Goal: Task Accomplishment & Management: Complete application form

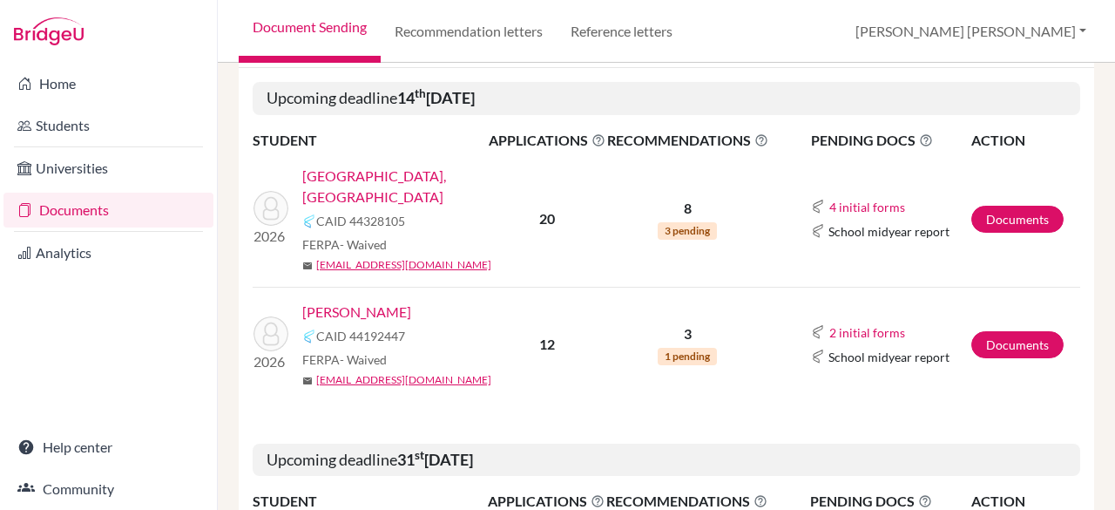
scroll to position [298, 0]
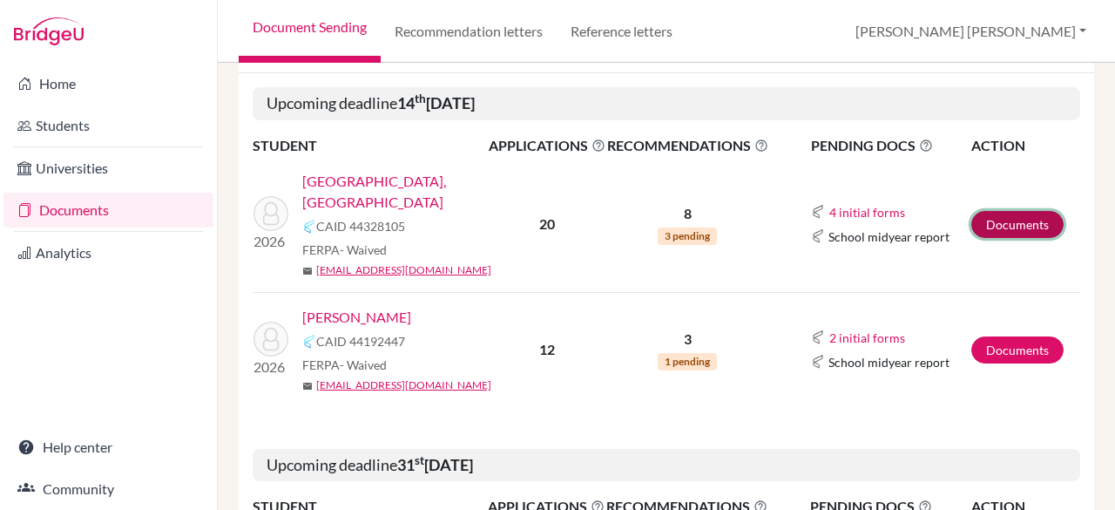
click at [997, 211] on link "Documents" at bounding box center [1017, 224] width 92 height 27
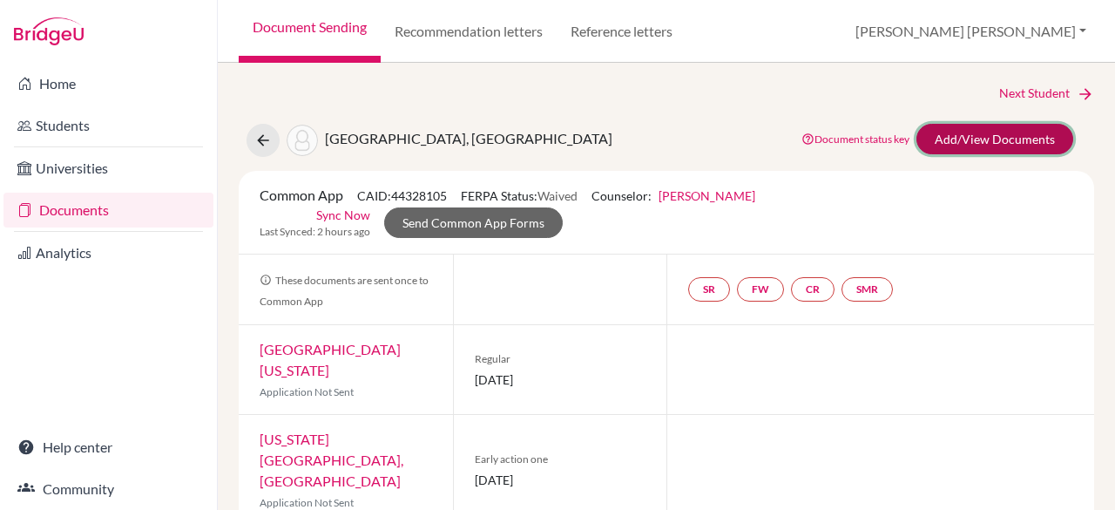
click at [996, 142] on link "Add/View Documents" at bounding box center [995, 139] width 157 height 30
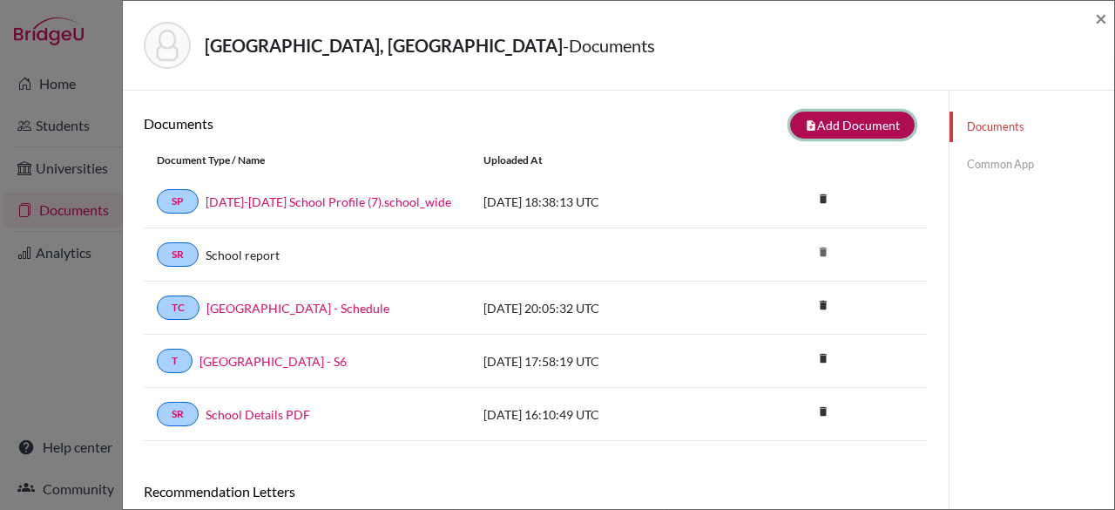
click at [855, 118] on button "note_add Add Document" at bounding box center [852, 125] width 125 height 27
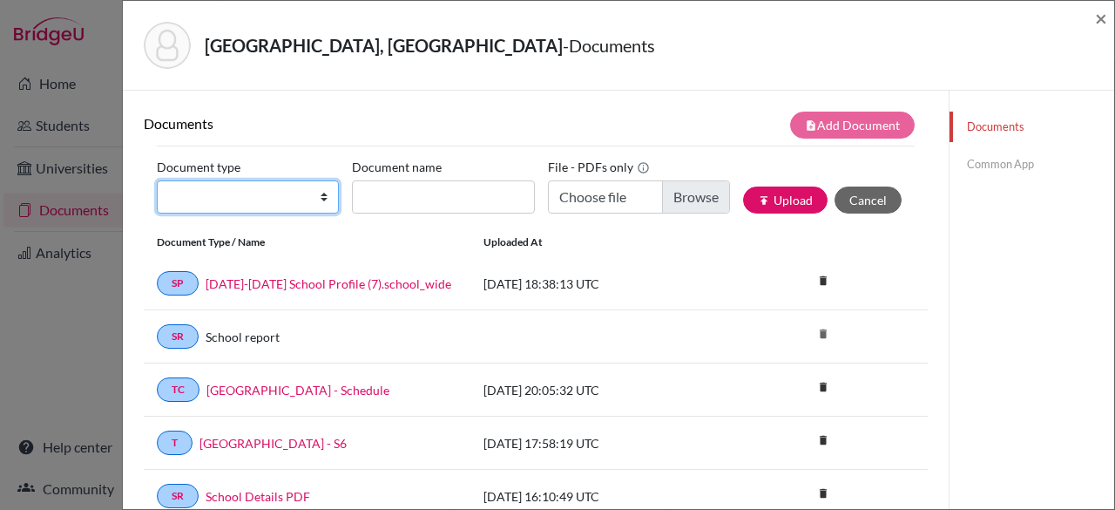
click at [262, 200] on select "Change explanation for Common App reports Counselor recommendation Internationa…" at bounding box center [248, 196] width 182 height 33
select select "4"
click at [157, 180] on select "Change explanation for Common App reports Counselor recommendation Internationa…" at bounding box center [248, 196] width 182 height 33
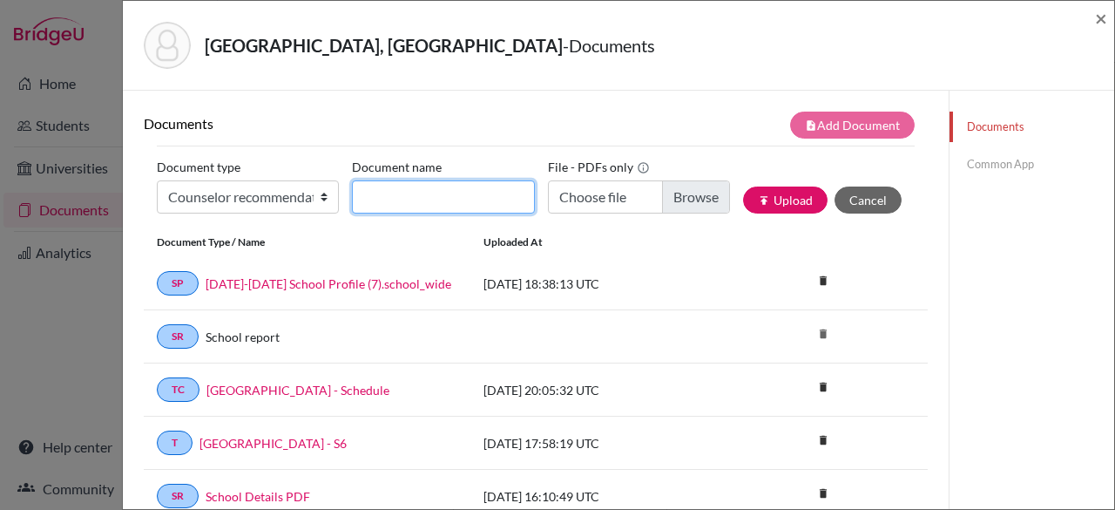
click at [470, 205] on input "Document name" at bounding box center [443, 196] width 182 height 33
type input "Saint-Louis - Rec"
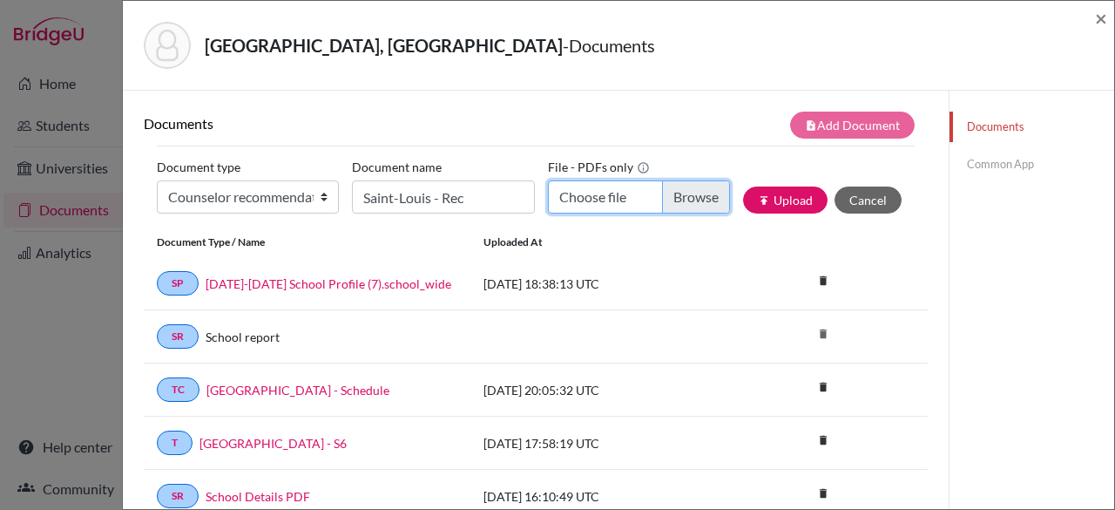
click at [692, 206] on input "Choose file" at bounding box center [639, 196] width 182 height 33
type input "C:\fakepath\Savannah Saint-Louis - Rec.pdf"
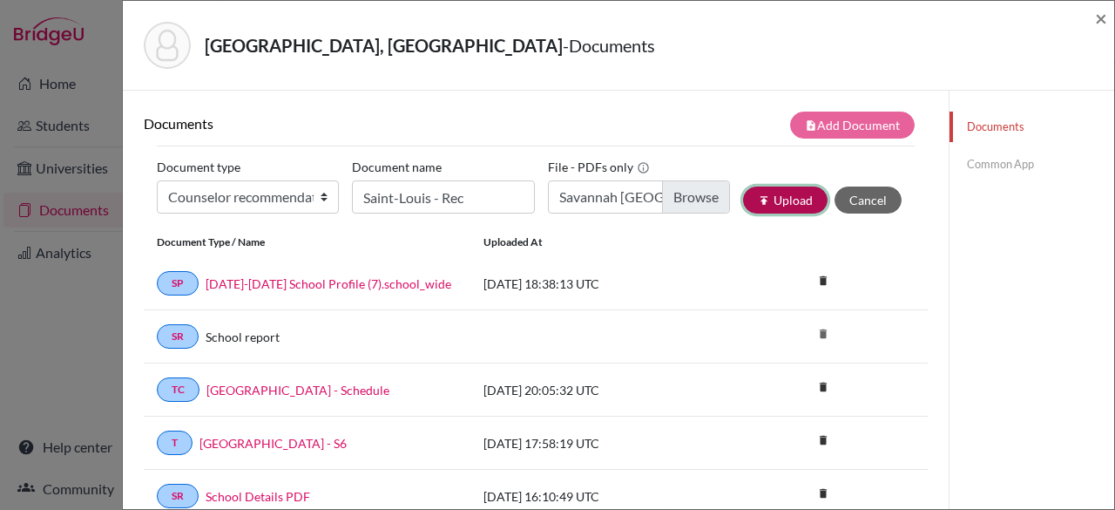
click at [788, 197] on button "publish Upload" at bounding box center [785, 199] width 85 height 27
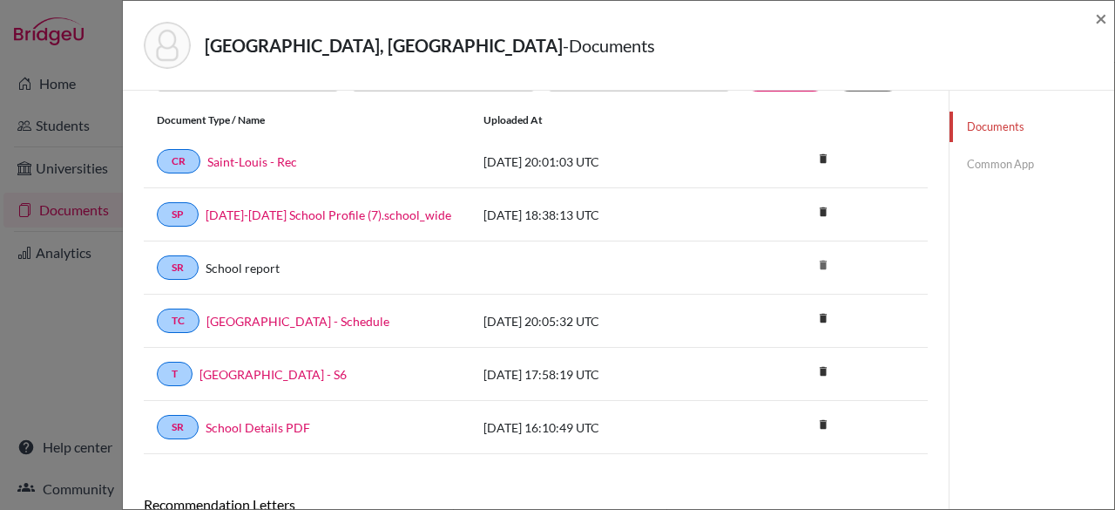
scroll to position [146, 0]
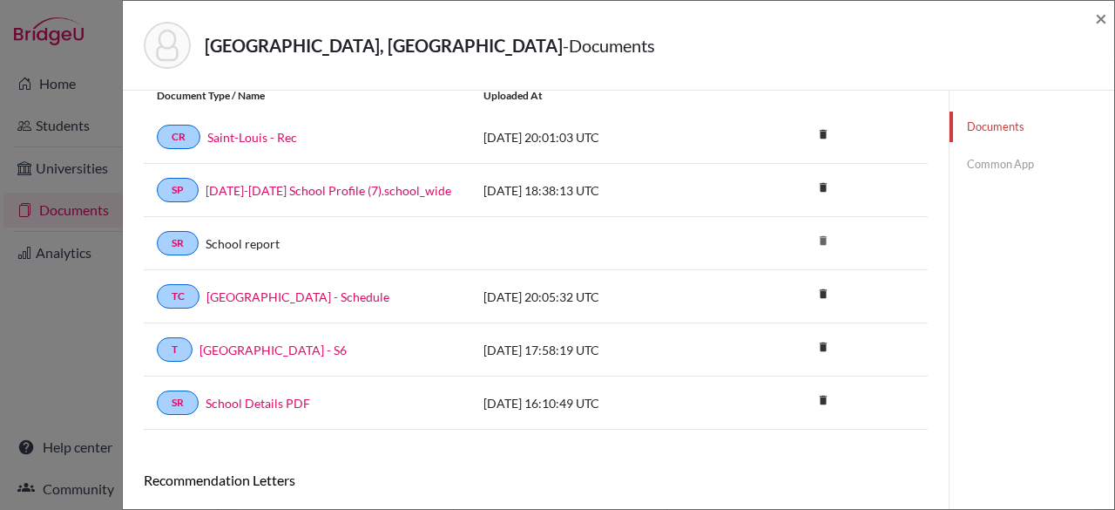
drag, startPoint x: 1114, startPoint y: 206, endPoint x: 1114, endPoint y: 161, distance: 45.3
click at [1114, 161] on div "Saint-Louis, Savannah - Documents × Documents note_add Add Document Document ty…" at bounding box center [618, 255] width 993 height 510
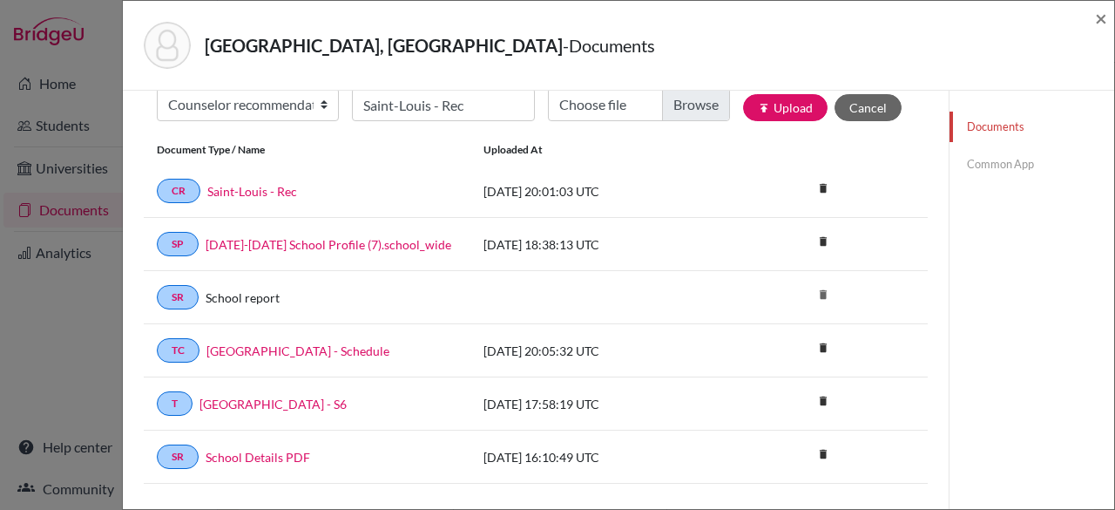
scroll to position [0, 0]
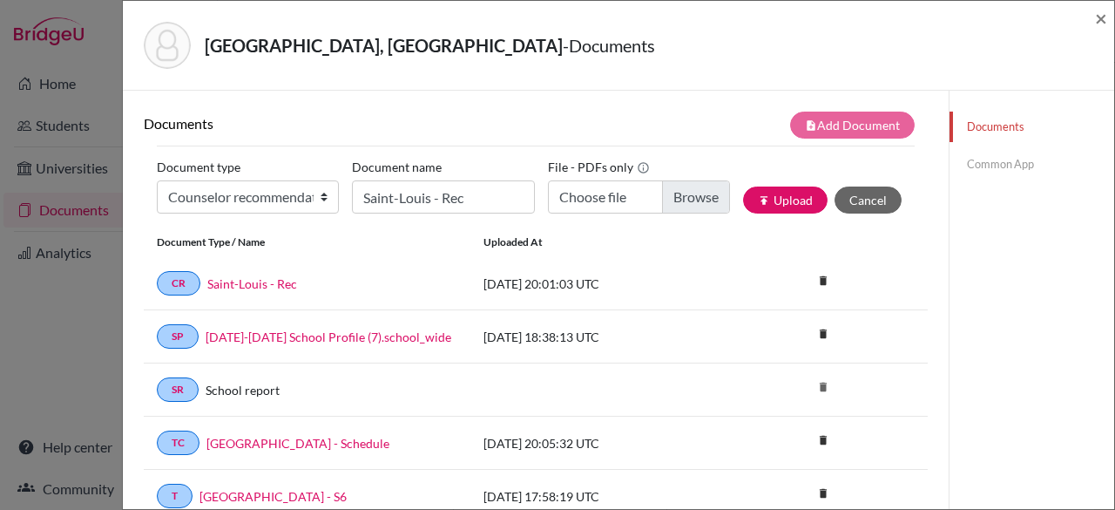
click at [988, 163] on link "Common App" at bounding box center [1032, 164] width 165 height 30
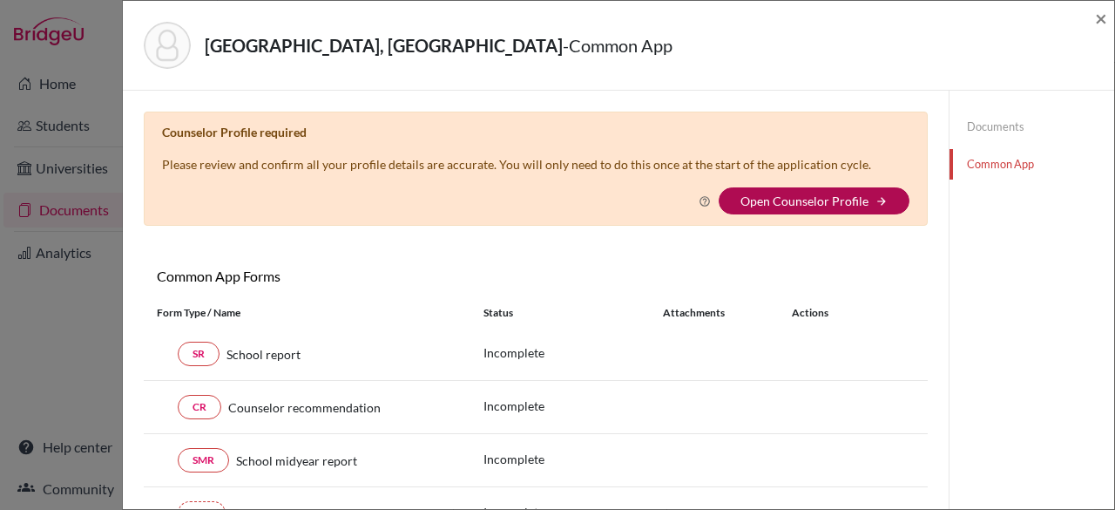
click at [825, 206] on link "Open Counselor Profile" at bounding box center [805, 200] width 128 height 15
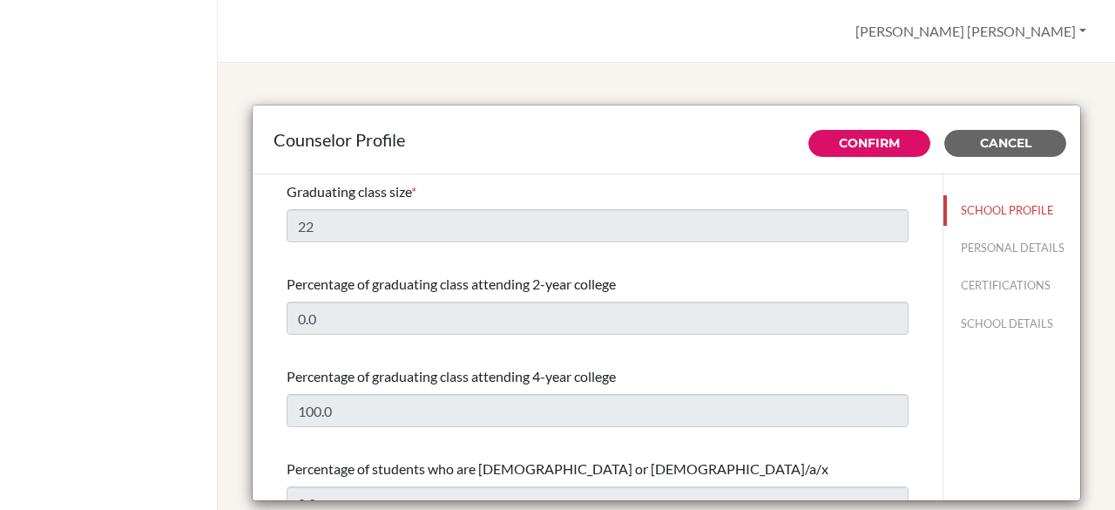
select select "0"
select select "354397"
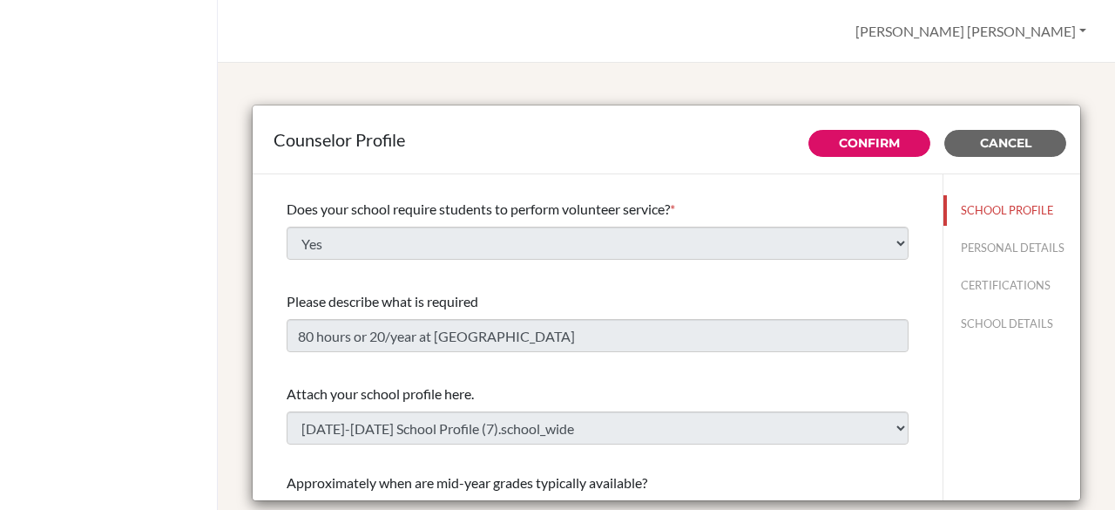
scroll to position [2314, 0]
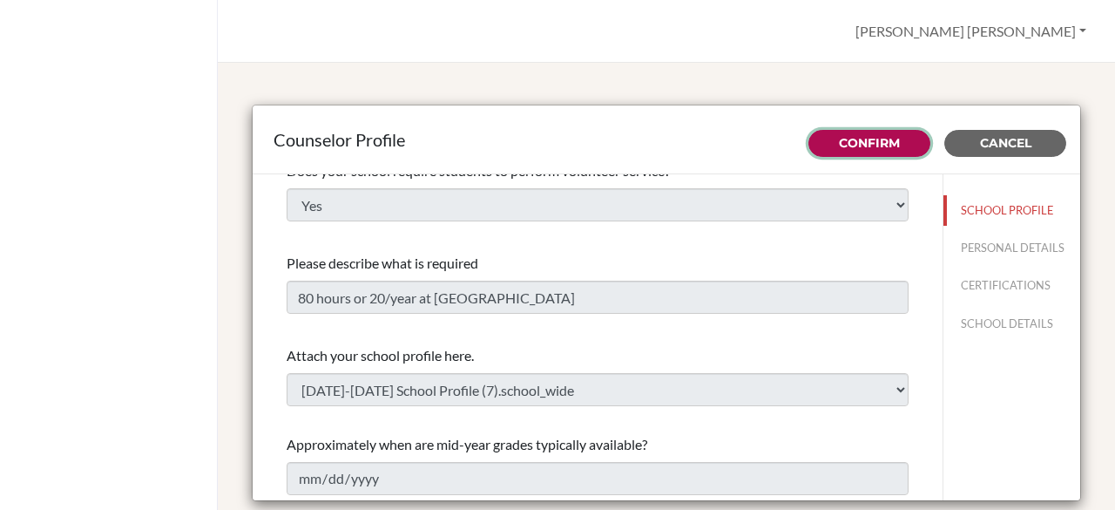
click at [849, 144] on link "Confirm" at bounding box center [869, 143] width 61 height 16
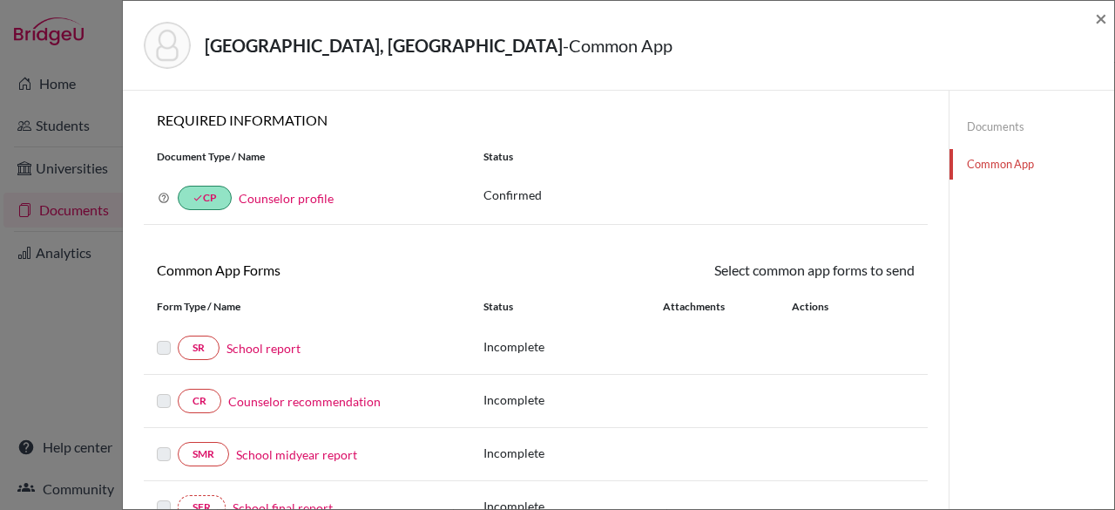
click at [240, 348] on link "School report" at bounding box center [264, 348] width 74 height 18
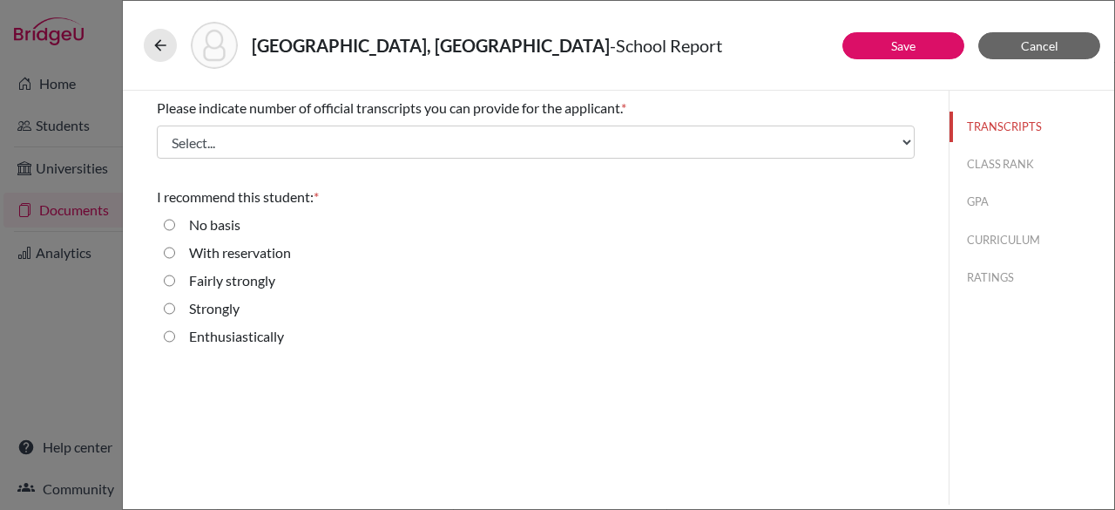
click at [165, 309] on input "Strongly" at bounding box center [169, 308] width 11 height 21
radio input "true"
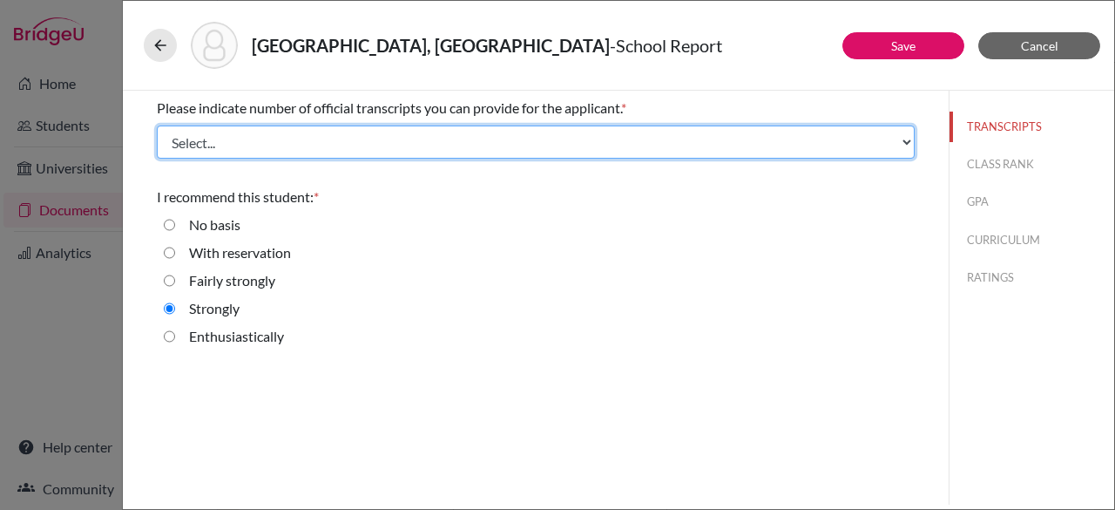
click at [538, 141] on select "Select... 1 2 3 4" at bounding box center [536, 141] width 758 height 33
select select "1"
click at [157, 125] on select "Select... 1 2 3 4" at bounding box center [536, 141] width 758 height 33
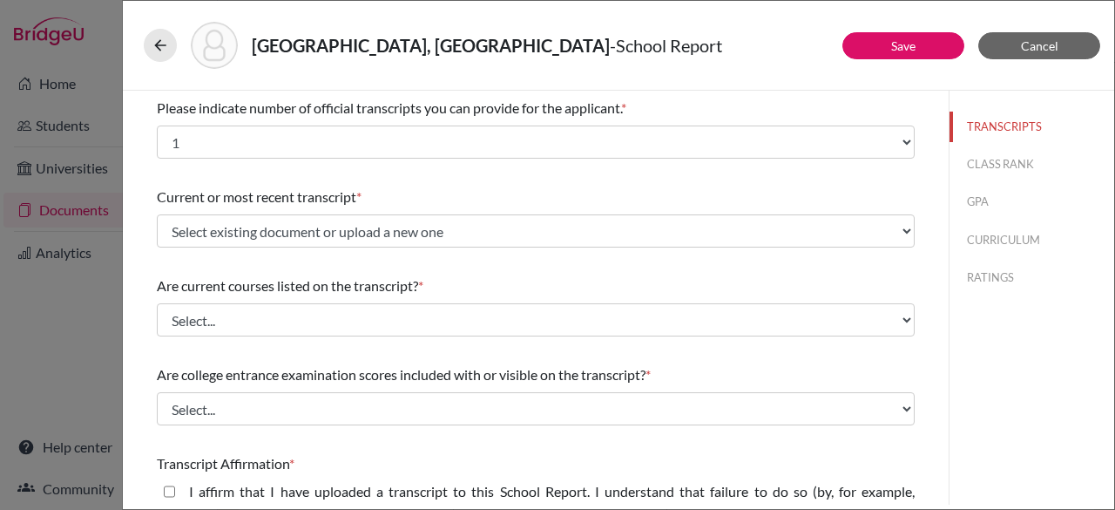
click at [561, 247] on div "Current or most recent transcript * Select existing document or upload a new on…" at bounding box center [536, 216] width 758 height 75
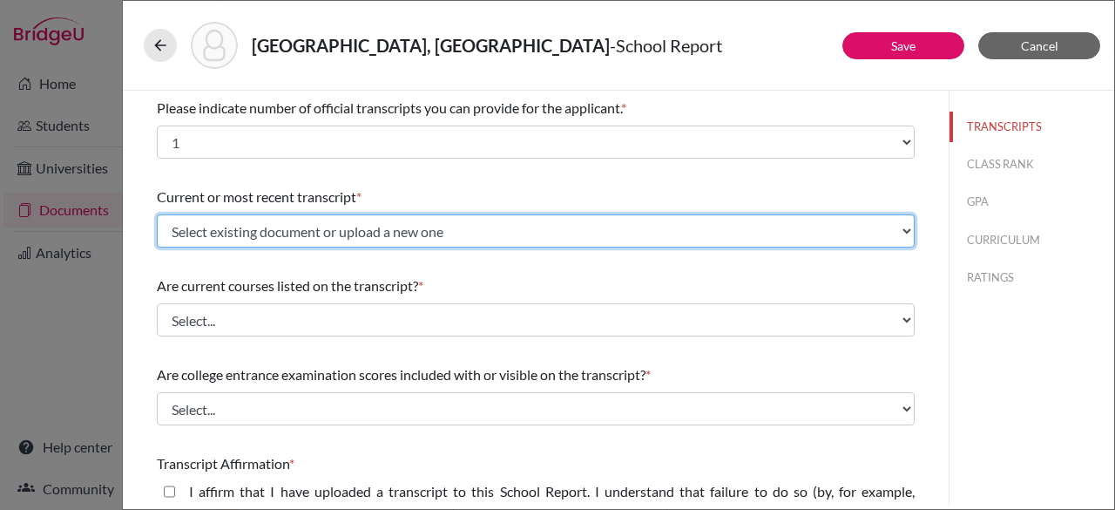
click at [561, 239] on select "Select existing document or upload a new one Saint-Louis - S6 Upload New File" at bounding box center [536, 230] width 758 height 33
select select "669264"
click at [157, 214] on select "Select existing document or upload a new one Saint-Louis - S6 Upload New File" at bounding box center [536, 230] width 758 height 33
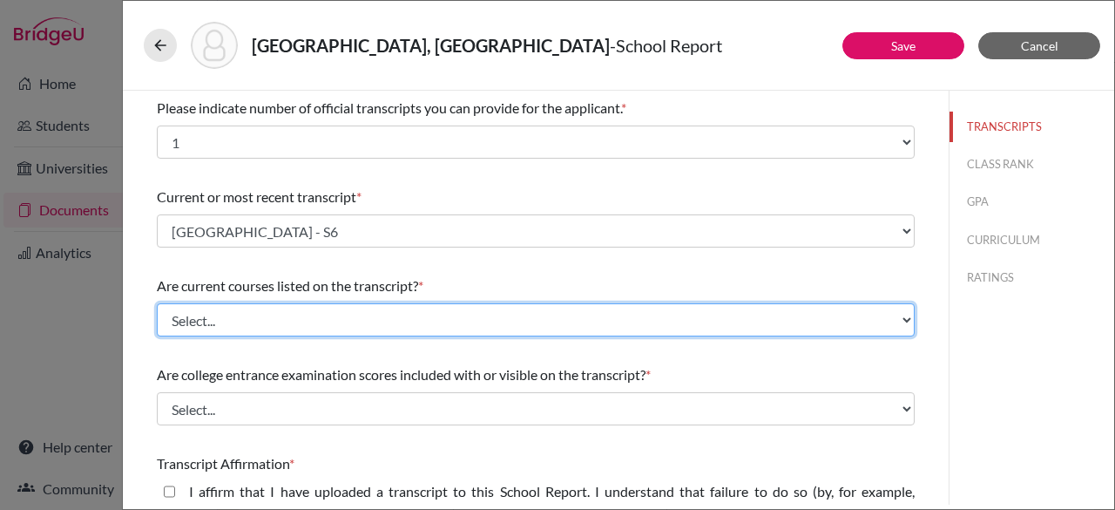
click at [505, 331] on select "Select... Yes No" at bounding box center [536, 319] width 758 height 33
select select "1"
click at [157, 303] on select "Select... Yes No" at bounding box center [536, 319] width 758 height 33
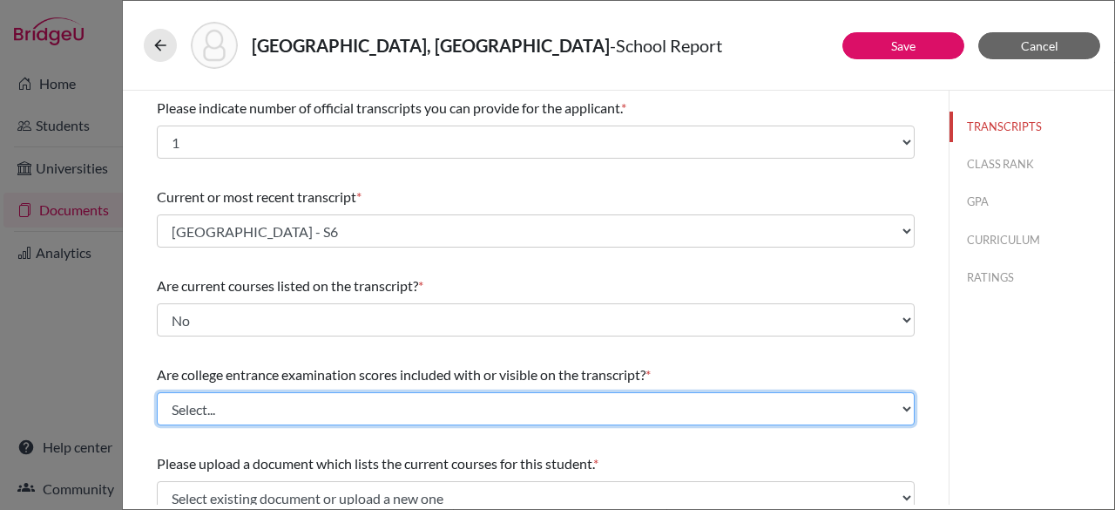
click at [483, 400] on select "Select... Yes No" at bounding box center [536, 408] width 758 height 33
select select "0"
click at [157, 392] on select "Select... Yes No" at bounding box center [536, 408] width 758 height 33
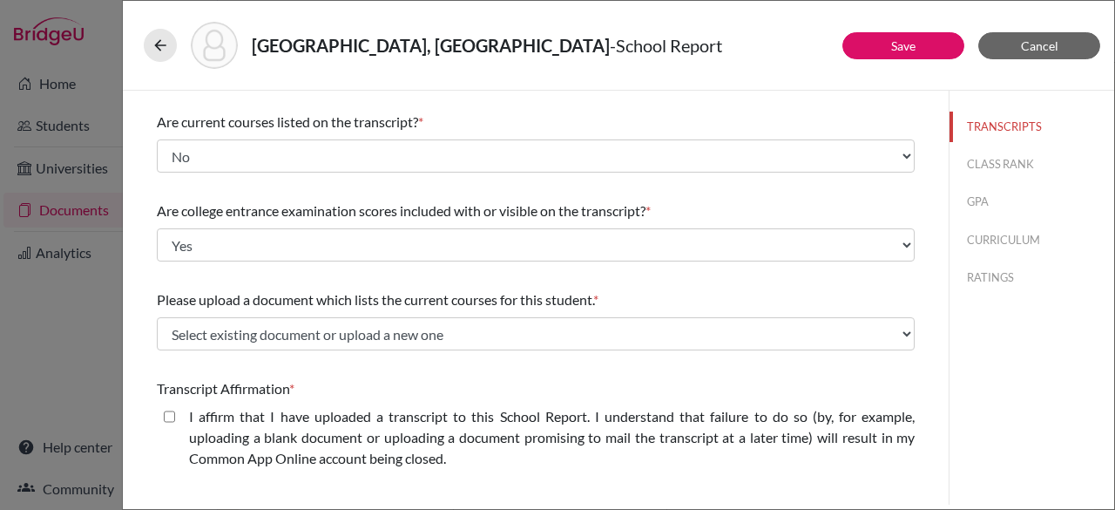
scroll to position [167, 0]
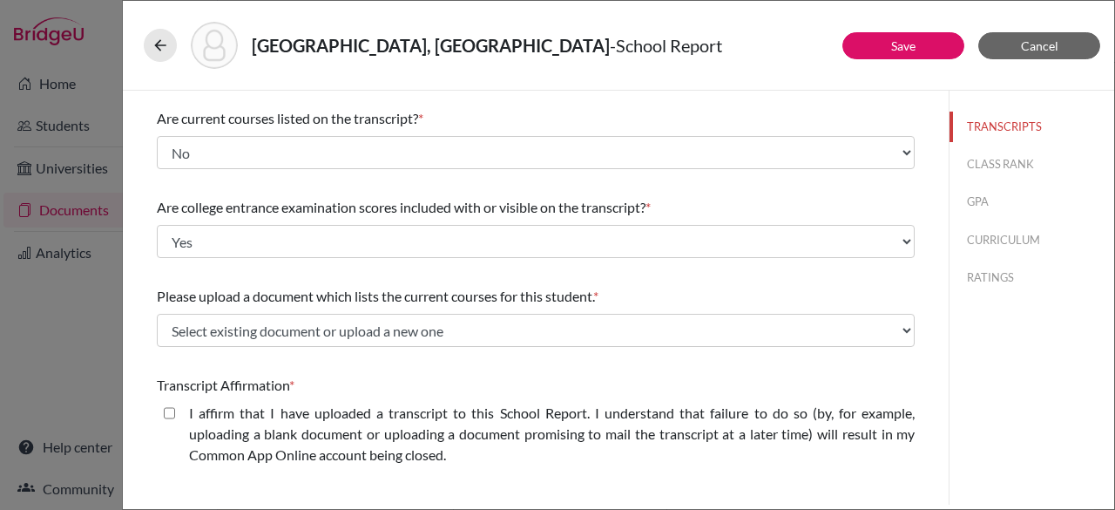
click at [171, 412] on closed\ "I affirm that I have uploaded a transcript to this School Report. I understand …" at bounding box center [169, 413] width 11 height 21
checkbox closed\ "true"
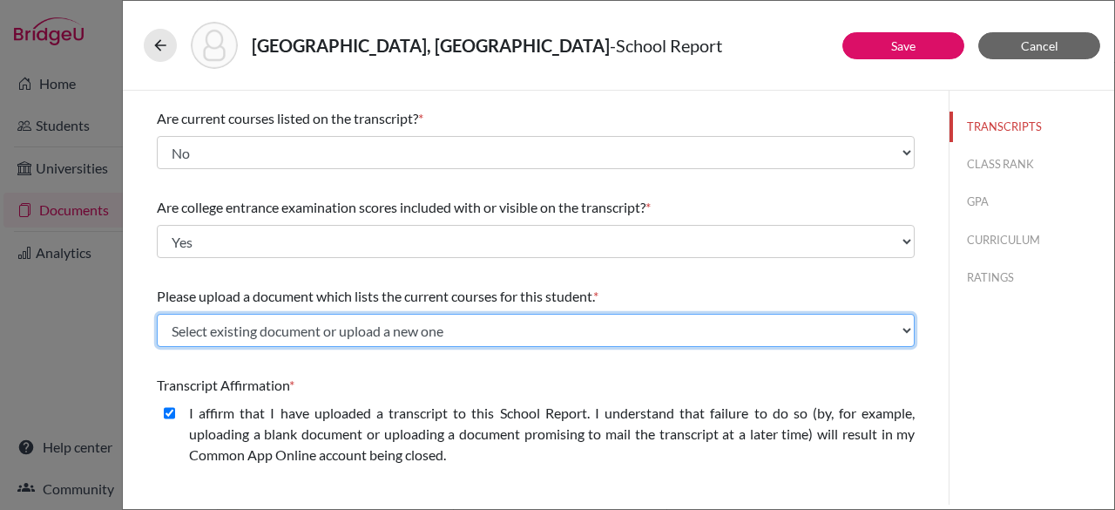
click at [390, 330] on select "Select existing document or upload a new one Saint-Louis - Schedule Upload New …" at bounding box center [536, 330] width 758 height 33
select select "669799"
click at [157, 314] on select "Select existing document or upload a new one Saint-Louis - Schedule Upload New …" at bounding box center [536, 330] width 758 height 33
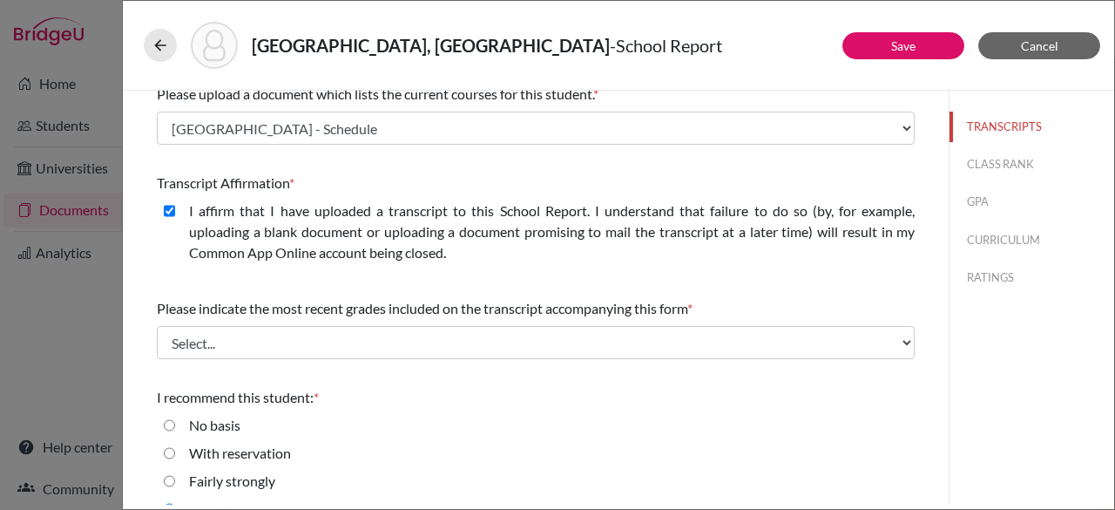
scroll to position [372, 0]
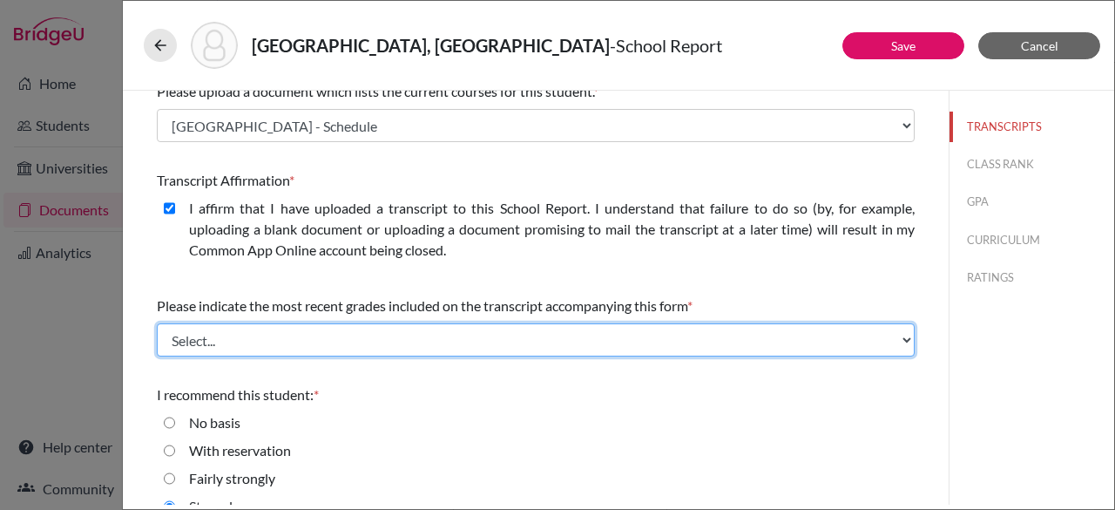
click at [500, 332] on select "Select... Final junior year grades 1st Quarter senior year grades 2nd Quarter/1…" at bounding box center [536, 339] width 758 height 33
select select "0"
click at [157, 323] on select "Select... Final junior year grades 1st Quarter senior year grades 2nd Quarter/1…" at bounding box center [536, 339] width 758 height 33
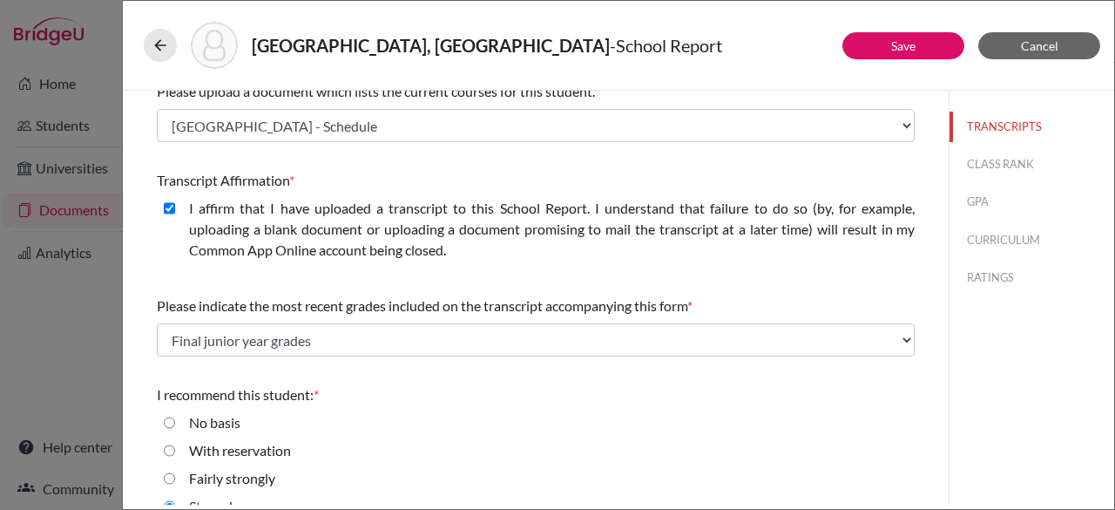
drag, startPoint x: 1114, startPoint y: 367, endPoint x: 1114, endPoint y: 413, distance: 46.2
click at [1114, 413] on div "Saint-Louis, Savannah - School Report Save Cancel Please indicate number of off…" at bounding box center [618, 255] width 993 height 510
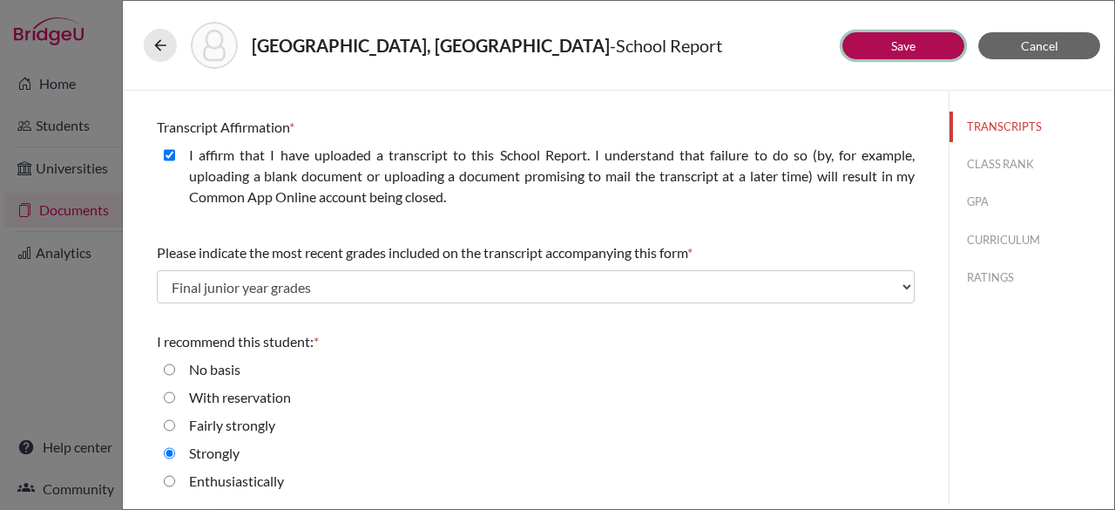
click at [911, 43] on link "Save" at bounding box center [903, 45] width 24 height 15
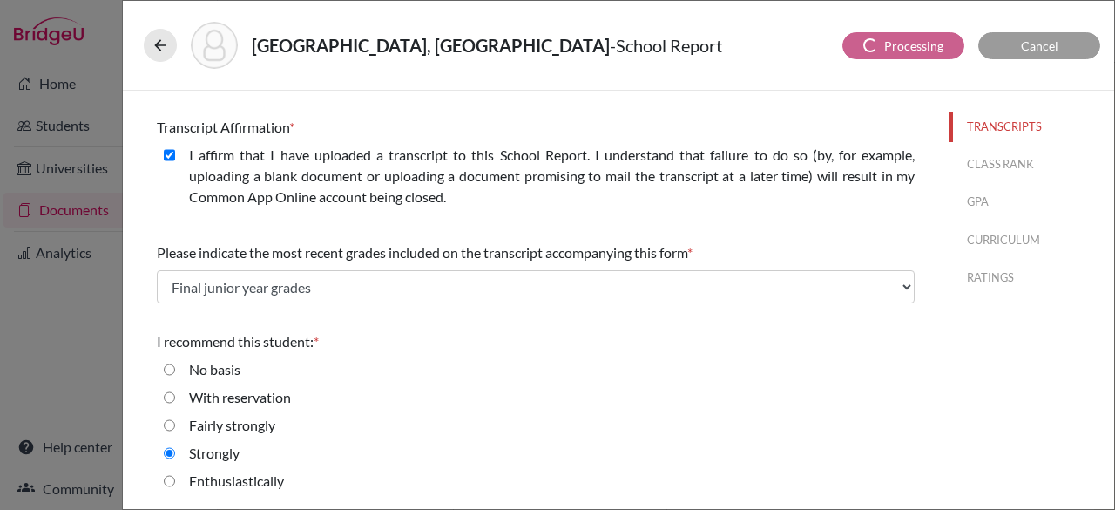
scroll to position [0, 0]
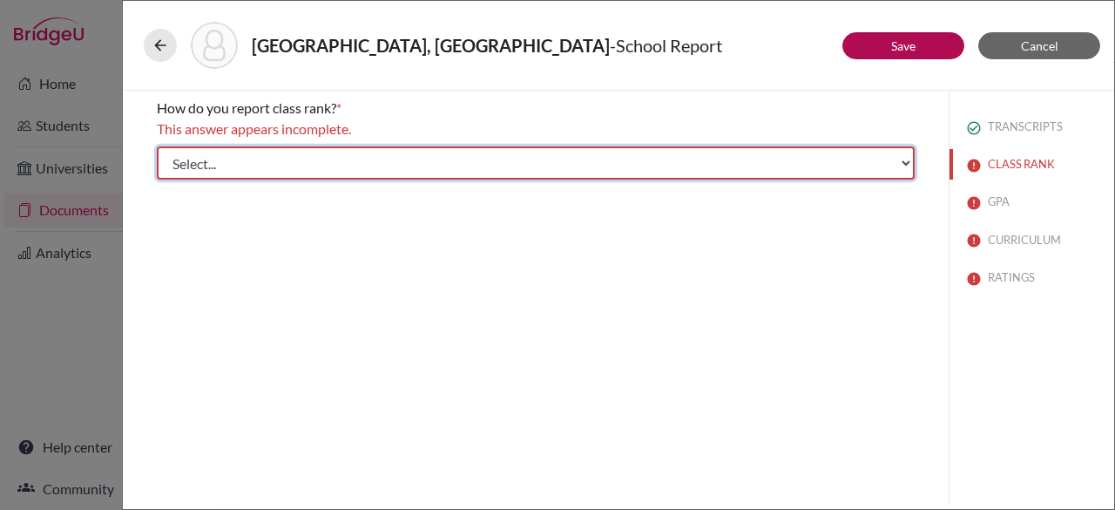
click at [630, 168] on select "Select... Exact Decile Quintile Quartile None" at bounding box center [536, 162] width 758 height 33
select select "5"
click at [157, 146] on select "Select... Exact Decile Quintile Quartile None" at bounding box center [536, 162] width 758 height 33
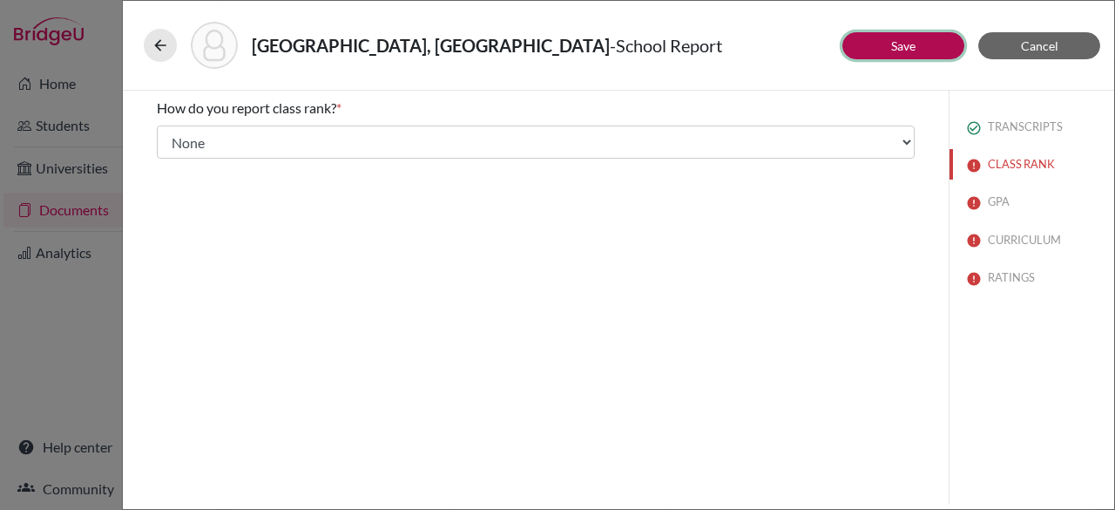
click at [887, 44] on button "Save" at bounding box center [904, 45] width 122 height 27
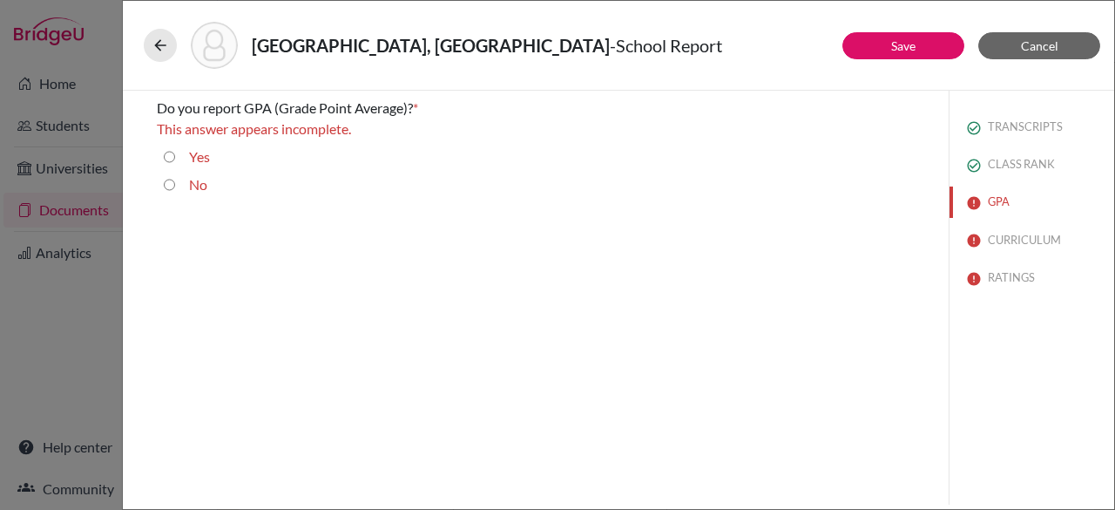
click at [177, 151] on div "Yes" at bounding box center [192, 160] width 35 height 28
click at [168, 158] on input "Yes" at bounding box center [169, 156] width 11 height 21
radio input "true"
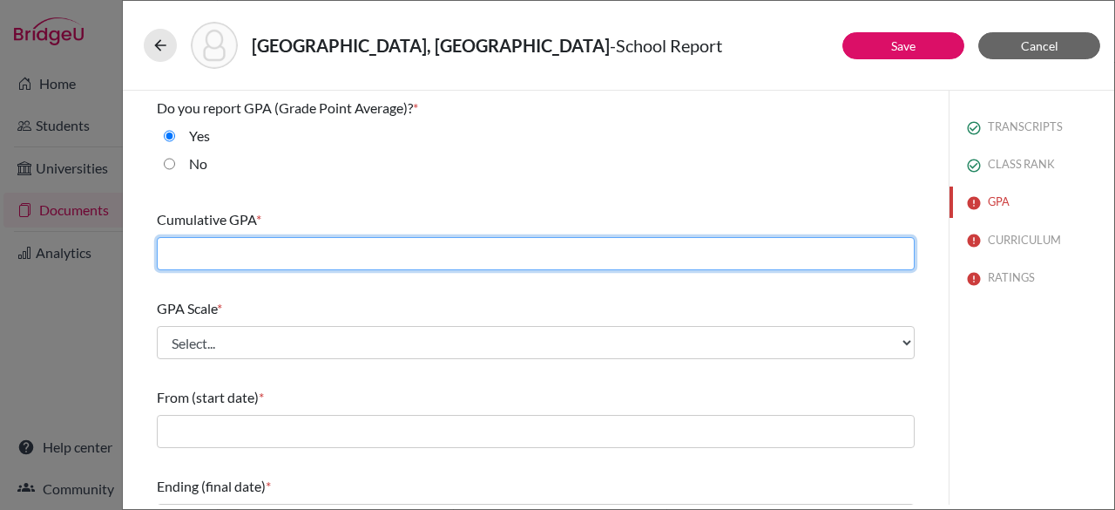
click at [204, 254] on input "text" at bounding box center [536, 253] width 758 height 33
type input "87.86"
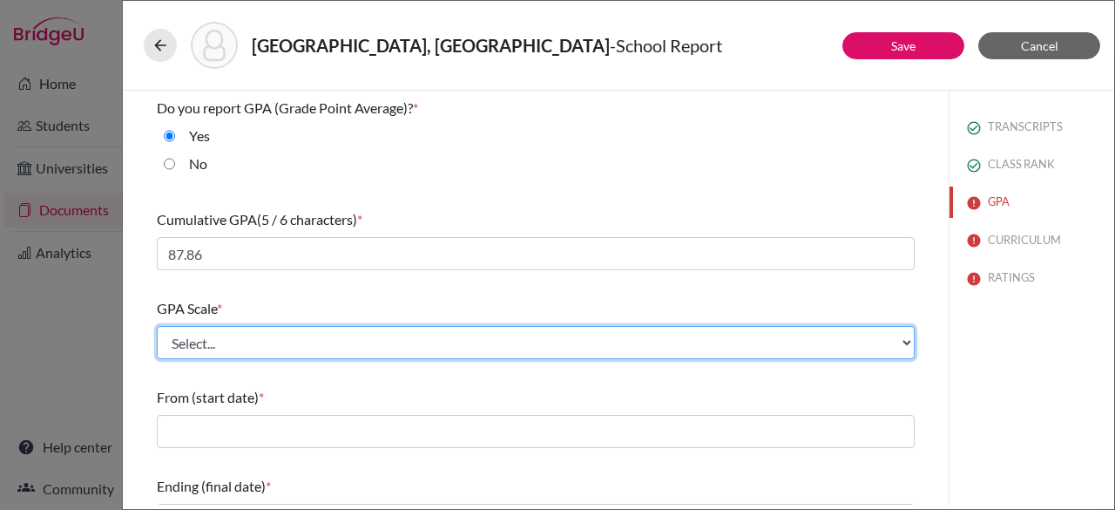
click at [272, 341] on select "Select... 4 5 6 7 8 9 10 11 12 13 14 15 16 17 18 19 20 100" at bounding box center [536, 342] width 758 height 33
select select "100"
click at [157, 326] on select "Select... 4 5 6 7 8 9 10 11 12 13 14 15 16 17 18 19 20 100" at bounding box center [536, 342] width 758 height 33
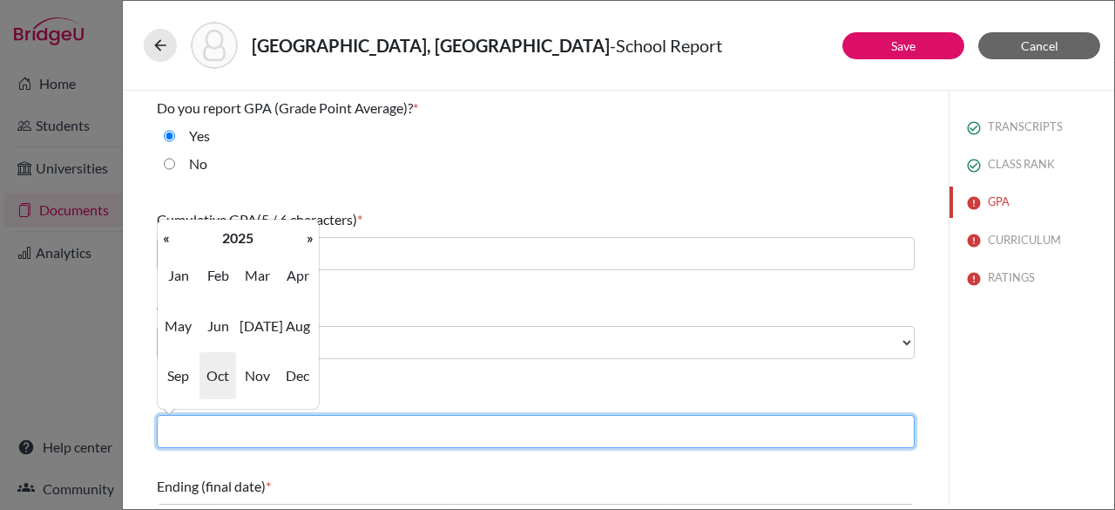
click at [713, 426] on input "text" at bounding box center [536, 431] width 758 height 33
type input "09/2022"
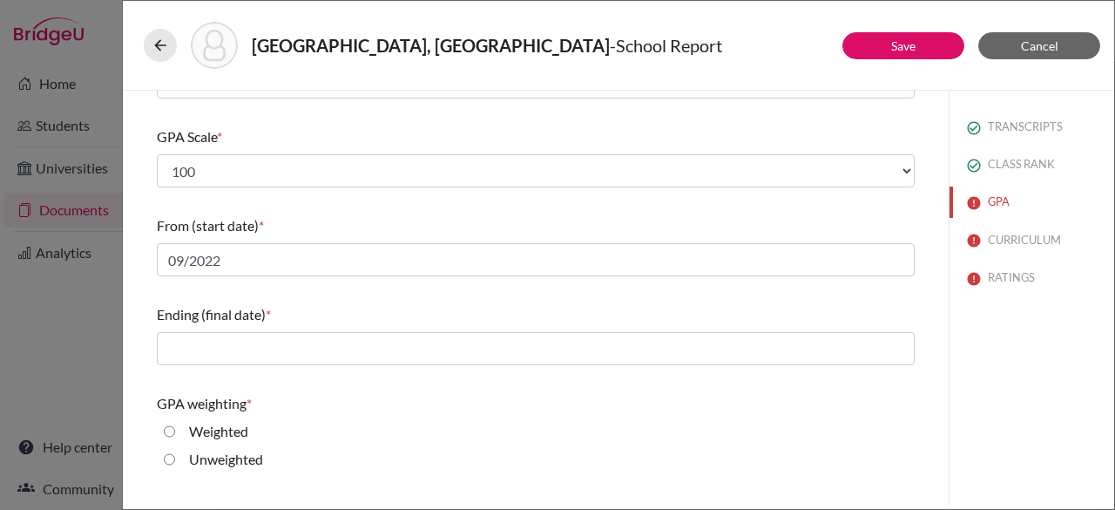
scroll to position [175, 0]
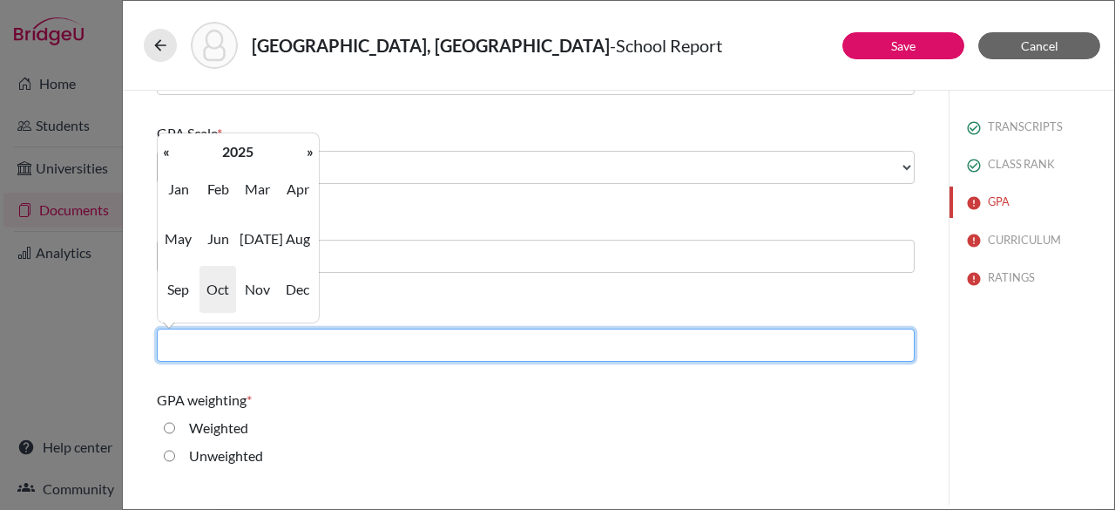
click at [611, 349] on input "text" at bounding box center [536, 344] width 758 height 33
type input "06/2025"
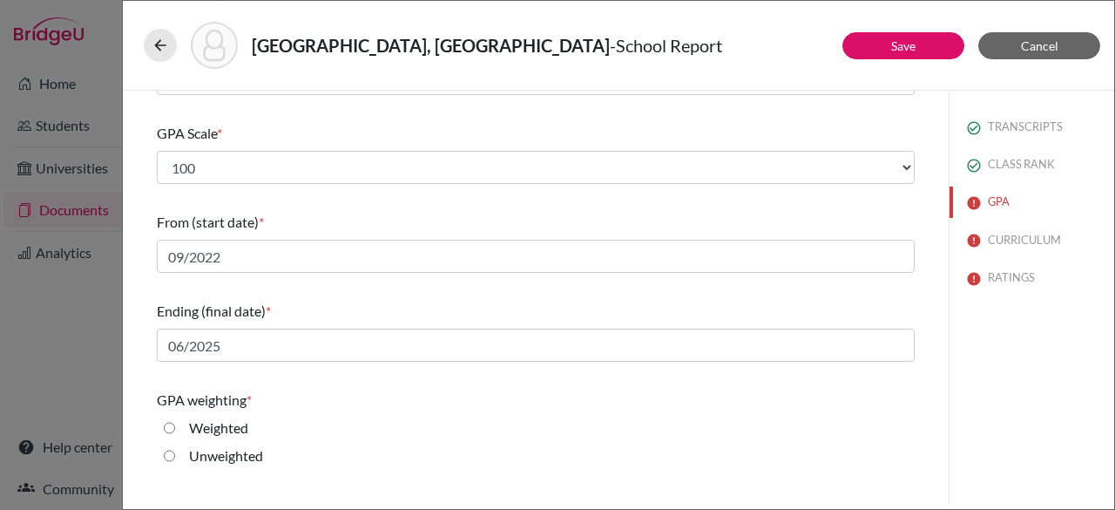
click at [446, 441] on div "Weighted" at bounding box center [536, 431] width 758 height 28
click at [170, 430] on input "Weighted" at bounding box center [169, 427] width 11 height 21
radio input "true"
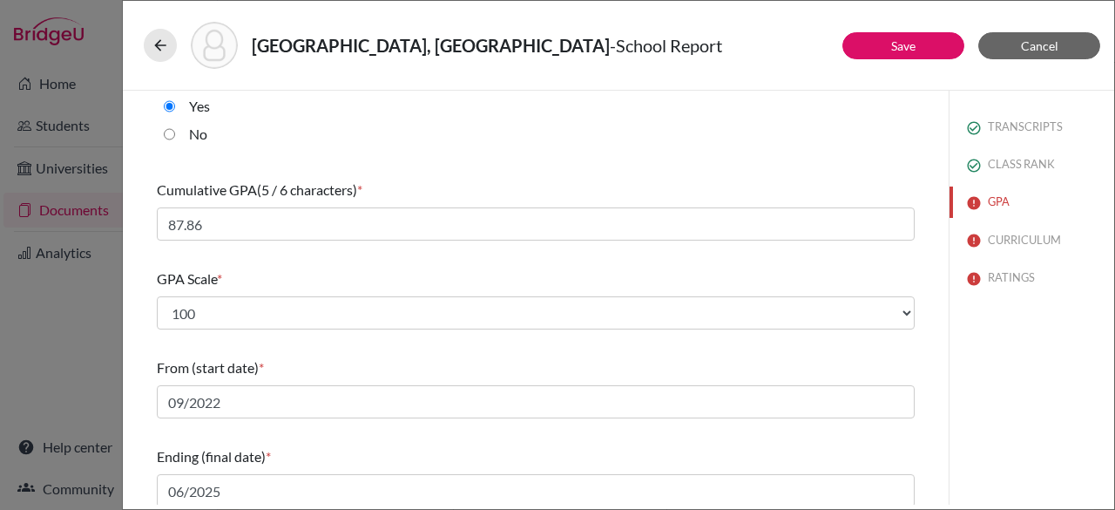
scroll to position [0, 0]
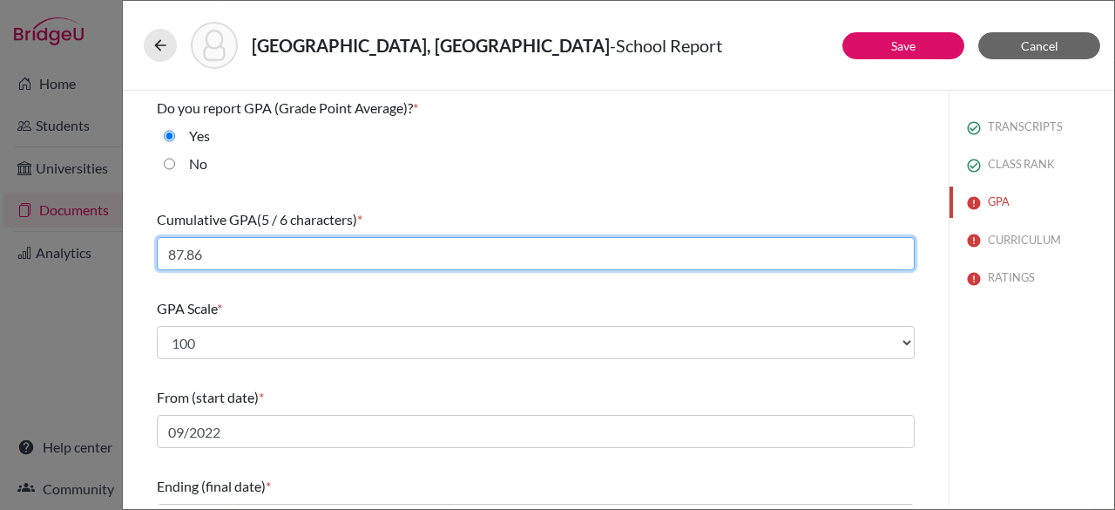
click at [760, 249] on input "87.86" at bounding box center [536, 253] width 758 height 33
paste input "8.3488"
type input "88.348"
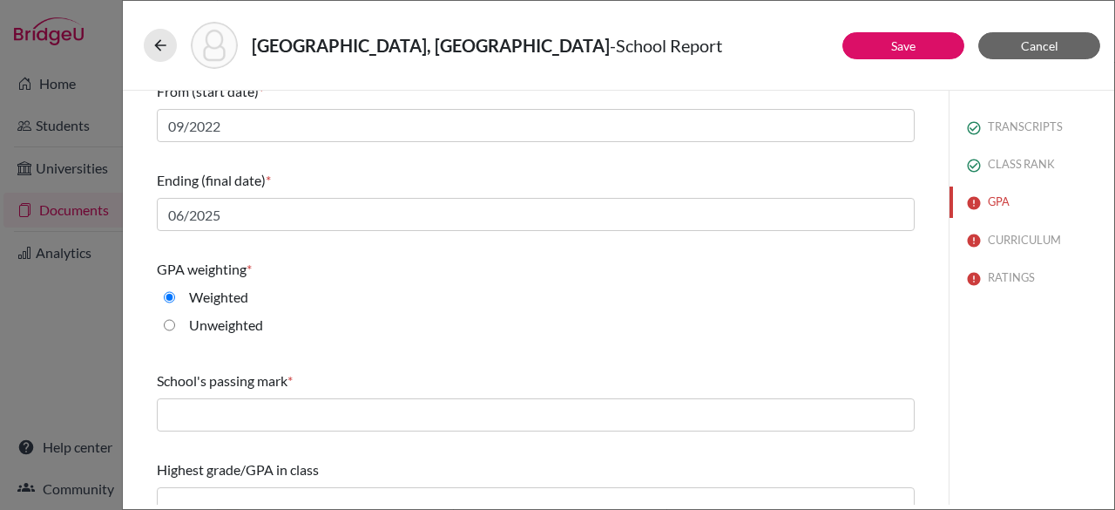
scroll to position [328, 0]
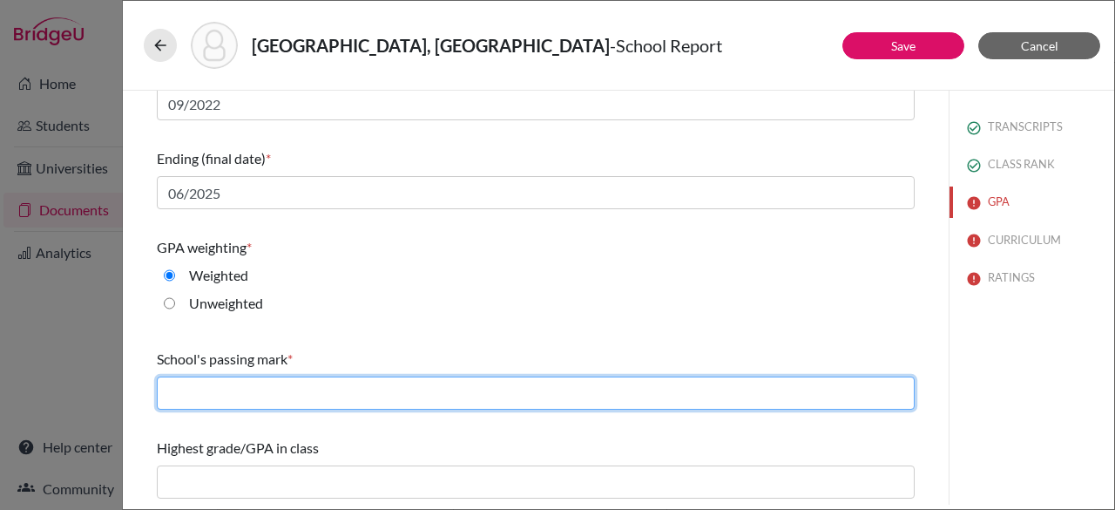
click at [656, 389] on input "text" at bounding box center [536, 392] width 758 height 33
type input "65"
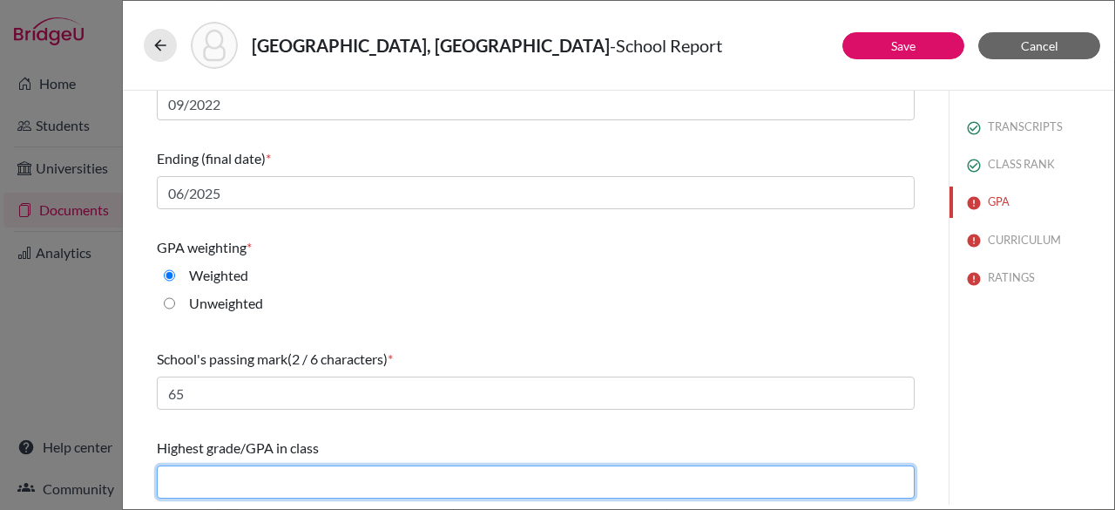
click at [268, 466] on input "text" at bounding box center [536, 481] width 758 height 33
type input "95.266"
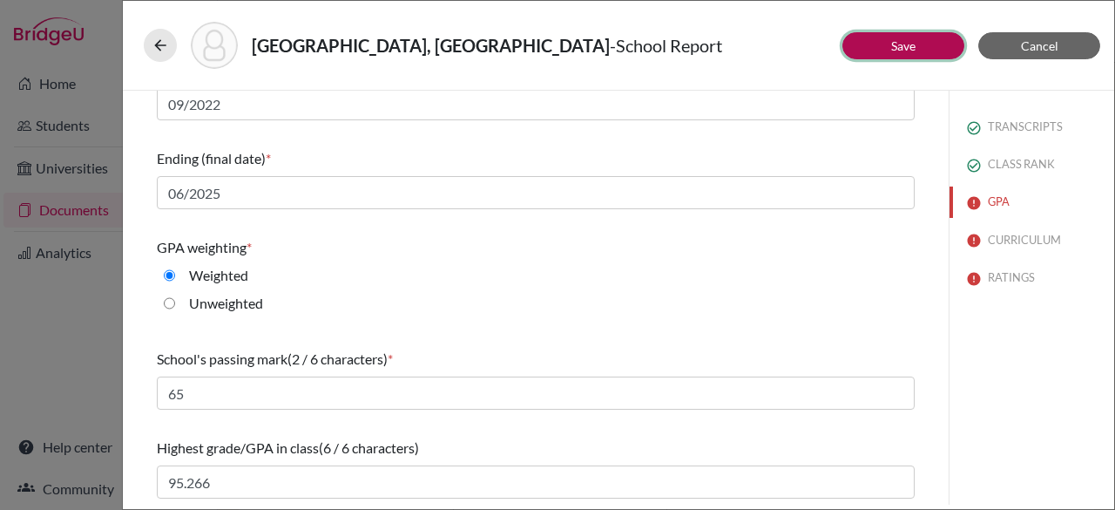
click at [901, 44] on link "Save" at bounding box center [903, 45] width 24 height 15
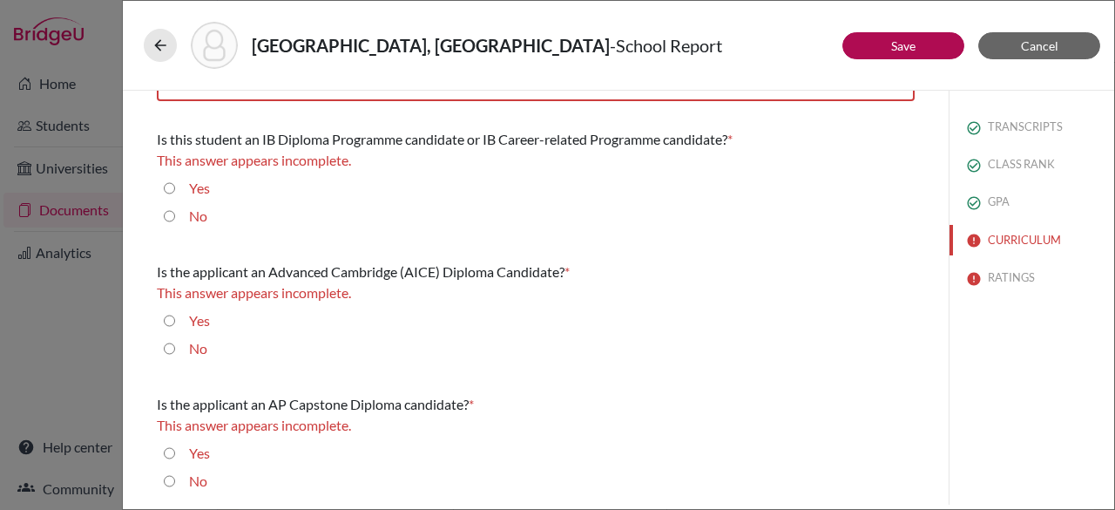
scroll to position [0, 0]
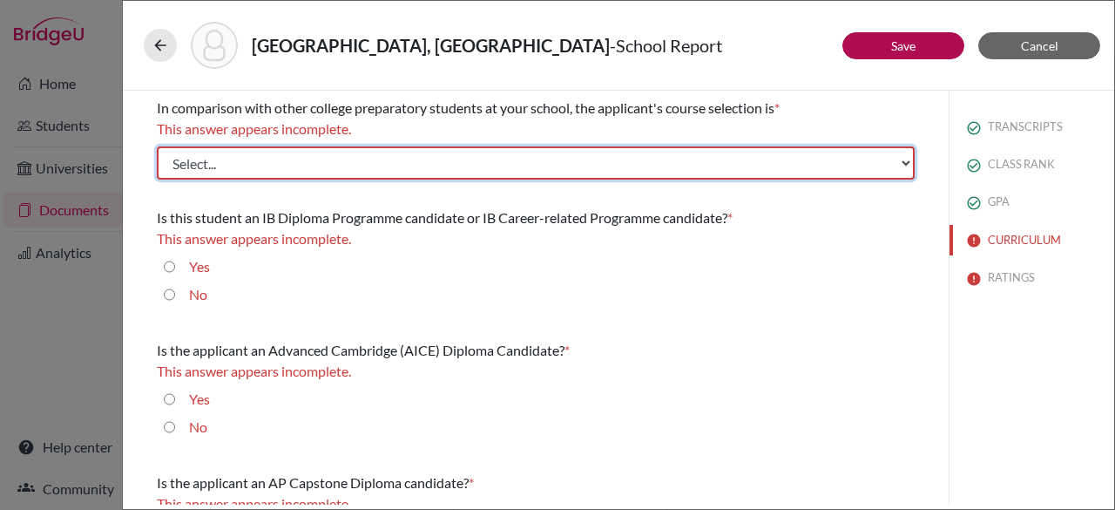
click at [652, 165] on select "Select... Less than demanding Average Demanding Very demanding Most demanding P…" at bounding box center [536, 162] width 758 height 33
select select "2"
click at [157, 146] on select "Select... Less than demanding Average Demanding Very demanding Most demanding P…" at bounding box center [536, 162] width 758 height 33
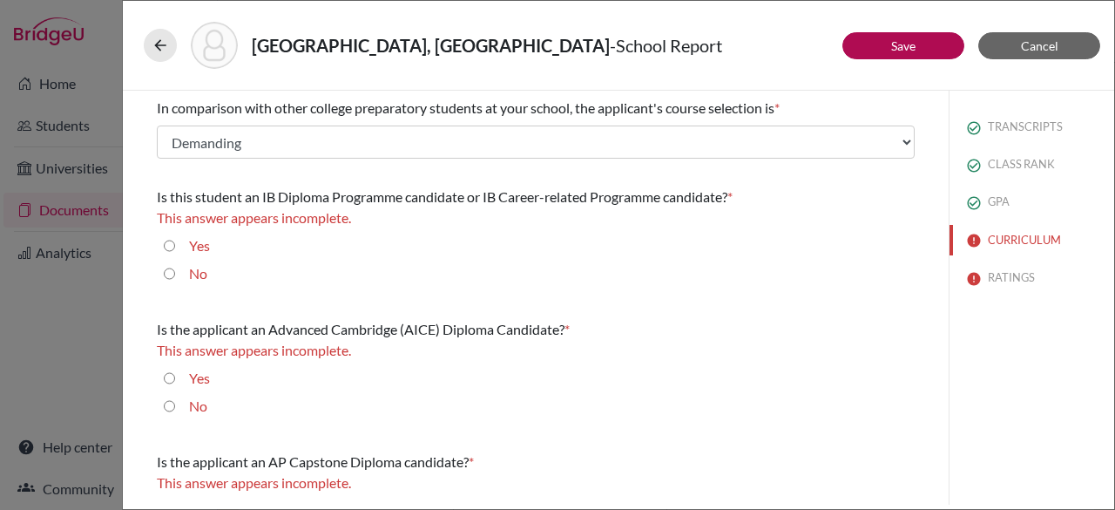
click at [166, 276] on input "No" at bounding box center [169, 273] width 11 height 21
radio input "true"
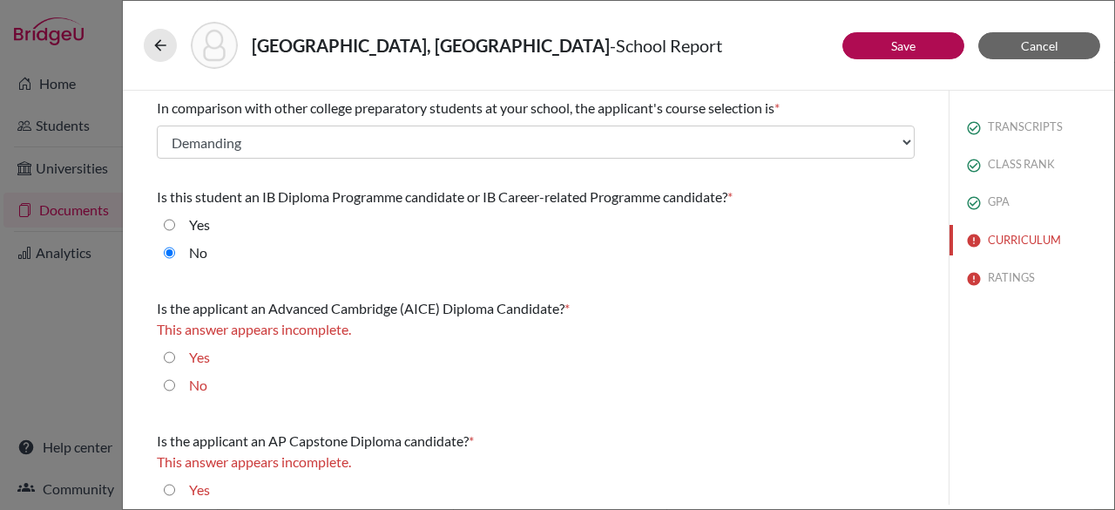
click at [166, 384] on input "No" at bounding box center [169, 385] width 11 height 21
radio input "true"
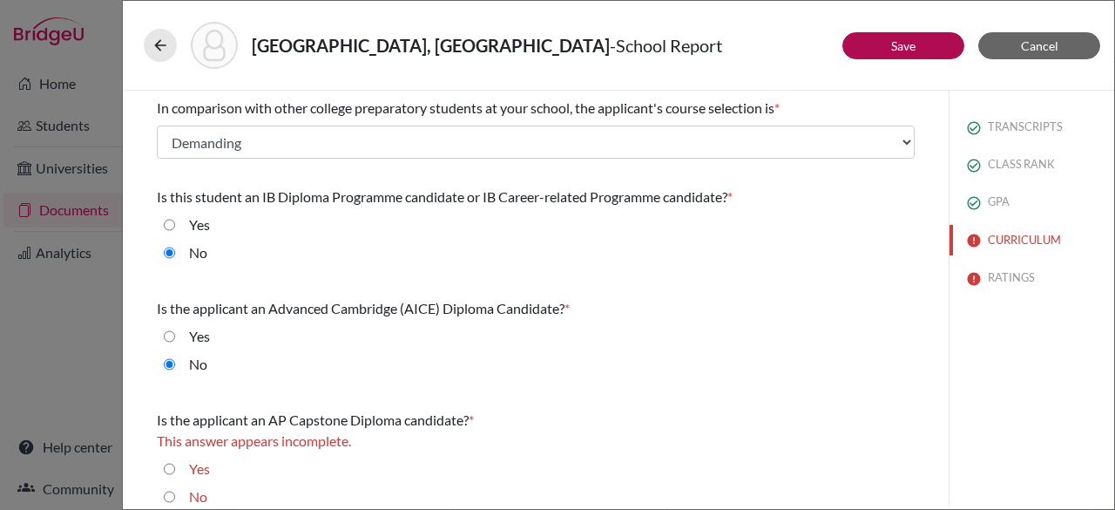
click at [167, 493] on input "No" at bounding box center [169, 496] width 11 height 21
radio input "true"
click at [164, 437] on input "Yes" at bounding box center [169, 447] width 11 height 21
radio input "true"
click at [164, 465] on input "No" at bounding box center [169, 475] width 11 height 21
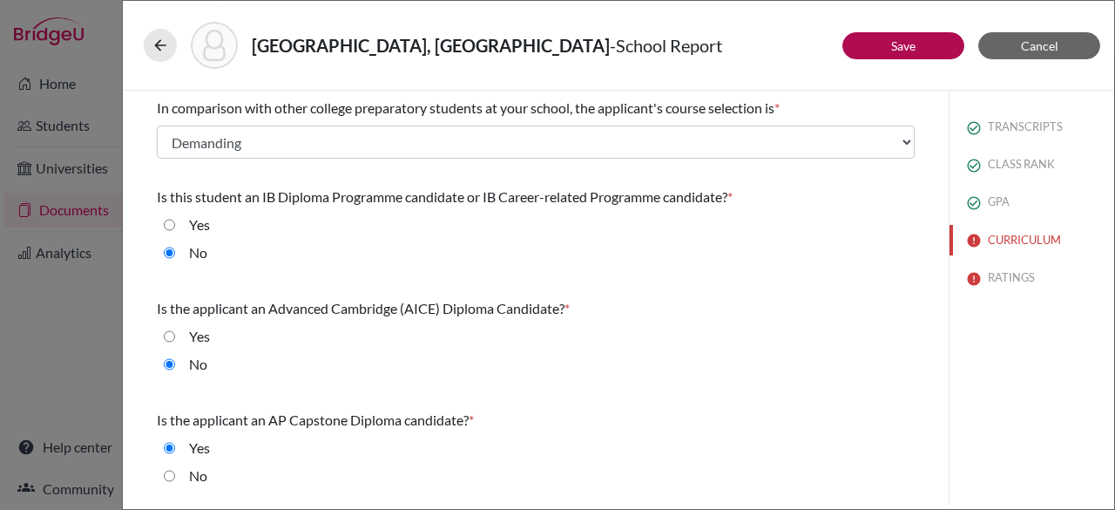
radio input "true"
click at [756, 321] on div "Is the applicant an Advanced Cambridge (AICE) Diploma Candidate? * Yes No" at bounding box center [536, 340] width 758 height 98
click at [756, 319] on div "Is the applicant an Advanced Cambridge (AICE) Diploma Candidate? * Yes No" at bounding box center [536, 340] width 758 height 98
click at [897, 51] on link "Save" at bounding box center [903, 45] width 24 height 15
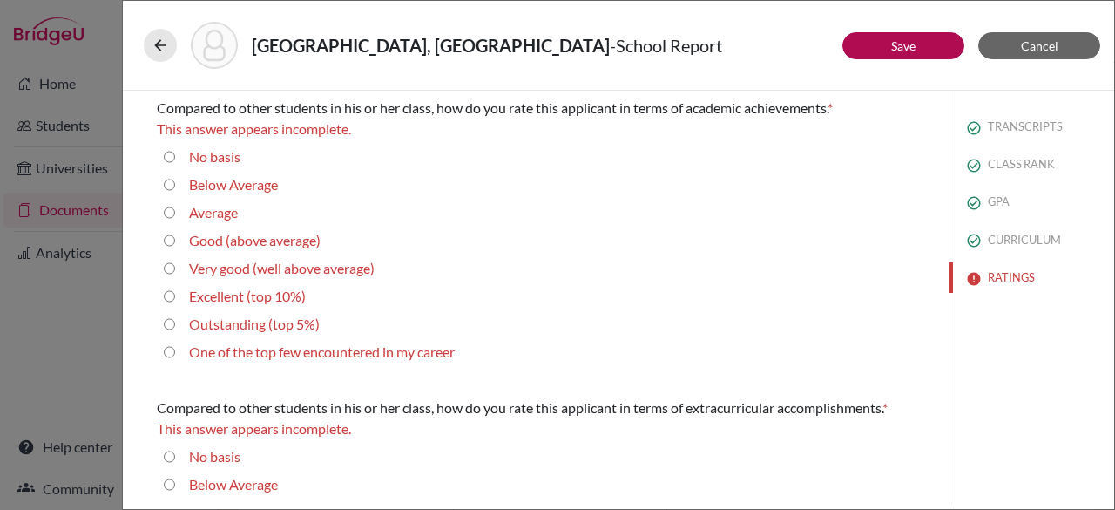
click at [166, 262] on average\) "Very good (well above average)" at bounding box center [169, 268] width 11 height 21
radio average\) "true"
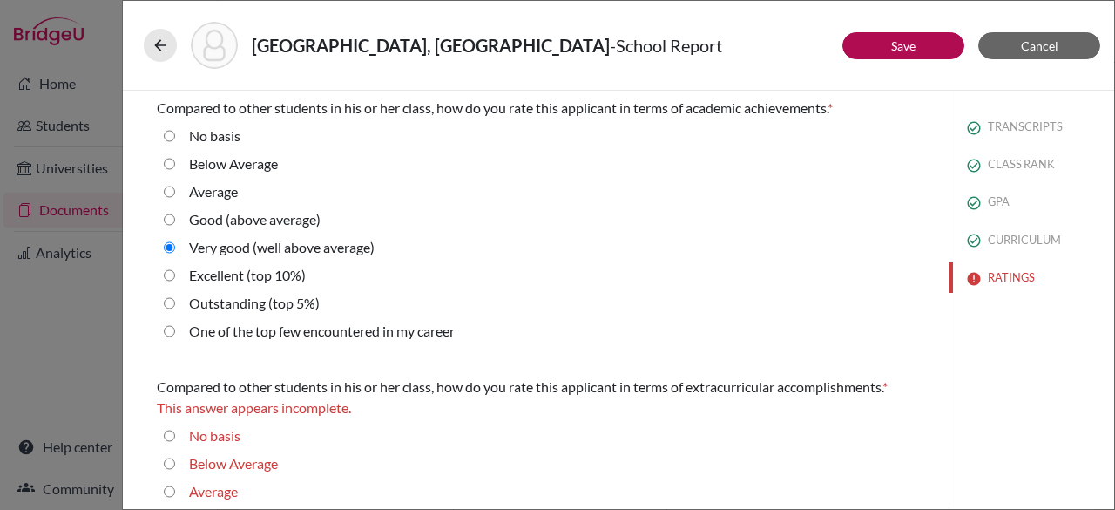
click at [167, 224] on average\) "Good (above average)" at bounding box center [169, 219] width 11 height 21
radio average\) "true"
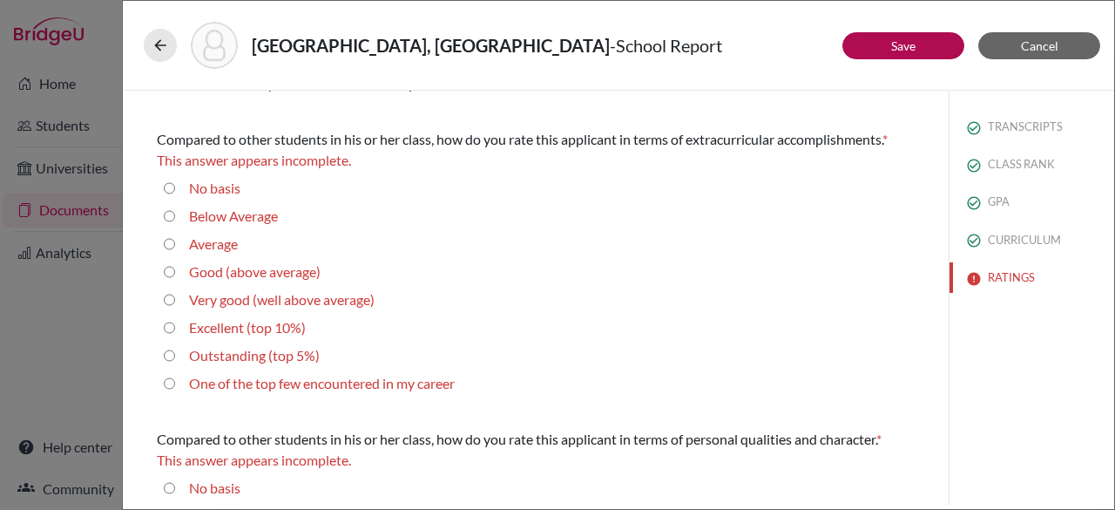
scroll to position [256, 0]
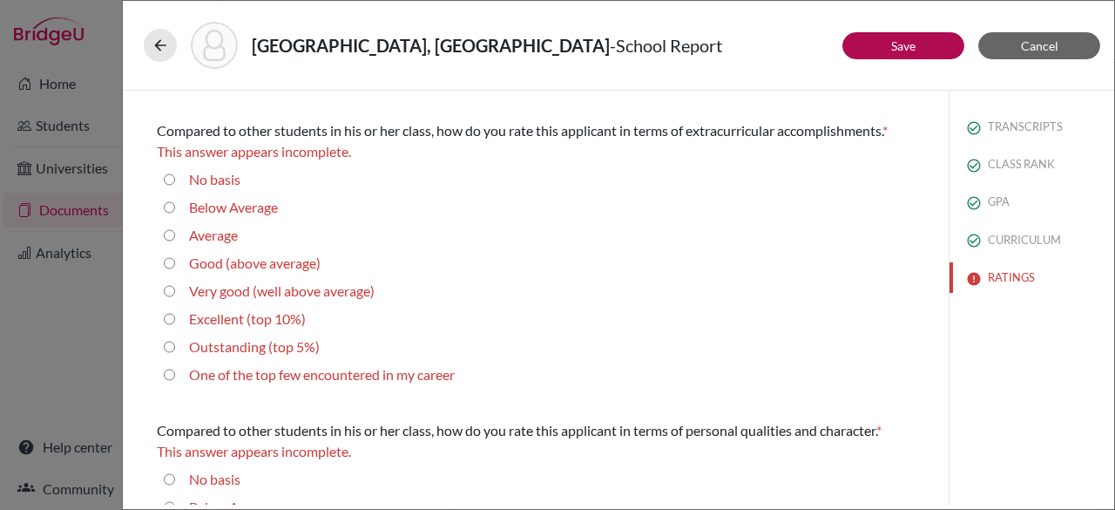
click at [167, 265] on average\) "Good (above average)" at bounding box center [169, 263] width 11 height 21
radio average\) "true"
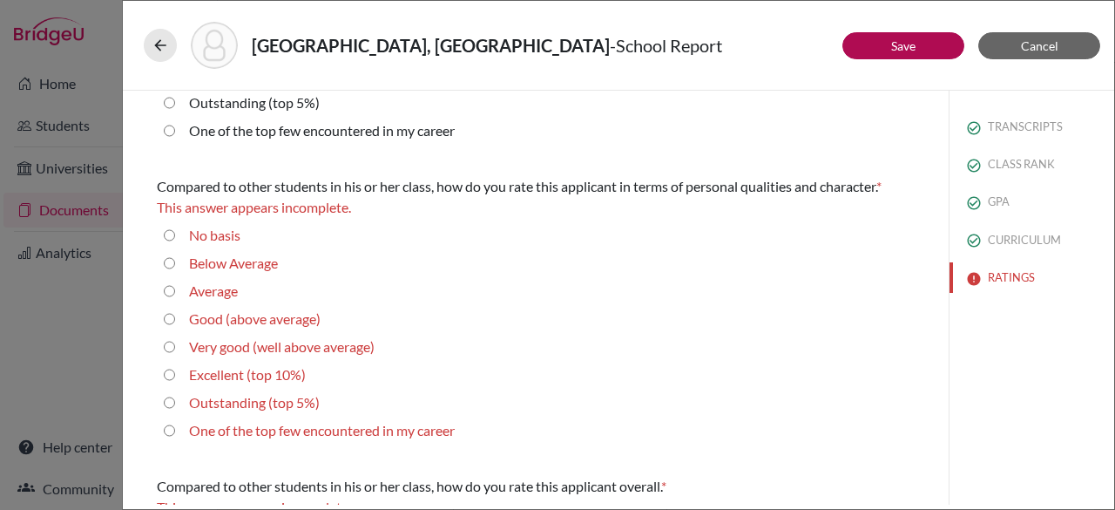
scroll to position [490, 0]
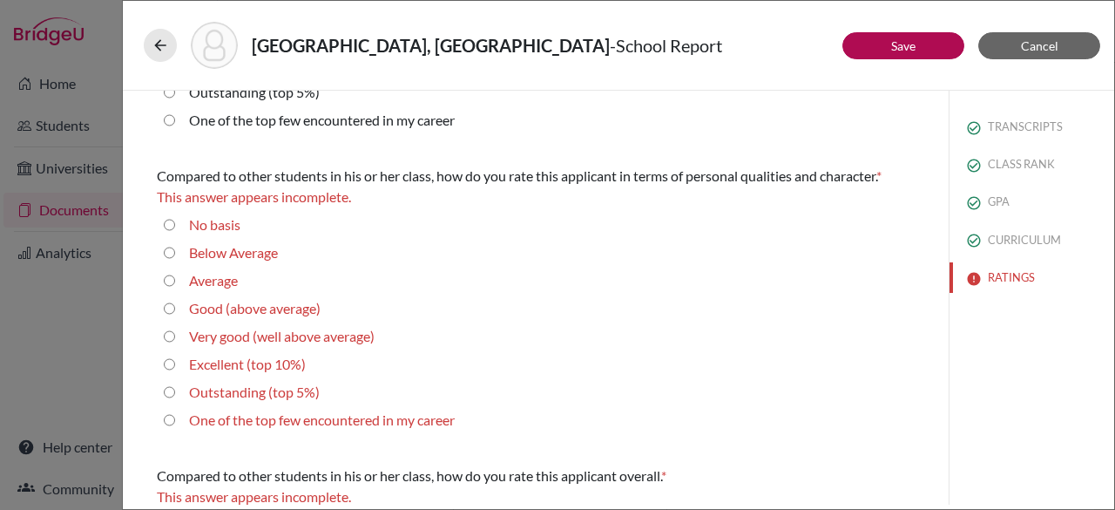
click at [171, 301] on average\) "Good (above average)" at bounding box center [169, 308] width 11 height 21
radio average\) "true"
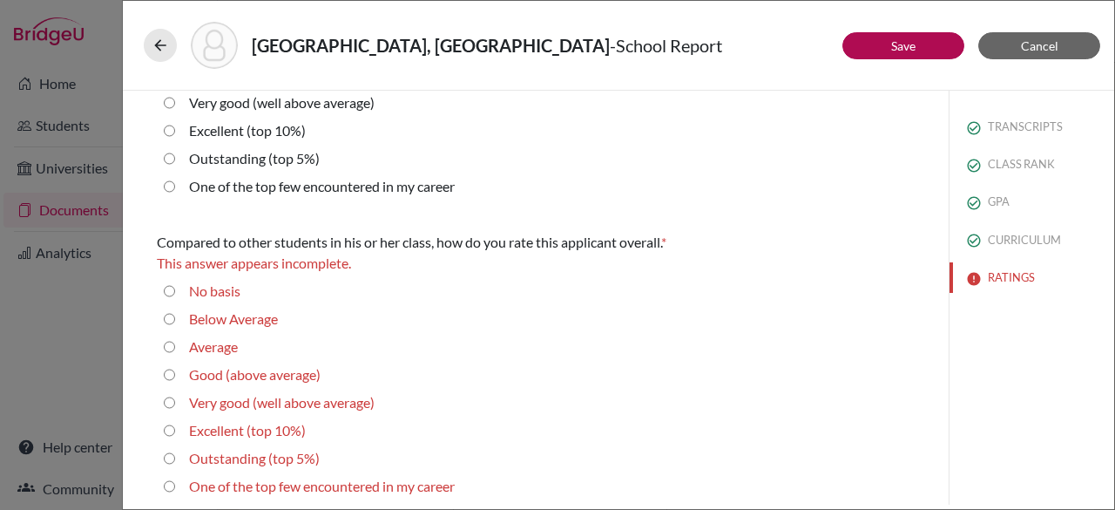
scroll to position [707, 0]
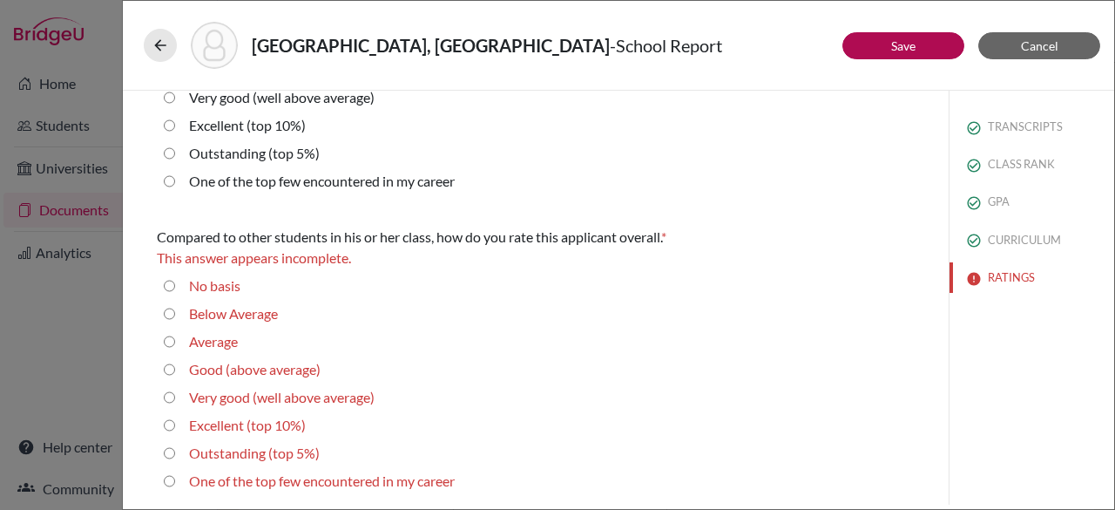
click at [169, 371] on average\) "Good (above average)" at bounding box center [169, 369] width 11 height 21
radio average\) "true"
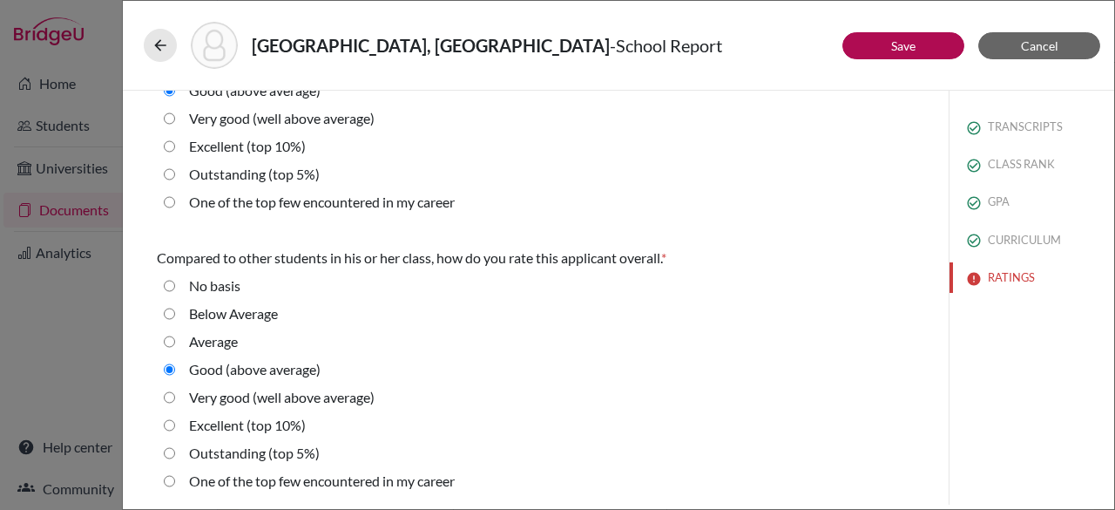
drag, startPoint x: 1114, startPoint y: 397, endPoint x: 1114, endPoint y: 437, distance: 40.1
click at [1114, 437] on div "Saint-Louis, Savannah - School Report Save Cancel Compared to other students in…" at bounding box center [618, 255] width 993 height 510
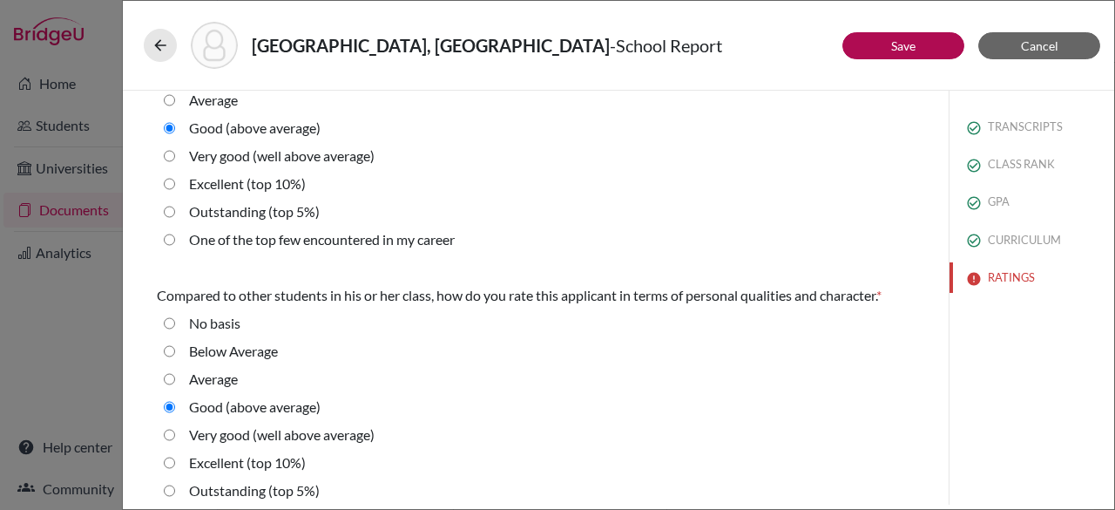
scroll to position [369, 0]
click at [1113, 255] on div "Saint-Louis, Savannah - School Report Save Cancel Compared to other students in…" at bounding box center [618, 255] width 993 height 510
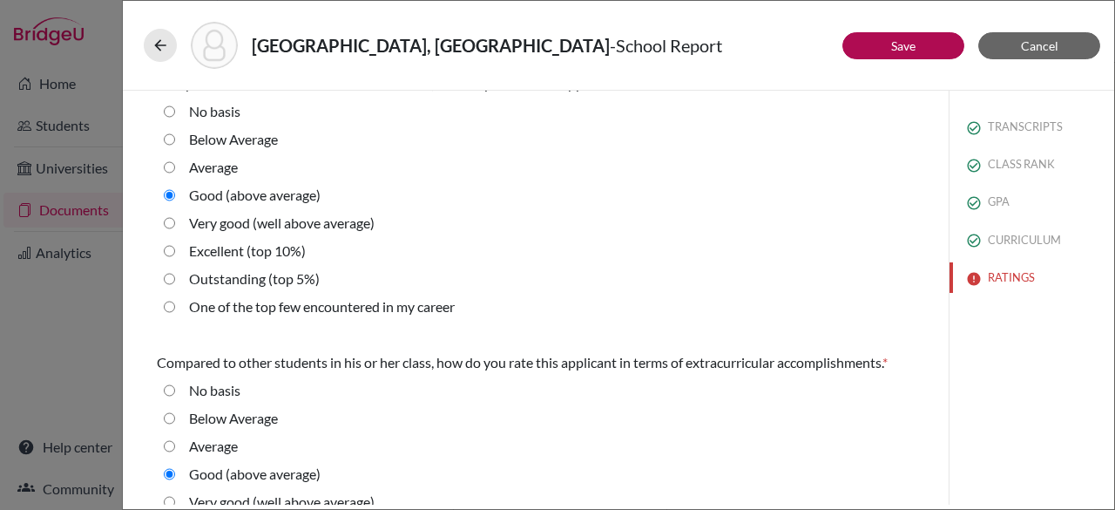
scroll to position [0, 0]
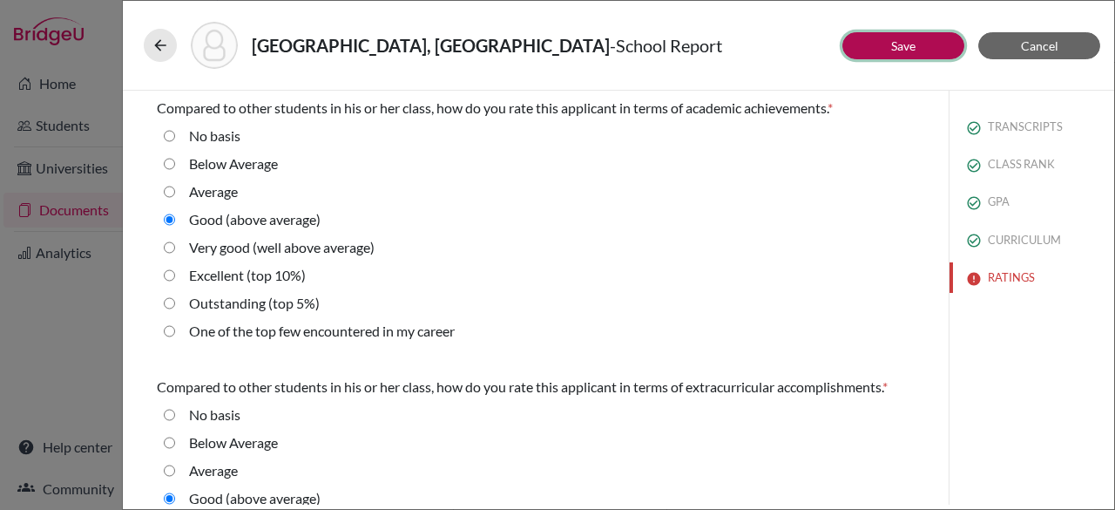
click at [910, 51] on link "Save" at bounding box center [903, 45] width 24 height 15
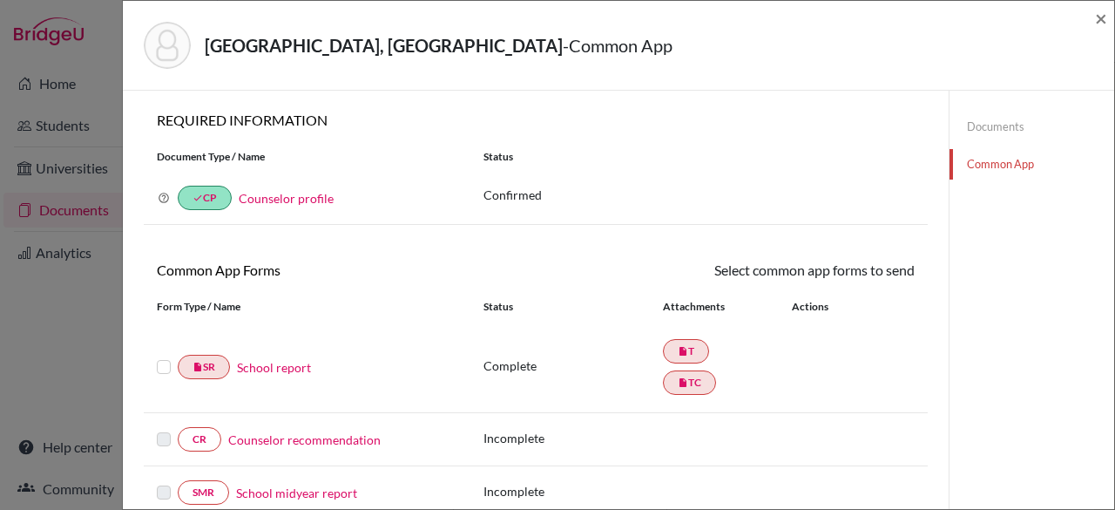
click at [166, 356] on label at bounding box center [164, 356] width 14 height 0
click at [0, 0] on input "checkbox" at bounding box center [0, 0] width 0 height 0
click at [870, 262] on link "Send" at bounding box center [879, 273] width 72 height 27
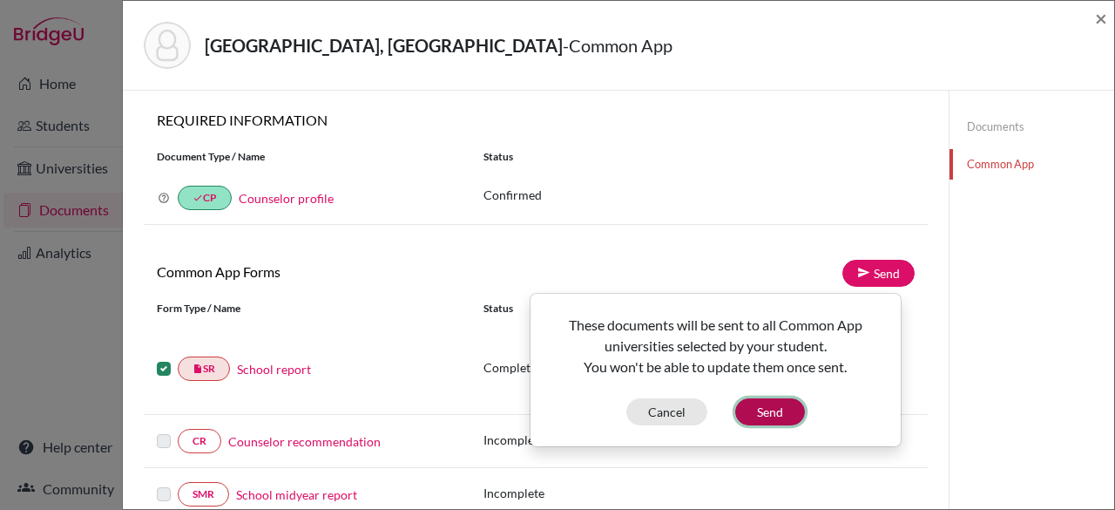
click at [772, 405] on button "Send" at bounding box center [770, 411] width 70 height 27
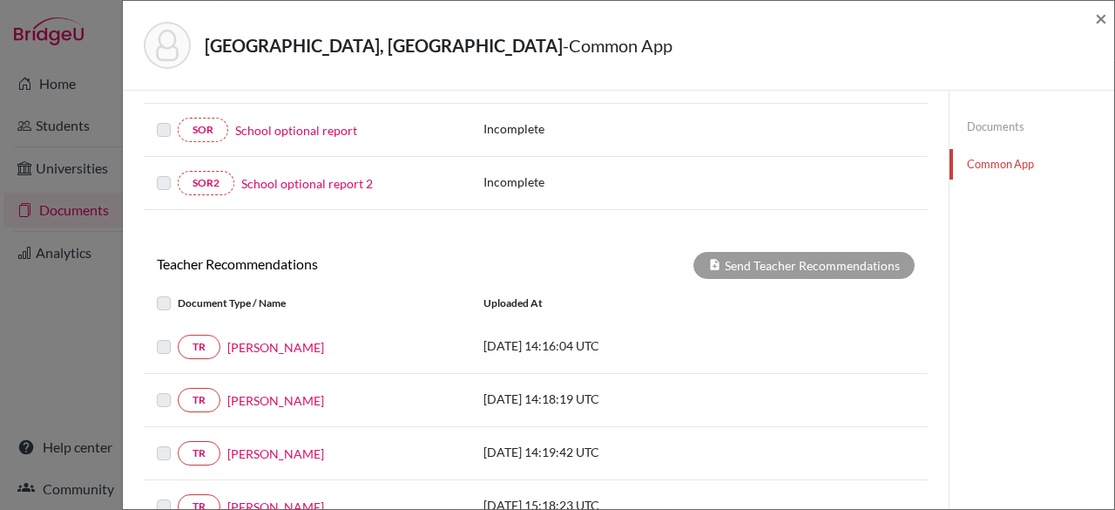
scroll to position [578, 0]
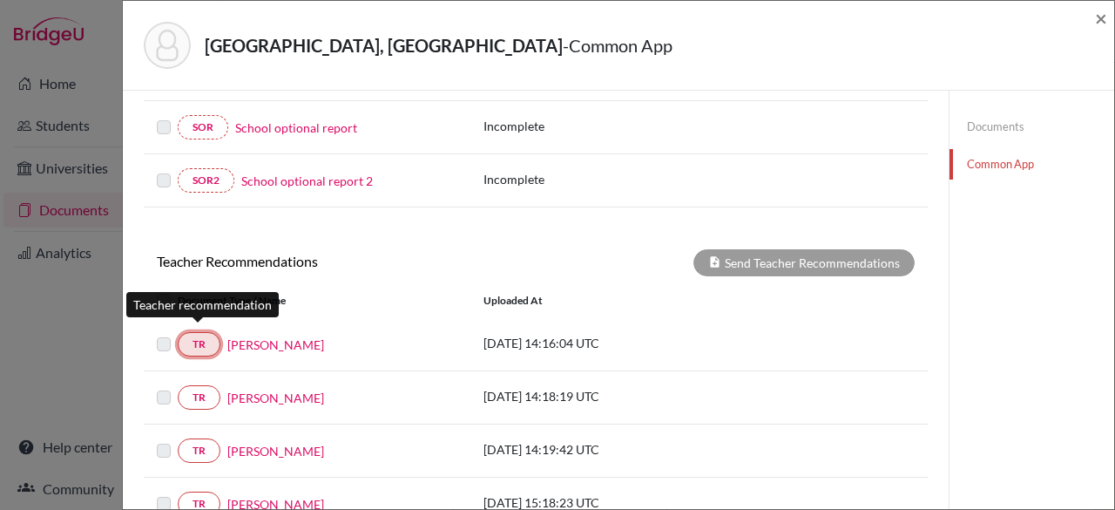
click at [188, 343] on link "TR" at bounding box center [199, 344] width 43 height 24
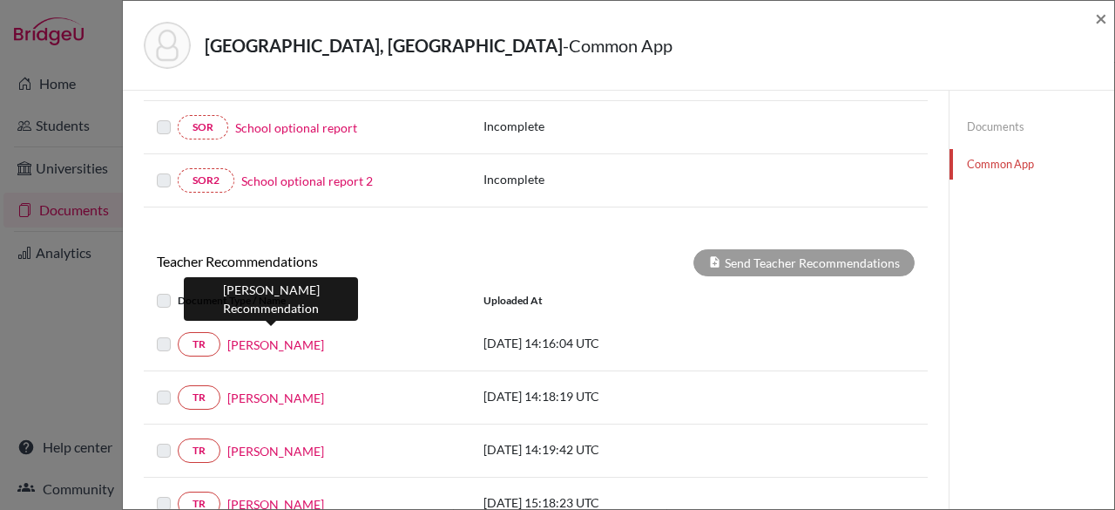
click at [234, 342] on link "Philippa Hatendi" at bounding box center [275, 344] width 97 height 18
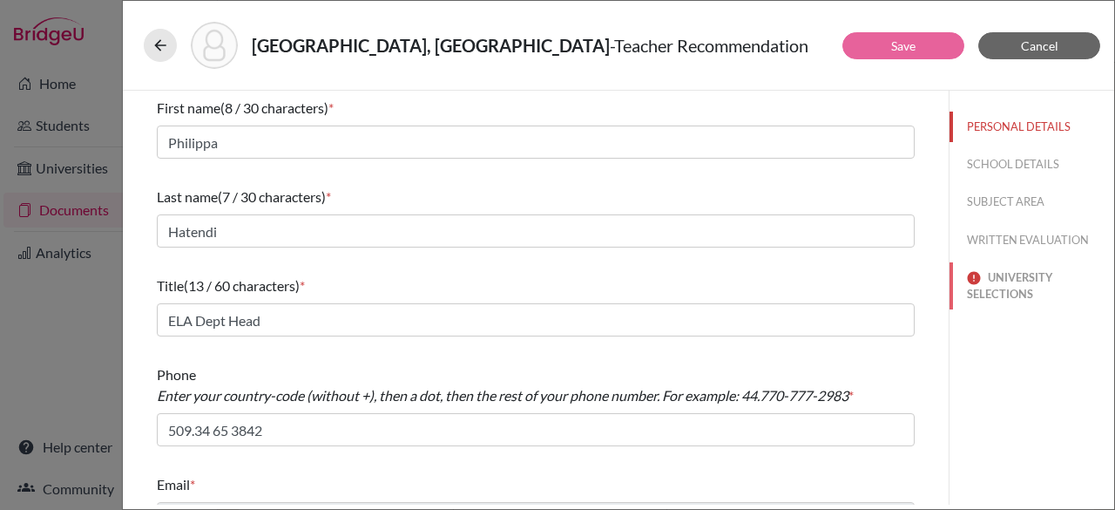
click at [986, 285] on button "UNIVERSITY SELECTIONS" at bounding box center [1032, 285] width 165 height 47
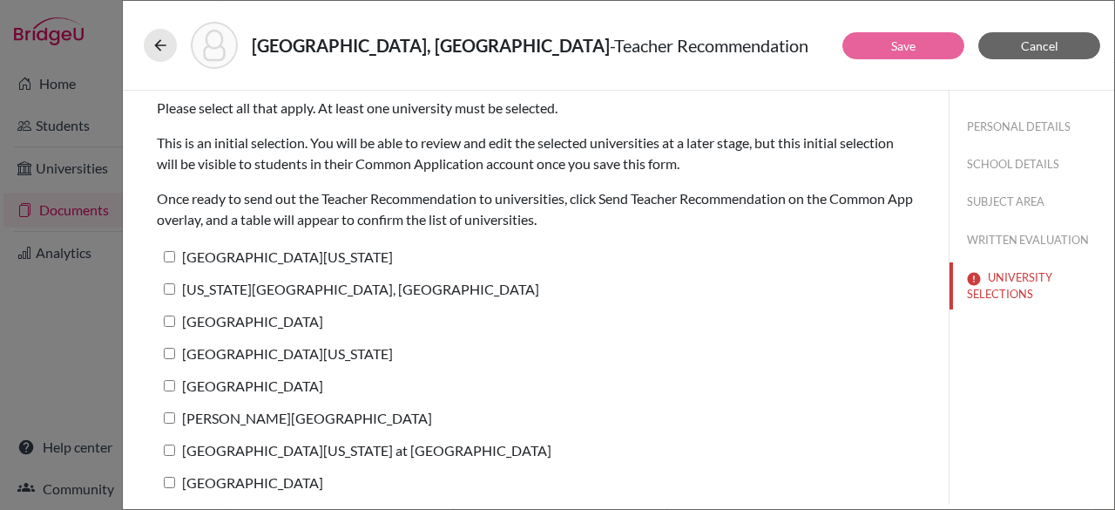
click at [173, 256] on input "University of Texas at Austin" at bounding box center [169, 256] width 11 height 11
checkbox input "true"
click at [170, 274] on div "University of Texas at Austin" at bounding box center [536, 260] width 758 height 32
click at [167, 290] on input "Pennsylvania State University, University Park" at bounding box center [169, 288] width 11 height 11
checkbox input "true"
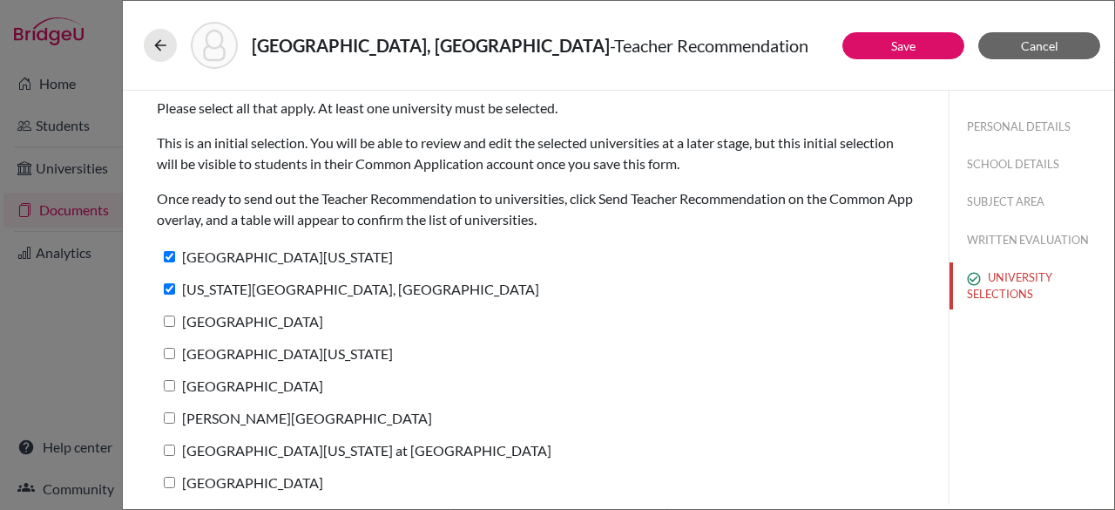
click at [169, 318] on input "Clemson University" at bounding box center [169, 320] width 11 height 11
checkbox input "true"
click at [166, 356] on input "University of Southern California" at bounding box center [169, 353] width 11 height 11
checkbox input "true"
click at [167, 384] on input "Northwestern University" at bounding box center [169, 385] width 11 height 11
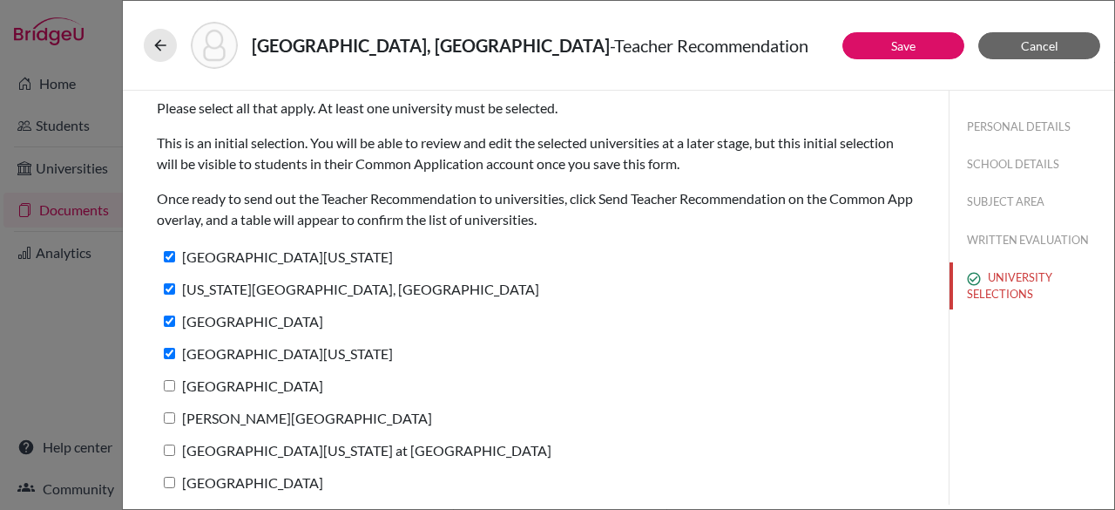
checkbox input "true"
click at [166, 420] on input "Bates College" at bounding box center [169, 417] width 11 height 11
checkbox input "true"
click at [167, 456] on label "University of North Carolina at Chapel Hill" at bounding box center [354, 449] width 395 height 25
click at [167, 456] on input "University of North Carolina at Chapel Hill" at bounding box center [169, 449] width 11 height 11
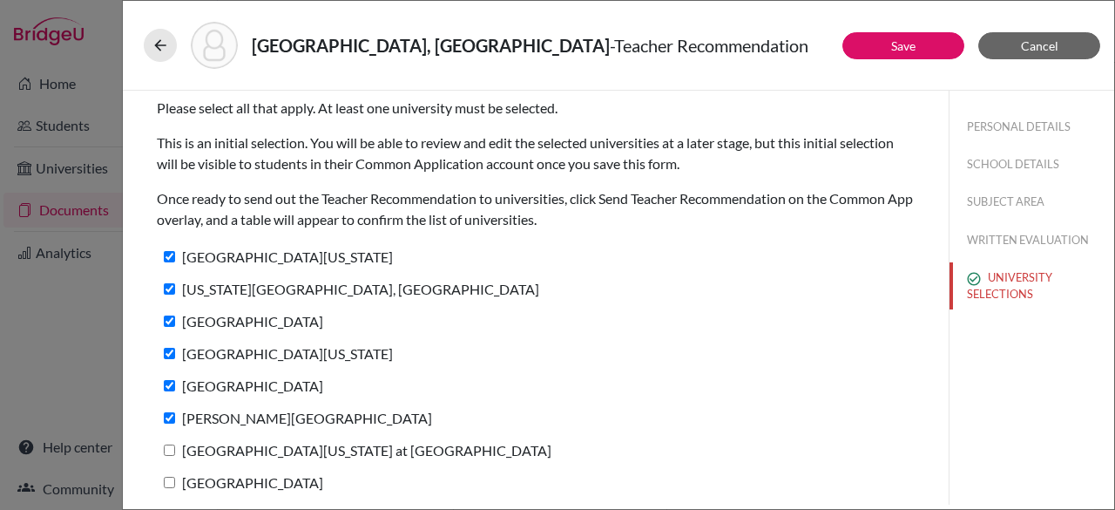
checkbox input "true"
click at [167, 474] on label "Colby College" at bounding box center [240, 482] width 166 height 25
click at [167, 477] on input "Colby College" at bounding box center [169, 482] width 11 height 11
checkbox input "true"
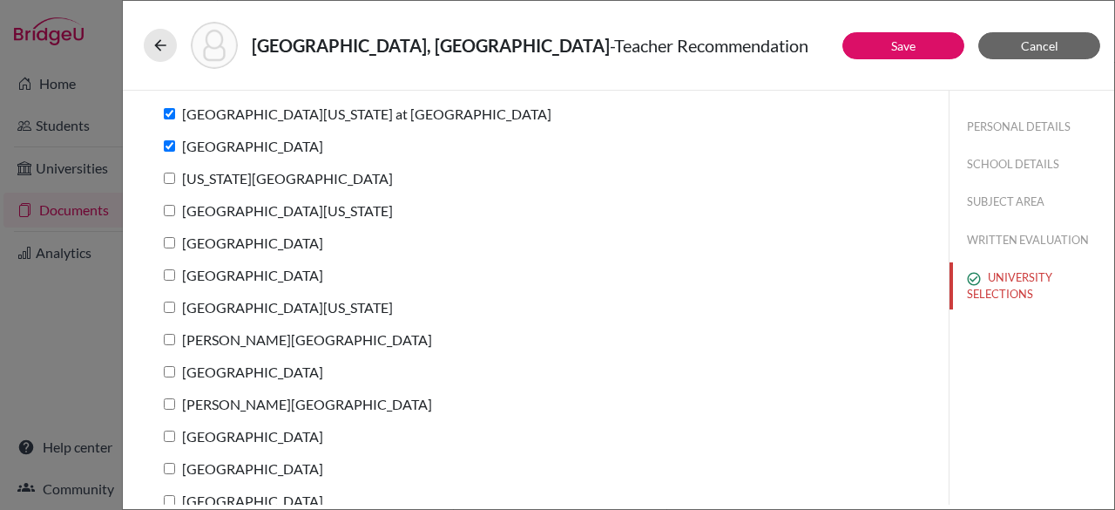
scroll to position [359, 0]
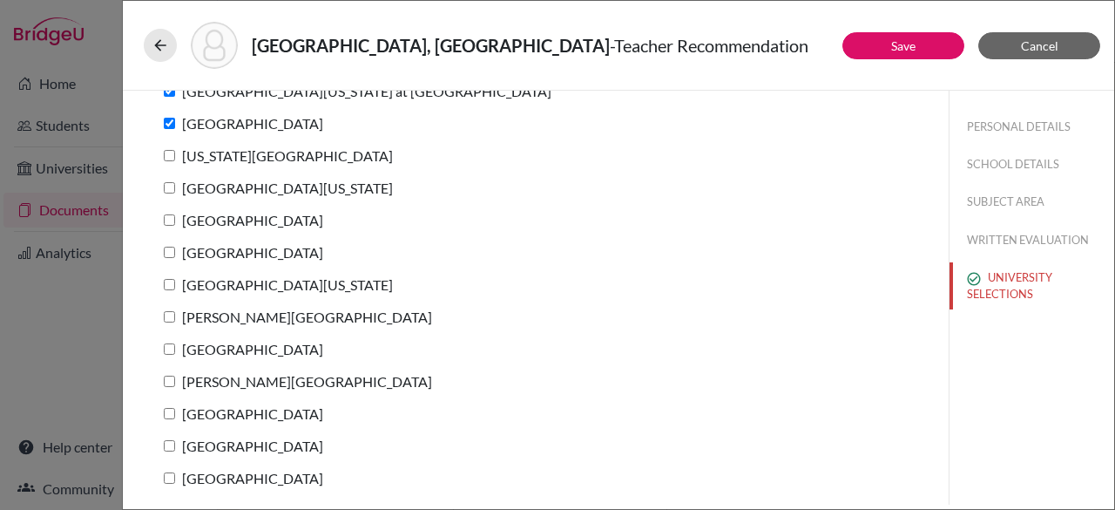
click at [166, 483] on label "Syracuse University" at bounding box center [240, 477] width 166 height 25
click at [166, 483] on input "Syracuse University" at bounding box center [169, 477] width 11 height 11
checkbox input "true"
click at [173, 440] on input "Emory University" at bounding box center [169, 445] width 11 height 11
checkbox input "true"
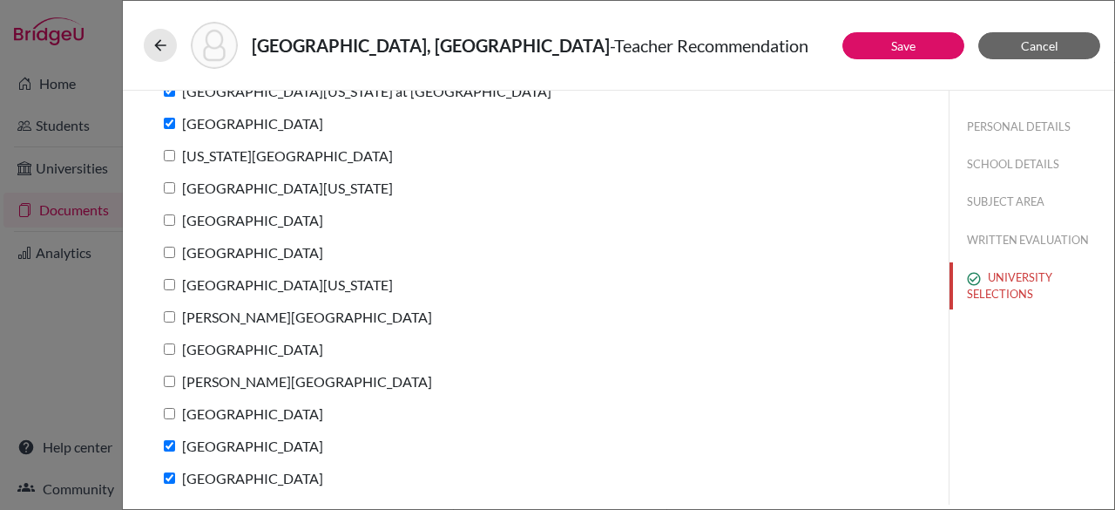
click at [173, 413] on input "Case Western Reserve University" at bounding box center [169, 413] width 11 height 11
checkbox input "true"
click at [166, 387] on label "Emerson College" at bounding box center [294, 381] width 275 height 25
click at [166, 387] on input "Emerson College" at bounding box center [169, 381] width 11 height 11
checkbox input "true"
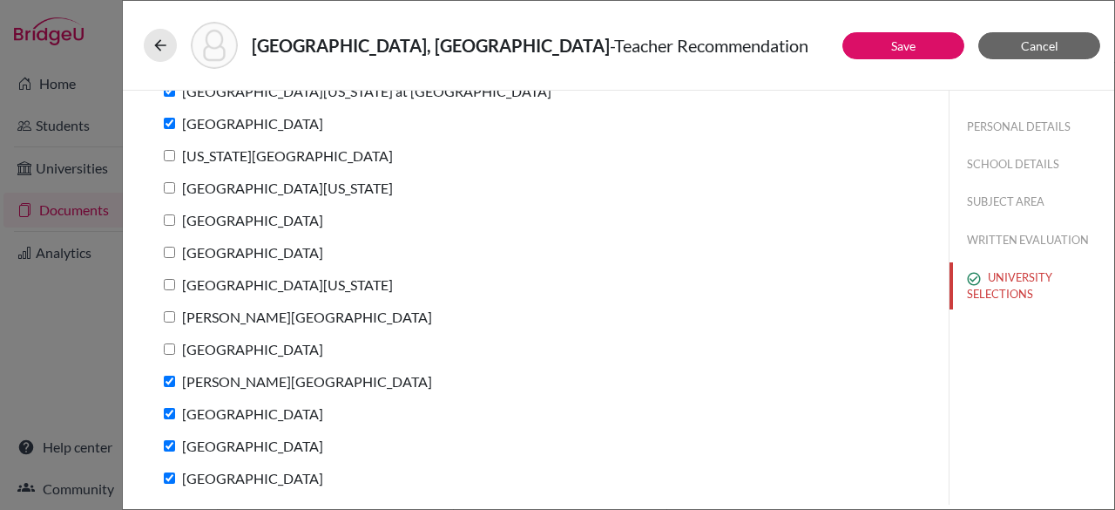
click at [169, 345] on input "Bentley University" at bounding box center [169, 348] width 11 height 11
checkbox input "true"
click at [168, 312] on input "Skidmore College" at bounding box center [169, 316] width 11 height 11
checkbox input "true"
click at [169, 279] on input "University of Michigan" at bounding box center [169, 284] width 11 height 11
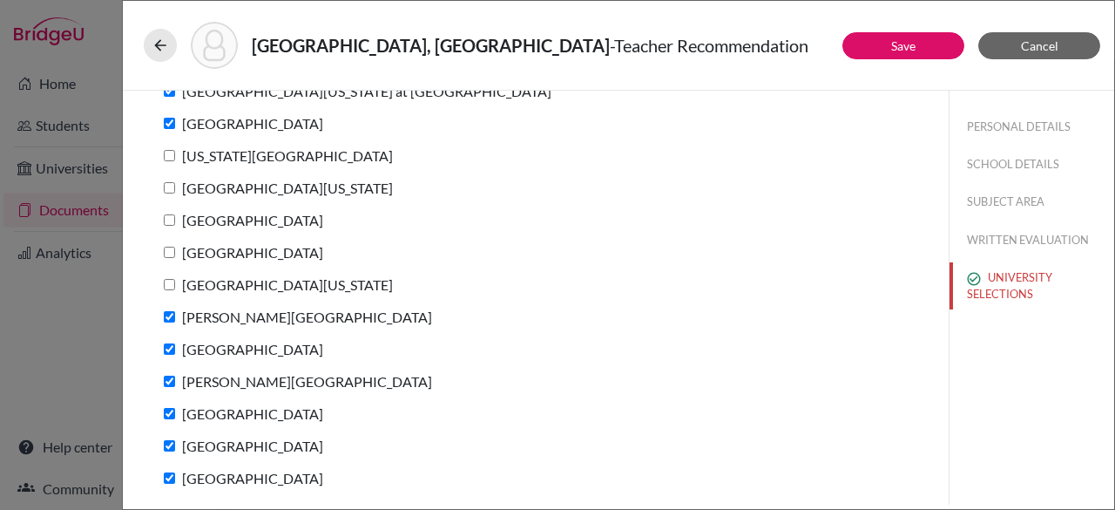
checkbox input "true"
click at [169, 257] on input "Northeastern University" at bounding box center [169, 252] width 11 height 11
checkbox input "true"
click at [170, 217] on input "University of Richmond" at bounding box center [169, 219] width 11 height 11
checkbox input "true"
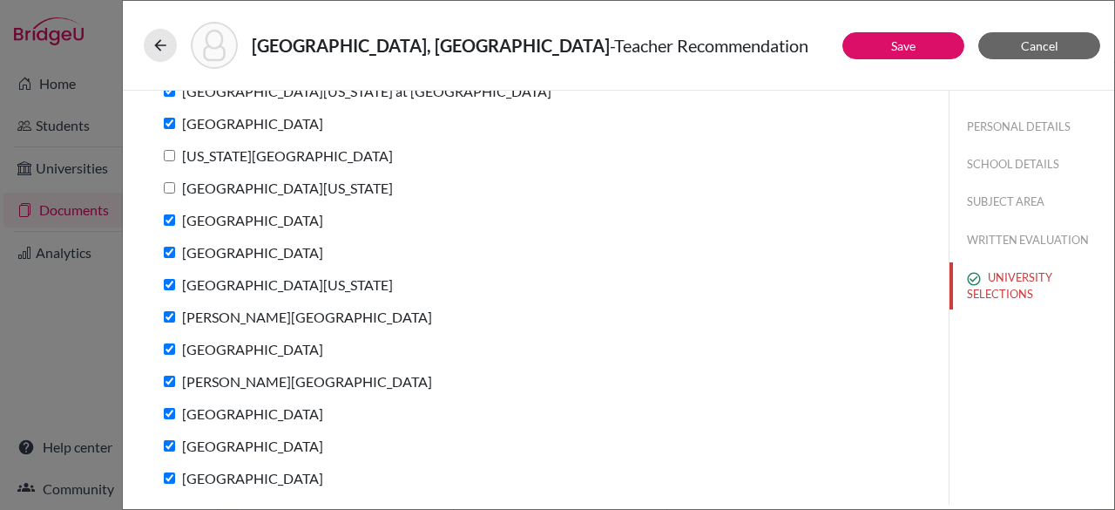
click at [167, 187] on input "University of Virginia" at bounding box center [169, 187] width 11 height 11
checkbox input "true"
click at [167, 150] on input "New York University" at bounding box center [169, 155] width 11 height 11
checkbox input "true"
click at [892, 47] on link "Save" at bounding box center [903, 45] width 24 height 15
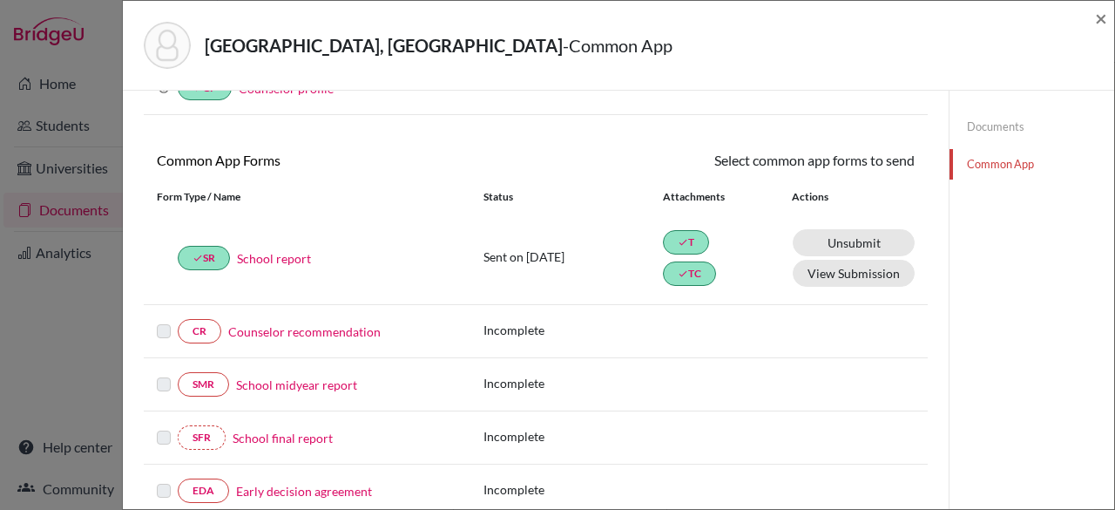
scroll to position [99, 0]
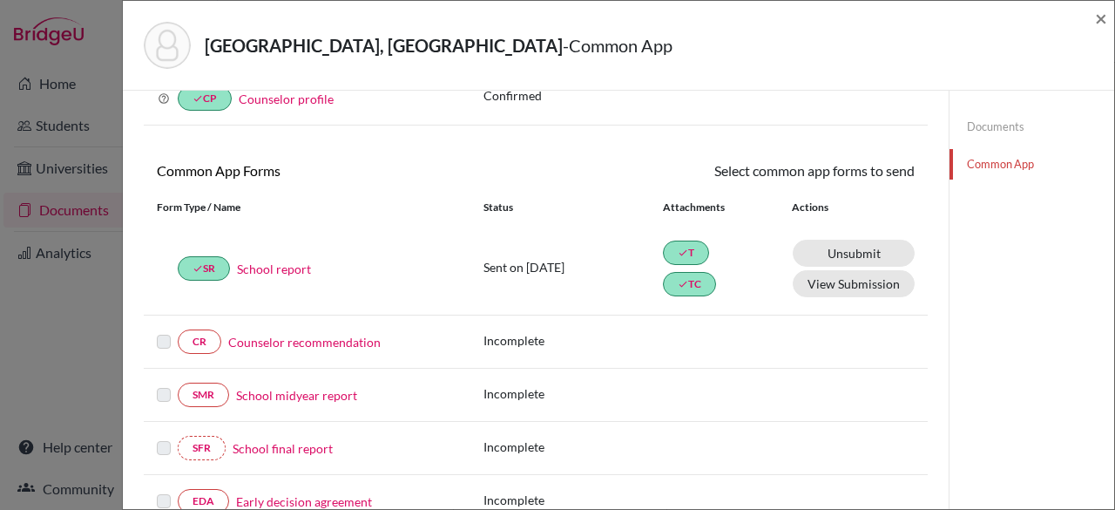
click at [291, 339] on link "Counselor recommendation" at bounding box center [304, 342] width 152 height 18
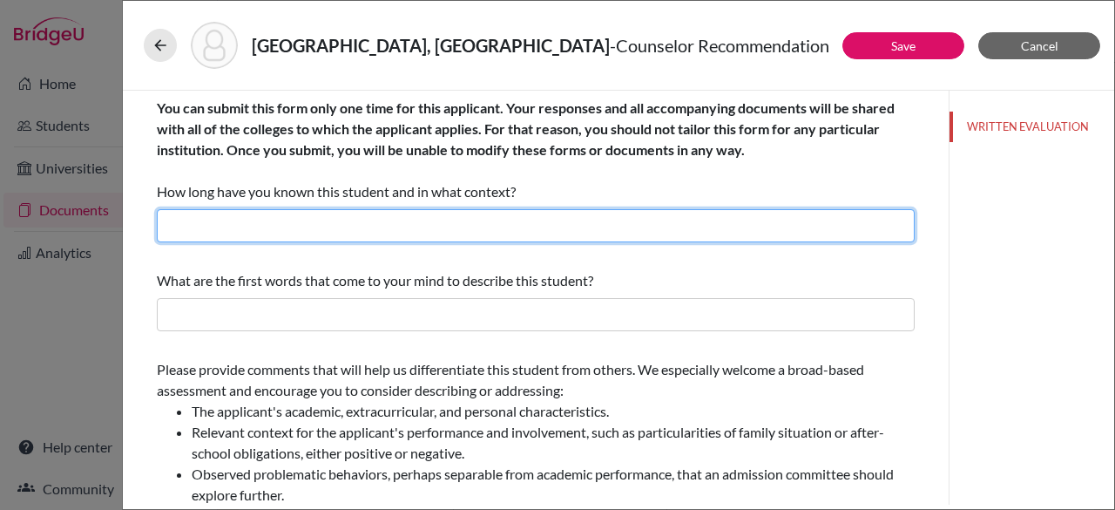
click at [251, 213] on input "text" at bounding box center [536, 225] width 758 height 33
paste input "consistency, maturity, and reliability"
click at [173, 228] on input "consistency, maturity, and reliability" at bounding box center [536, 225] width 758 height 33
drag, startPoint x: 439, startPoint y: 225, endPoint x: 164, endPoint y: 219, distance: 275.4
click at [164, 219] on input "Consistent , maturiture , and reliability" at bounding box center [536, 225] width 758 height 33
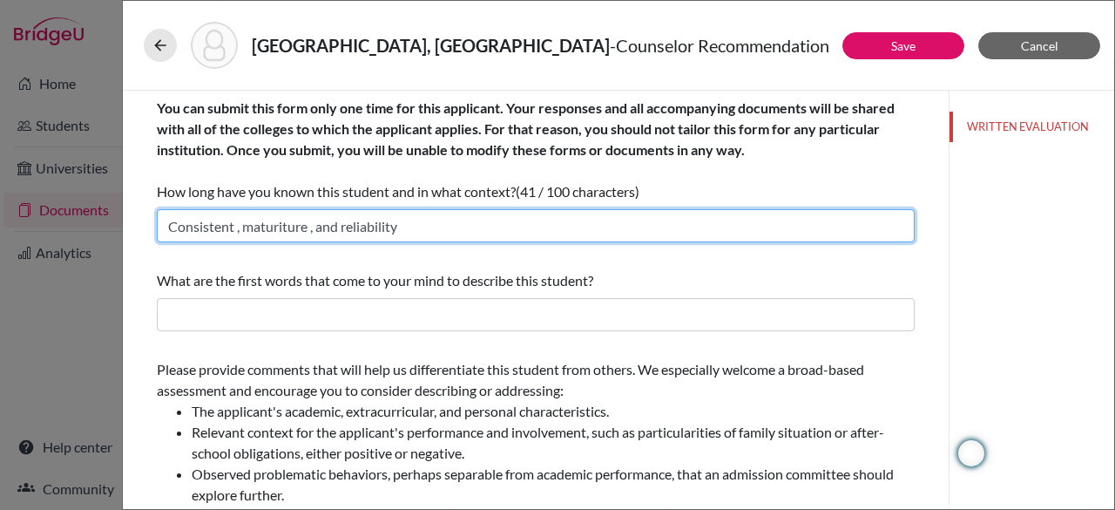
type input "Consistent , maturiture , and reliability"
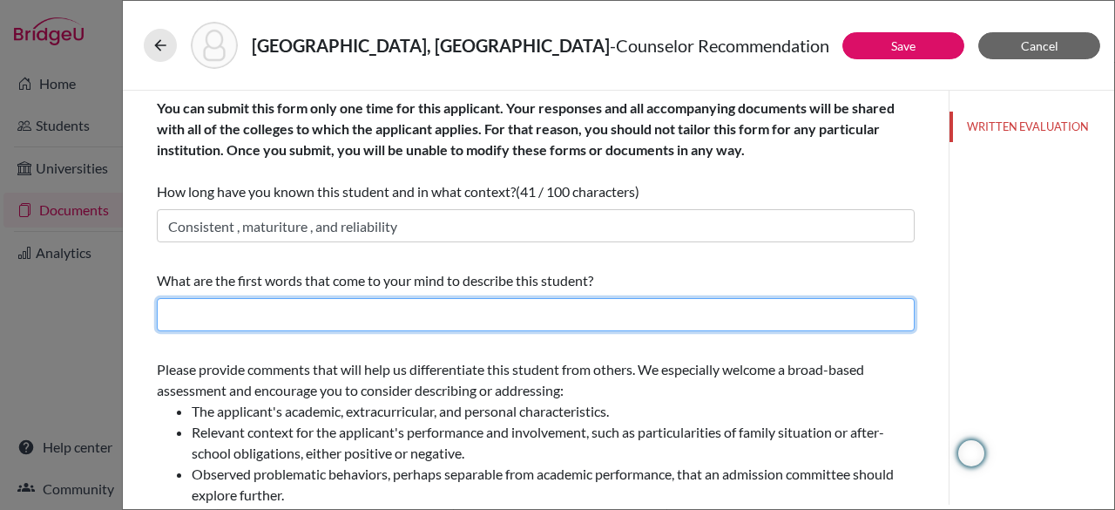
click at [328, 319] on input "text" at bounding box center [536, 314] width 758 height 33
paste input "Consistent , maturiture , and reliability"
click at [235, 315] on input "Consistent , maturiture , and reliability" at bounding box center [536, 314] width 758 height 33
click at [288, 316] on input "Consistent, maturiture , and reliability" at bounding box center [536, 314] width 758 height 33
click at [396, 321] on input "Consistent, mature , and reliability" at bounding box center [536, 314] width 758 height 33
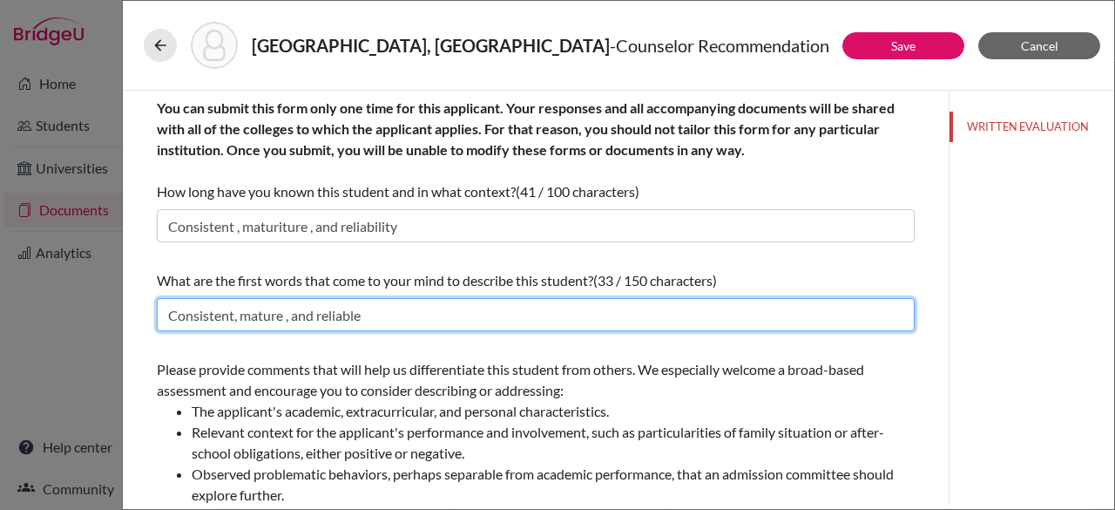
type input "Consistent, mature , and reliable"
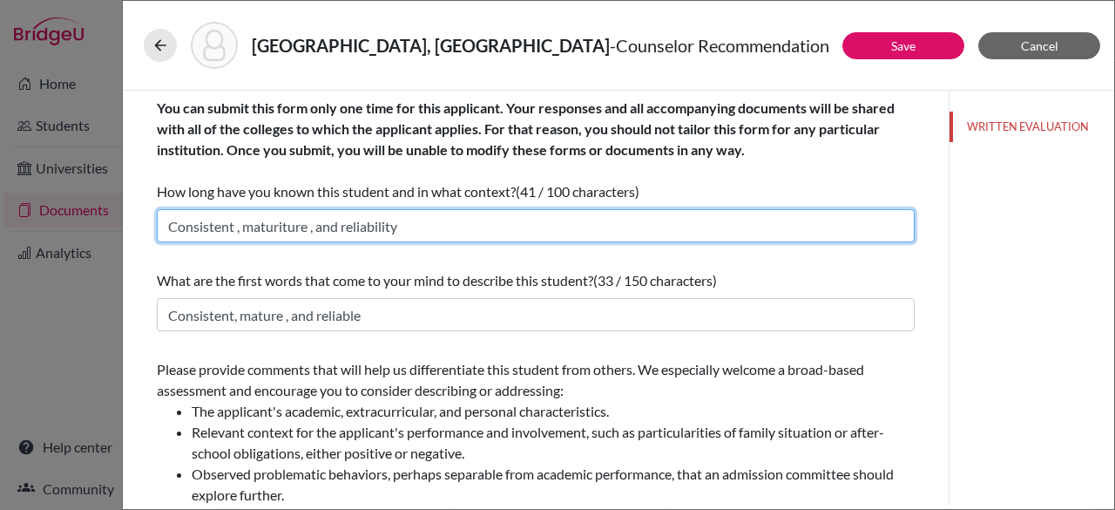
drag, startPoint x: 504, startPoint y: 227, endPoint x: 164, endPoint y: 226, distance: 340.7
click at [164, 226] on input "Consistent , maturiture , and reliability" at bounding box center [536, 225] width 758 height 33
type input "As her school counselor since middle school."
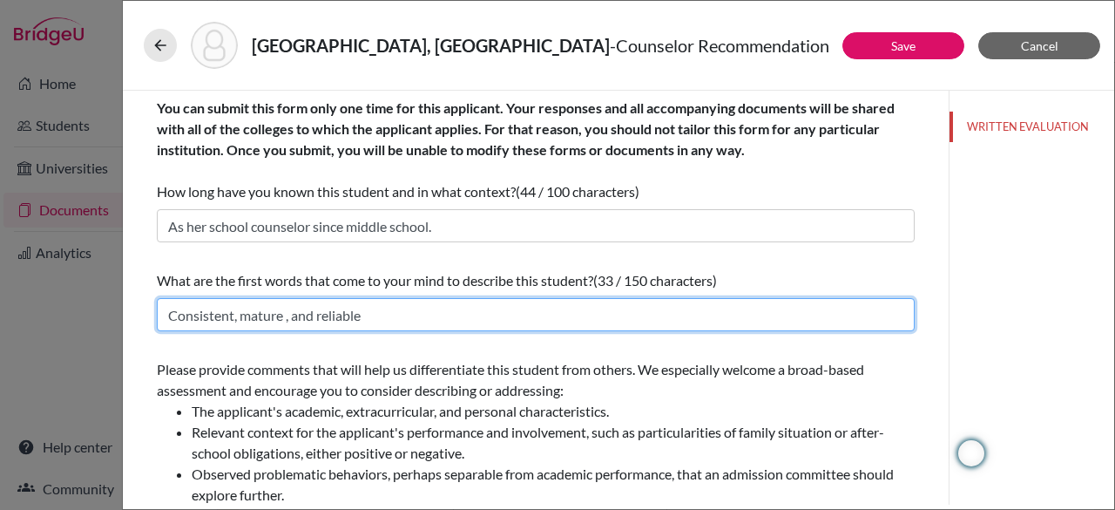
click at [286, 315] on input "Consistent, mature , and reliable" at bounding box center [536, 314] width 758 height 33
type input "Consistent, mature, reliable and respectful."
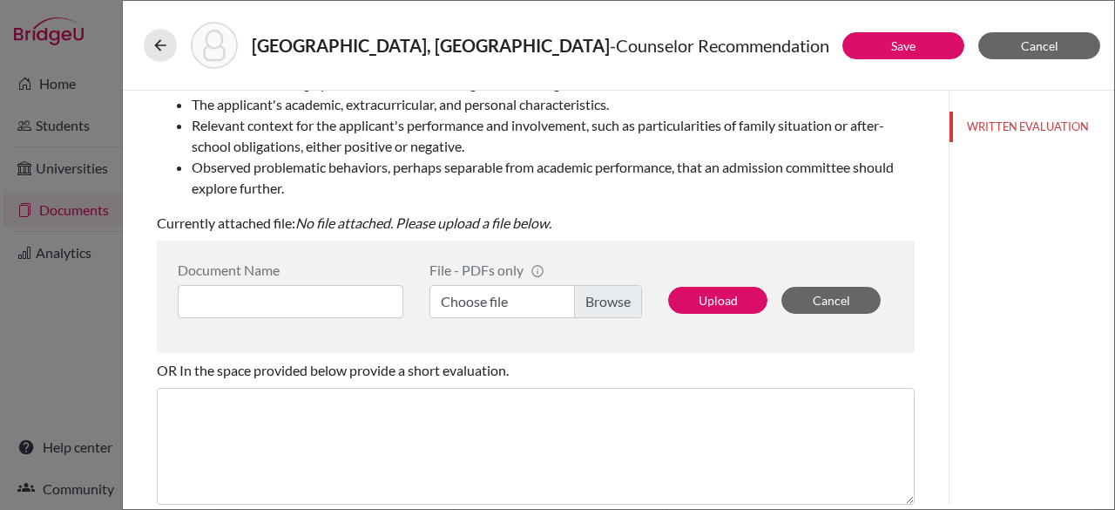
scroll to position [305, 0]
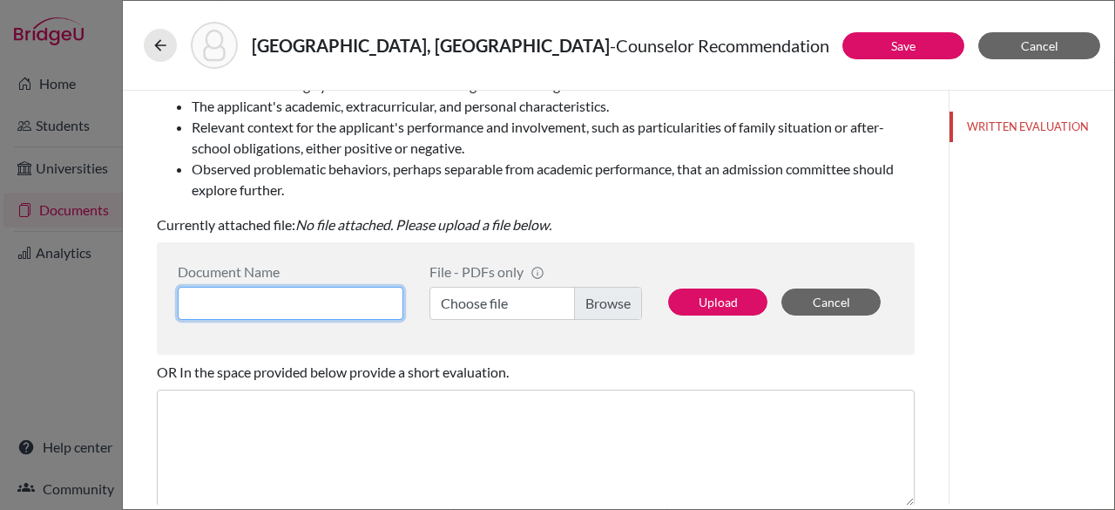
click at [308, 318] on input at bounding box center [291, 303] width 226 height 33
click at [589, 315] on label "Choose file" at bounding box center [536, 303] width 213 height 33
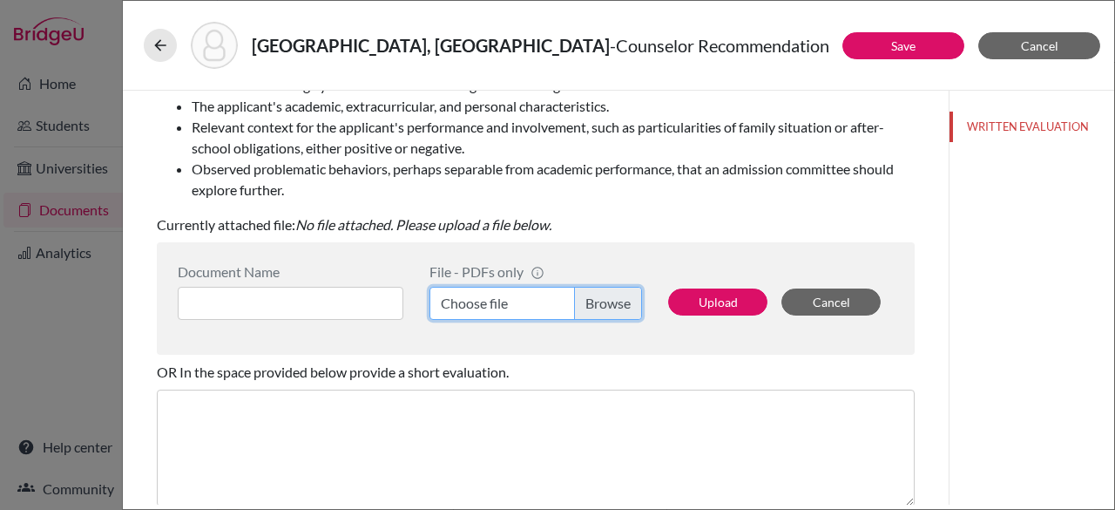
click at [589, 315] on input "Choose file" at bounding box center [536, 303] width 213 height 33
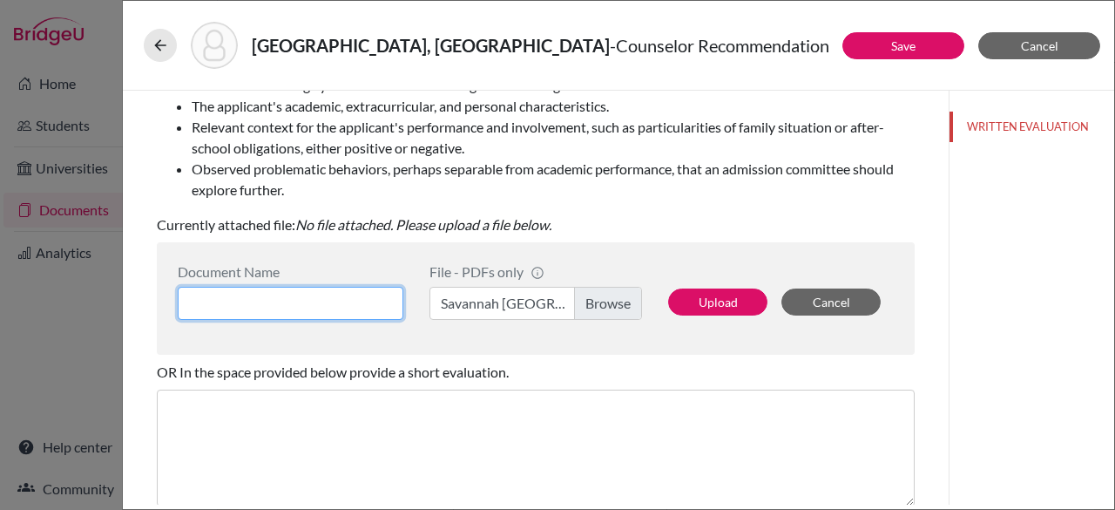
click at [290, 308] on input at bounding box center [291, 303] width 226 height 33
type input "Savannah S.L - Rec"
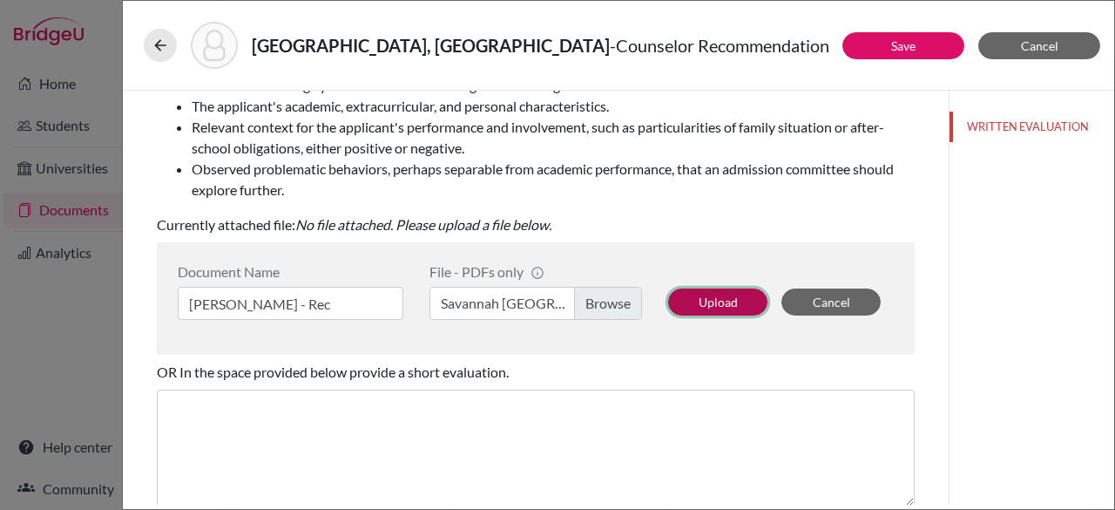
click at [715, 298] on button "Upload" at bounding box center [717, 301] width 99 height 27
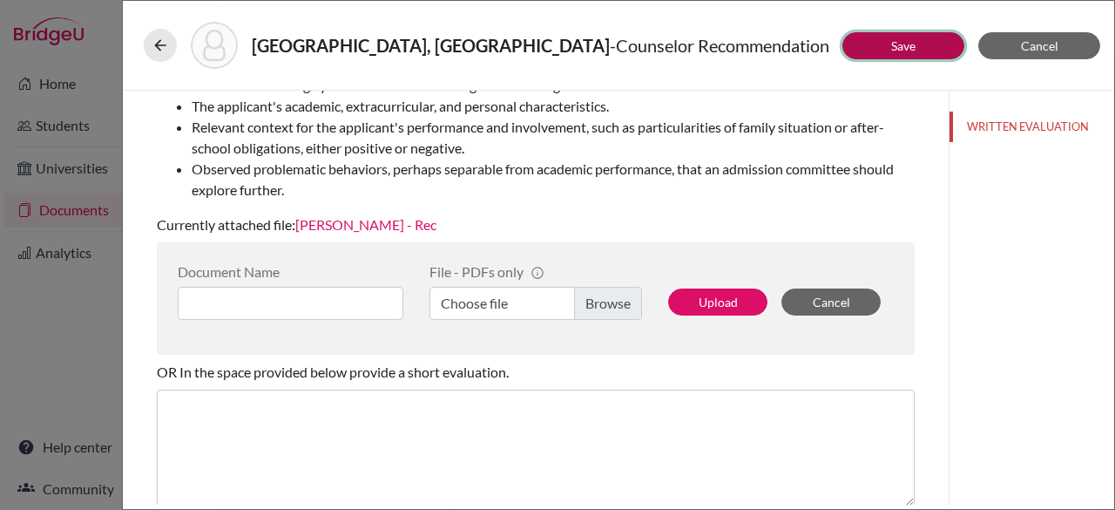
click at [901, 47] on link "Save" at bounding box center [903, 45] width 24 height 15
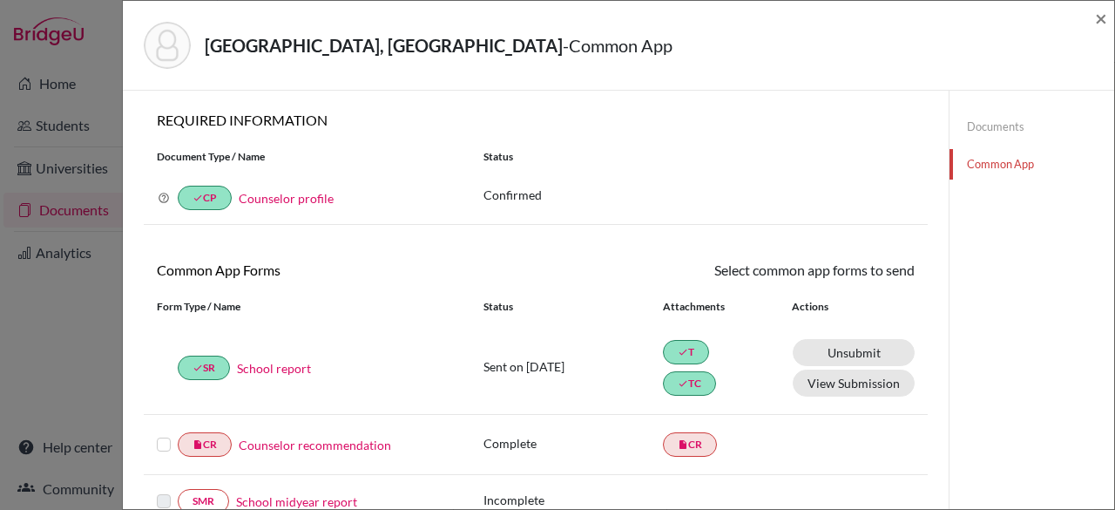
click at [166, 434] on label at bounding box center [164, 434] width 14 height 0
click at [0, 0] on input "checkbox" at bounding box center [0, 0] width 0 height 0
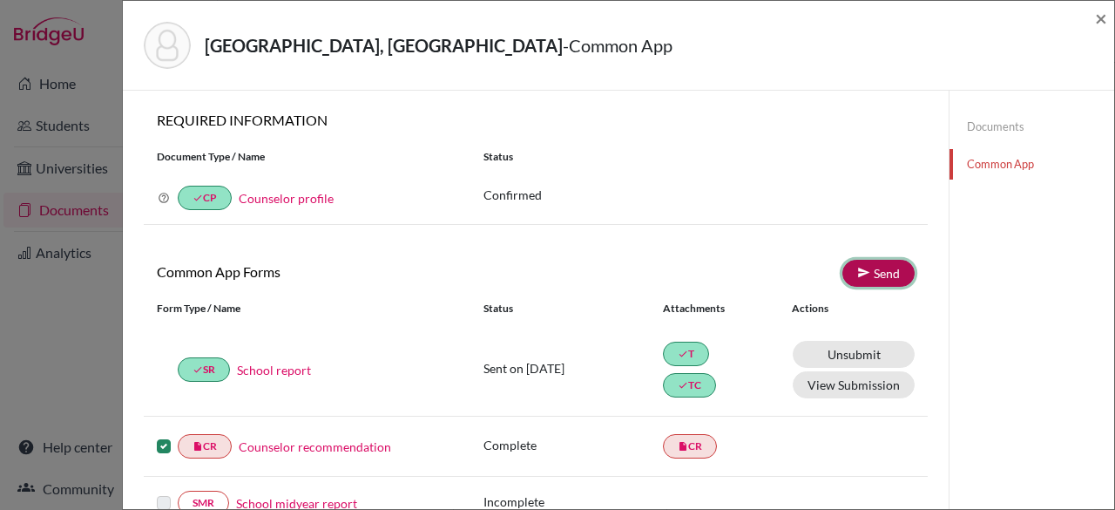
click at [863, 267] on link "Send" at bounding box center [879, 273] width 72 height 27
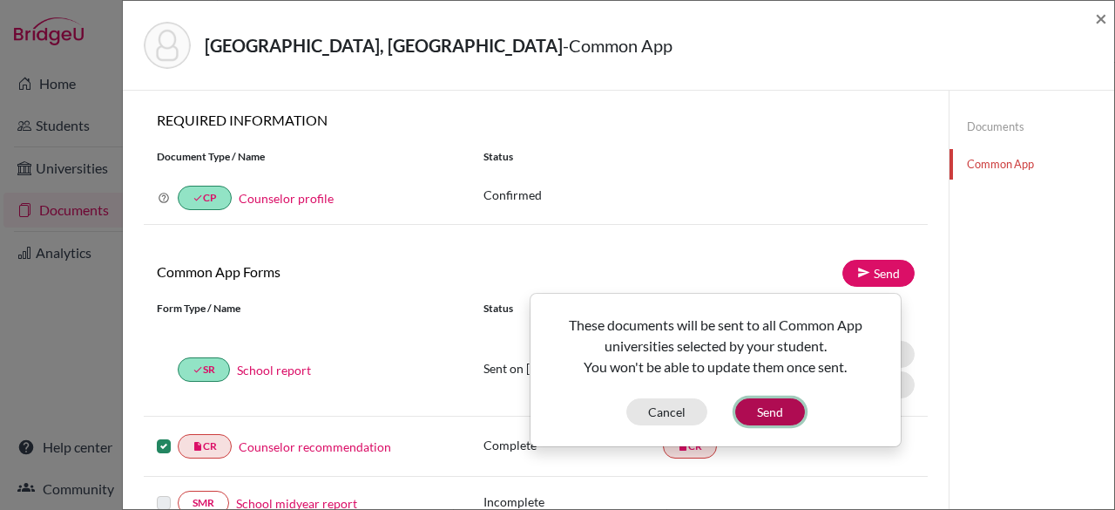
click at [756, 412] on button "Send" at bounding box center [770, 411] width 70 height 27
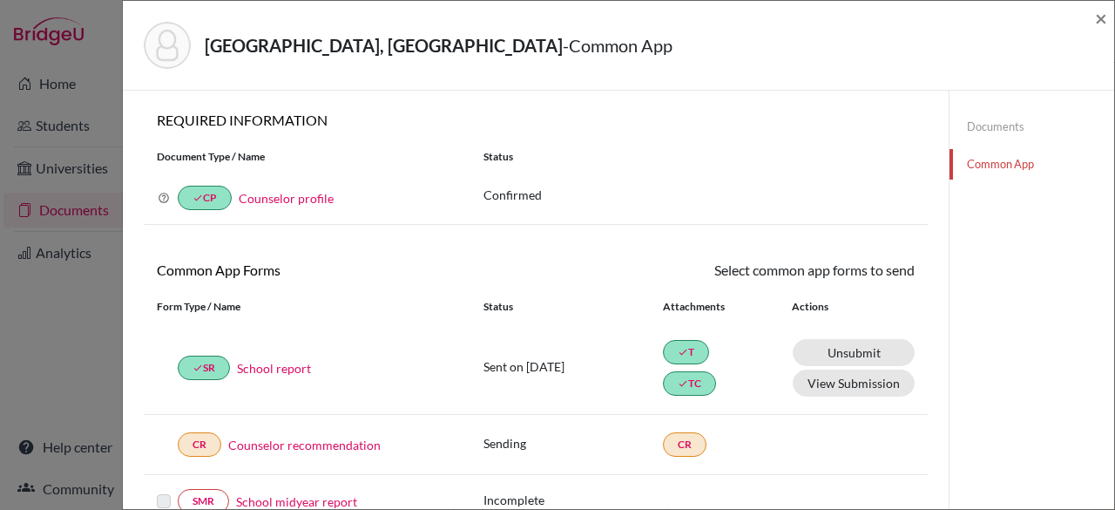
drag, startPoint x: 1114, startPoint y: 196, endPoint x: 1114, endPoint y: 276, distance: 80.2
click at [1114, 276] on div "Saint-Louis, Savannah - Common App × × REQUIRED INFORMATION Document Type / Nam…" at bounding box center [618, 255] width 993 height 510
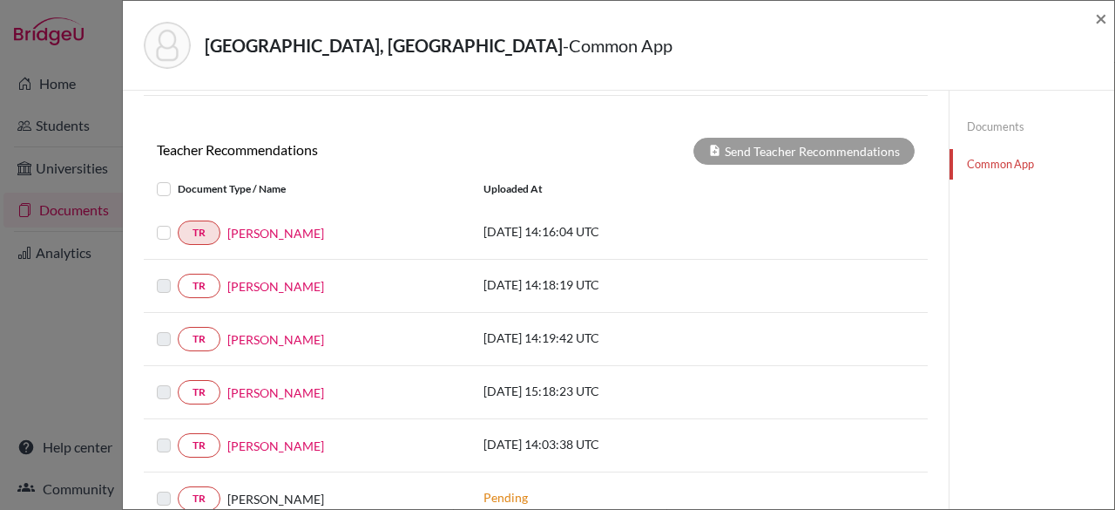
scroll to position [770, 0]
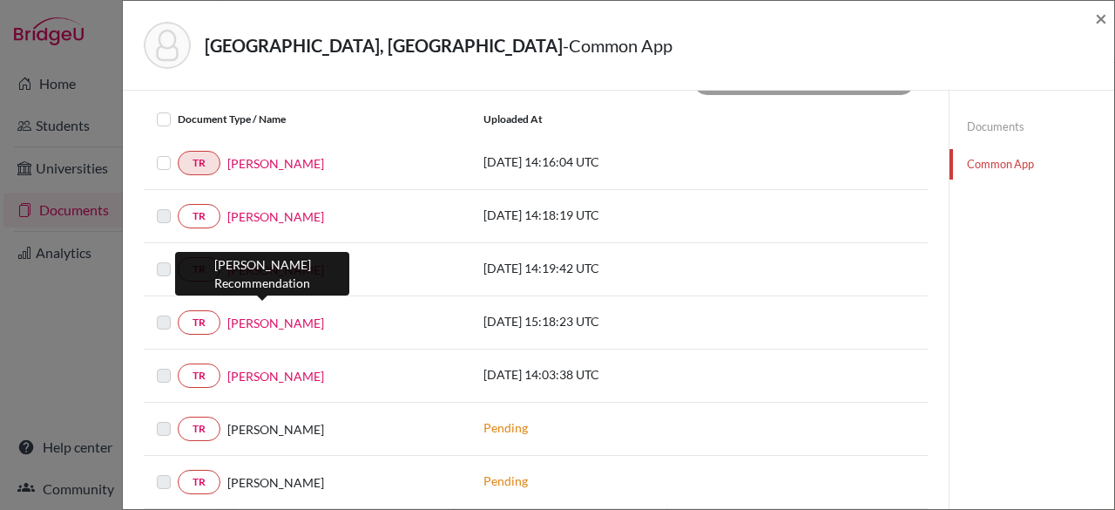
click at [267, 314] on link "Niska Cheron" at bounding box center [275, 323] width 97 height 18
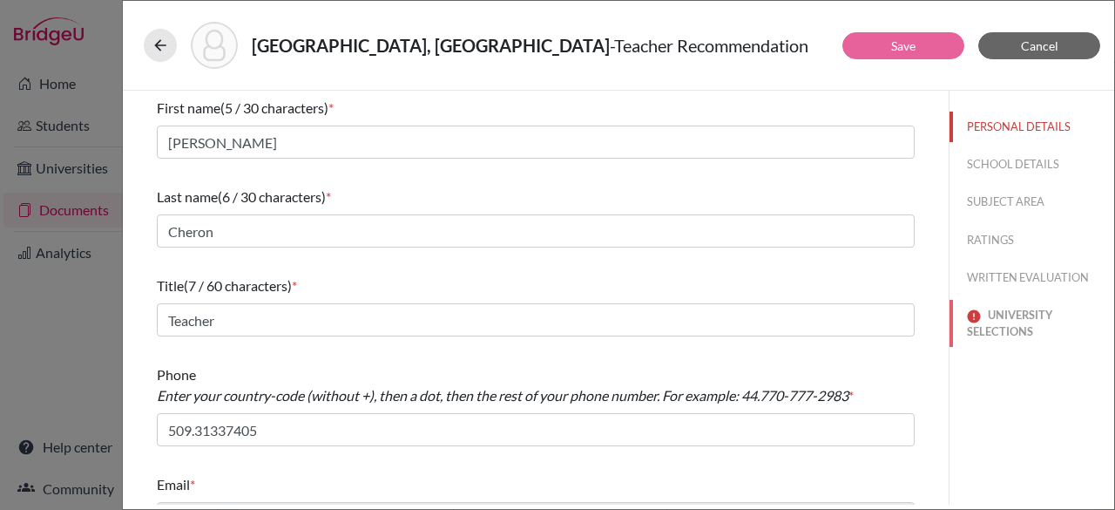
click at [974, 315] on button "UNIVERSITY SELECTIONS" at bounding box center [1032, 323] width 165 height 47
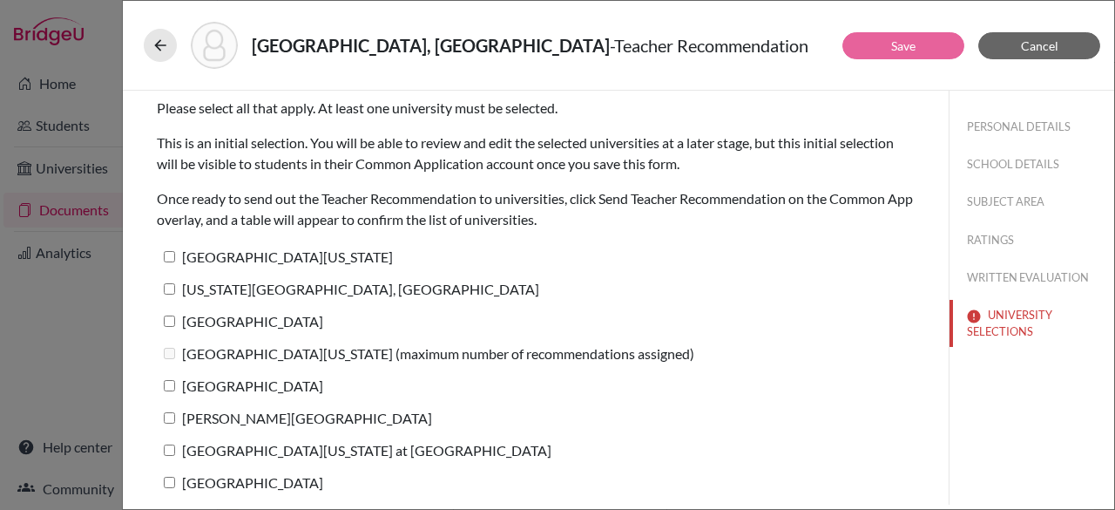
click at [167, 253] on input "University of Texas at Austin" at bounding box center [169, 256] width 11 height 11
checkbox input "true"
click at [169, 299] on label "Pennsylvania State University, University Park" at bounding box center [348, 288] width 382 height 25
click at [169, 294] on input "Pennsylvania State University, University Park" at bounding box center [169, 288] width 11 height 11
checkbox input "true"
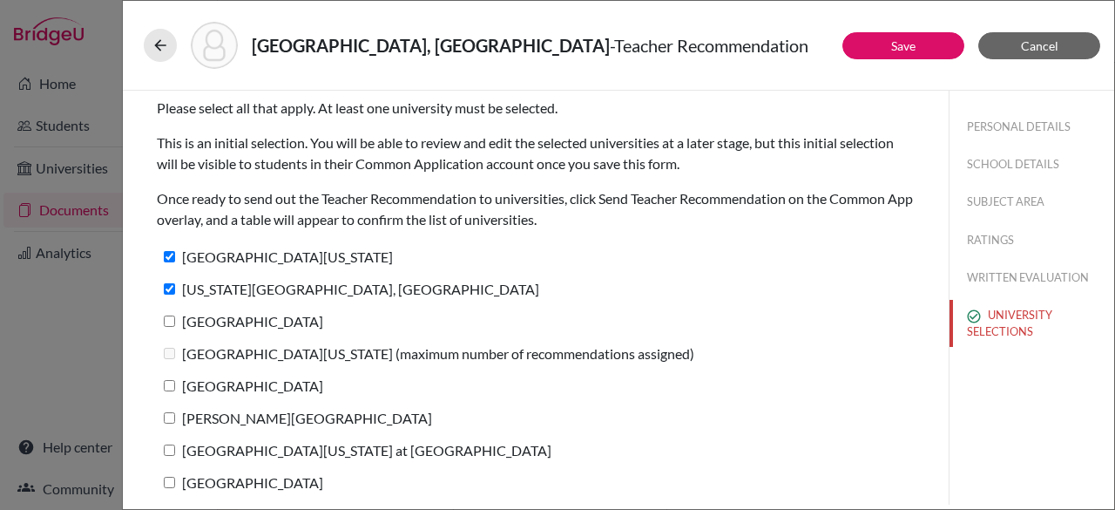
click at [176, 334] on div "Clemson University" at bounding box center [536, 324] width 758 height 32
click at [171, 321] on input "Clemson University" at bounding box center [169, 320] width 11 height 11
checkbox input "true"
click at [165, 373] on label "Northwestern University" at bounding box center [240, 385] width 166 height 25
click at [165, 380] on input "Northwestern University" at bounding box center [169, 385] width 11 height 11
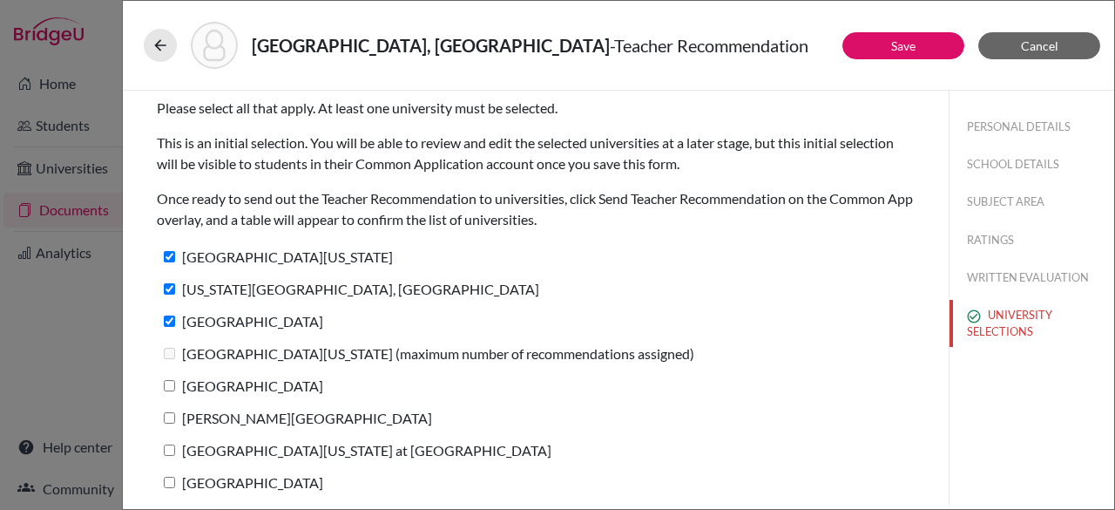
checkbox input "true"
click at [157, 412] on label "Bates College" at bounding box center [294, 417] width 275 height 25
click at [164, 412] on input "Bates College" at bounding box center [169, 417] width 11 height 11
checkbox input "true"
click at [167, 453] on input "University of North Carolina at Chapel Hill" at bounding box center [169, 449] width 11 height 11
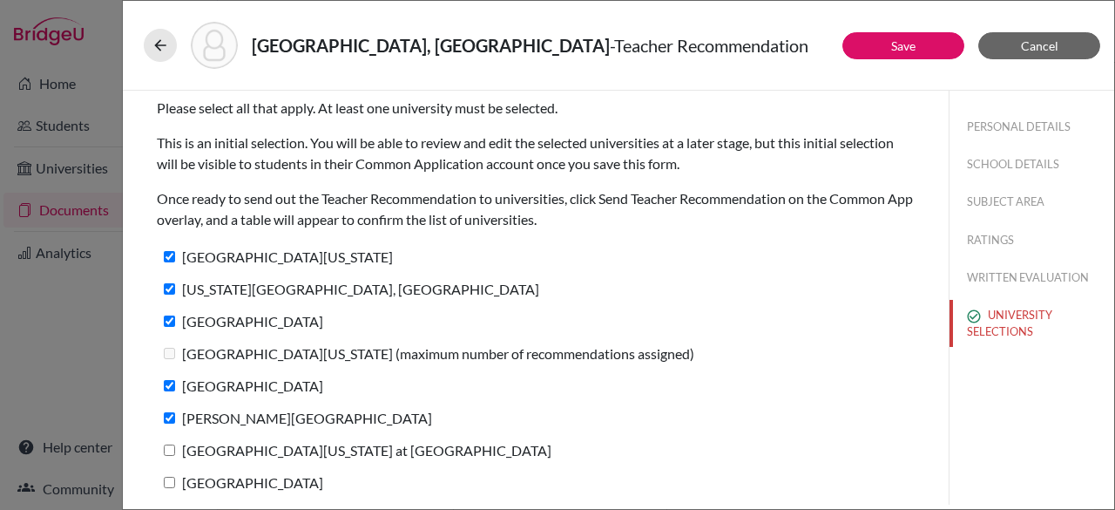
checkbox input "true"
click at [167, 484] on input "Colby College" at bounding box center [169, 482] width 11 height 11
checkbox input "true"
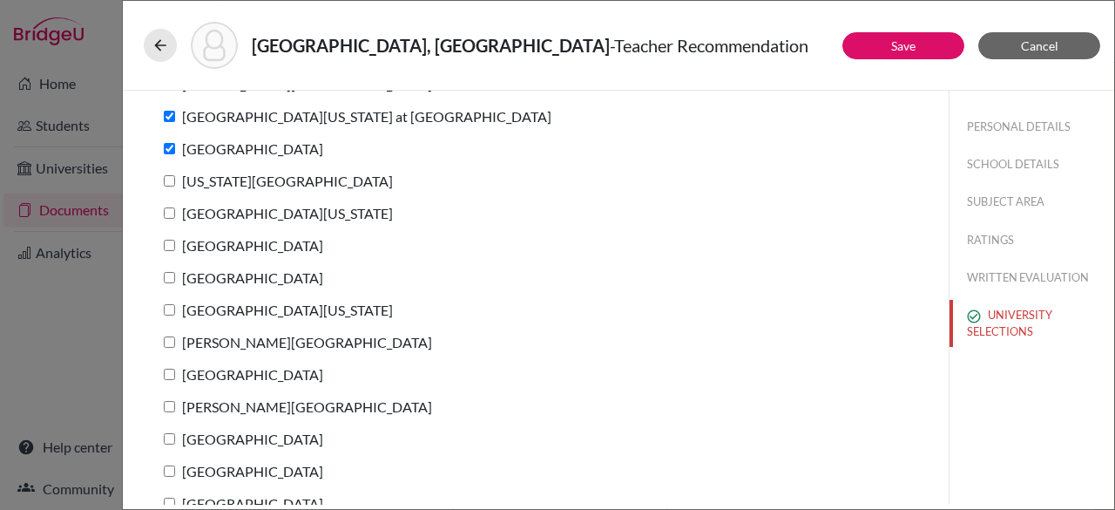
scroll to position [359, 0]
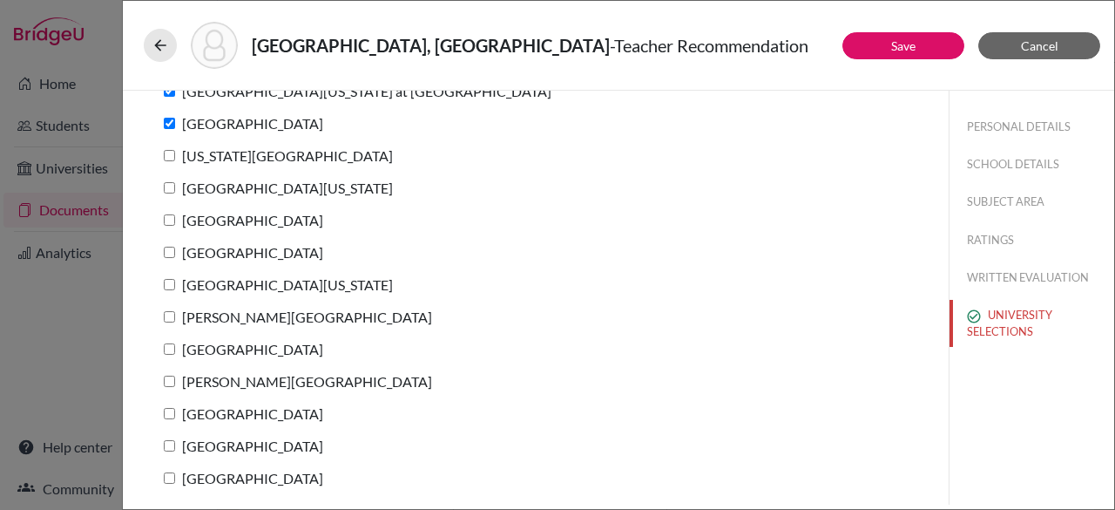
click at [173, 474] on input "Syracuse University" at bounding box center [169, 477] width 11 height 11
checkbox input "true"
click at [166, 445] on input "Emory University" at bounding box center [169, 445] width 11 height 11
checkbox input "true"
click at [166, 414] on input "Case Western Reserve University" at bounding box center [169, 413] width 11 height 11
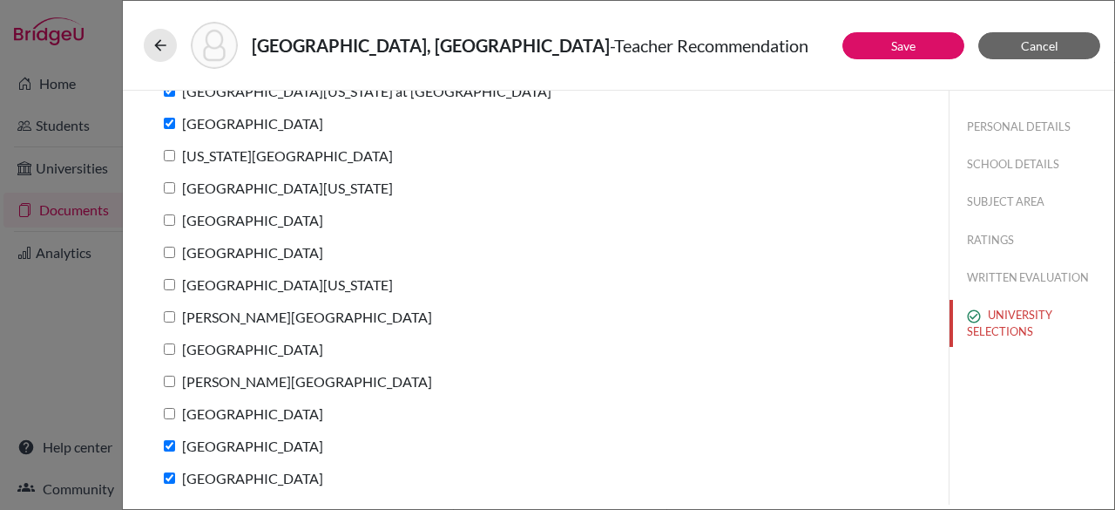
checkbox input "true"
click at [167, 381] on input "Emerson College" at bounding box center [169, 381] width 11 height 11
checkbox input "true"
click at [171, 351] on input "Bentley University" at bounding box center [169, 348] width 11 height 11
checkbox input "true"
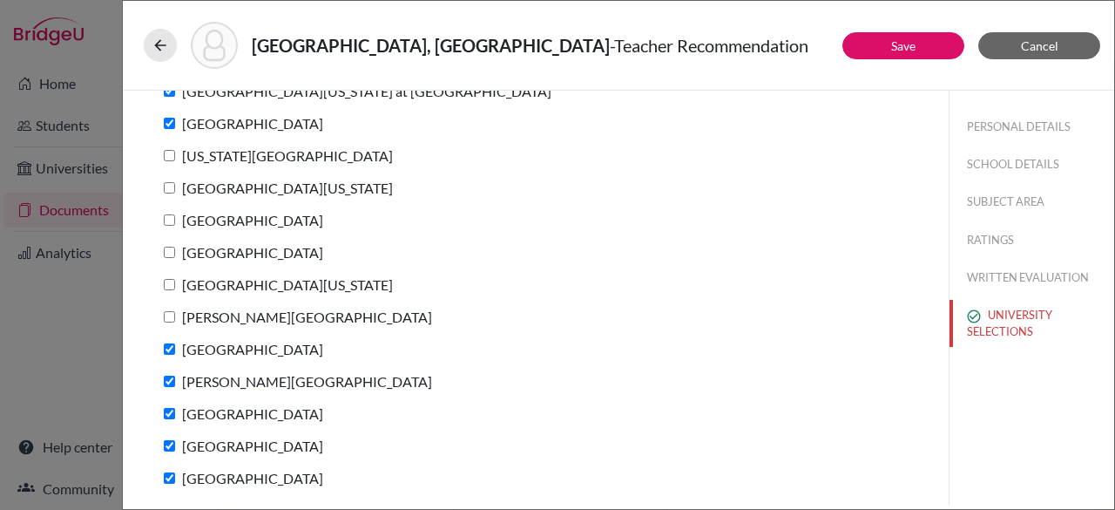
click at [169, 313] on input "Skidmore College" at bounding box center [169, 316] width 11 height 11
checkbox input "true"
click at [170, 279] on input "University of Michigan" at bounding box center [169, 284] width 11 height 11
checkbox input "true"
click at [169, 256] on input "Northeastern University" at bounding box center [169, 252] width 11 height 11
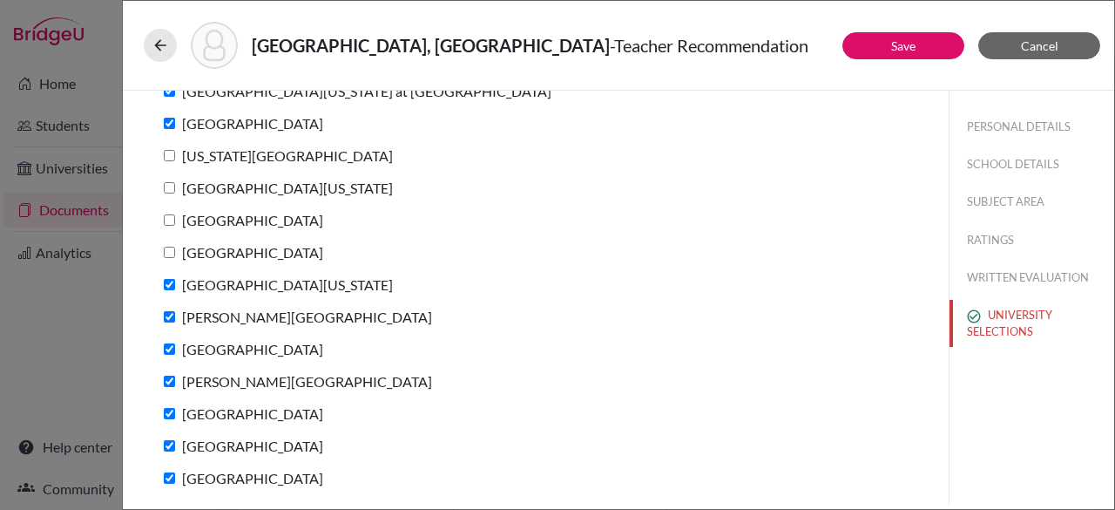
checkbox input "true"
click at [168, 217] on input "University of Richmond" at bounding box center [169, 219] width 11 height 11
checkbox input "true"
click at [173, 193] on input "University of Virginia" at bounding box center [169, 187] width 11 height 11
checkbox input "true"
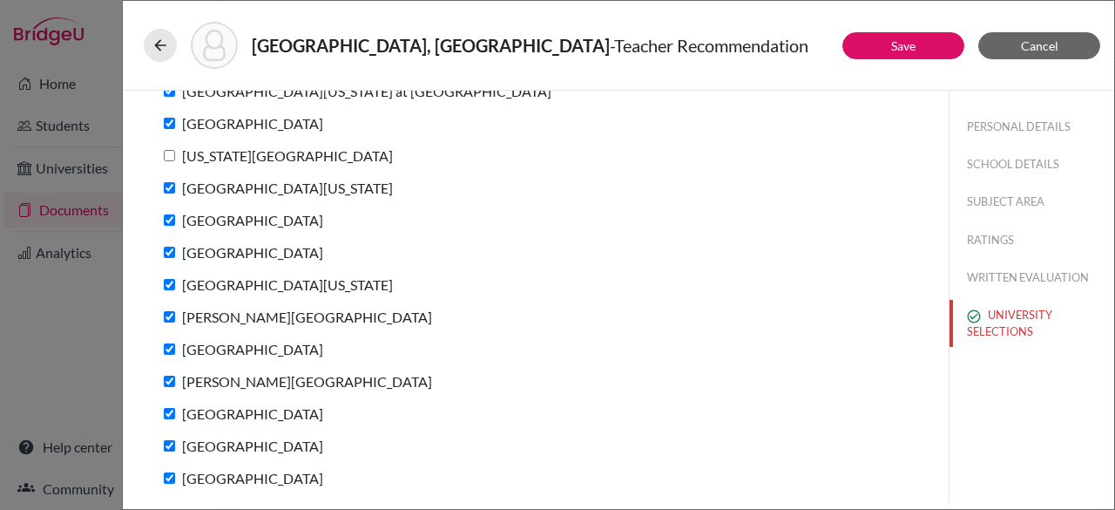
click at [169, 161] on label "New York University" at bounding box center [275, 155] width 236 height 25
click at [169, 161] on input "New York University" at bounding box center [169, 155] width 11 height 11
checkbox input "true"
click at [887, 44] on button "Save" at bounding box center [904, 45] width 122 height 27
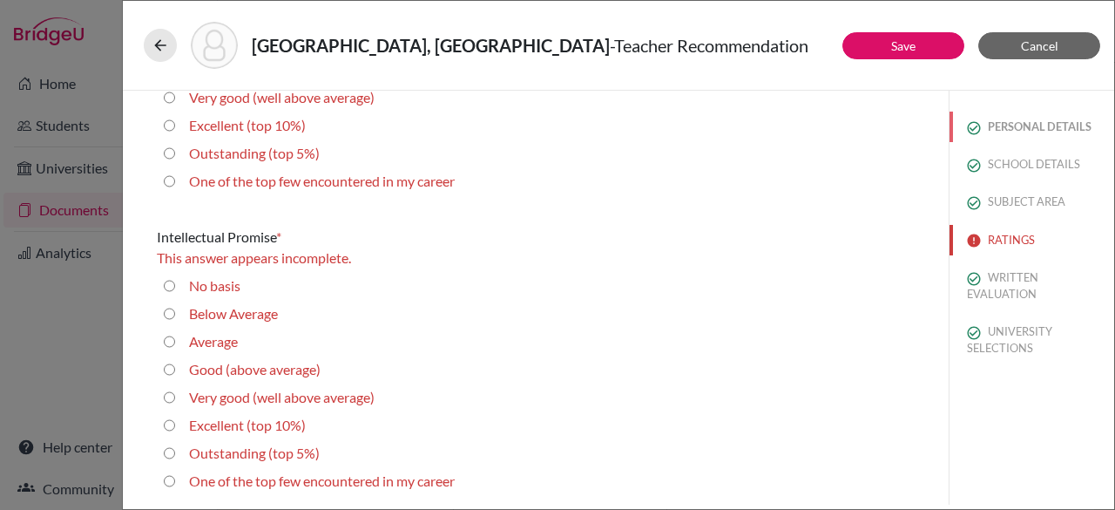
scroll to position [0, 0]
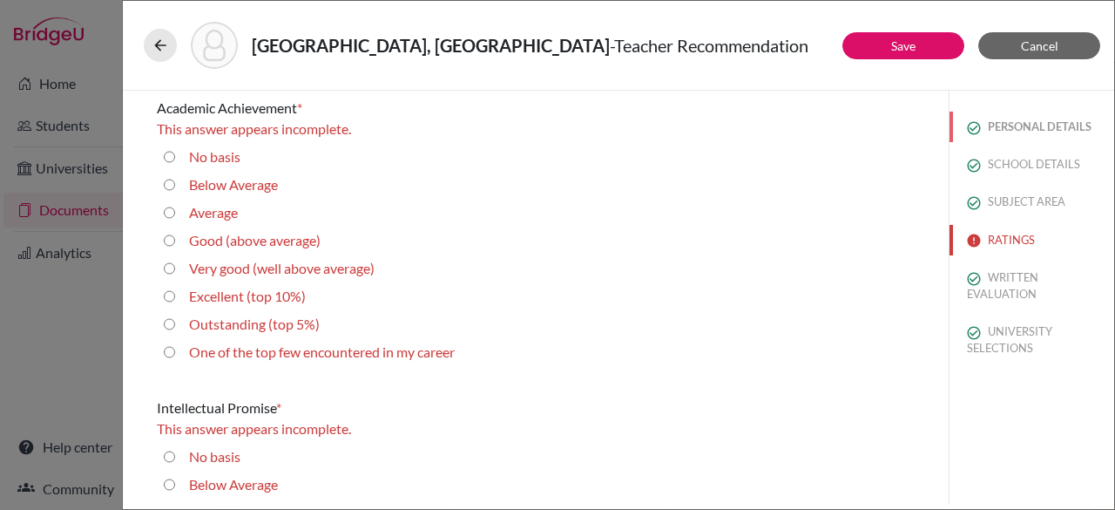
click at [1100, 114] on button "PERSONAL DETAILS" at bounding box center [1032, 127] width 165 height 30
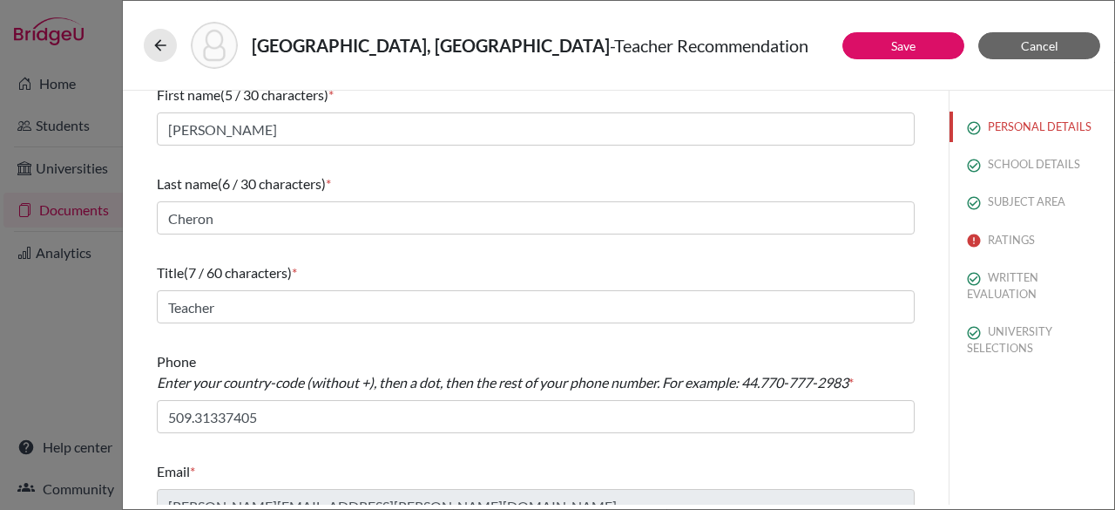
scroll to position [37, 0]
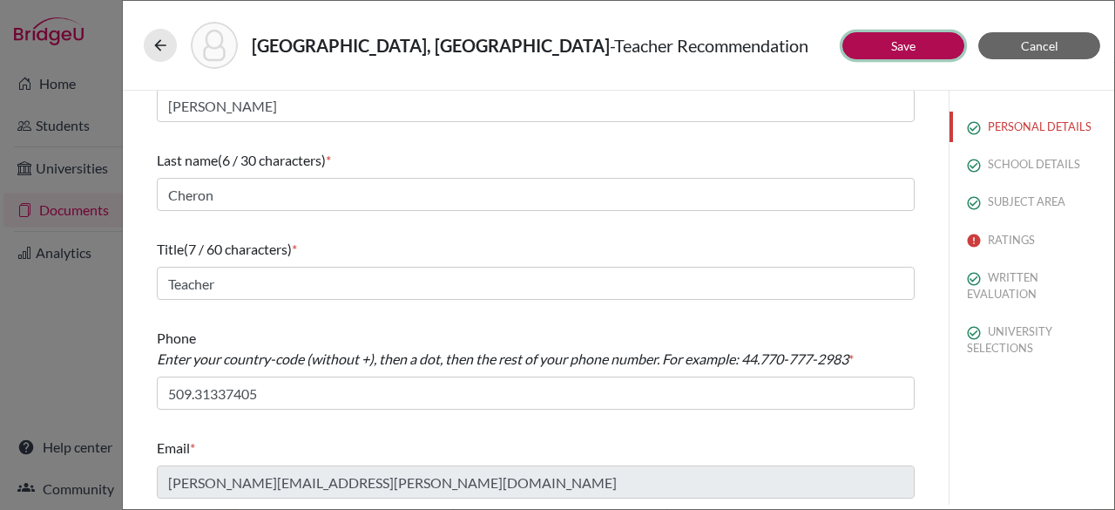
click at [887, 49] on button "Save" at bounding box center [904, 45] width 122 height 27
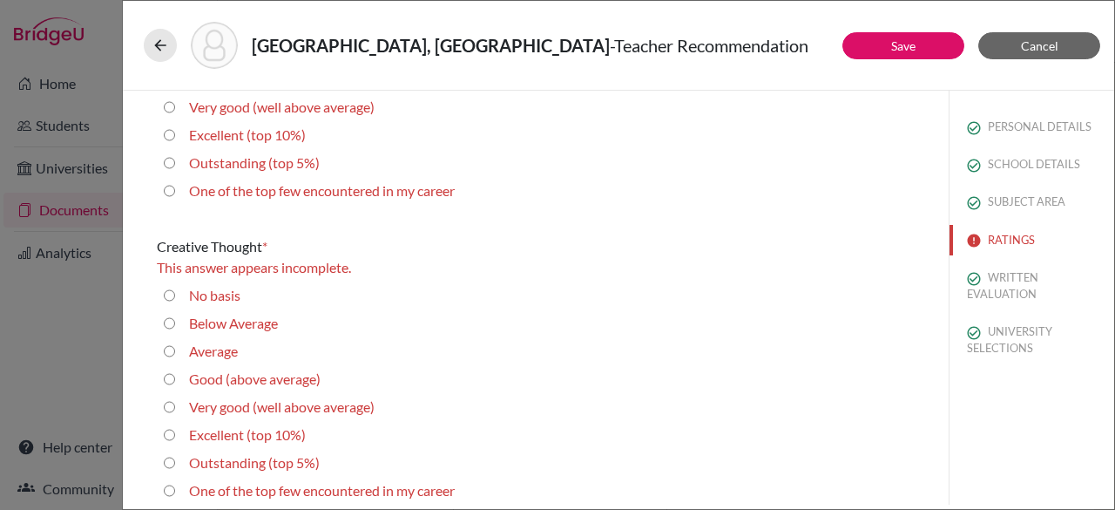
scroll to position [2450, 0]
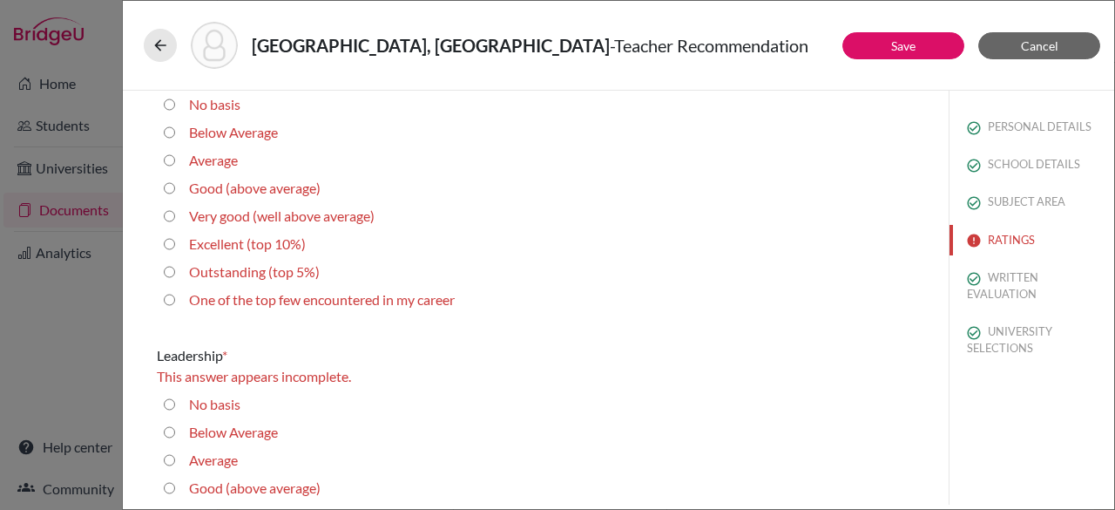
click at [1114, 481] on div "Saint-Louis, Savannah - Teacher Recommendation Save Cancel Academic Achievement…" at bounding box center [618, 255] width 993 height 510
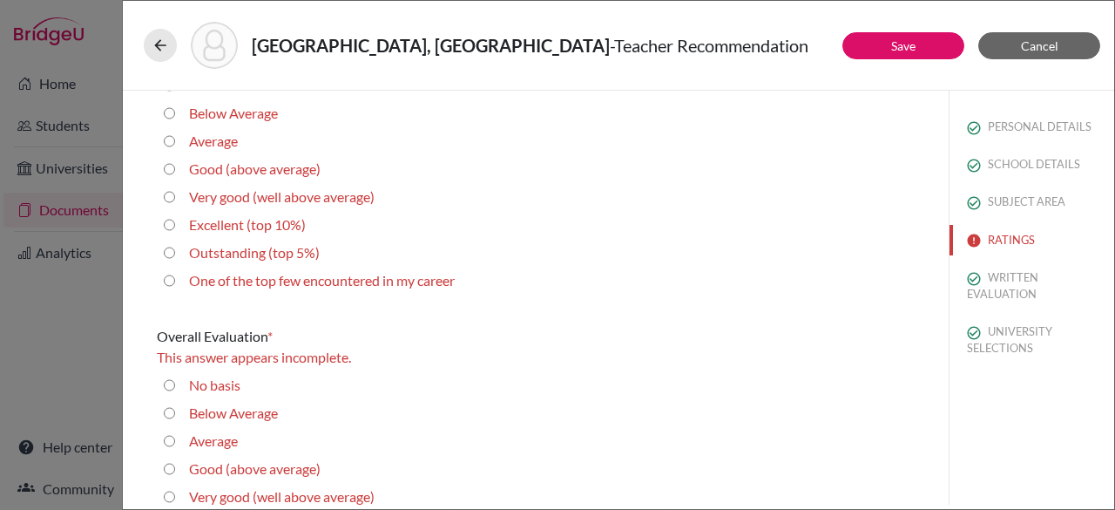
scroll to position [4367, 0]
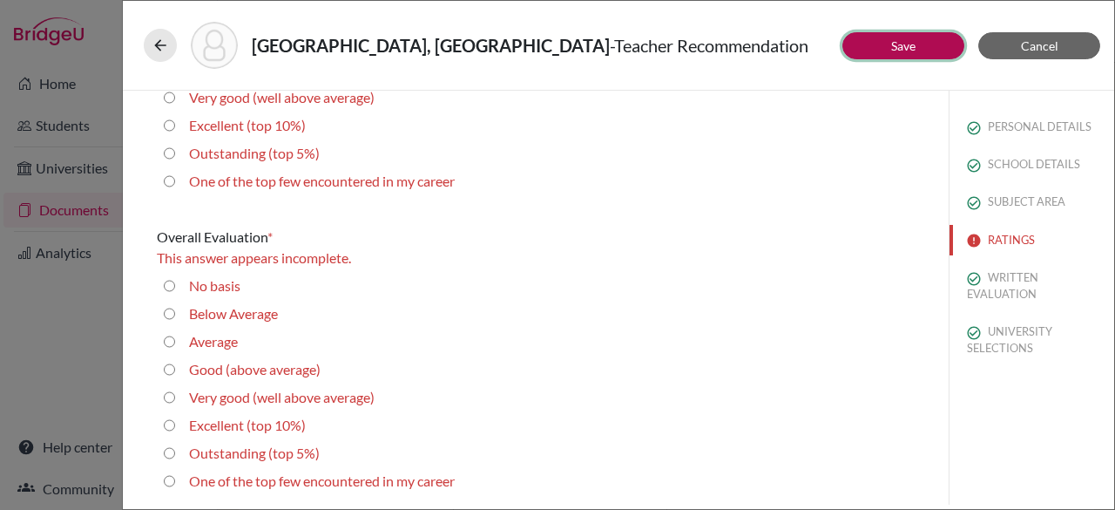
click at [911, 46] on link "Save" at bounding box center [903, 45] width 24 height 15
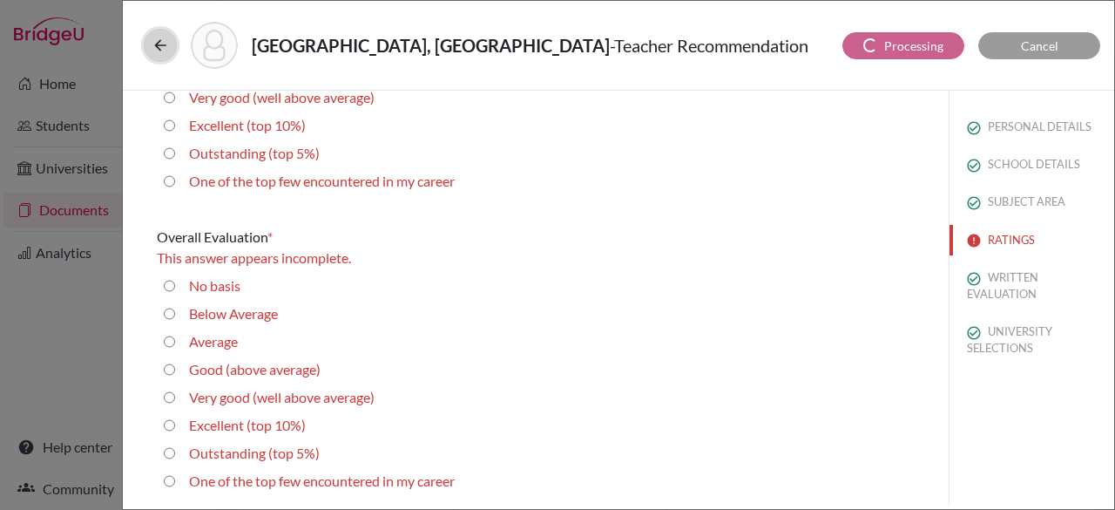
click at [147, 42] on button at bounding box center [160, 45] width 33 height 33
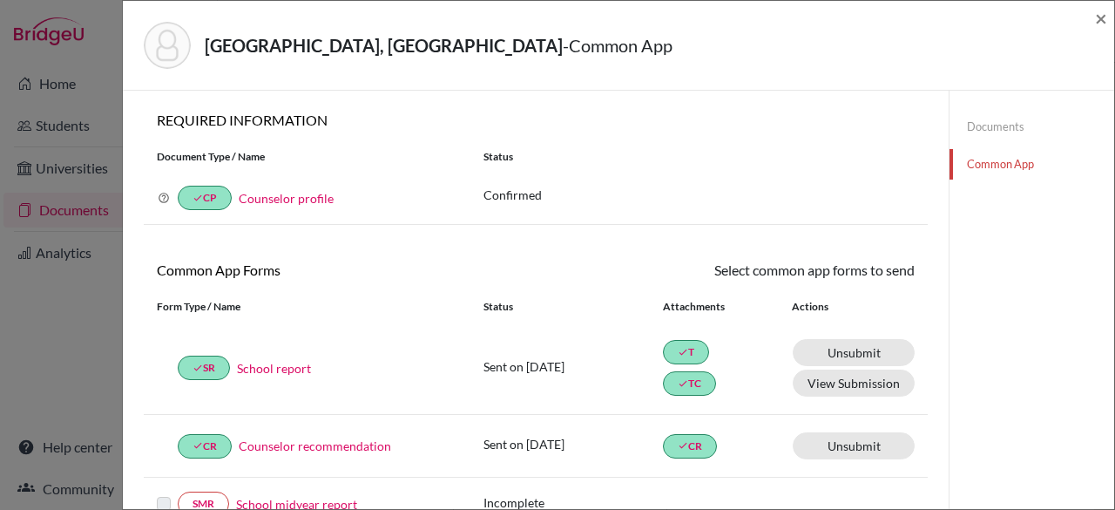
drag, startPoint x: 1114, startPoint y: 158, endPoint x: 1114, endPoint y: 248, distance: 90.6
click at [1114, 248] on div "Saint-Louis, Savannah - Common App × × REQUIRED INFORMATION Document Type / Nam…" at bounding box center [618, 255] width 993 height 510
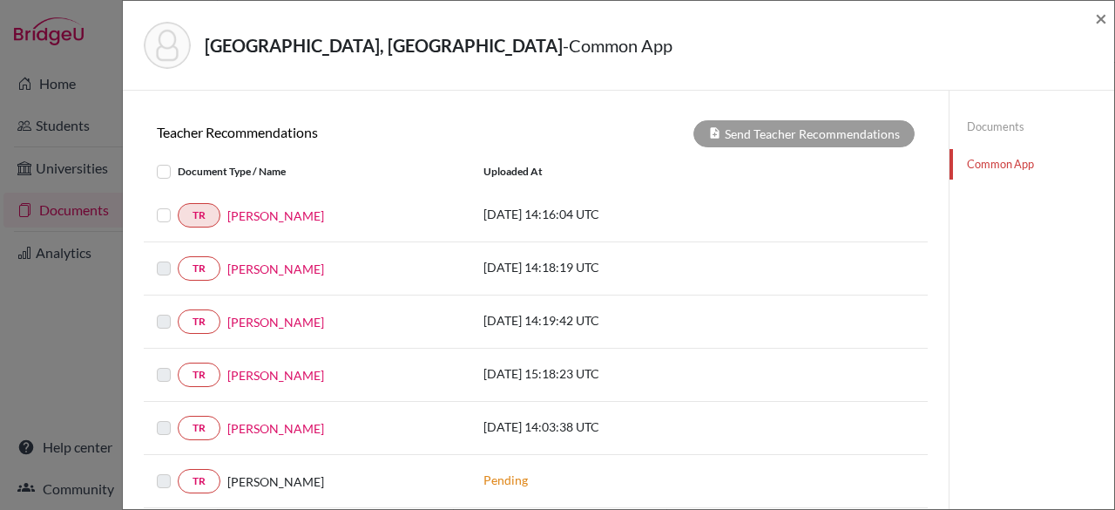
scroll to position [722, 0]
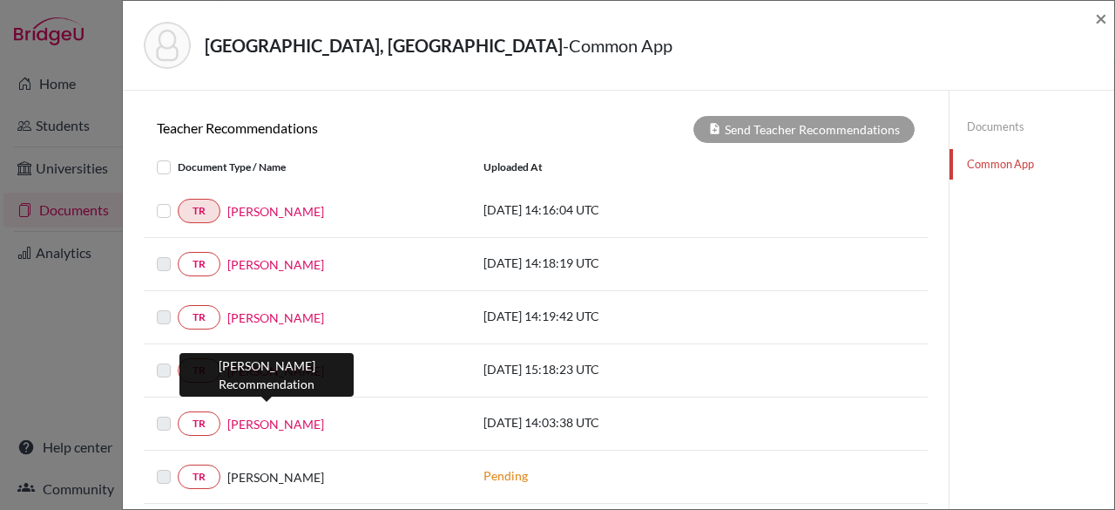
click at [247, 415] on link "Pascale Drouin" at bounding box center [275, 424] width 97 height 18
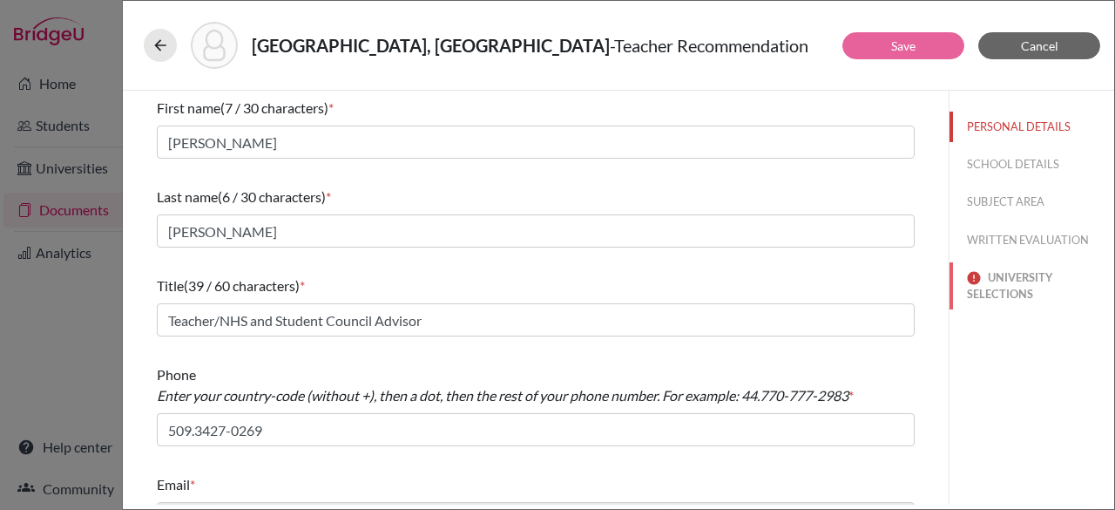
click at [984, 286] on button "UNIVERSITY SELECTIONS" at bounding box center [1032, 285] width 165 height 47
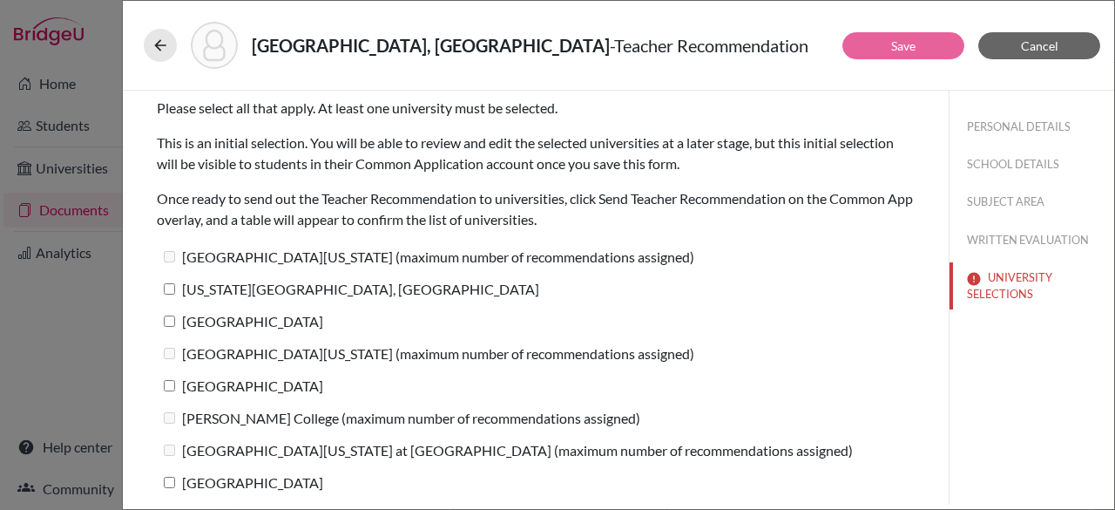
click at [167, 294] on input "Pennsylvania State University, University Park" at bounding box center [169, 288] width 11 height 11
checkbox input "true"
click at [169, 318] on input "Clemson University" at bounding box center [169, 320] width 11 height 11
checkbox input "true"
click at [167, 390] on label "Northwestern University" at bounding box center [240, 385] width 166 height 25
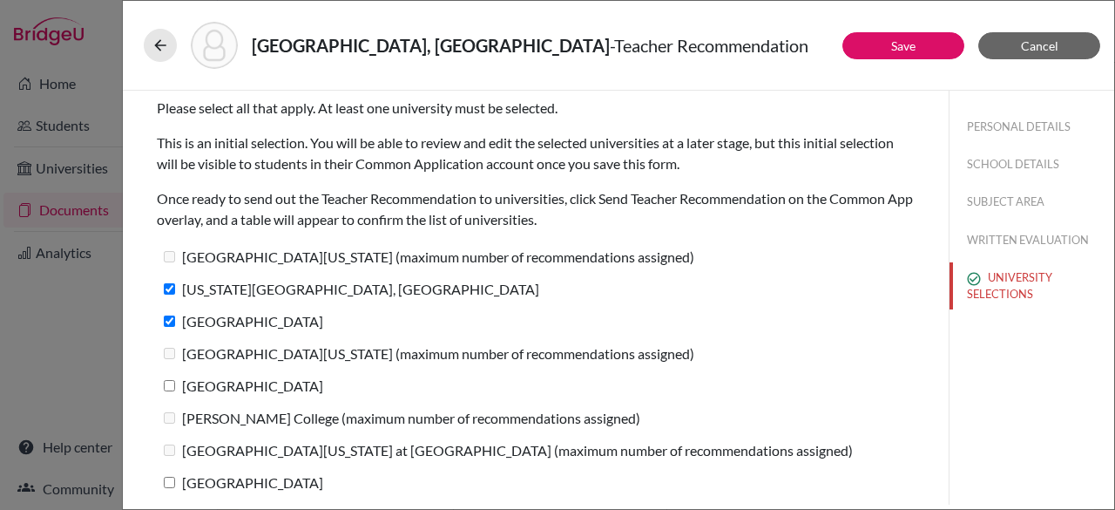
click at [167, 390] on input "Northwestern University" at bounding box center [169, 385] width 11 height 11
checkbox input "true"
click at [174, 485] on label "Colby College" at bounding box center [240, 482] width 166 height 25
click at [174, 485] on input "Colby College" at bounding box center [169, 482] width 11 height 11
checkbox input "true"
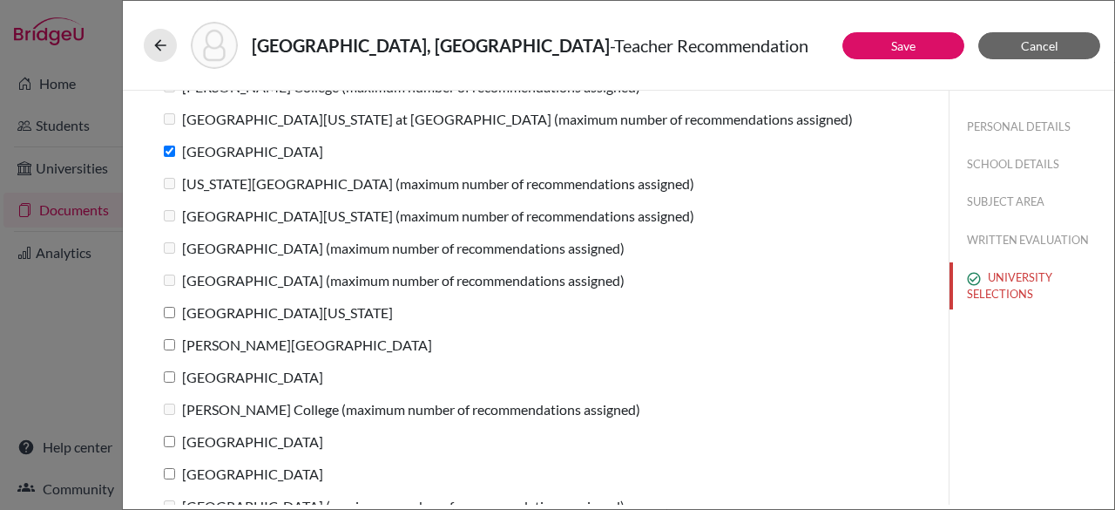
scroll to position [354, 0]
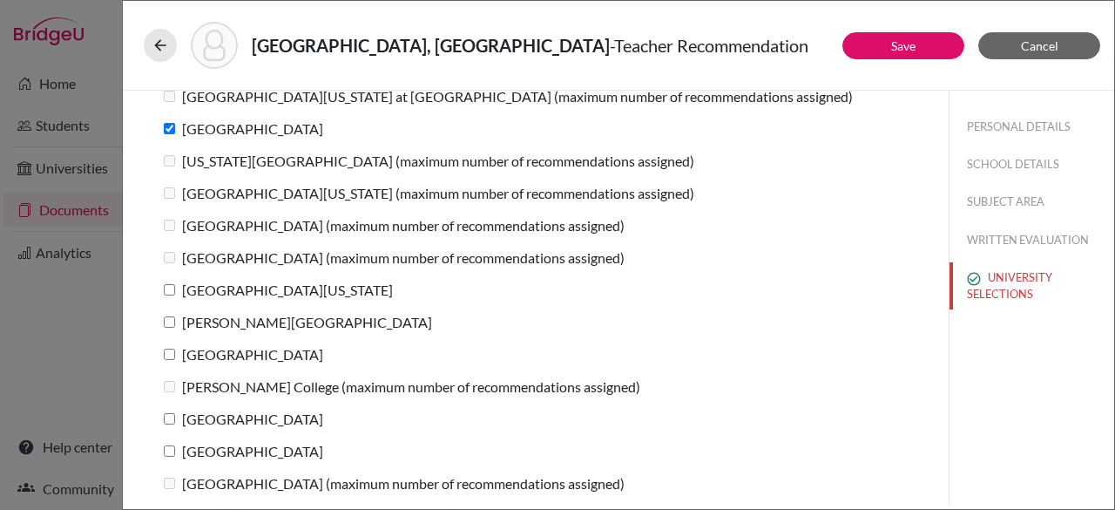
click at [170, 294] on label "University of Michigan" at bounding box center [275, 289] width 236 height 25
click at [170, 294] on input "University of Michigan" at bounding box center [169, 289] width 11 height 11
checkbox input "true"
click at [170, 318] on input "Skidmore College" at bounding box center [169, 321] width 11 height 11
checkbox input "true"
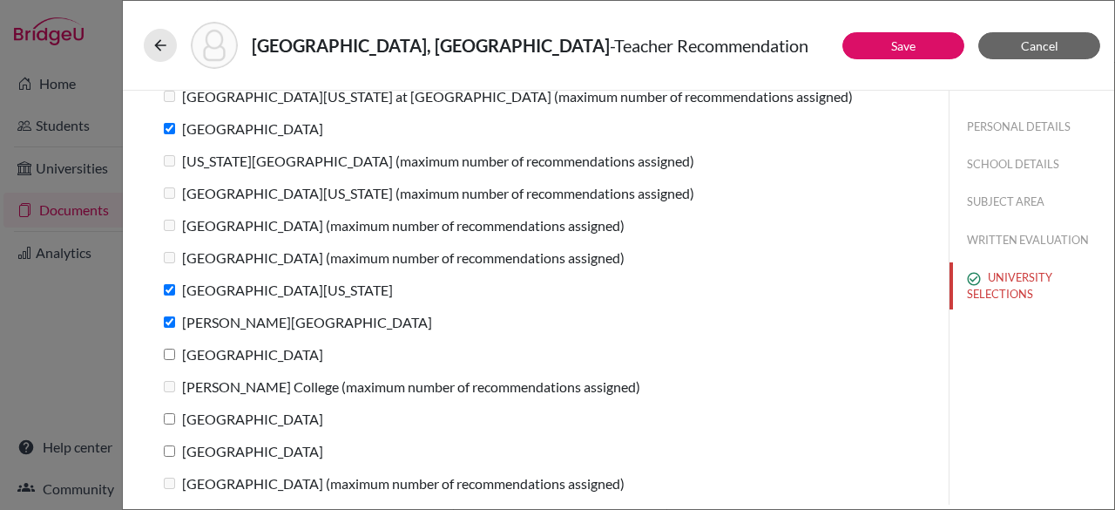
click at [173, 353] on input "Bentley University" at bounding box center [169, 354] width 11 height 11
checkbox input "true"
click at [175, 416] on label "Case Western Reserve University" at bounding box center [240, 418] width 166 height 25
click at [175, 416] on input "Case Western Reserve University" at bounding box center [169, 418] width 11 height 11
checkbox input "true"
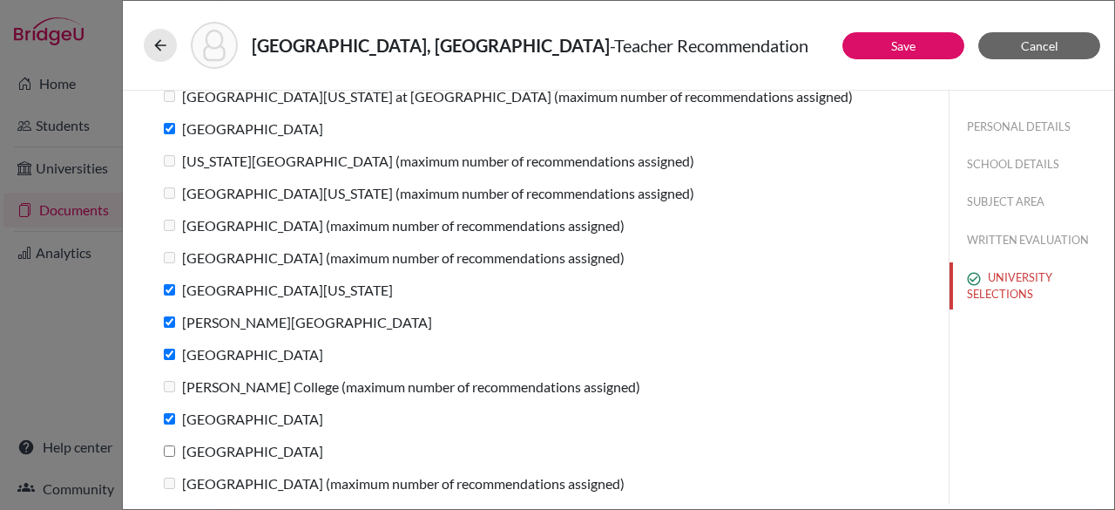
click at [173, 457] on label "Emory University" at bounding box center [240, 450] width 166 height 25
click at [173, 457] on input "Emory University" at bounding box center [169, 450] width 11 height 11
checkbox input "true"
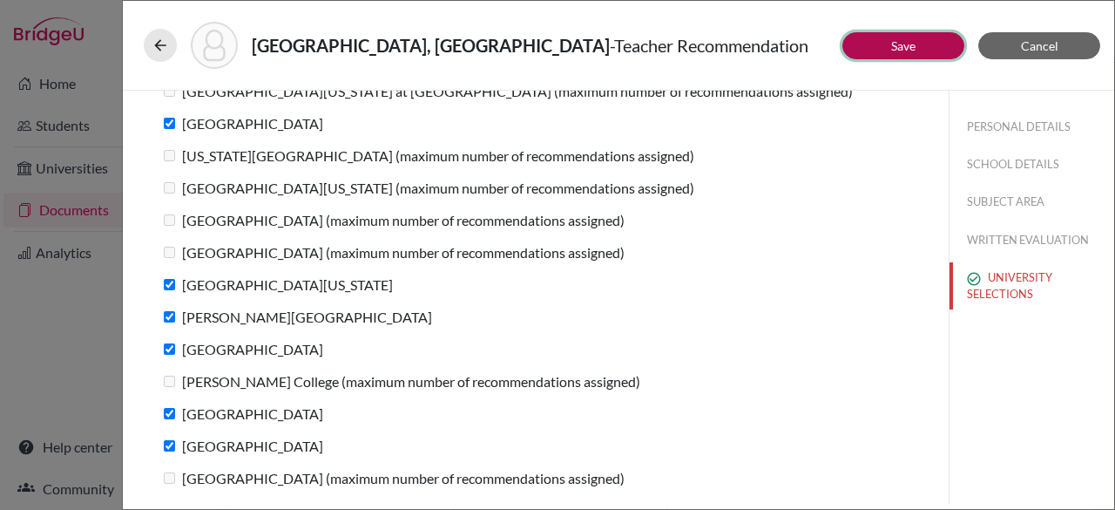
click at [883, 46] on button "Save" at bounding box center [904, 45] width 122 height 27
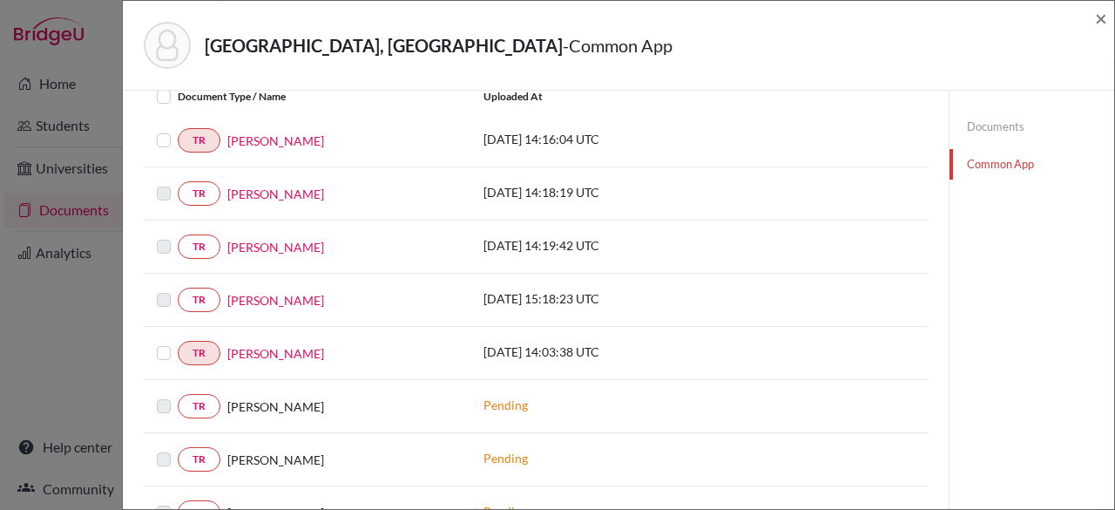
scroll to position [734, 0]
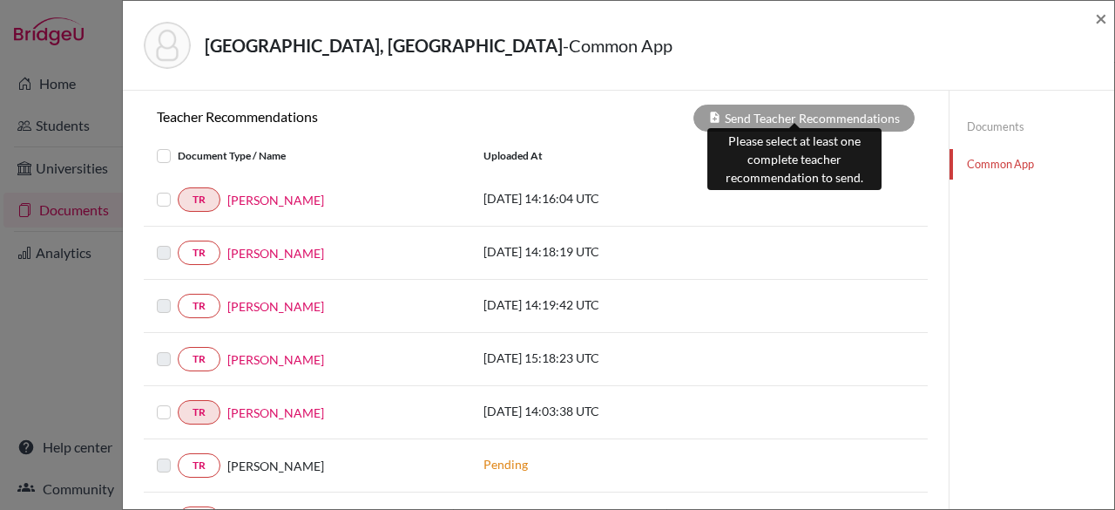
click at [841, 105] on div "Send Teacher Recommendations" at bounding box center [804, 118] width 221 height 27
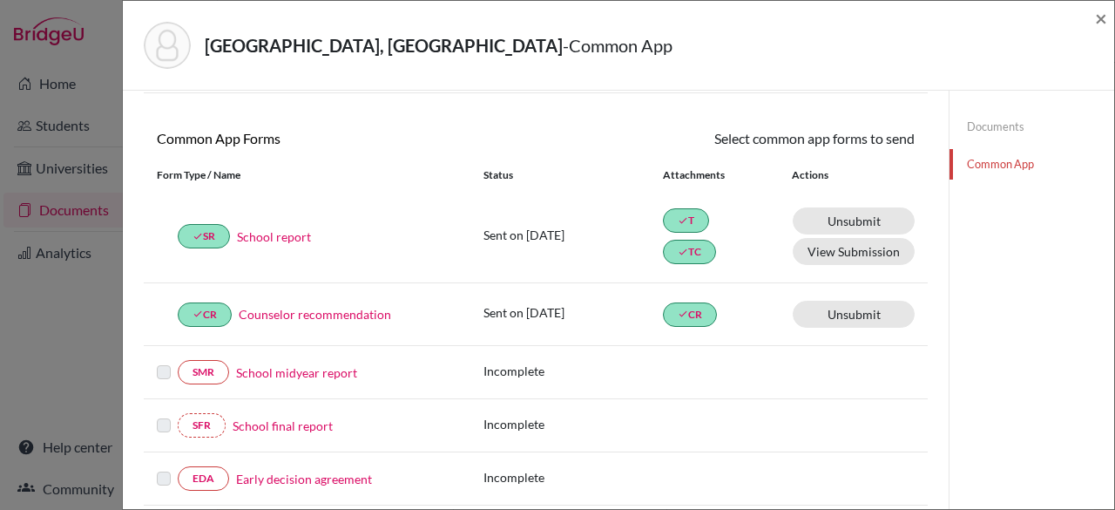
scroll to position [127, 0]
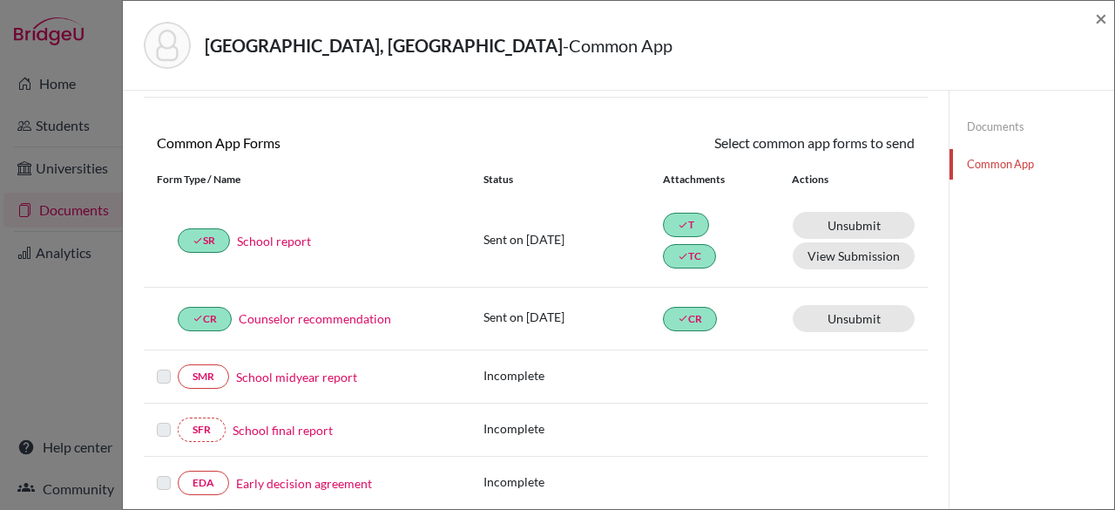
drag, startPoint x: 1114, startPoint y: 182, endPoint x: 1114, endPoint y: 342, distance: 160.3
click at [1114, 342] on div "Saint-Louis, Savannah - Common App × × REQUIRED INFORMATION Document Type / Nam…" at bounding box center [618, 255] width 993 height 510
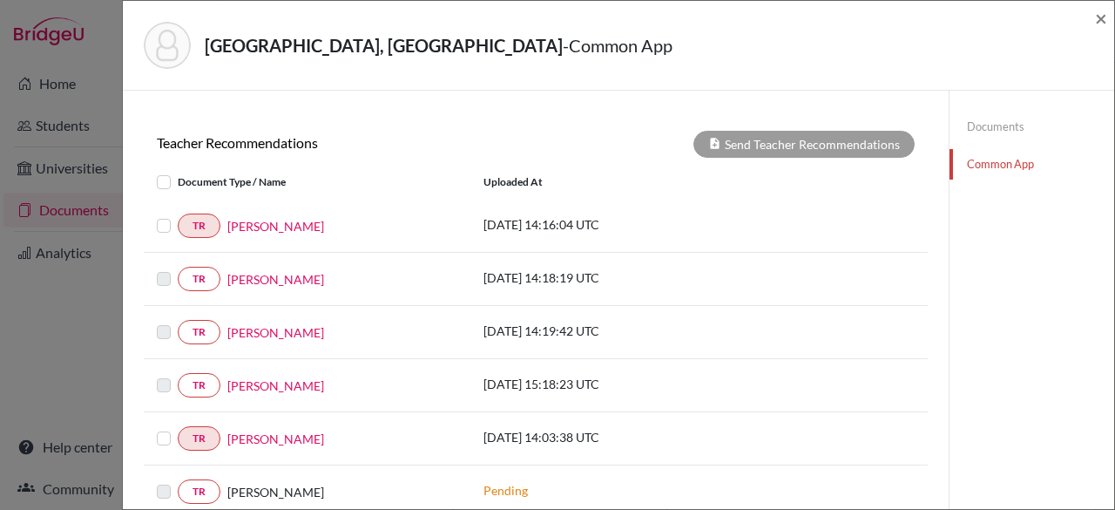
scroll to position [676, 0]
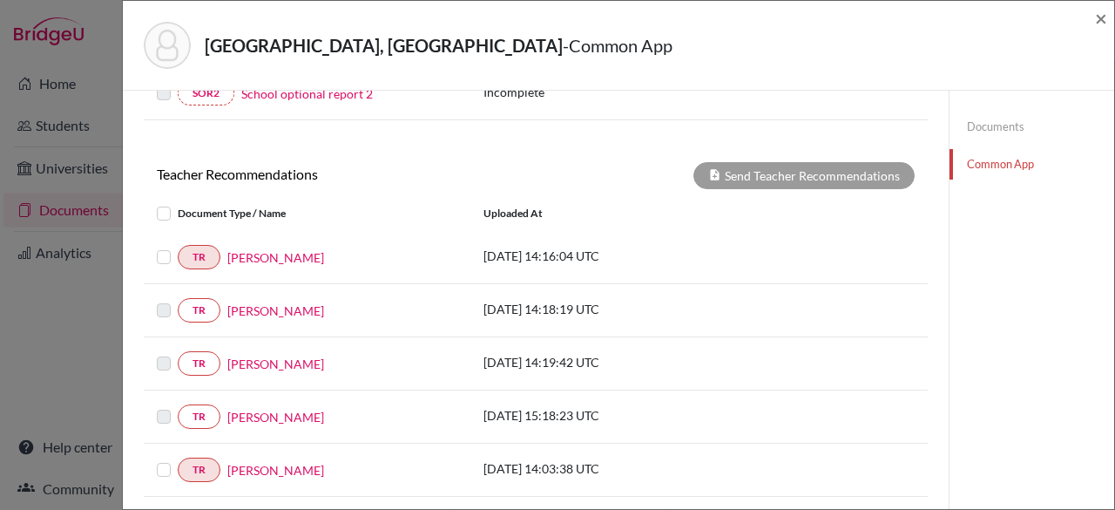
click at [1094, 20] on div "Saint-Louis, Savannah - Common App ×" at bounding box center [619, 45] width 978 height 75
click at [1103, 27] on span "×" at bounding box center [1101, 17] width 12 height 25
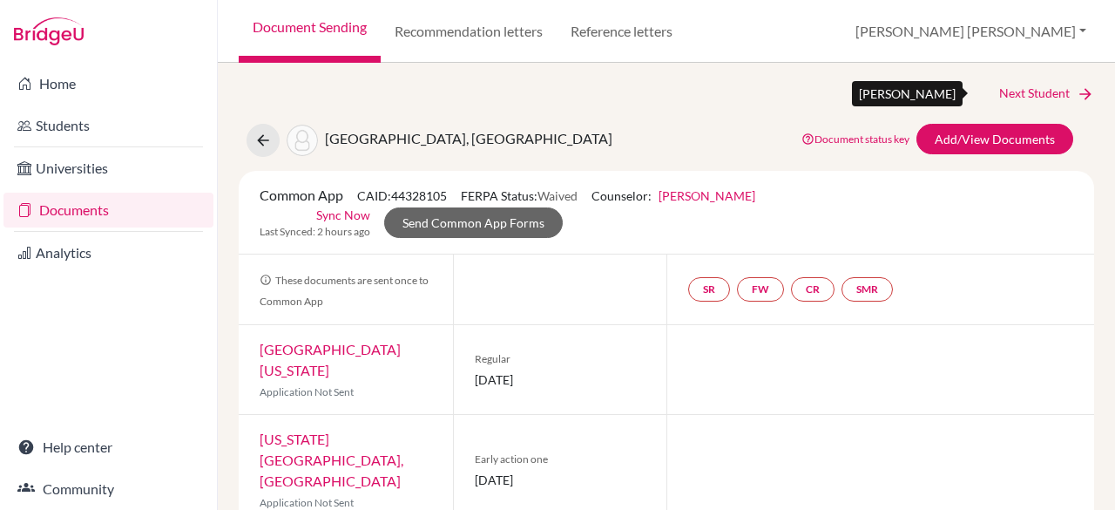
click at [1037, 99] on link "Next Student" at bounding box center [1046, 93] width 95 height 19
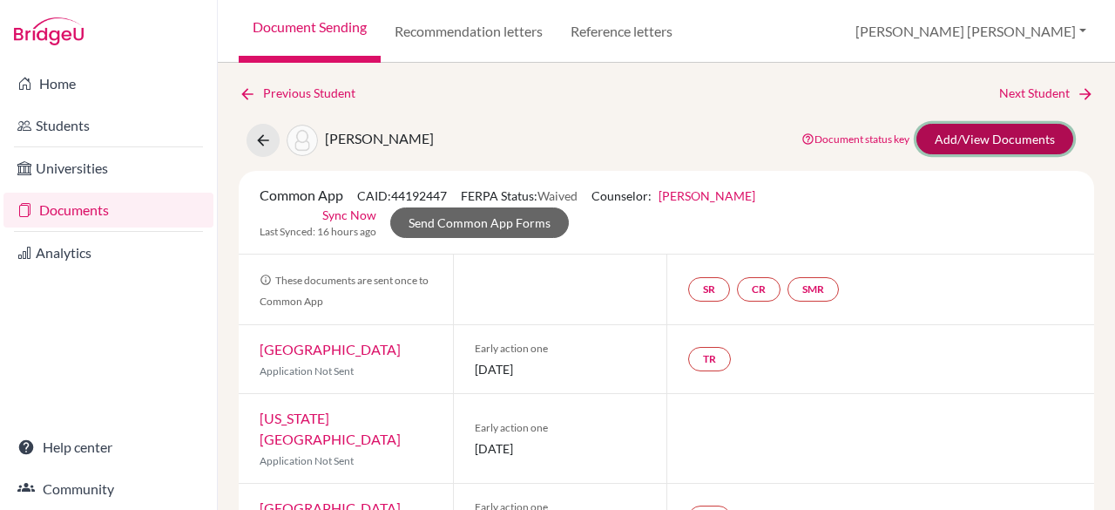
click at [922, 135] on link "Add/View Documents" at bounding box center [995, 139] width 157 height 30
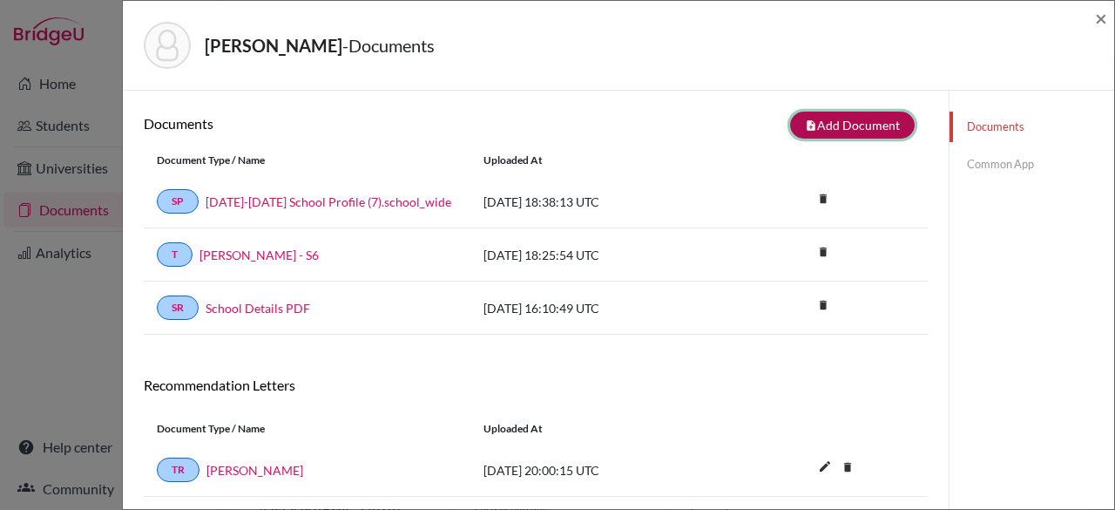
click at [836, 128] on button "note_add Add Document" at bounding box center [852, 125] width 125 height 27
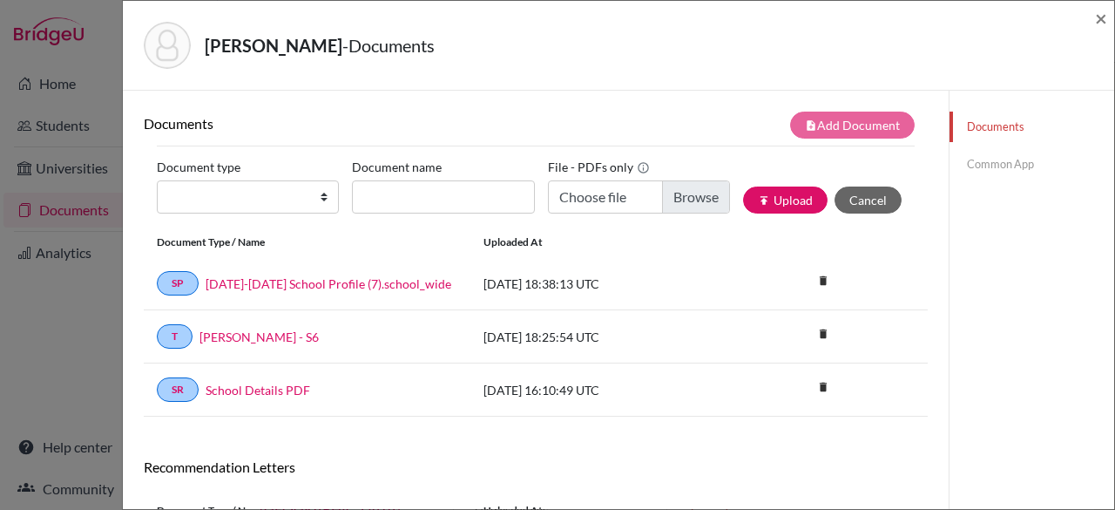
click at [244, 214] on div "Document type Change explanation for Common App reports Counselor recommendatio…" at bounding box center [536, 190] width 758 height 74
click at [265, 194] on select "Change explanation for Common App reports Counselor recommendation Internationa…" at bounding box center [248, 196] width 182 height 33
select select "4"
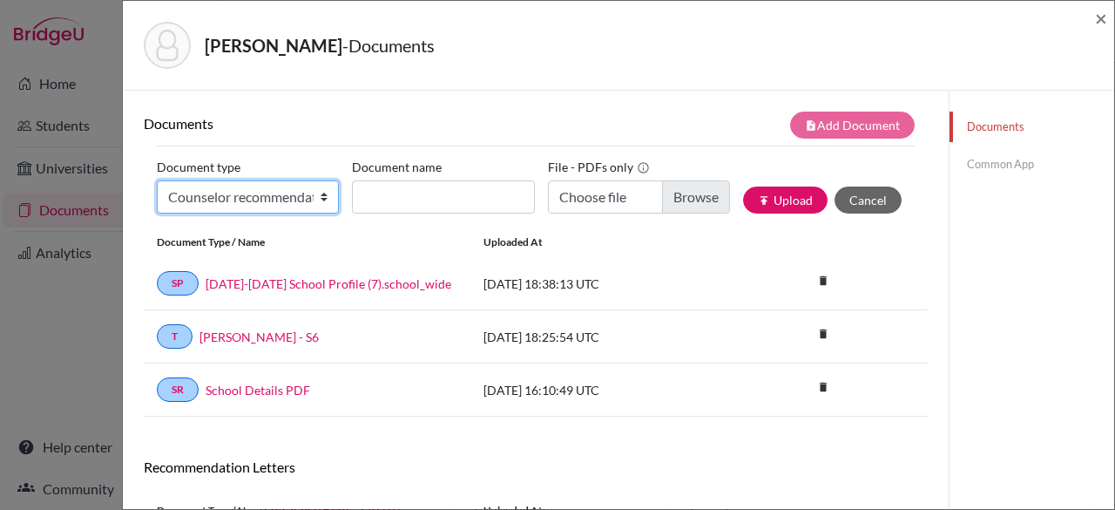
click at [157, 180] on select "Change explanation for Common App reports Counselor recommendation Internationa…" at bounding box center [248, 196] width 182 height 33
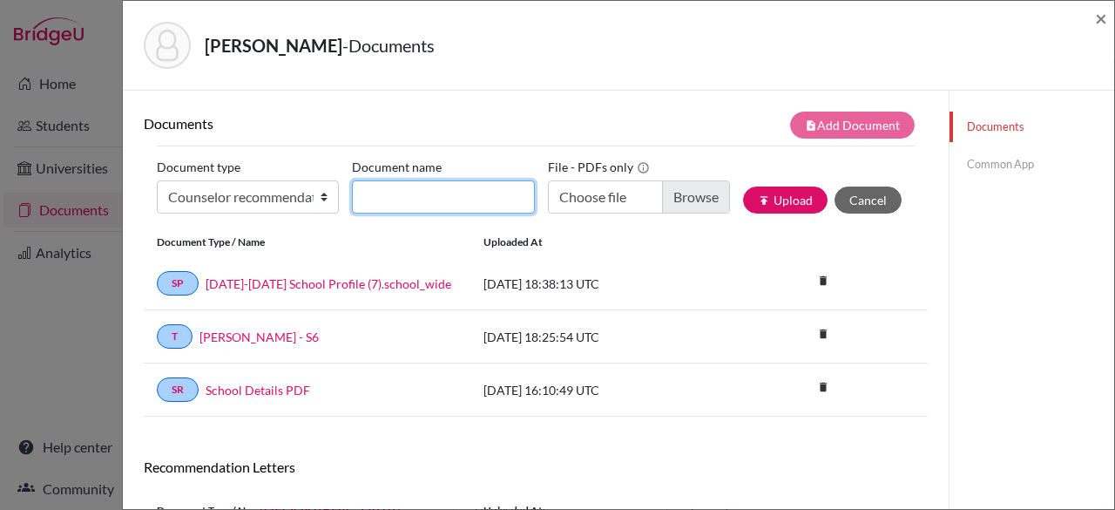
click at [502, 194] on input "Document name" at bounding box center [443, 196] width 182 height 33
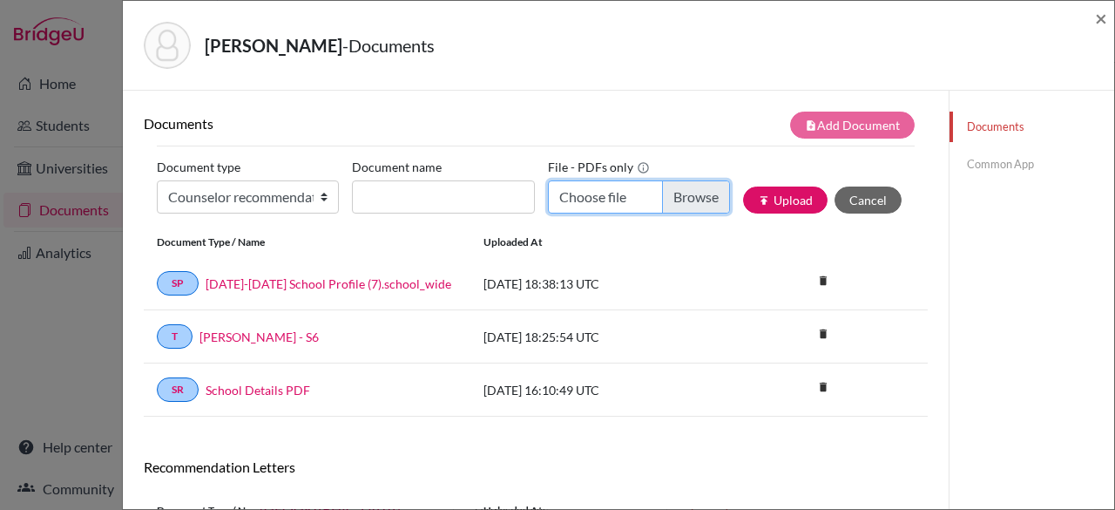
click at [621, 202] on input "Choose file" at bounding box center [639, 196] width 182 height 33
type input "C:\fakepath\Jonathan Supplice - Rec.pdf"
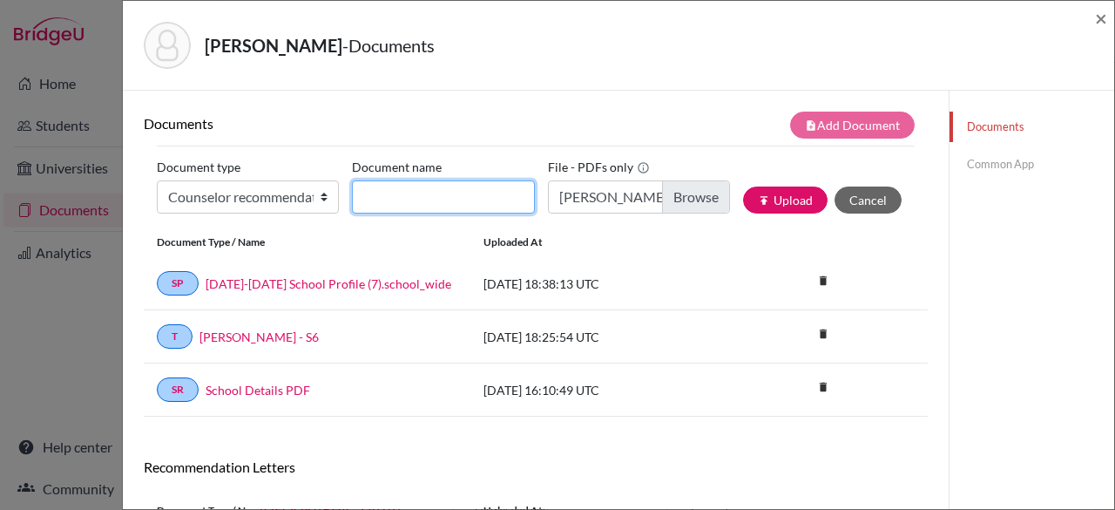
click at [427, 199] on input "Document name" at bounding box center [443, 196] width 182 height 33
type input "j"
type input "H"
type input "J. Supplice - Rec"
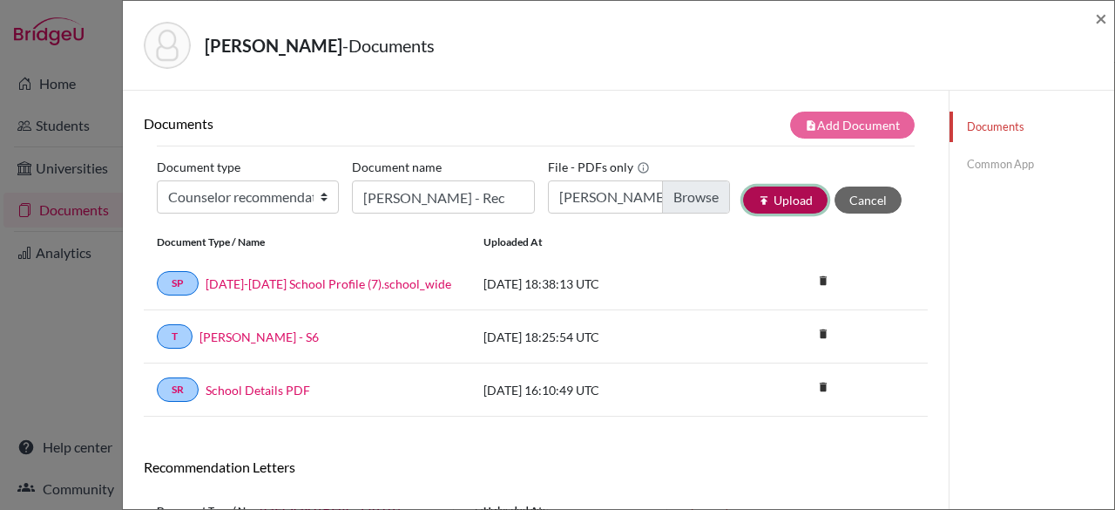
click at [775, 207] on button "publish Upload" at bounding box center [785, 199] width 85 height 27
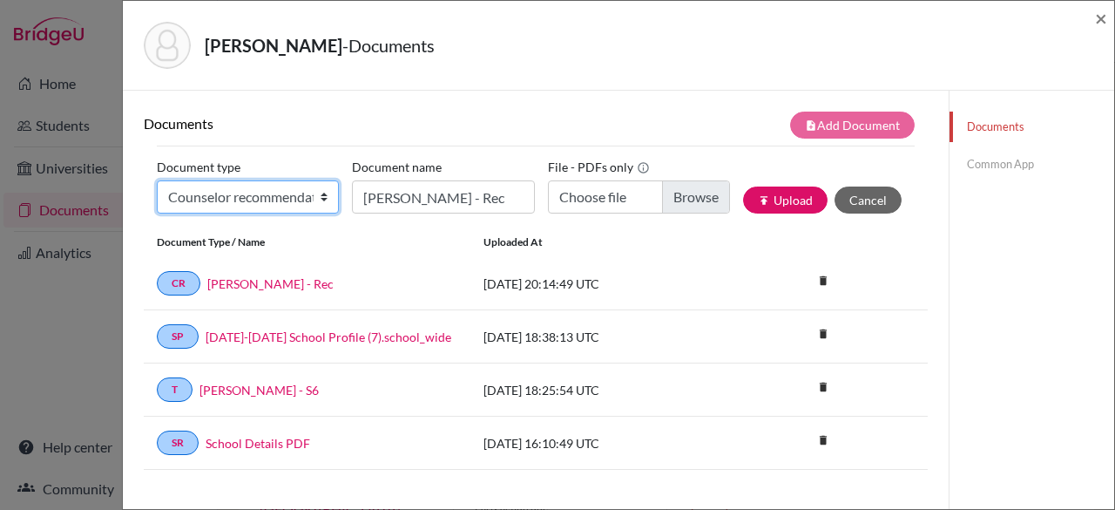
click at [249, 198] on select "Change explanation for Common App reports Counselor recommendation Internationa…" at bounding box center [248, 196] width 182 height 33
select select "45"
click at [157, 180] on select "Change explanation for Common App reports Counselor recommendation Internationa…" at bounding box center [248, 196] width 182 height 33
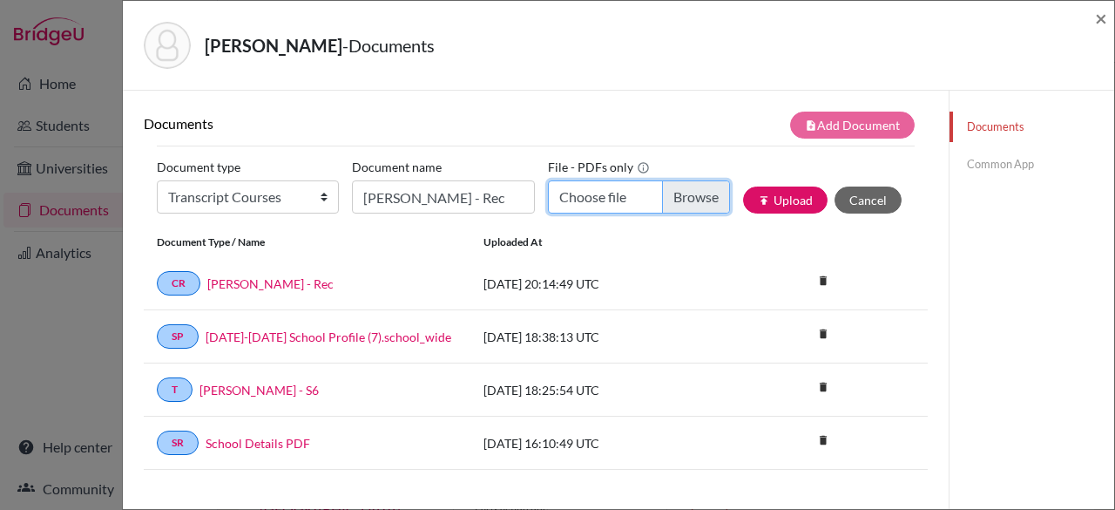
click at [610, 180] on input "Choose file" at bounding box center [639, 196] width 182 height 33
type input "C:\fakepath\Supplice, Jonathan, Schedule.pdf"
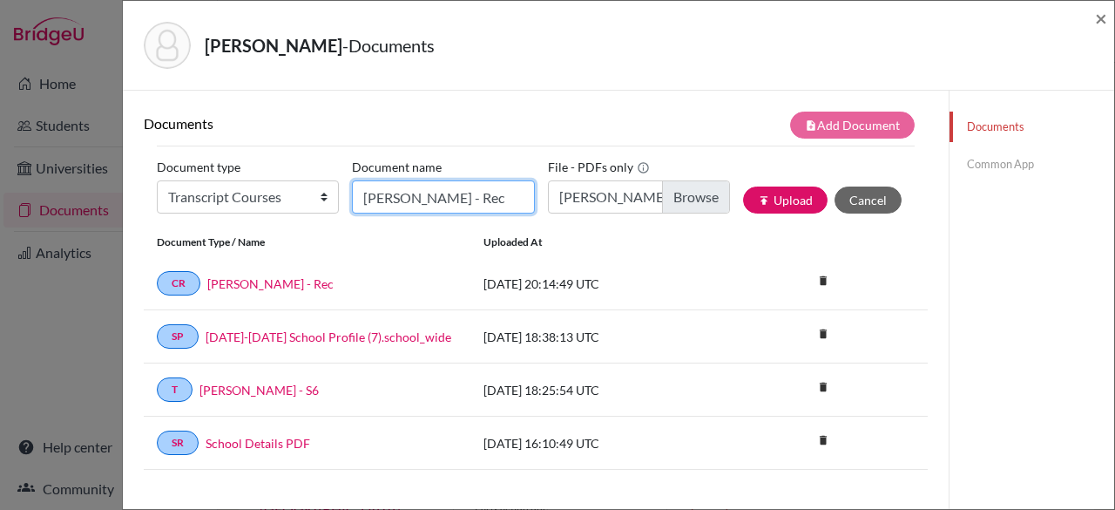
click at [458, 180] on input "J. Supplice - Rec" at bounding box center [443, 196] width 182 height 33
type input "J. Supplice - Schedule"
click at [739, 215] on div "Document type Change explanation for Common App reports Counselor recommendatio…" at bounding box center [536, 190] width 758 height 74
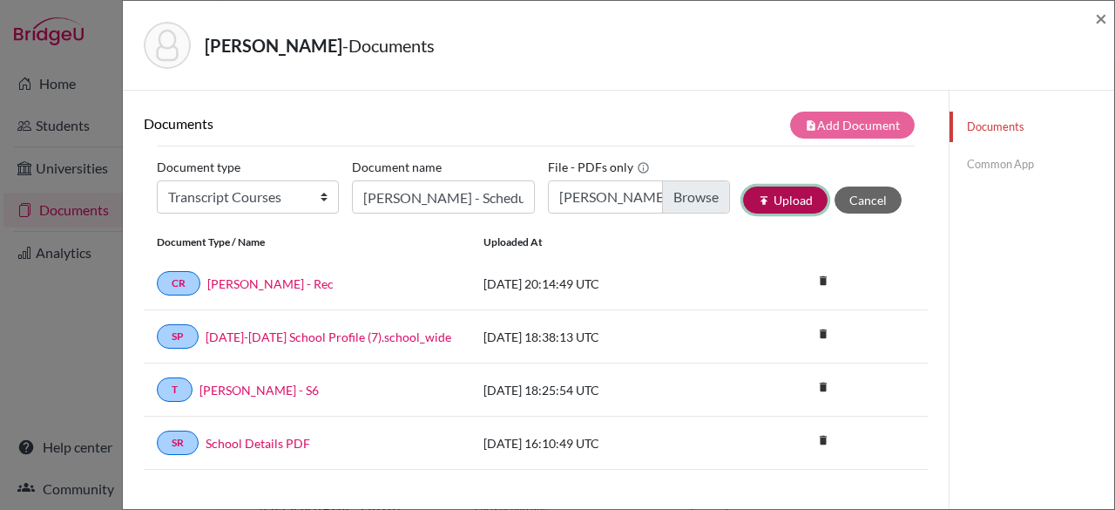
click at [786, 198] on button "publish Upload" at bounding box center [785, 199] width 85 height 27
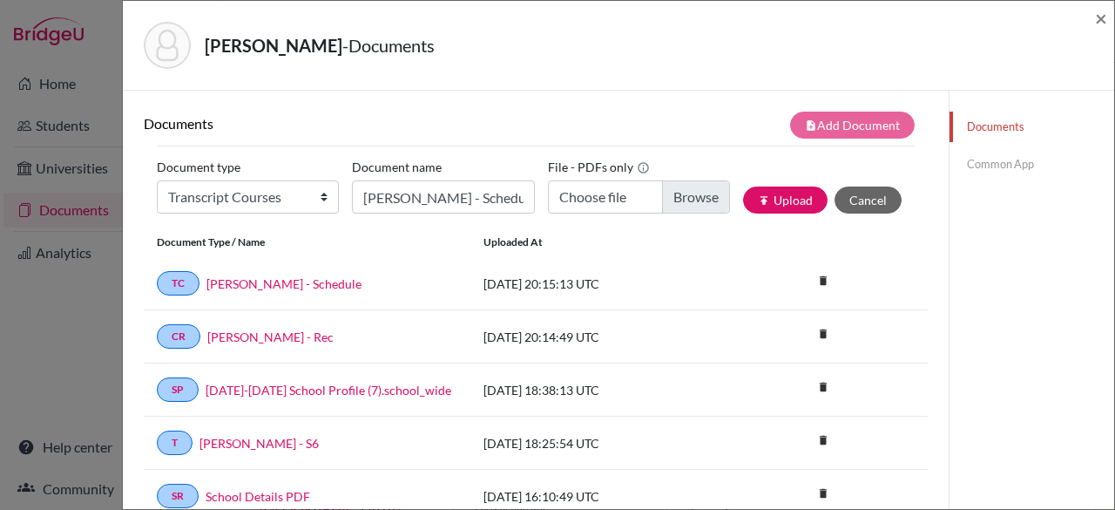
click at [990, 159] on link "Common App" at bounding box center [1032, 164] width 165 height 30
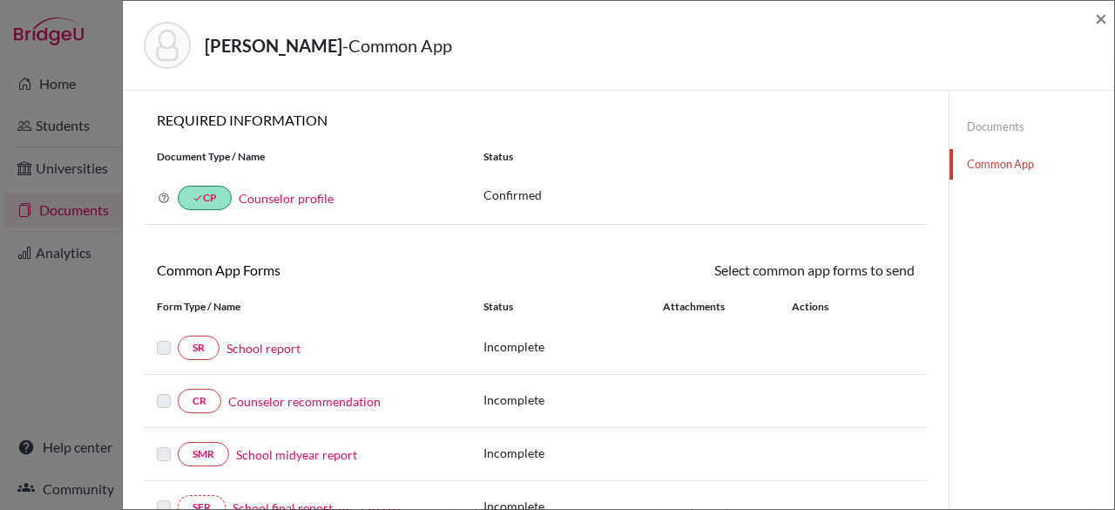
click at [275, 353] on link "School report" at bounding box center [264, 348] width 74 height 18
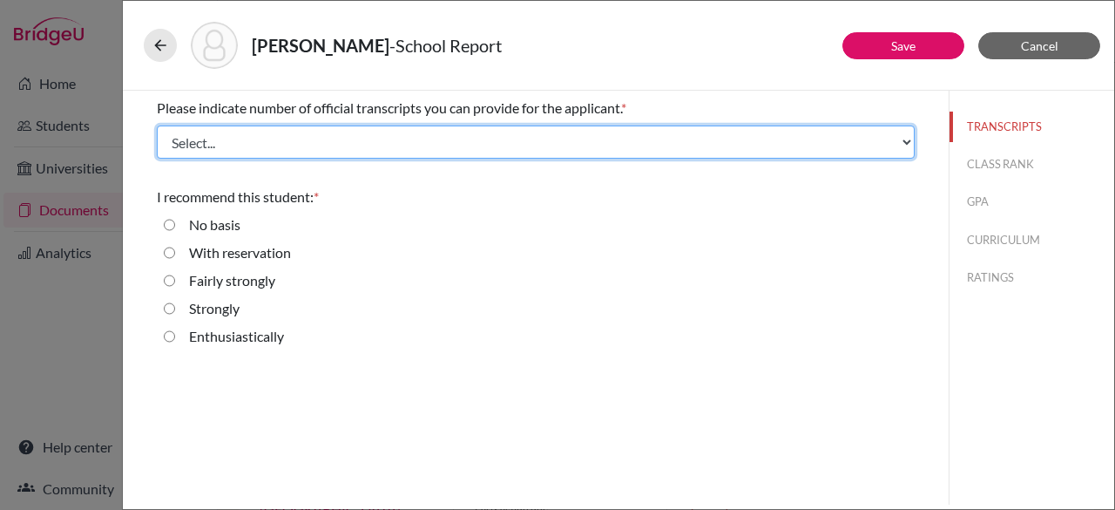
click at [313, 132] on select "Select... 1 2 3 4" at bounding box center [536, 141] width 758 height 33
select select "1"
click at [157, 125] on select "Select... 1 2 3 4" at bounding box center [536, 141] width 758 height 33
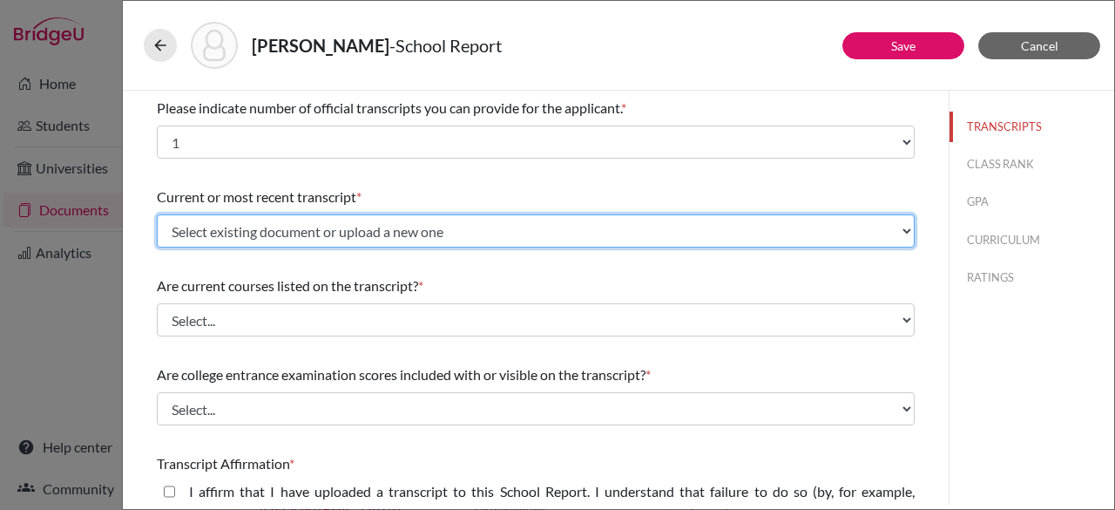
click at [308, 241] on select "Select existing document or upload a new one Supplice, Jonathan - S6 Upload New…" at bounding box center [536, 230] width 758 height 33
select select "669281"
click at [157, 214] on select "Select existing document or upload a new one Supplice, Jonathan - S6 Upload New…" at bounding box center [536, 230] width 758 height 33
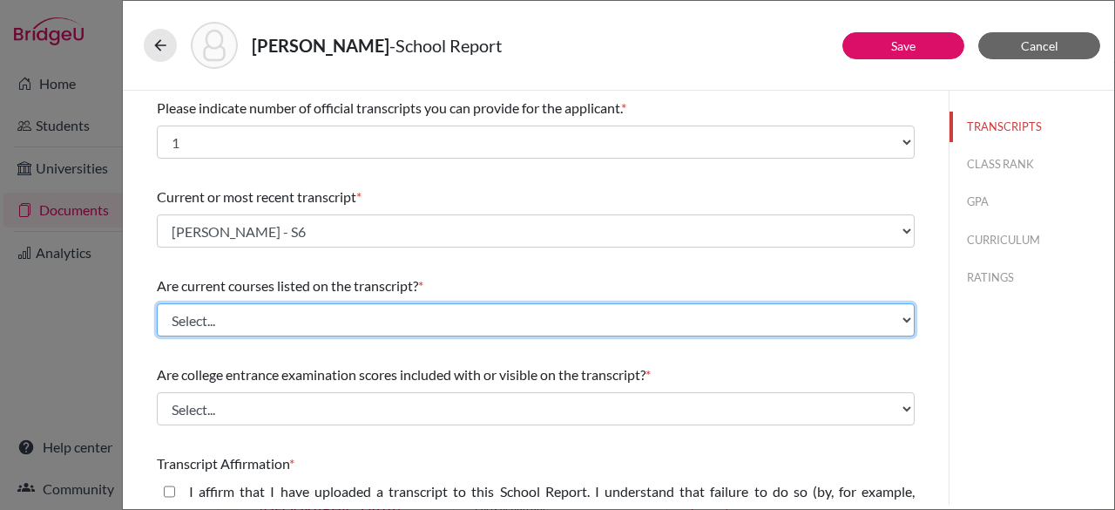
click at [295, 314] on select "Select... Yes No" at bounding box center [536, 319] width 758 height 33
select select "1"
click at [157, 303] on select "Select... Yes No" at bounding box center [536, 319] width 758 height 33
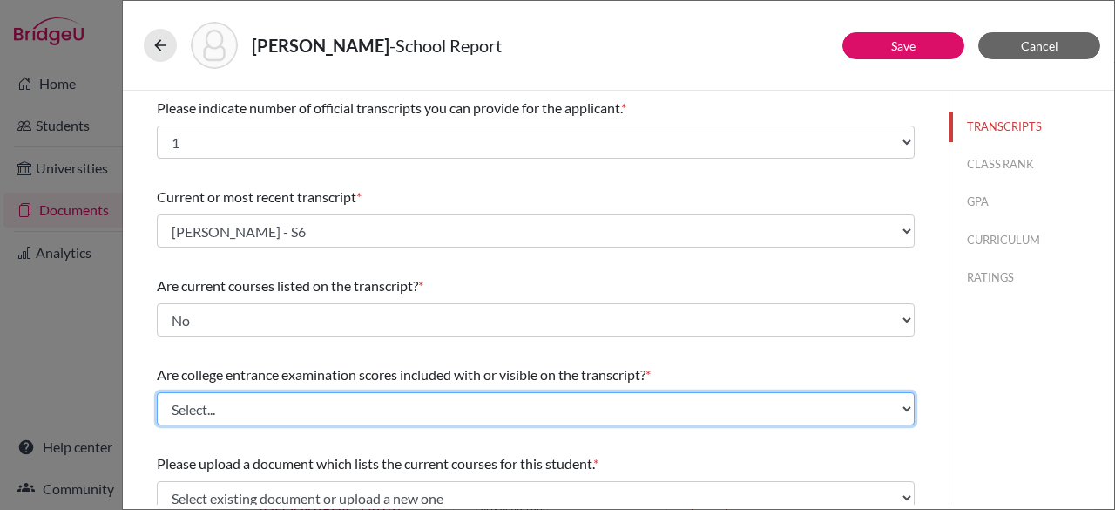
drag, startPoint x: 275, startPoint y: 412, endPoint x: 233, endPoint y: 409, distance: 42.8
click at [233, 409] on select "Select... Yes No" at bounding box center [536, 408] width 758 height 33
select select "1"
click at [157, 392] on select "Select... Yes No" at bounding box center [536, 408] width 758 height 33
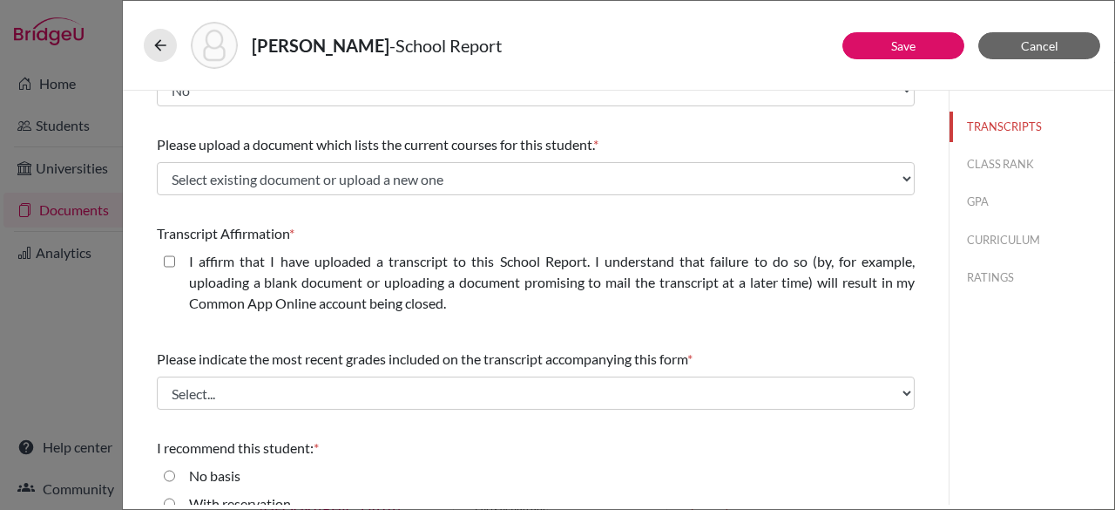
scroll to position [328, 0]
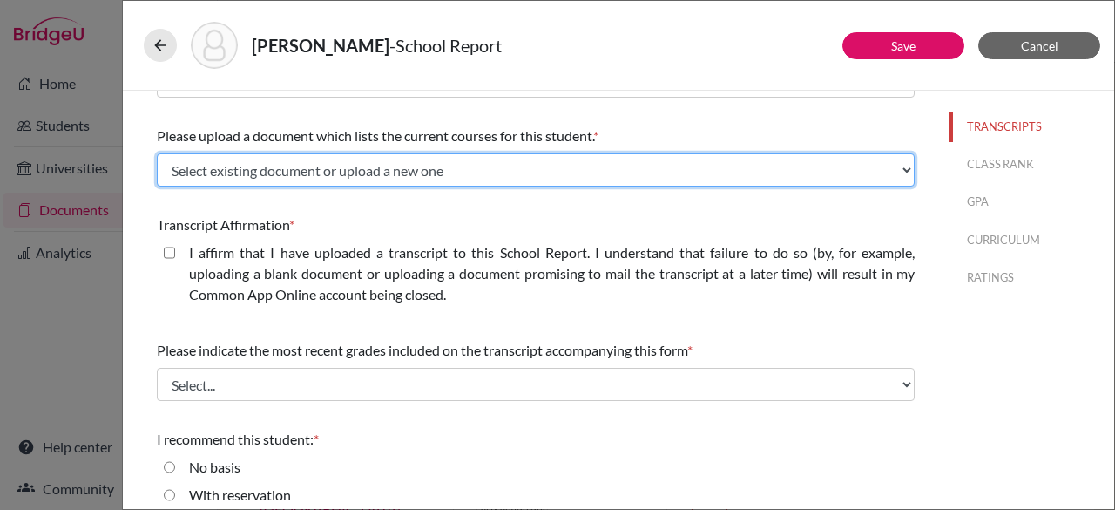
click at [386, 165] on select "Select existing document or upload a new one J. Supplice - Schedule Upload New …" at bounding box center [536, 169] width 758 height 33
select select "690215"
click at [157, 153] on select "Select existing document or upload a new one J. Supplice - Schedule Upload New …" at bounding box center [536, 169] width 758 height 33
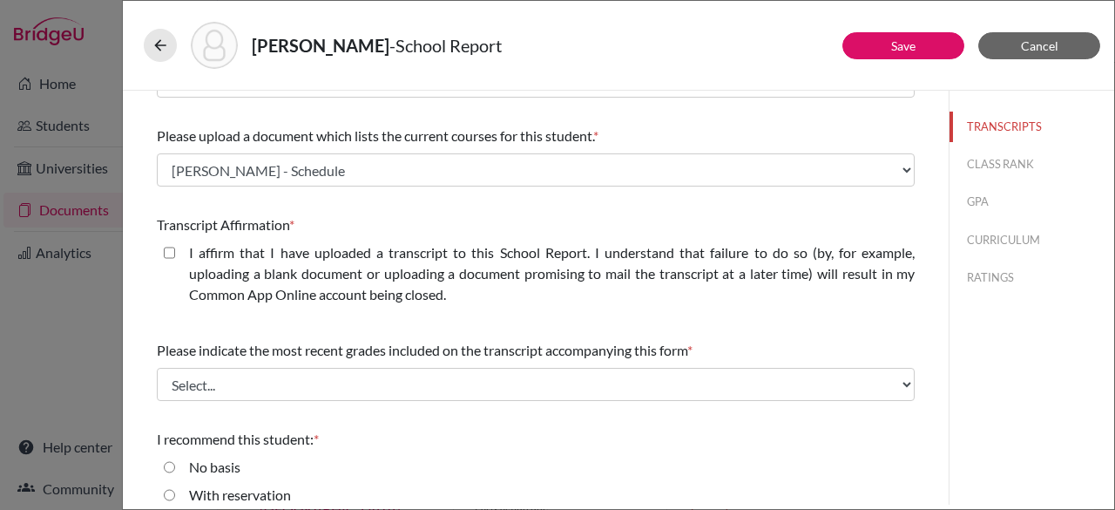
click at [173, 255] on closed\ "I affirm that I have uploaded a transcript to this School Report. I understand …" at bounding box center [169, 252] width 11 height 21
checkbox closed\ "true"
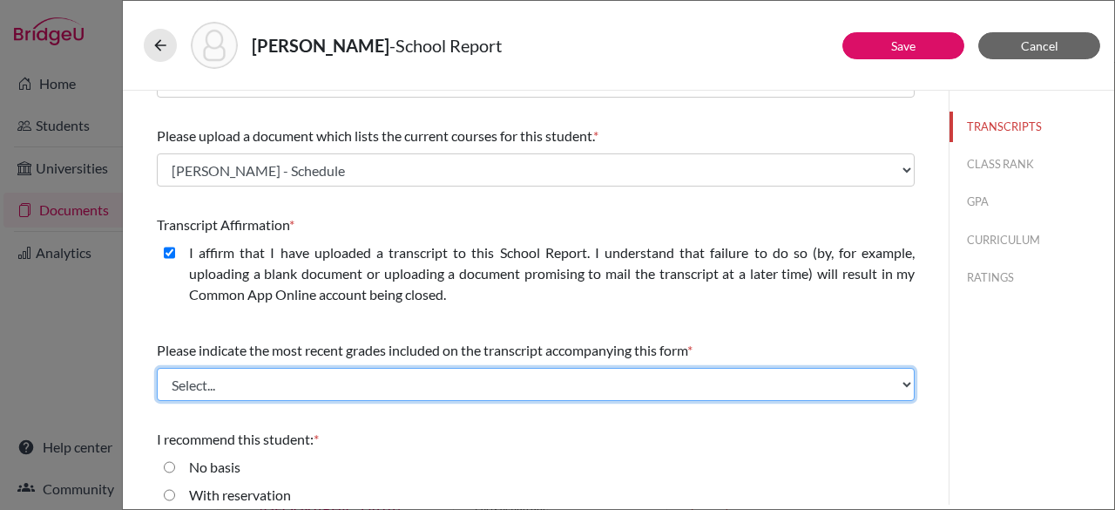
click at [409, 375] on select "Select... Final junior year grades 1st Quarter senior year grades 2nd Quarter/1…" at bounding box center [536, 384] width 758 height 33
select select "0"
click at [157, 368] on select "Select... Final junior year grades 1st Quarter senior year grades 2nd Quarter/1…" at bounding box center [536, 384] width 758 height 33
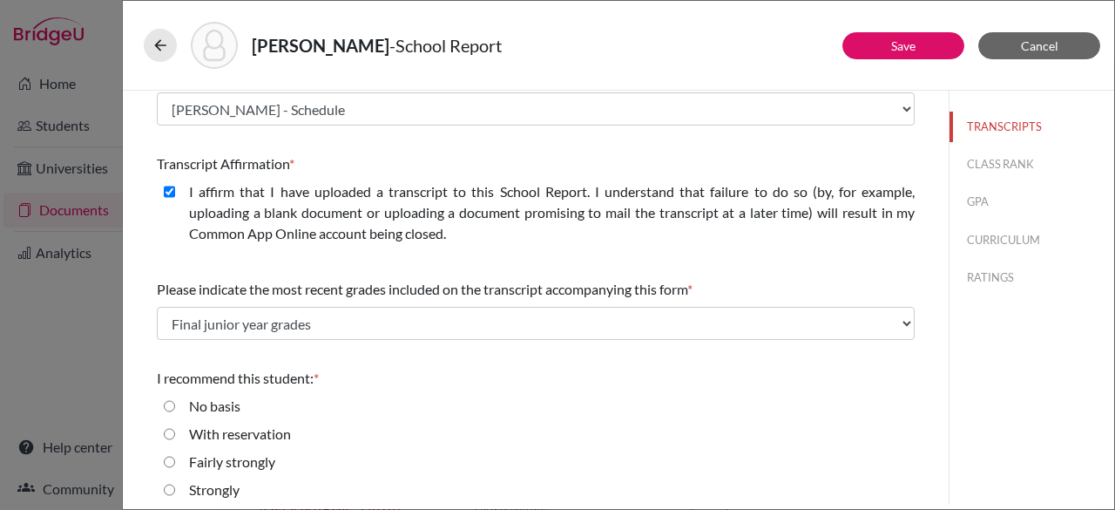
scroll to position [425, 0]
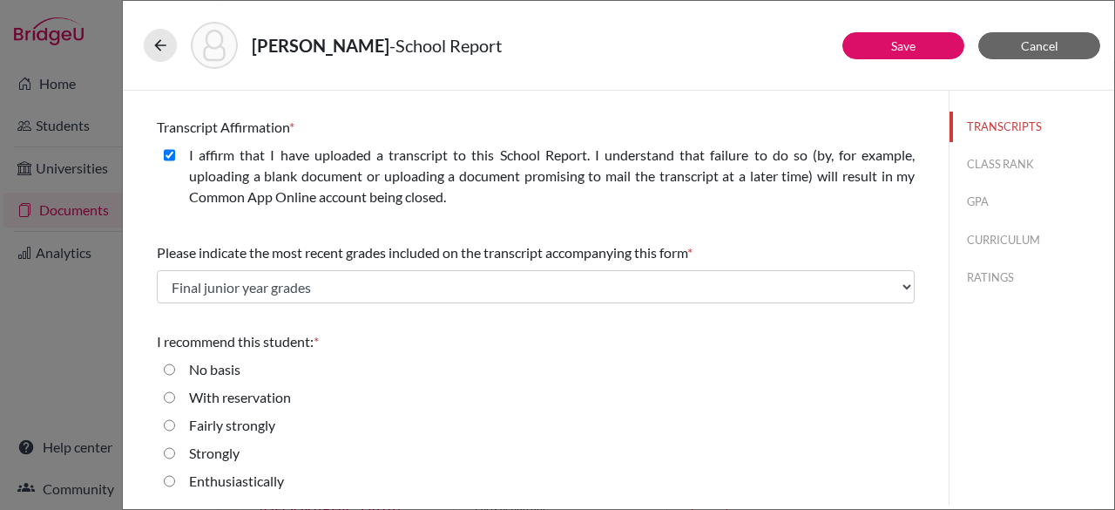
click at [169, 426] on strongly "Fairly strongly" at bounding box center [169, 425] width 11 height 21
radio strongly "true"
click at [172, 452] on input "Strongly" at bounding box center [169, 453] width 11 height 21
radio input "true"
click at [890, 53] on button "Save" at bounding box center [904, 45] width 122 height 27
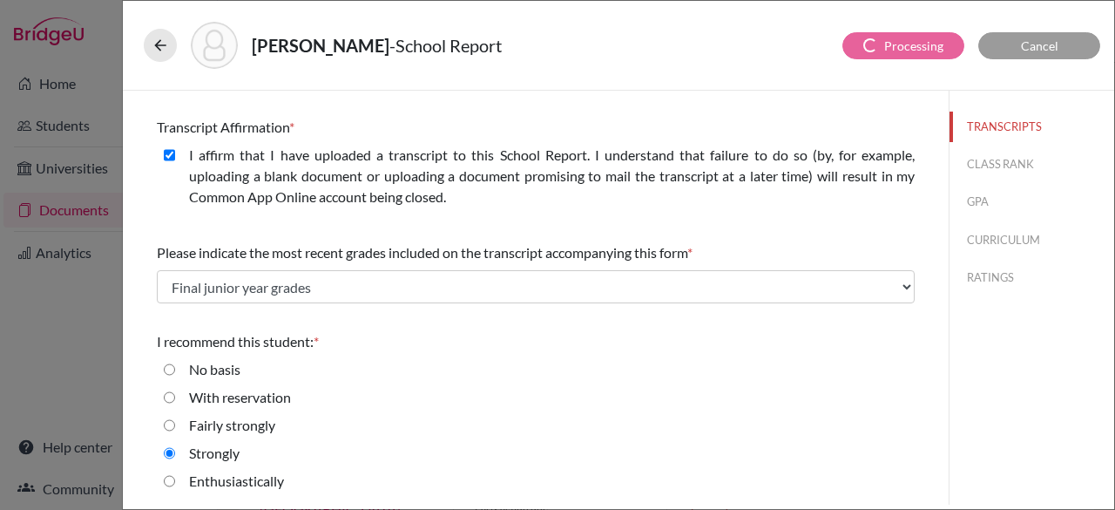
scroll to position [0, 0]
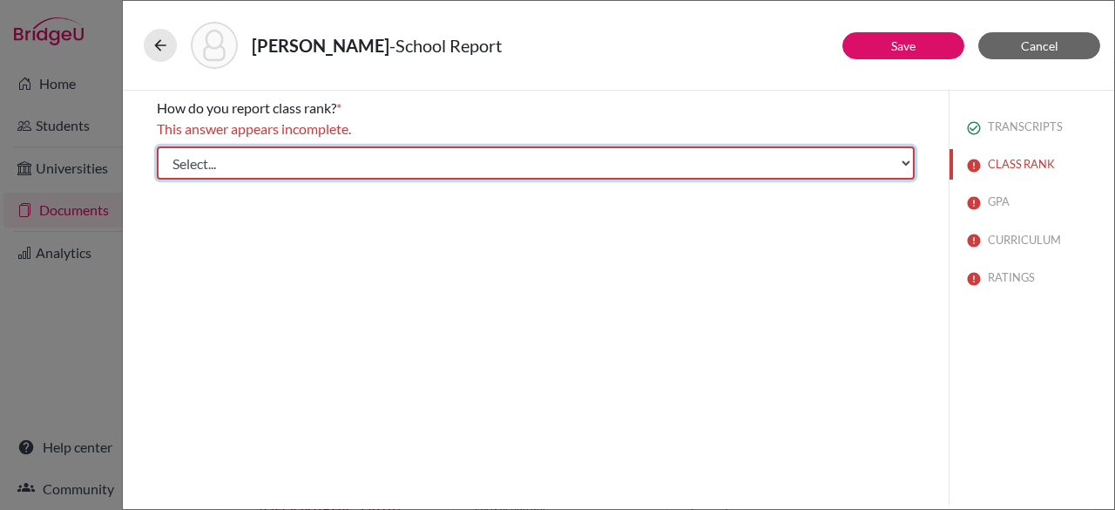
click at [778, 160] on select "Select... Exact Decile Quintile Quartile None" at bounding box center [536, 162] width 758 height 33
select select "5"
click at [157, 146] on select "Select... Exact Decile Quintile Quartile None" at bounding box center [536, 162] width 758 height 33
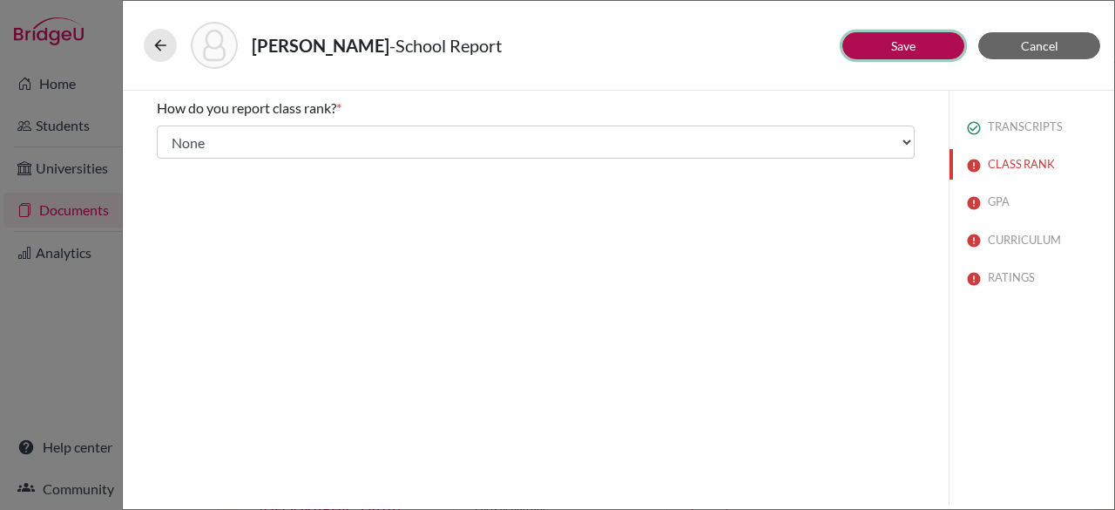
click at [902, 39] on link "Save" at bounding box center [903, 45] width 24 height 15
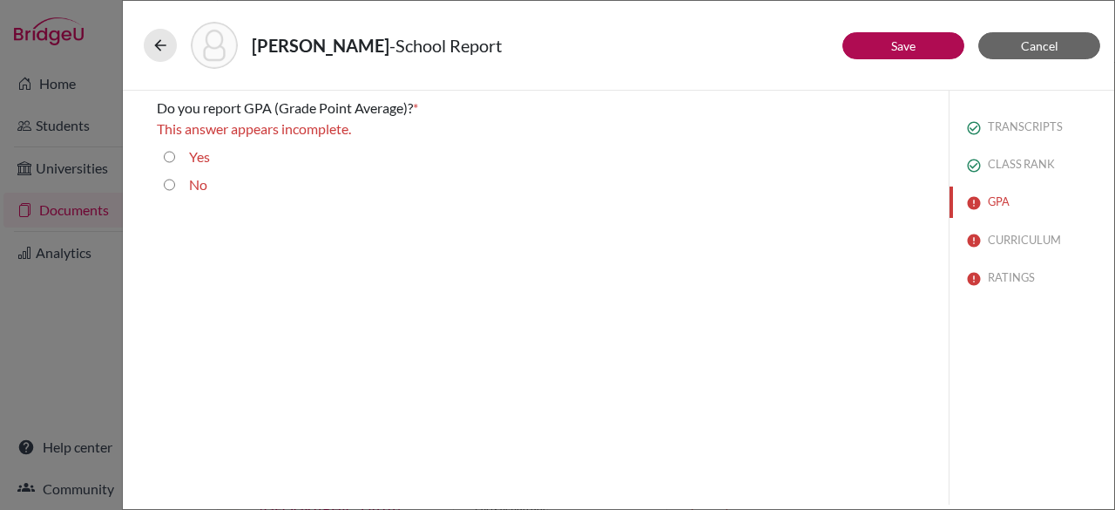
click at [173, 157] on input "Yes" at bounding box center [169, 156] width 11 height 21
radio input "true"
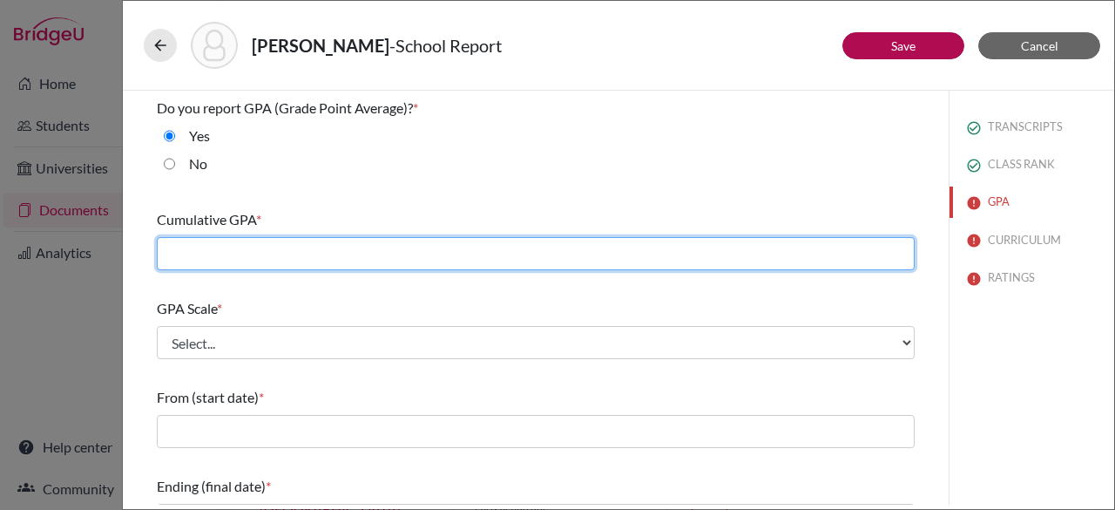
click at [353, 264] on input "text" at bounding box center [536, 253] width 758 height 33
paste input "83.863"
type input "83.863"
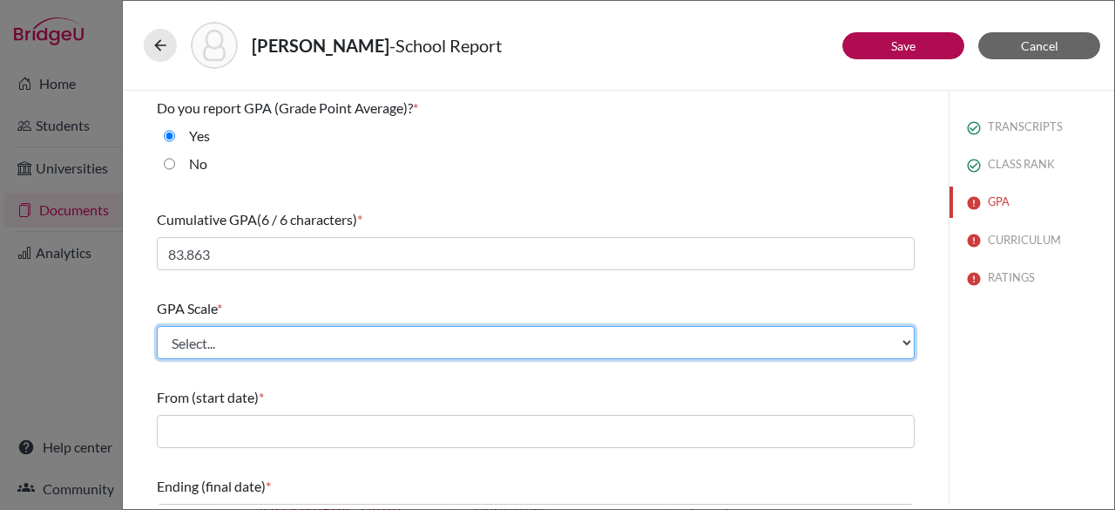
click at [399, 339] on select "Select... 4 5 6 7 8 9 10 11 12 13 14 15 16 17 18 19 20 100" at bounding box center [536, 342] width 758 height 33
select select "100"
click at [157, 326] on select "Select... 4 5 6 7 8 9 10 11 12 13 14 15 16 17 18 19 20 100" at bounding box center [536, 342] width 758 height 33
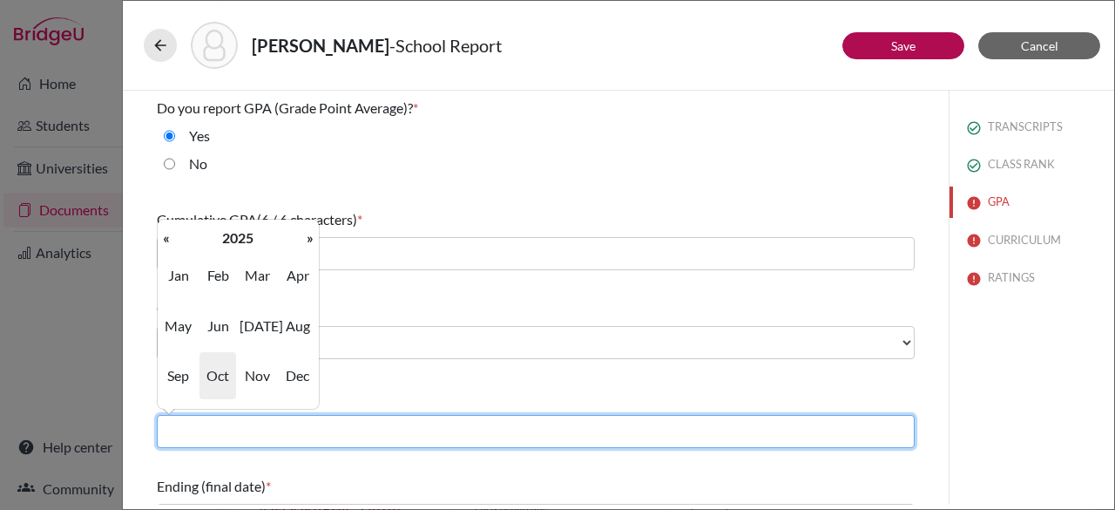
click at [672, 432] on input "text" at bounding box center [536, 431] width 758 height 33
type input "09/2022"
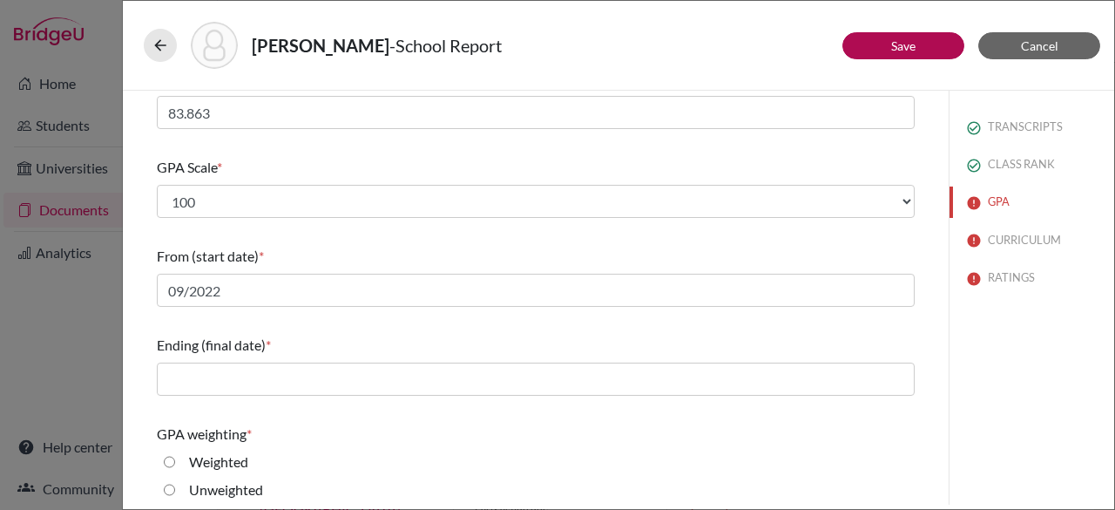
scroll to position [201, 0]
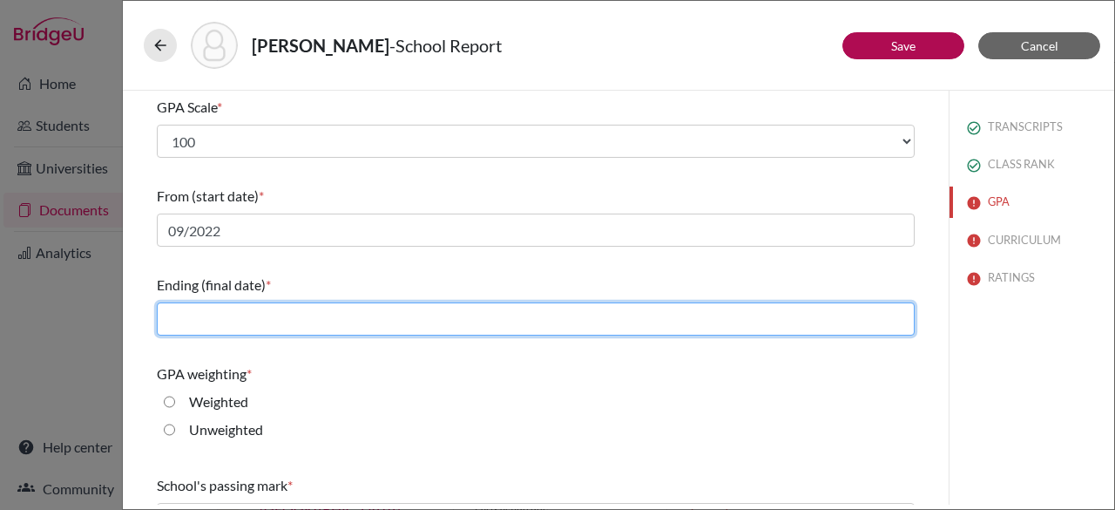
click at [733, 331] on input "text" at bounding box center [536, 318] width 758 height 33
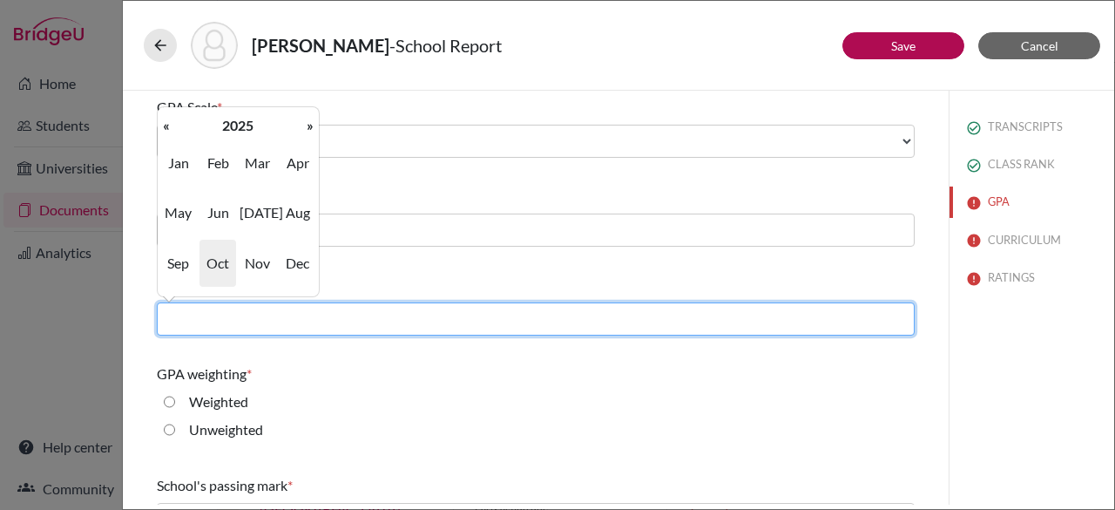
type input "06/2025"
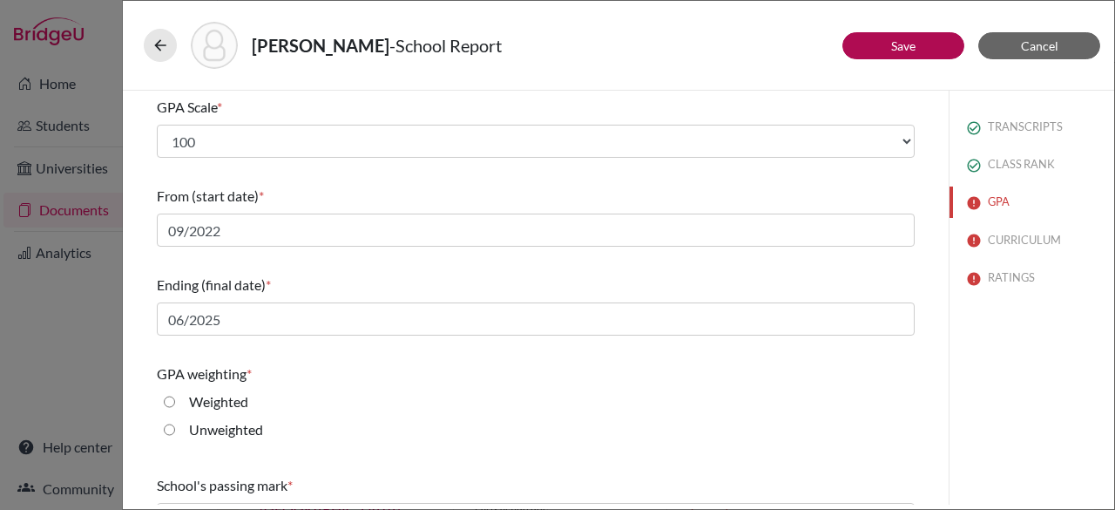
click at [164, 403] on input "Weighted" at bounding box center [169, 401] width 11 height 21
radio input "true"
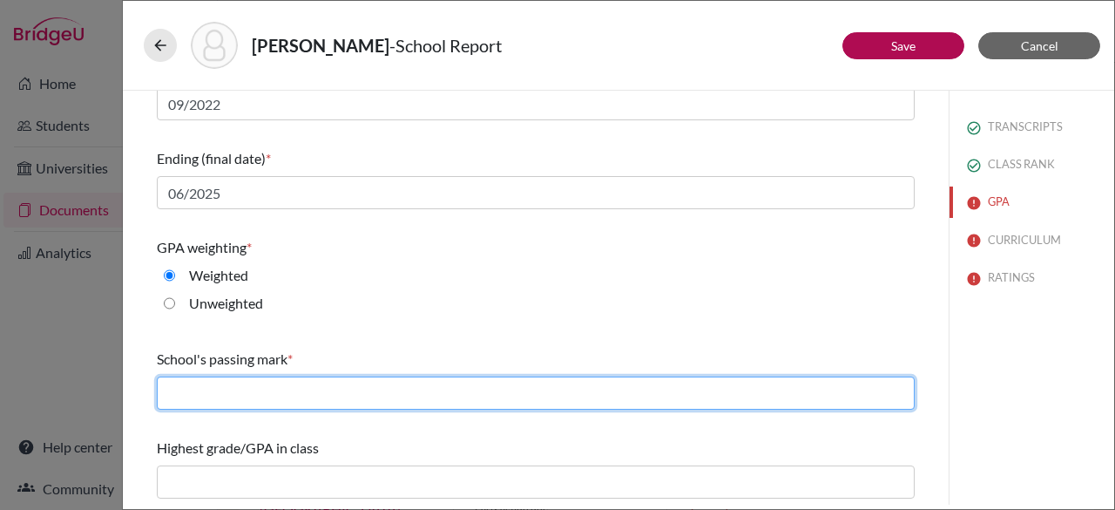
click at [849, 397] on input "text" at bounding box center [536, 392] width 758 height 33
type input "65"
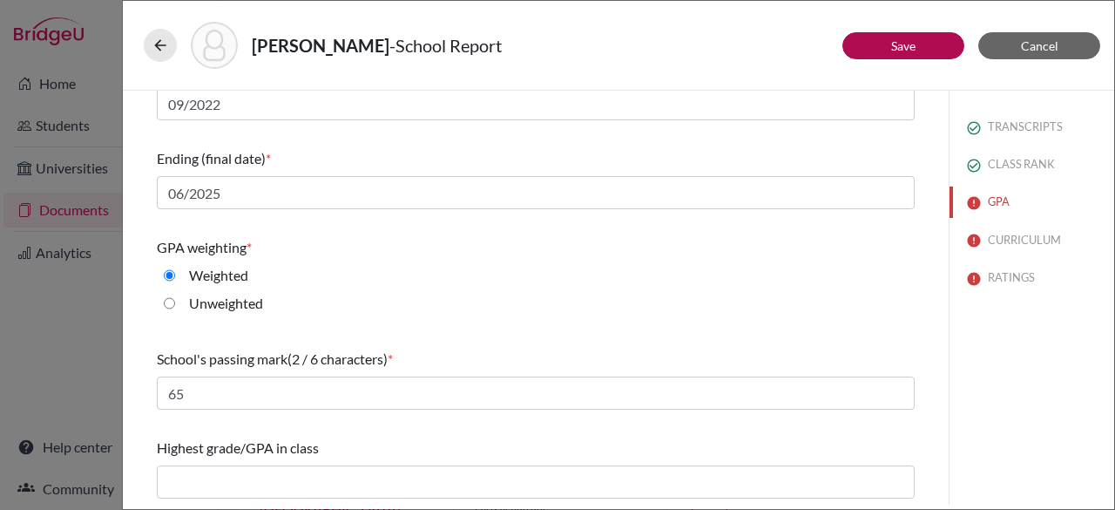
click at [324, 461] on div "Highest grade/GPA in class" at bounding box center [536, 467] width 758 height 75
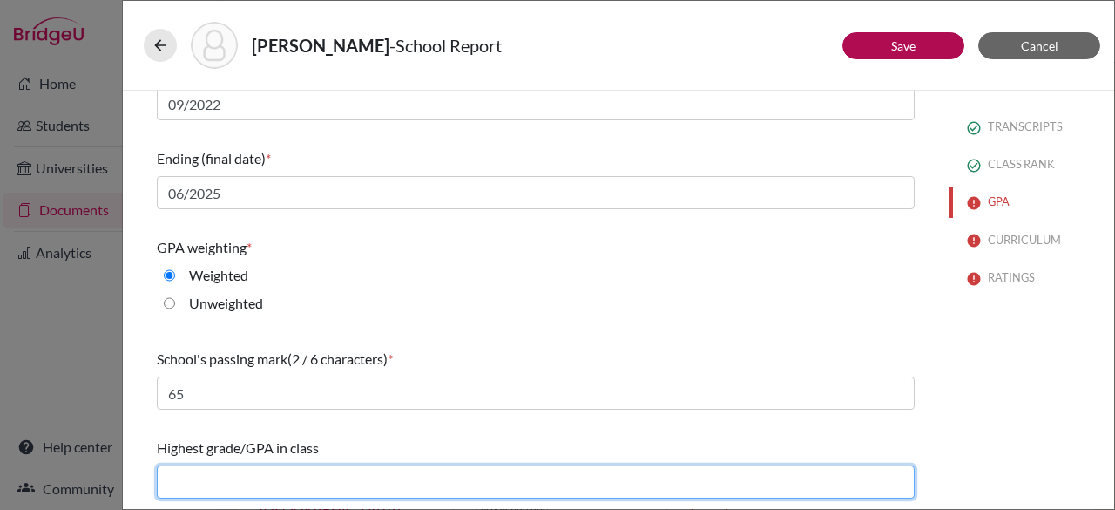
click at [326, 473] on input "text" at bounding box center [536, 481] width 758 height 33
type input "95.266"
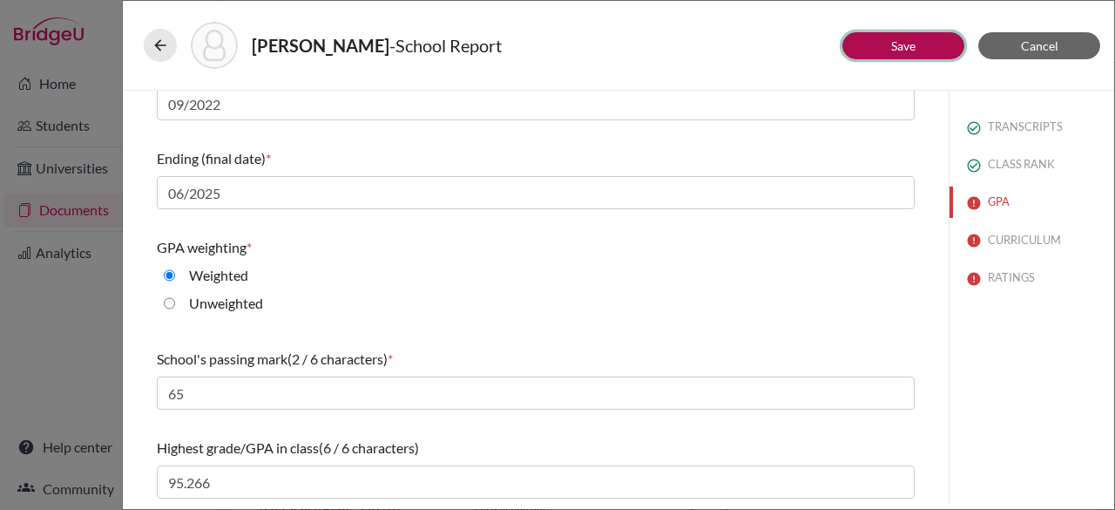
click at [898, 43] on link "Save" at bounding box center [903, 45] width 24 height 15
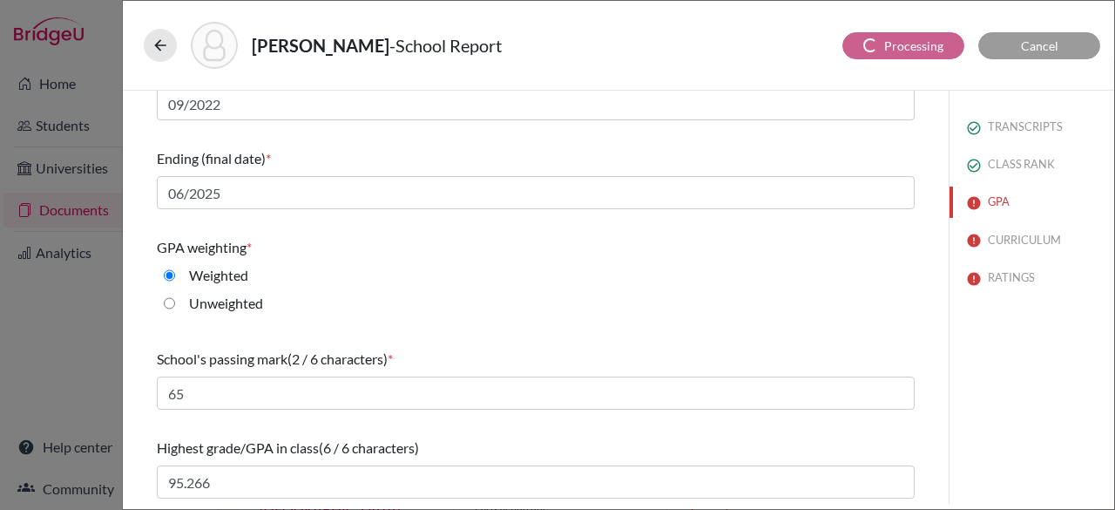
scroll to position [78, 0]
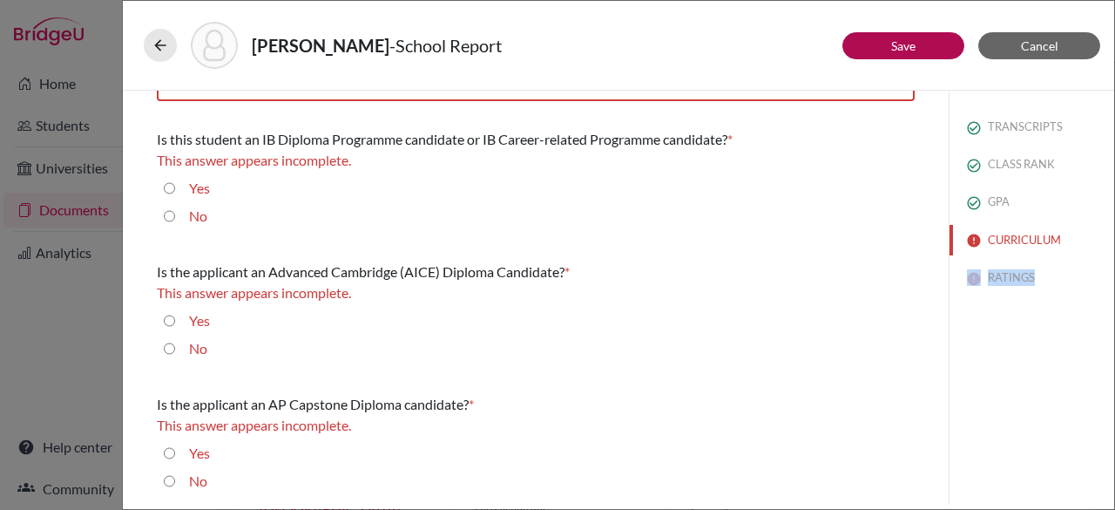
drag, startPoint x: 1114, startPoint y: 215, endPoint x: 1114, endPoint y: 151, distance: 64.5
click at [1114, 151] on div "Supplice, Jonathan - School Report Save Cancel In comparison with other college…" at bounding box center [618, 255] width 993 height 510
click at [1098, 135] on button "TRANSCRIPTS" at bounding box center [1032, 127] width 165 height 30
select select "1"
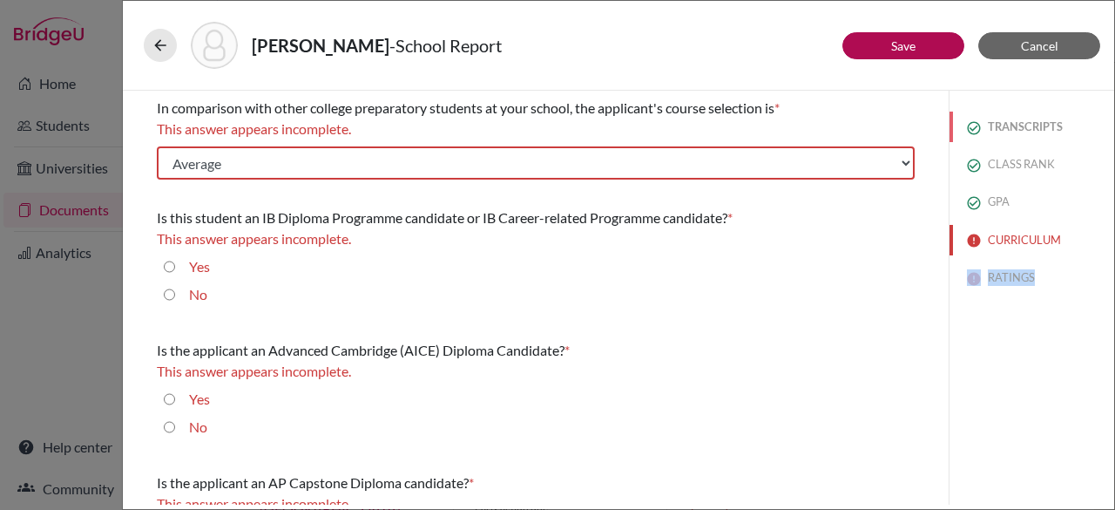
select select "690215"
select select "0"
select select "669281"
select select "1"
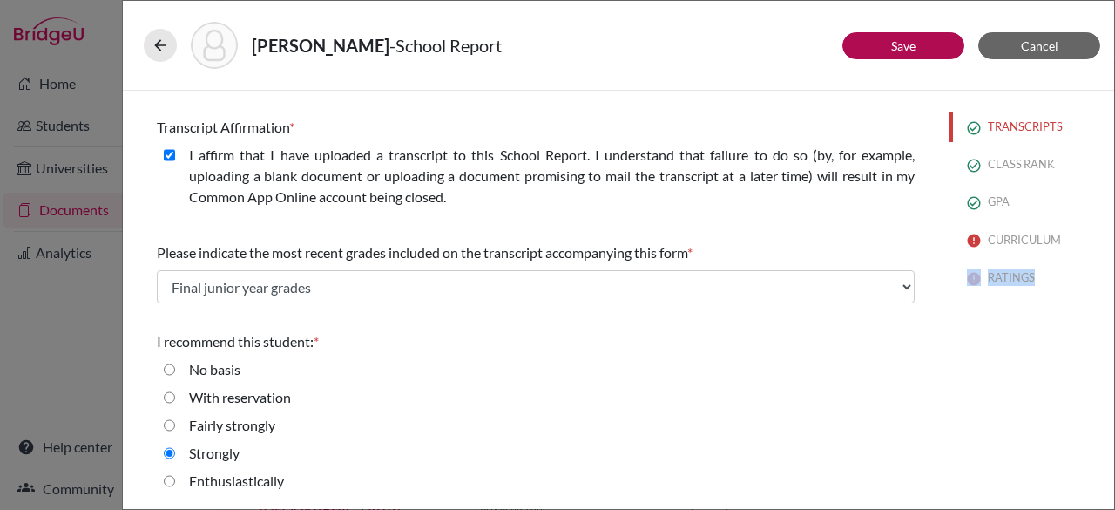
scroll to position [425, 0]
click at [939, 50] on button "Save" at bounding box center [904, 45] width 122 height 27
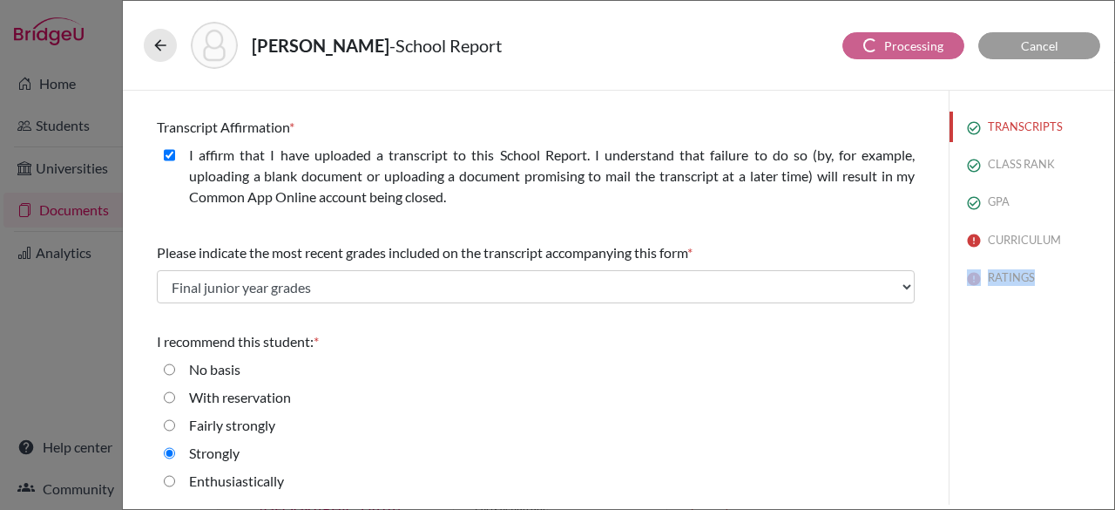
scroll to position [78, 0]
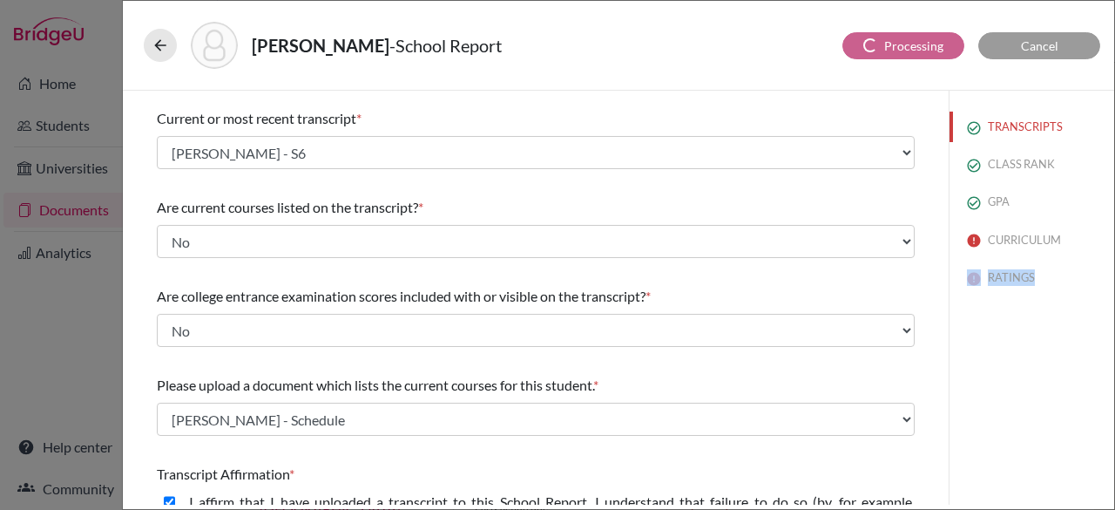
select select "Select..."
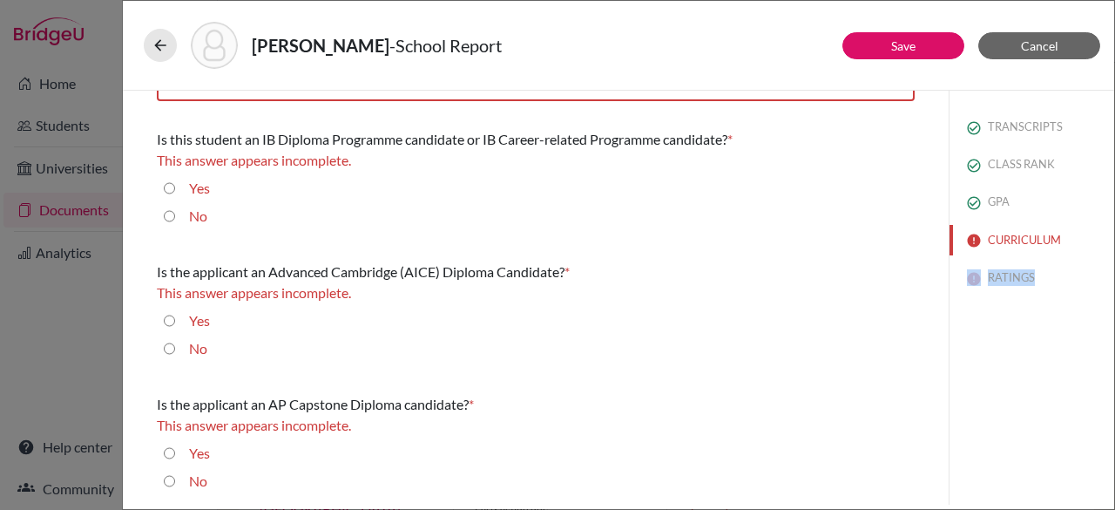
click at [164, 219] on input "No" at bounding box center [169, 216] width 11 height 21
radio input "true"
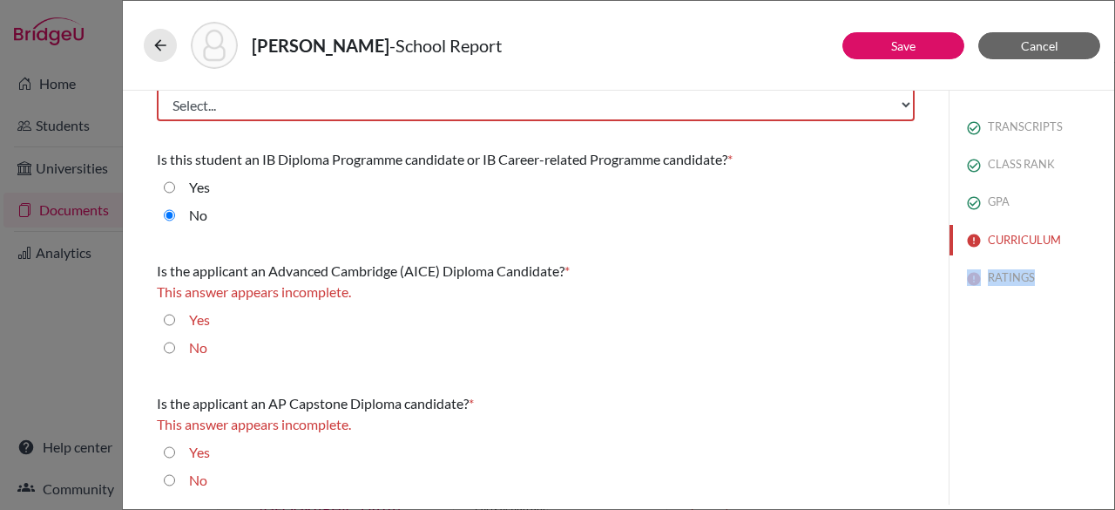
scroll to position [58, 0]
click at [174, 350] on input "No" at bounding box center [169, 348] width 11 height 21
radio input "true"
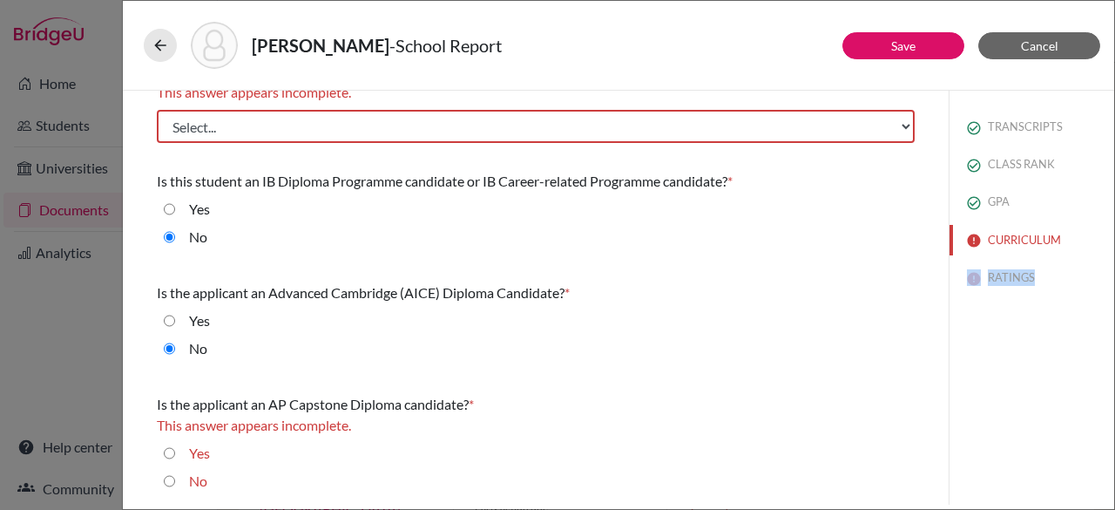
click at [168, 482] on input "No" at bounding box center [169, 480] width 11 height 21
radio input "true"
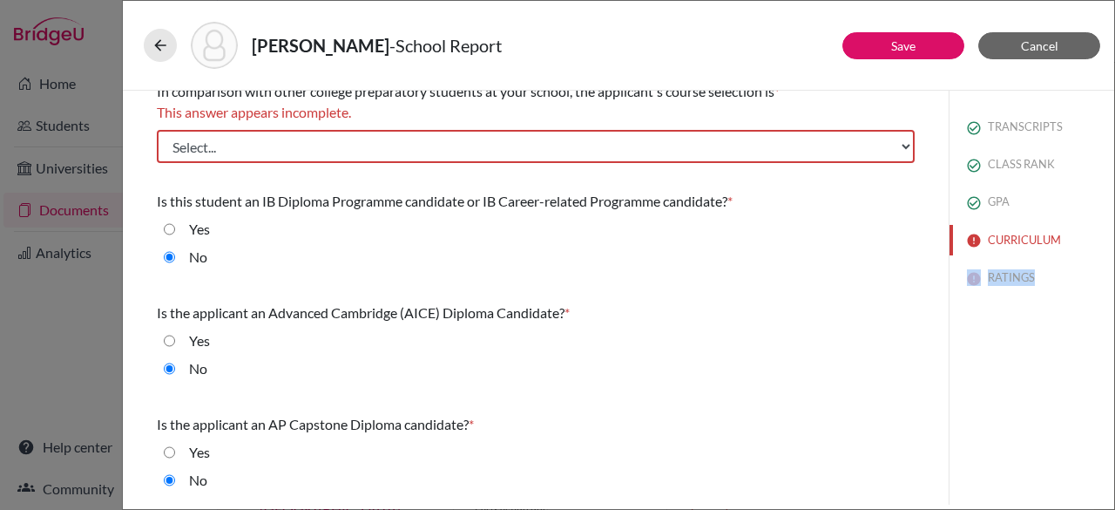
scroll to position [16, 0]
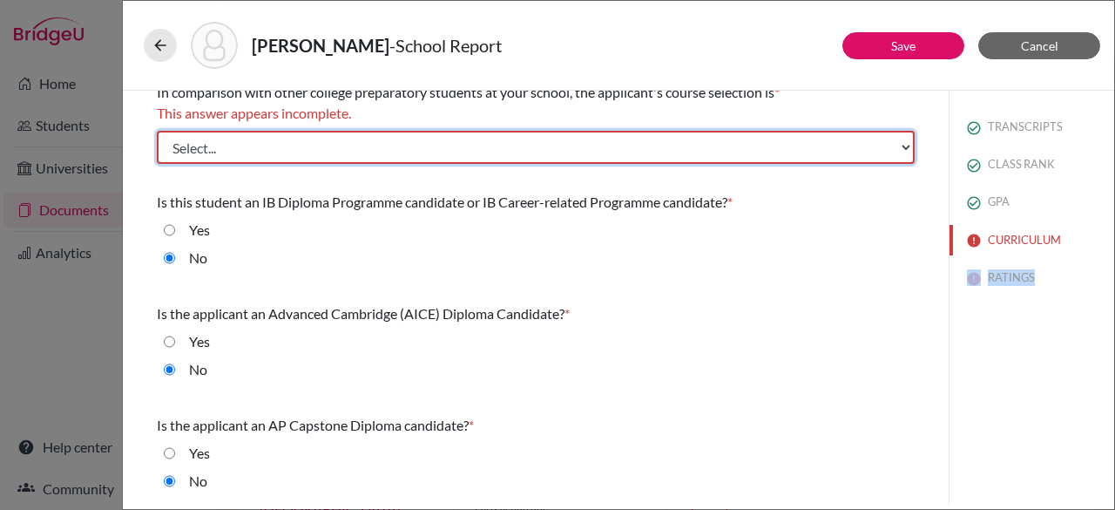
click at [544, 149] on select "Select... Less than demanding Average Demanding Very demanding Most demanding P…" at bounding box center [536, 147] width 758 height 33
select select "1"
click at [157, 131] on select "Select... Less than demanding Average Demanding Very demanding Most demanding P…" at bounding box center [536, 147] width 758 height 33
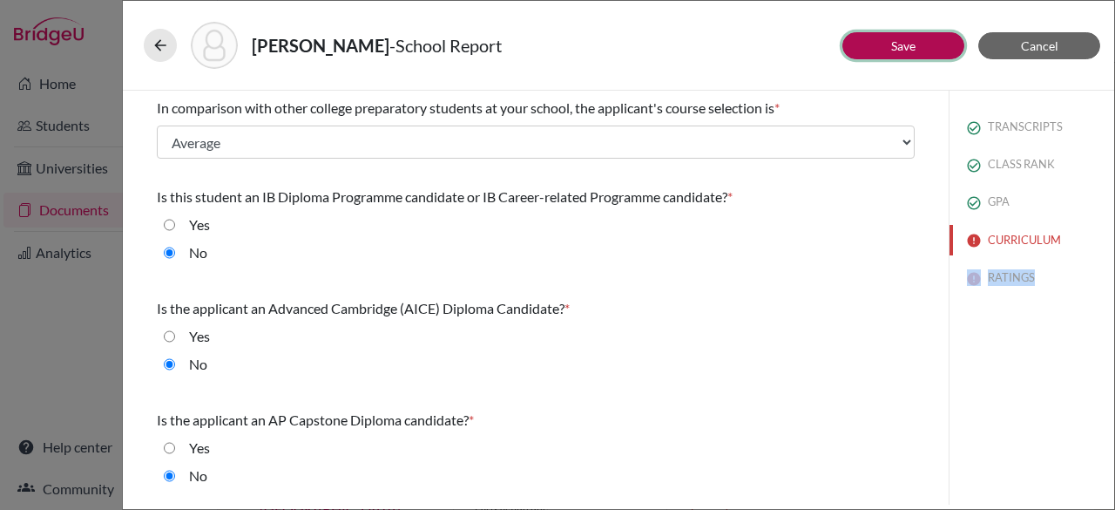
click at [917, 49] on button "Save" at bounding box center [904, 45] width 122 height 27
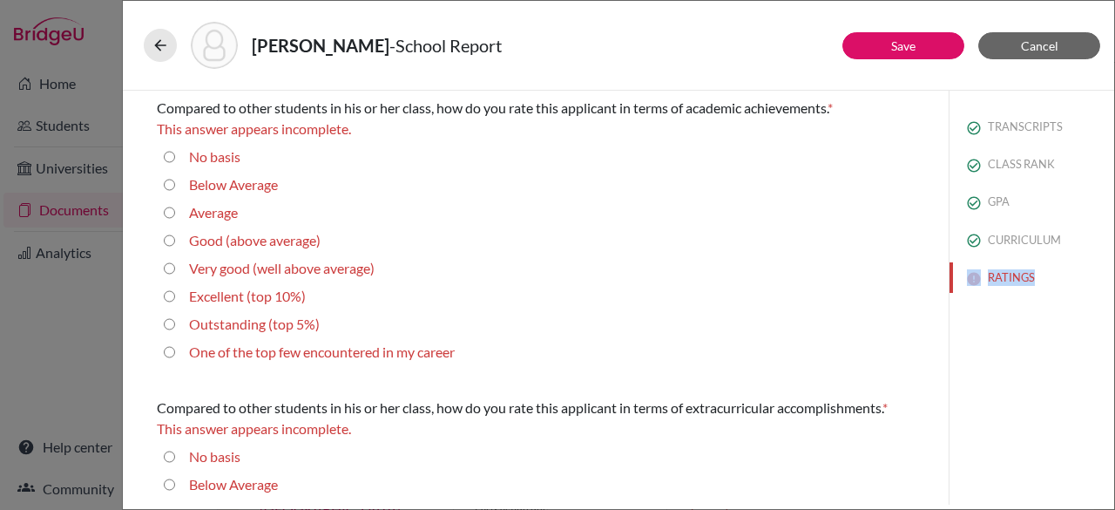
click at [171, 209] on input "Average" at bounding box center [169, 212] width 11 height 21
radio input "true"
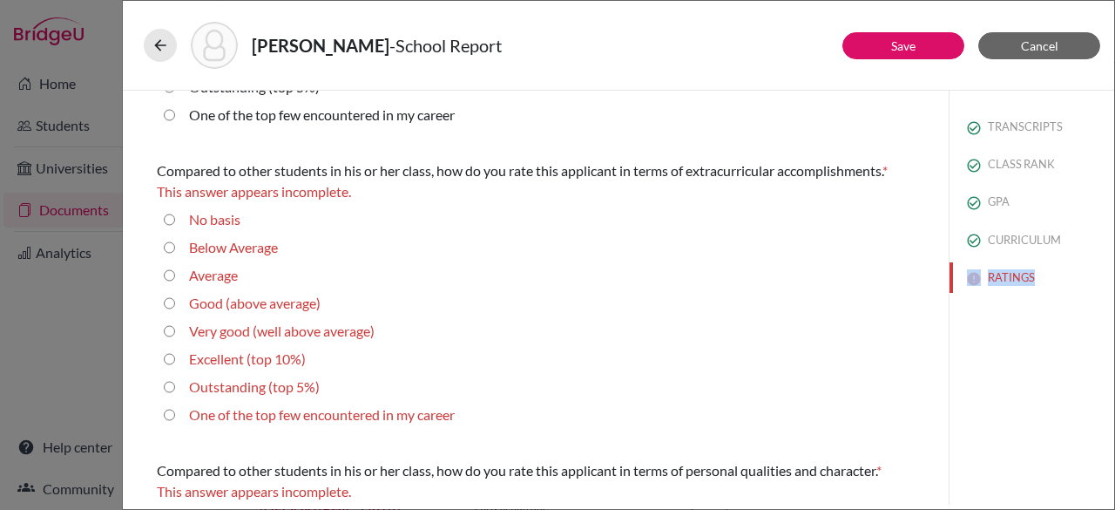
scroll to position [218, 0]
click at [168, 271] on input "Average" at bounding box center [169, 273] width 11 height 21
radio input "true"
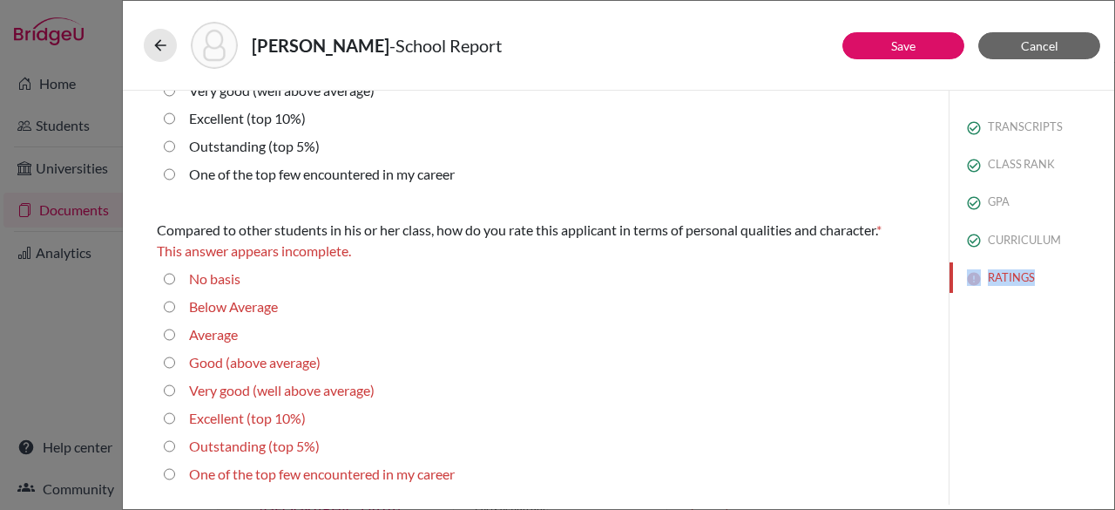
scroll to position [514, 0]
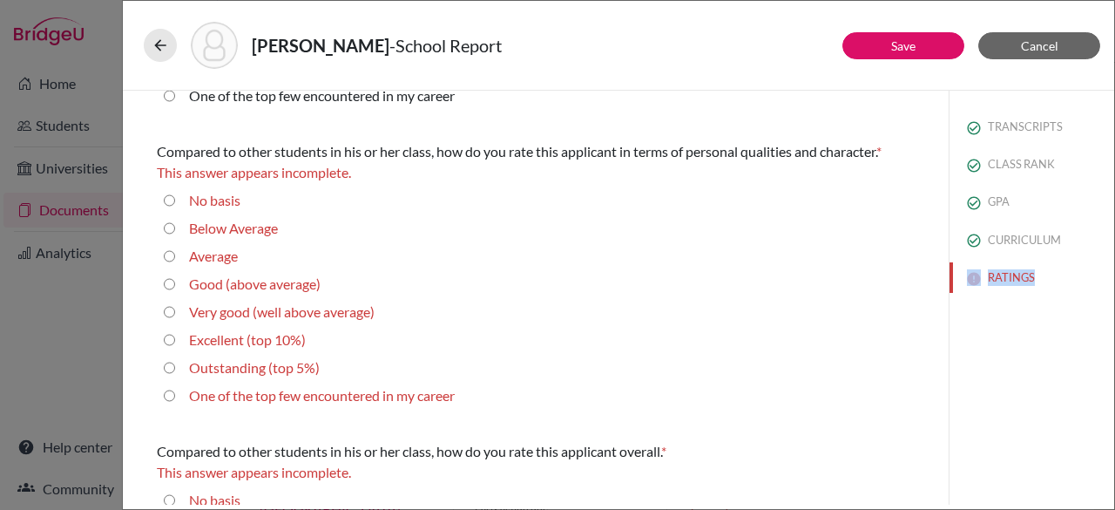
click at [171, 286] on average\) "Good (above average)" at bounding box center [169, 284] width 11 height 21
radio average\) "true"
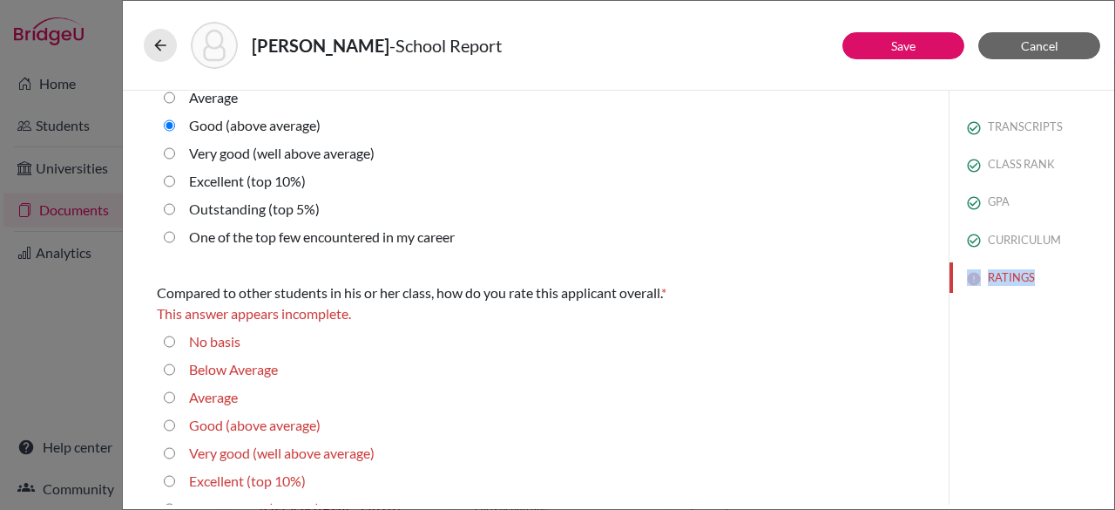
scroll to position [707, 0]
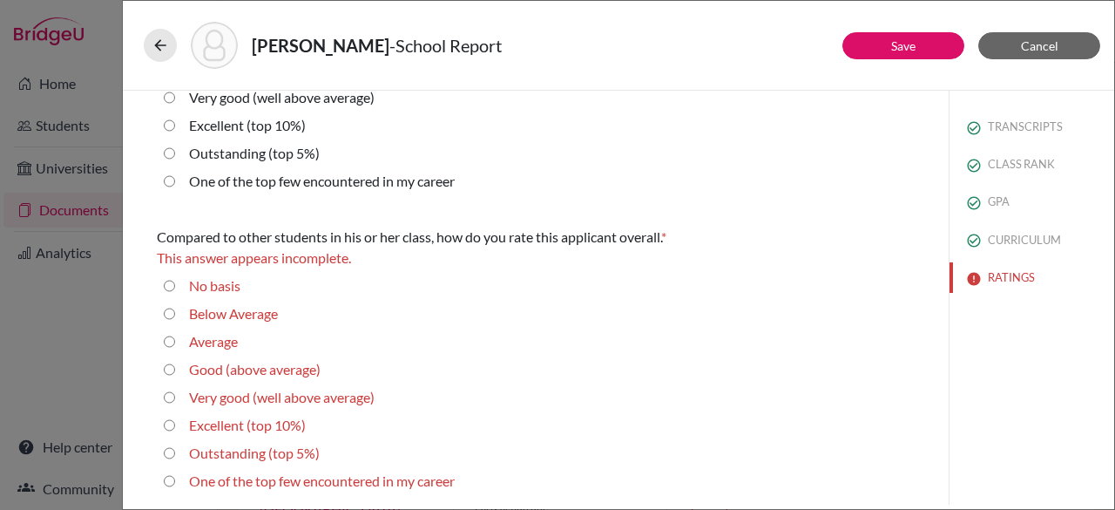
click at [175, 337] on div "Average" at bounding box center [206, 345] width 63 height 28
drag, startPoint x: 172, startPoint y: 337, endPoint x: 160, endPoint y: 341, distance: 11.9
click at [160, 341] on div "Average" at bounding box center [536, 345] width 758 height 28
click at [169, 342] on input "Average" at bounding box center [169, 341] width 11 height 21
radio input "true"
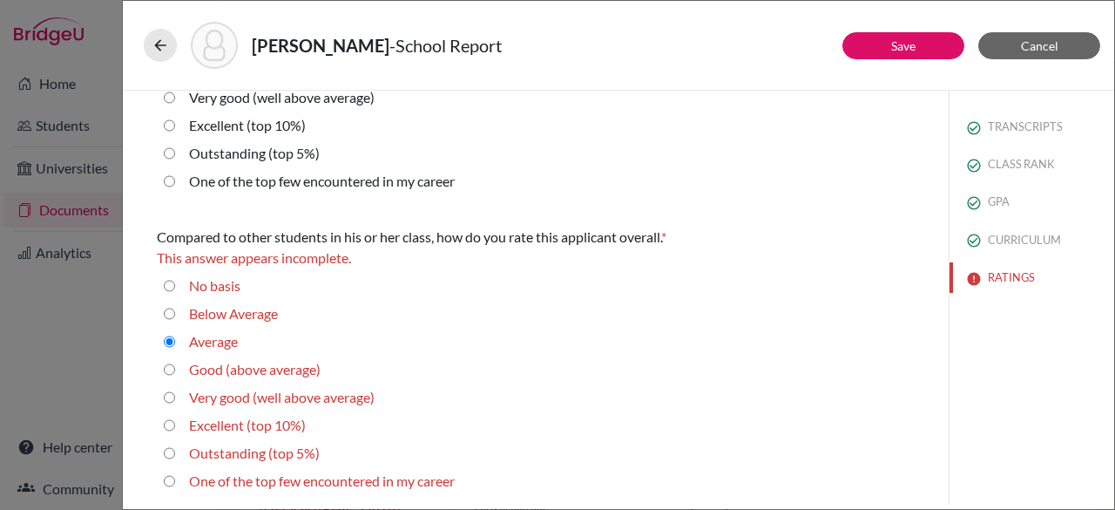
scroll to position [687, 0]
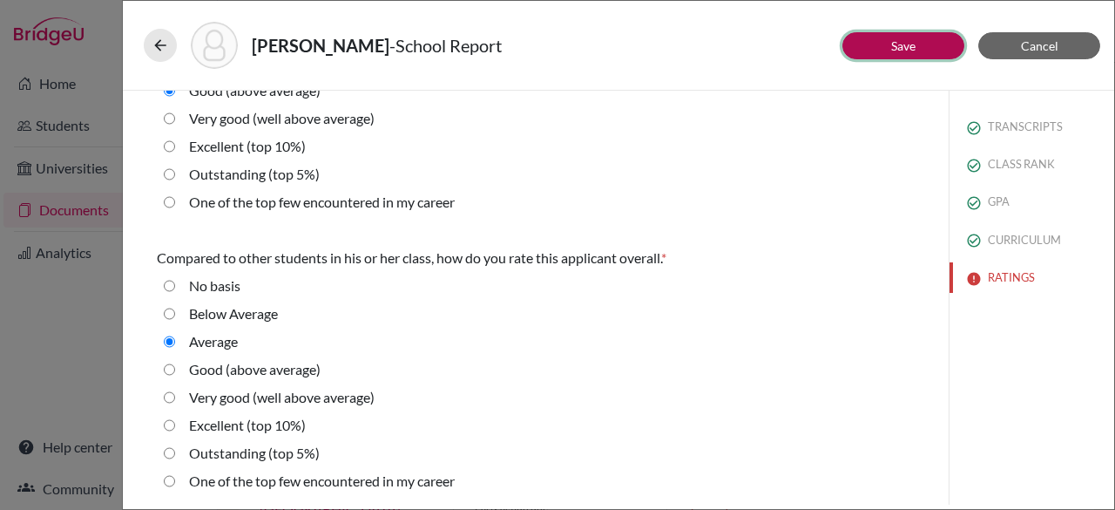
click at [892, 42] on link "Save" at bounding box center [903, 45] width 24 height 15
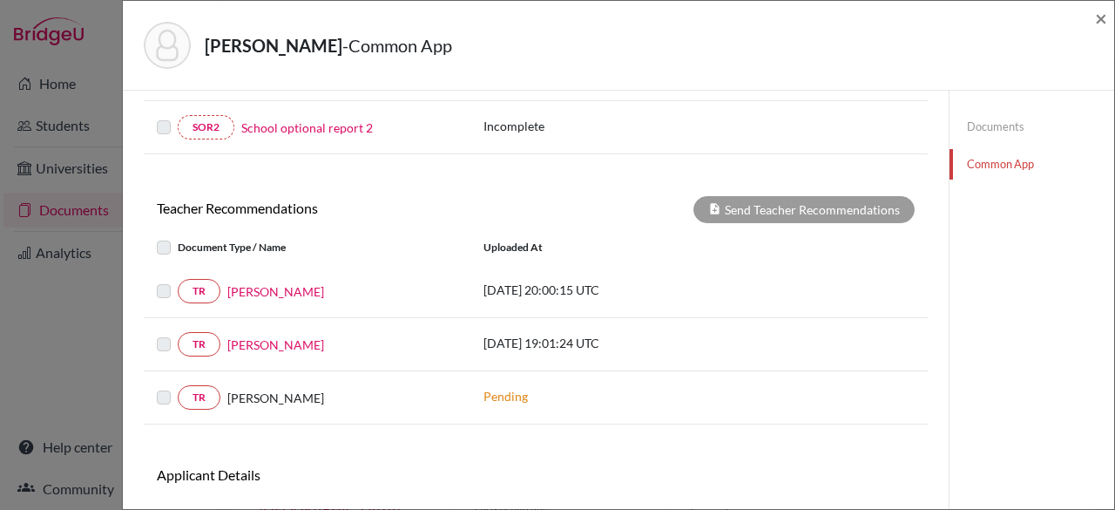
scroll to position [530, 0]
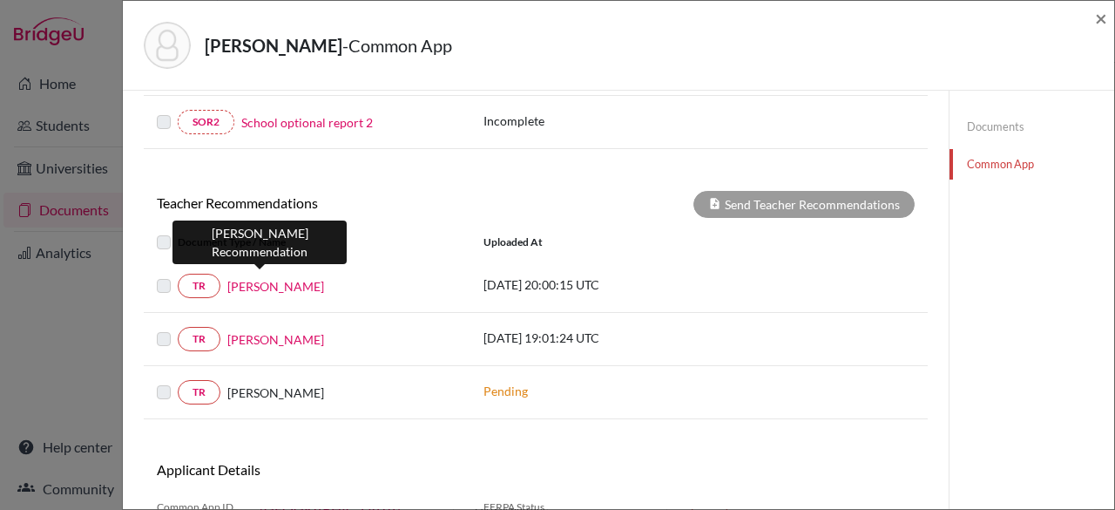
click at [249, 281] on link "Mrs.Hatendi" at bounding box center [275, 286] width 97 height 18
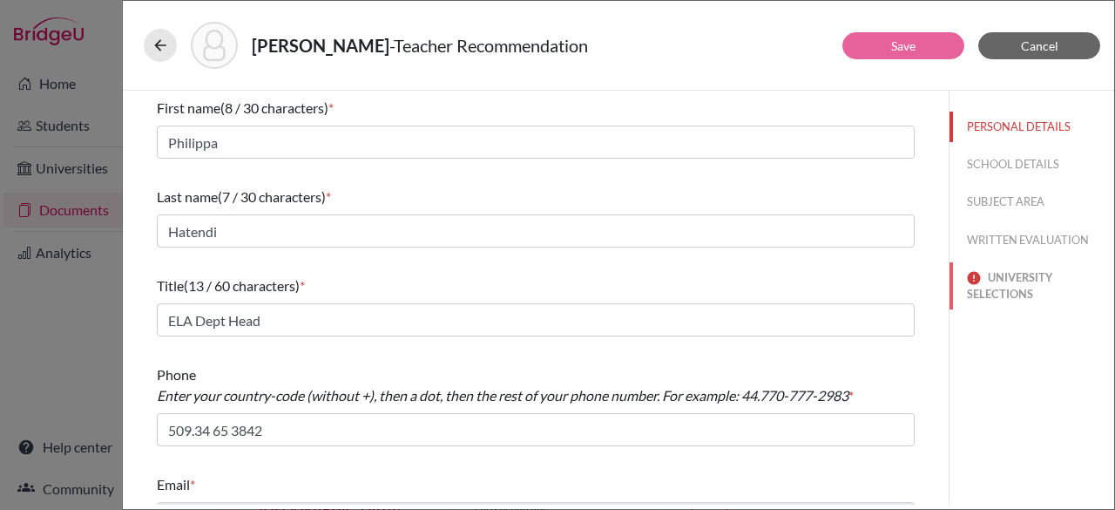
click at [988, 276] on button "UNIVERSITY SELECTIONS" at bounding box center [1032, 285] width 165 height 47
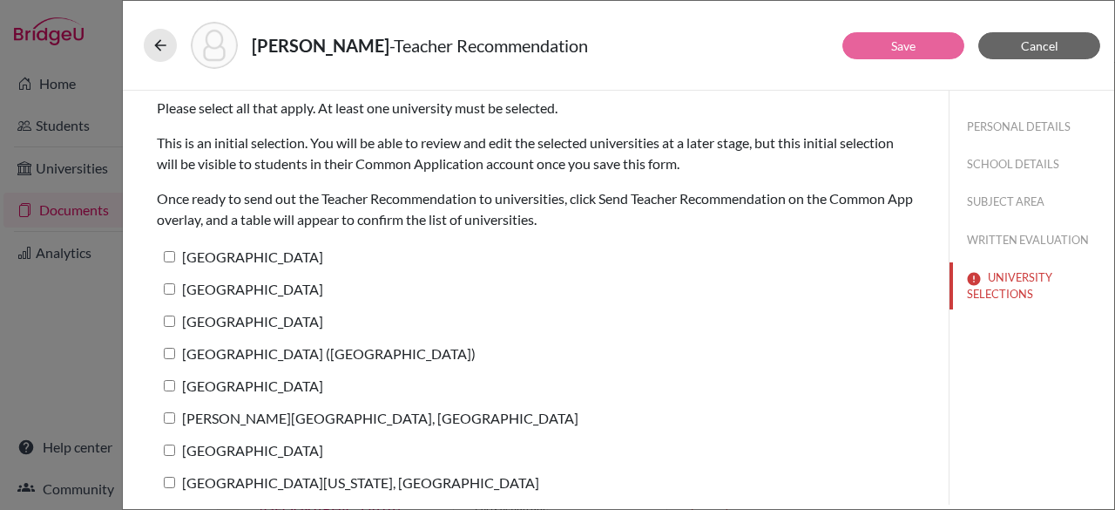
click at [169, 257] on input "Babson College" at bounding box center [169, 256] width 11 height 11
checkbox input "true"
click at [169, 296] on label "Bentley University" at bounding box center [240, 288] width 166 height 25
click at [169, 294] on input "Bentley University" at bounding box center [169, 288] width 11 height 11
checkbox input "true"
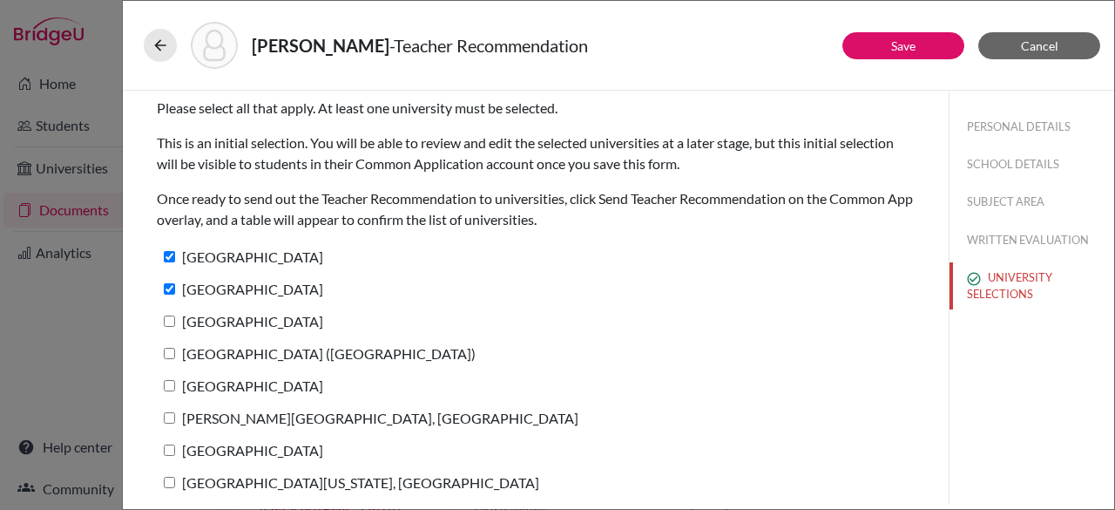
click at [170, 319] on input "Suffolk University" at bounding box center [169, 320] width 11 height 11
checkbox input "true"
click at [172, 350] on input "IE University (Madrid)" at bounding box center [169, 353] width 11 height 11
checkbox input "true"
click at [172, 382] on input "American University" at bounding box center [169, 385] width 11 height 11
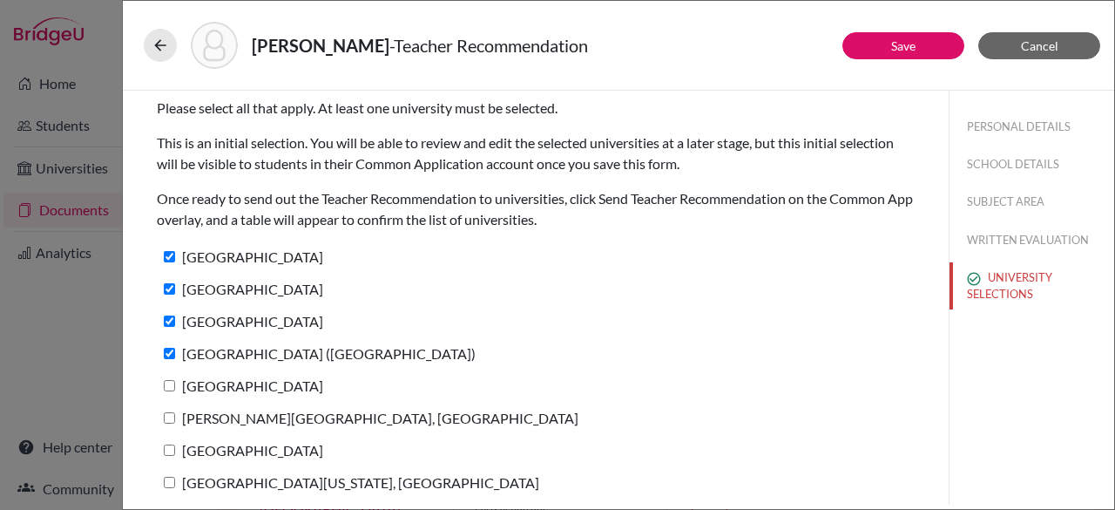
checkbox input "true"
click at [169, 423] on label "Hult International Business School, Cambridge" at bounding box center [368, 417] width 422 height 25
click at [169, 423] on input "Hult International Business School, Cambridge" at bounding box center [169, 417] width 11 height 11
checkbox input "true"
click at [166, 444] on input "Saint Louis University Madrid Campus" at bounding box center [169, 449] width 11 height 11
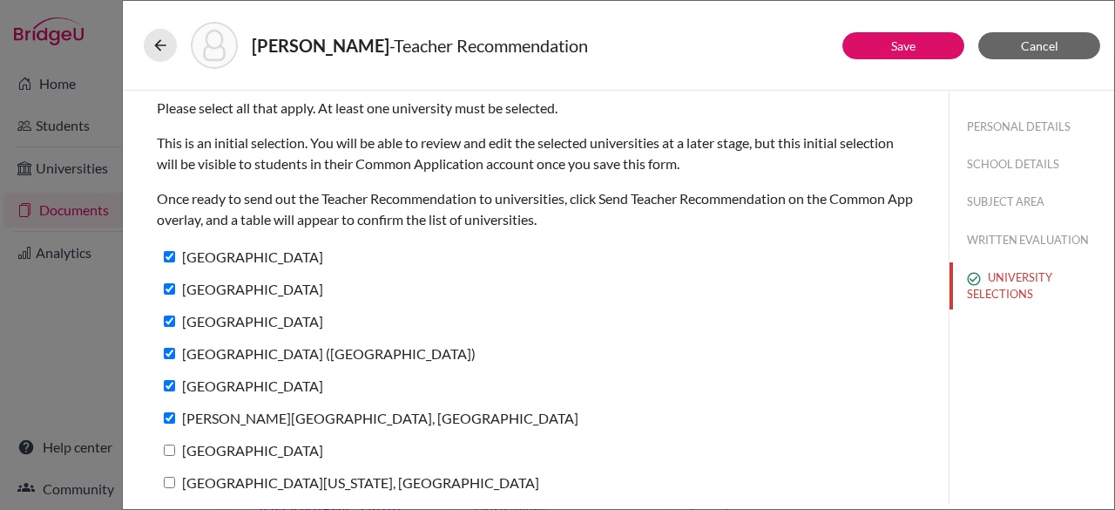
checkbox input "true"
click at [169, 479] on input "University of Massachusetts, Boston" at bounding box center [169, 482] width 11 height 11
checkbox input "true"
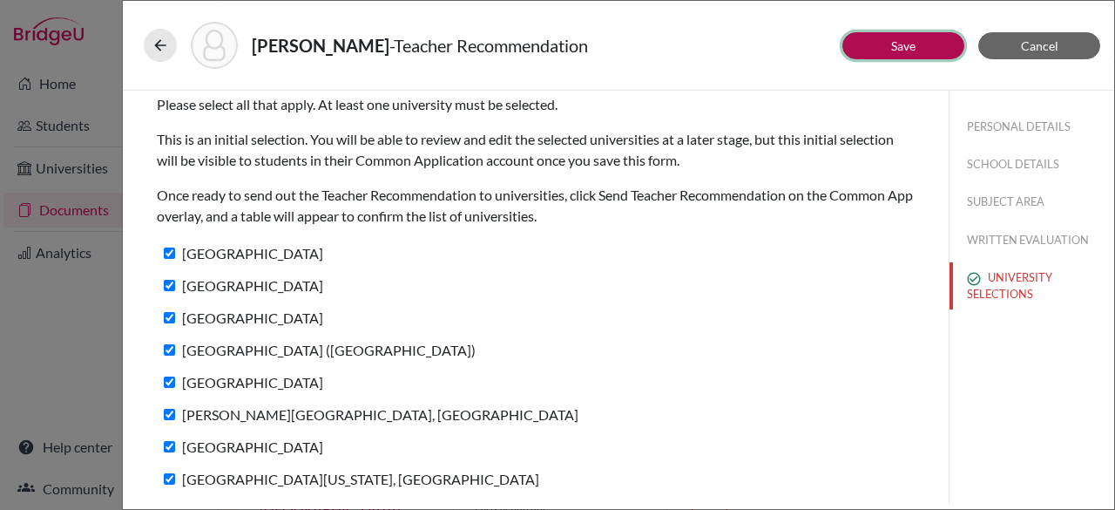
click at [915, 46] on link "Save" at bounding box center [903, 45] width 24 height 15
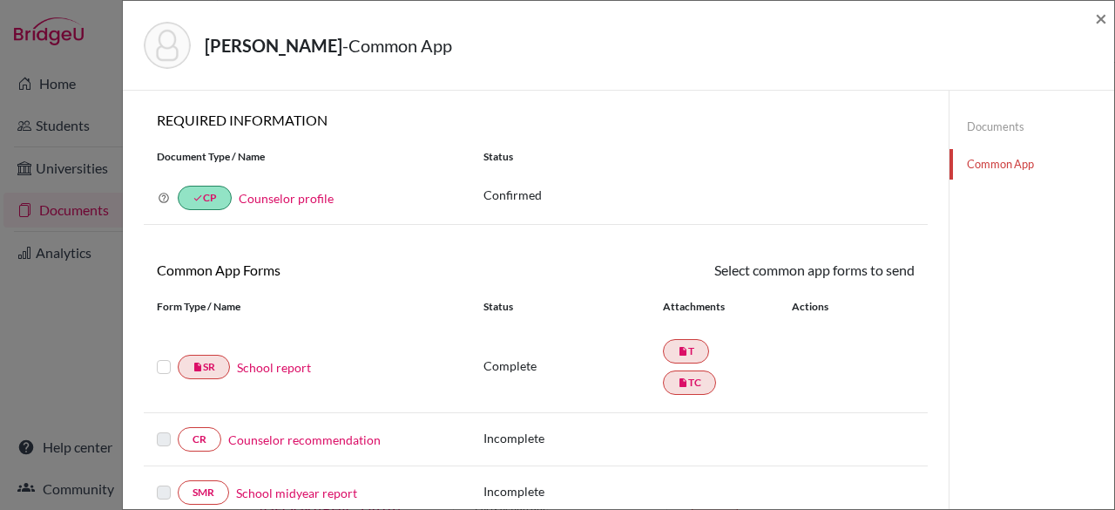
click at [163, 356] on label at bounding box center [164, 356] width 14 height 0
click at [0, 0] on input "checkbox" at bounding box center [0, 0] width 0 height 0
click at [867, 273] on link "Send" at bounding box center [879, 273] width 72 height 27
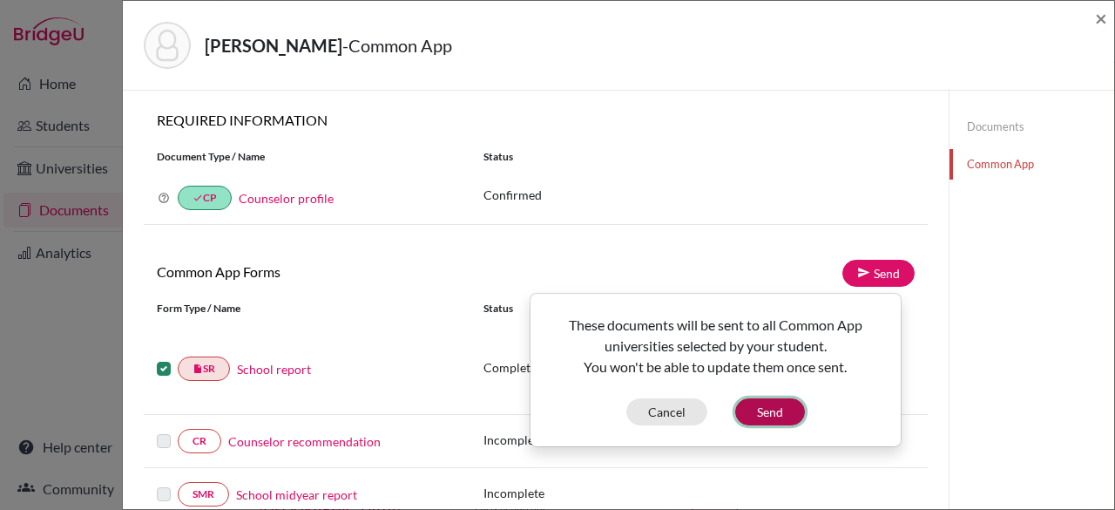
click at [763, 403] on button "Send" at bounding box center [770, 411] width 70 height 27
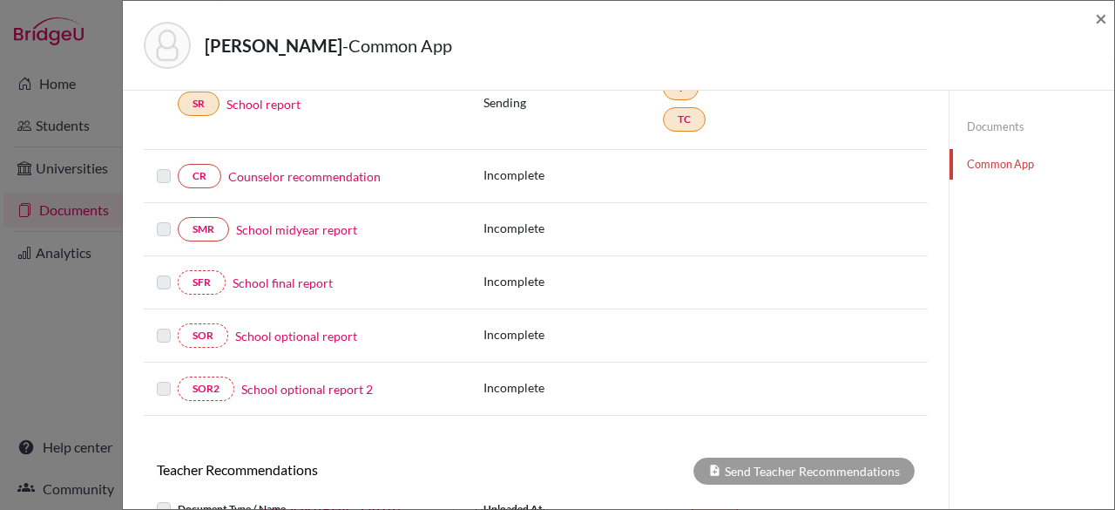
scroll to position [270, 0]
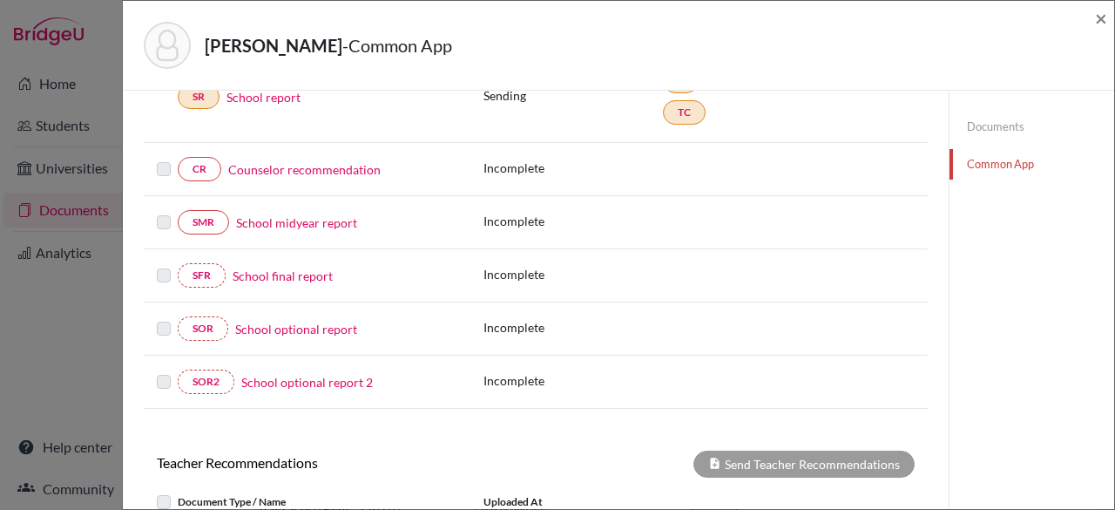
click at [348, 167] on link "Counselor recommendation" at bounding box center [304, 169] width 152 height 18
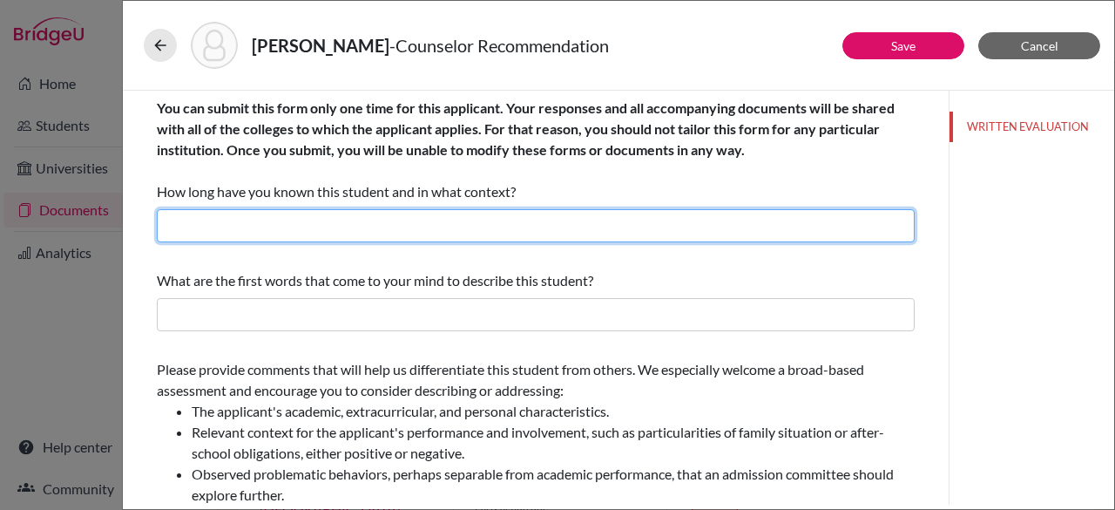
click at [385, 232] on input "text" at bounding box center [536, 225] width 758 height 33
click at [209, 226] on input "As her school counselor since middle school." at bounding box center [536, 225] width 758 height 33
drag, startPoint x: 347, startPoint y: 229, endPoint x: 429, endPoint y: 243, distance: 83.1
click at [429, 243] on div "You can submit this form only one time for this applicant. Your responses and a…" at bounding box center [536, 170] width 758 height 159
type input "As his school counselor since grade 9."
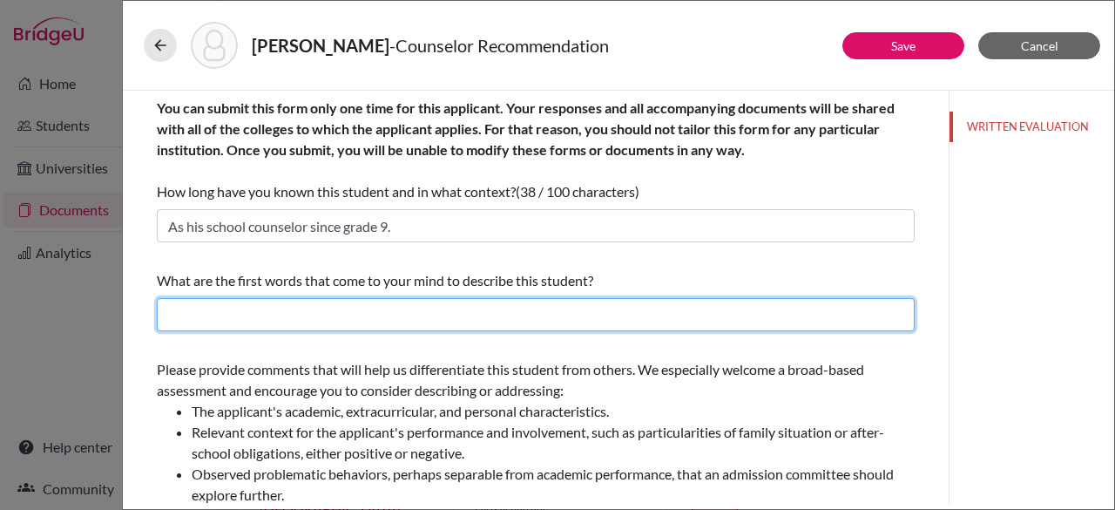
click at [369, 309] on input "text" at bounding box center [536, 314] width 758 height 33
type input "respectful, and kind."
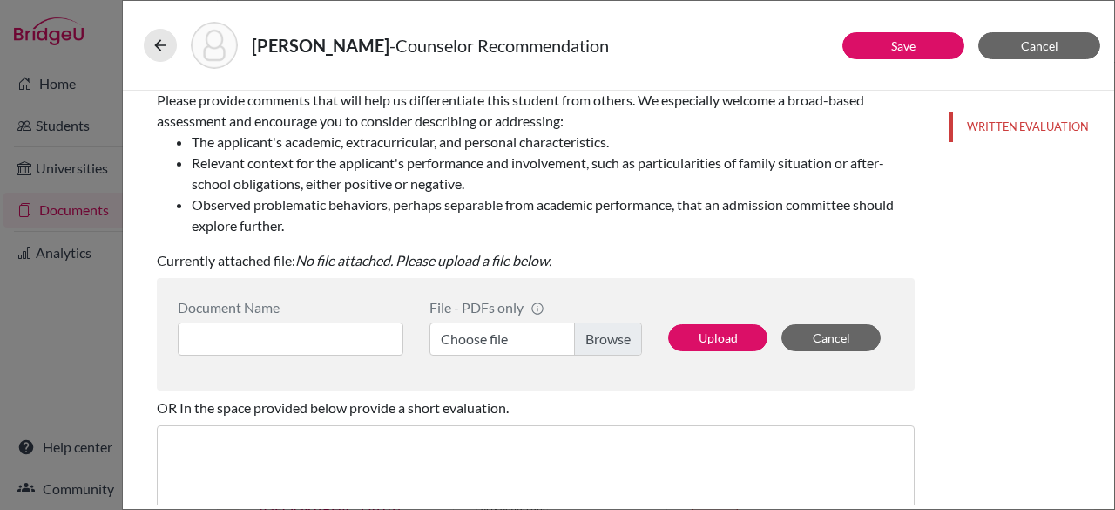
scroll to position [280, 0]
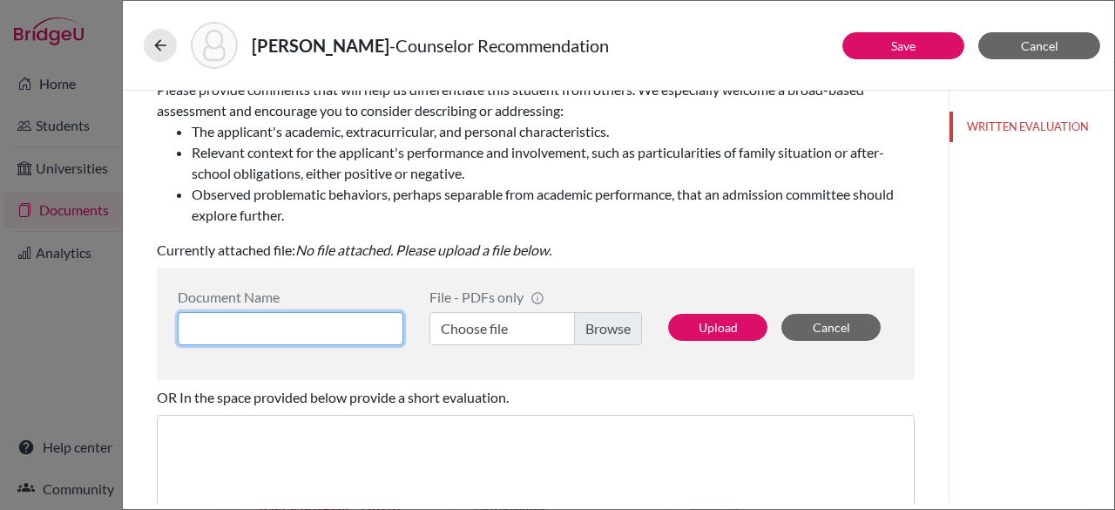
click at [362, 341] on input at bounding box center [291, 328] width 226 height 33
type input "J. Supplice - Rec"
click at [578, 321] on label "Choose file" at bounding box center [536, 328] width 213 height 33
click at [578, 321] on input "Choose file" at bounding box center [536, 328] width 213 height 33
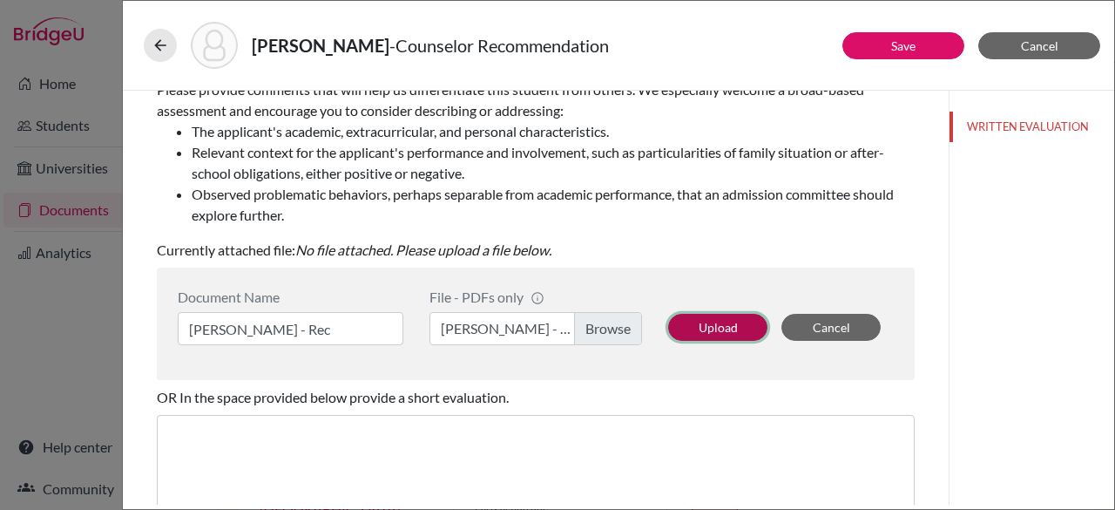
click at [707, 334] on button "Upload" at bounding box center [717, 327] width 99 height 27
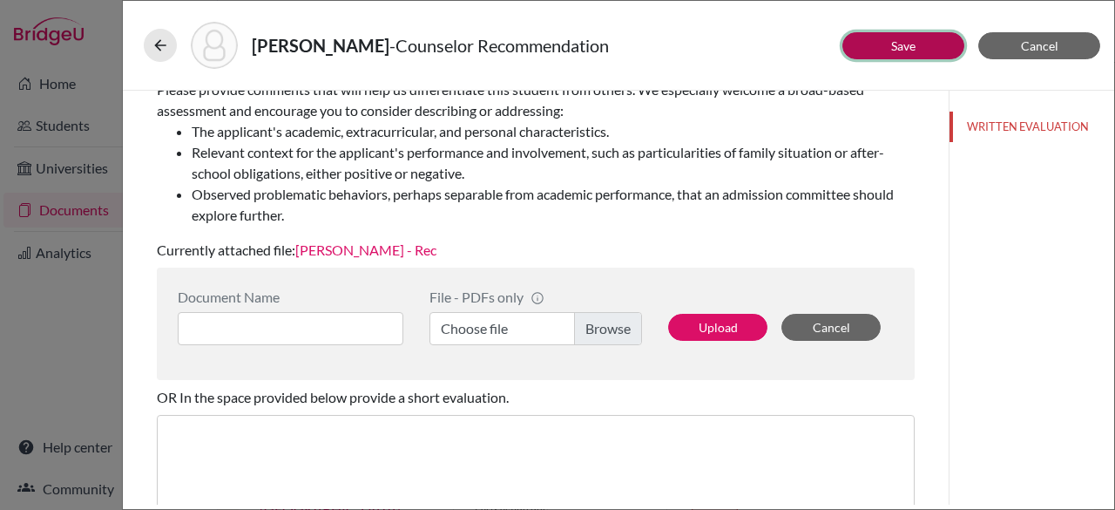
click at [892, 46] on link "Save" at bounding box center [903, 45] width 24 height 15
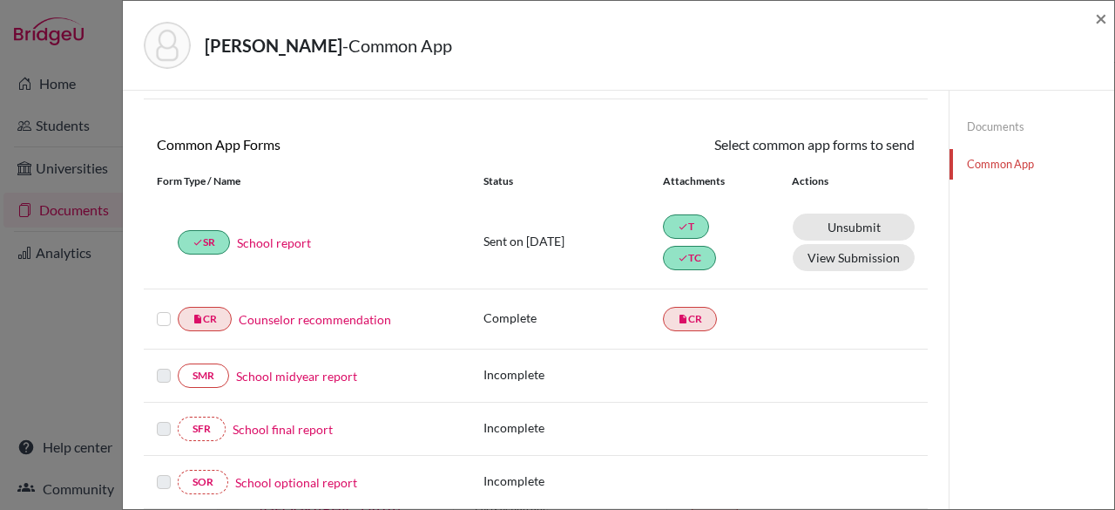
scroll to position [160, 0]
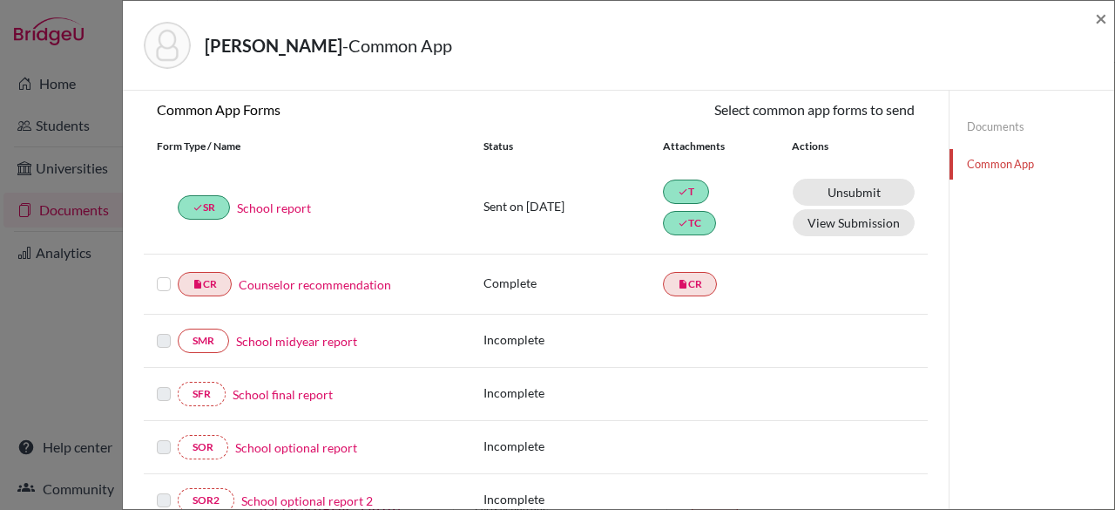
click at [171, 280] on div at bounding box center [167, 284] width 21 height 21
click at [165, 274] on label at bounding box center [164, 274] width 14 height 0
click at [0, 0] on input "checkbox" at bounding box center [0, 0] width 0 height 0
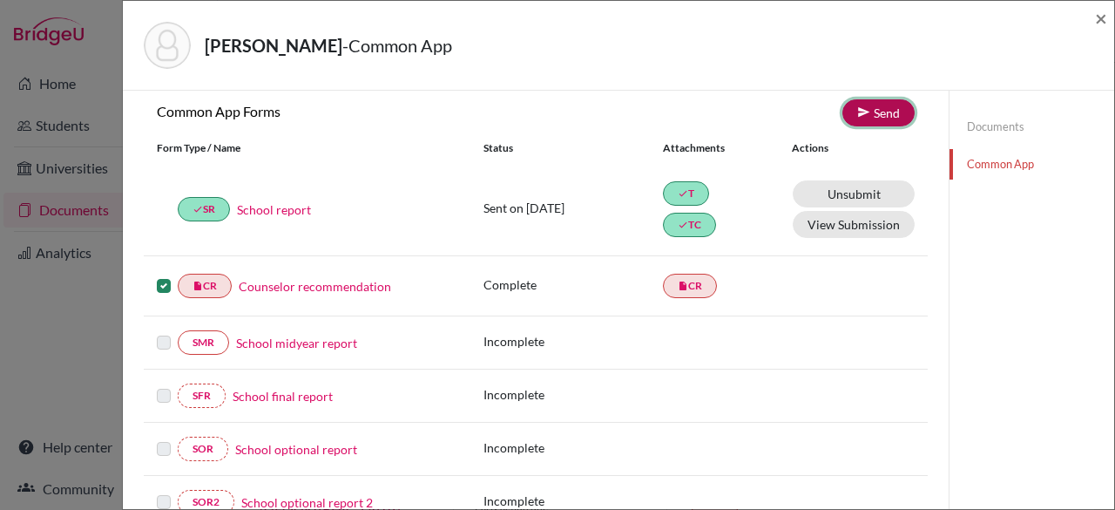
click at [863, 114] on link "Send" at bounding box center [879, 112] width 72 height 27
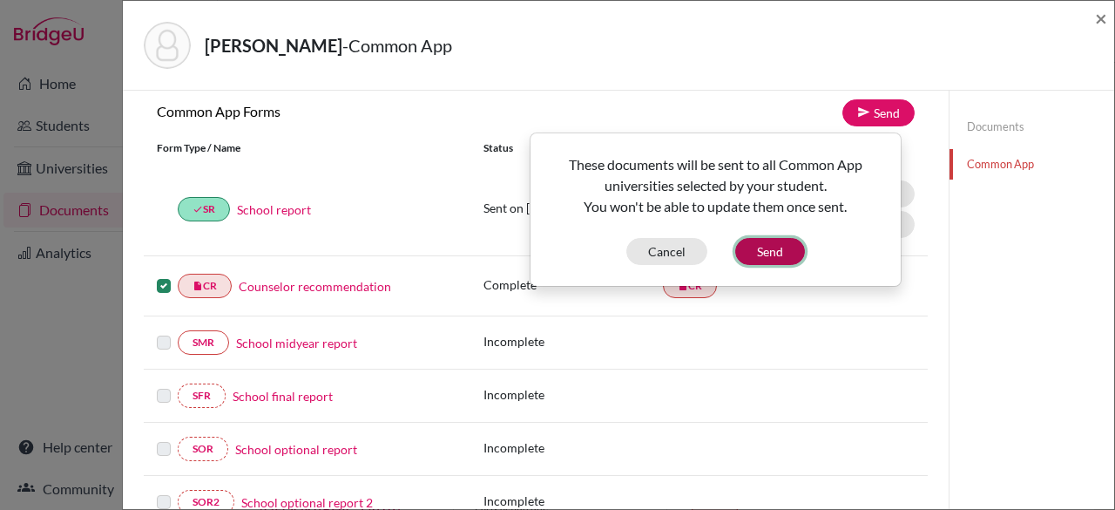
click at [776, 259] on button "Send" at bounding box center [770, 251] width 70 height 27
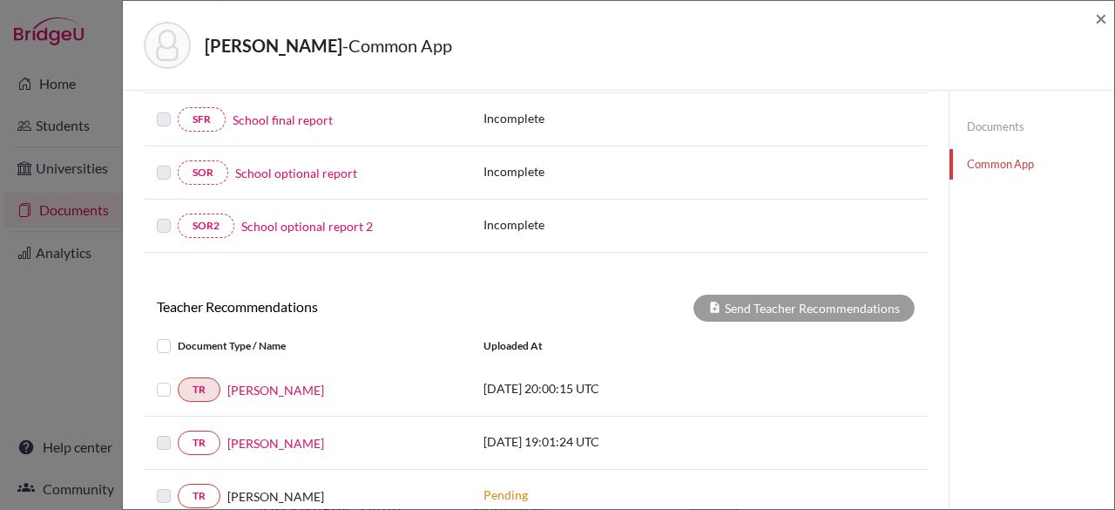
scroll to position [568, 0]
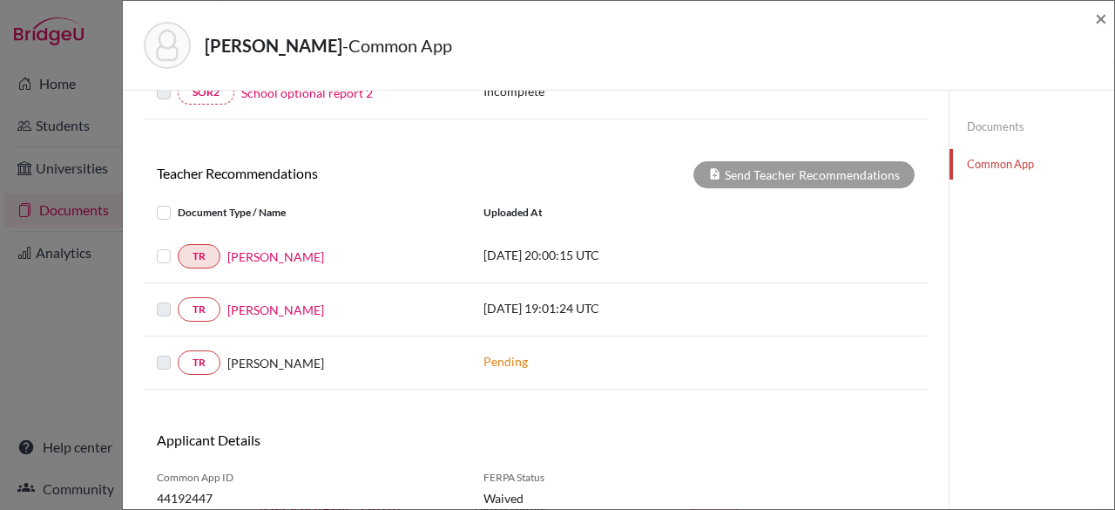
click at [178, 246] on label at bounding box center [178, 246] width 0 height 0
click at [0, 0] on input "checkbox" at bounding box center [0, 0] width 0 height 0
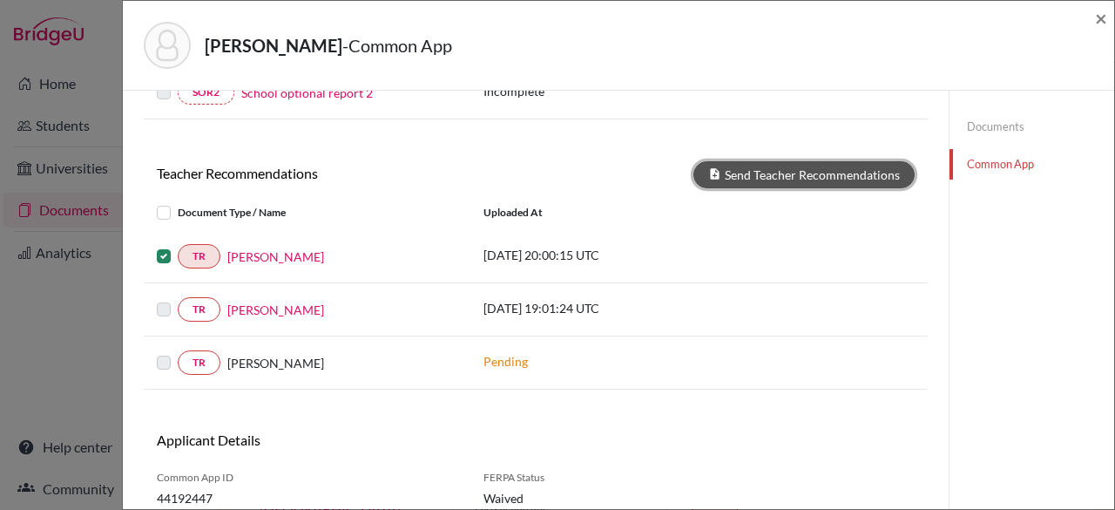
click at [814, 165] on button "Send Teacher Recommendations" at bounding box center [804, 174] width 221 height 27
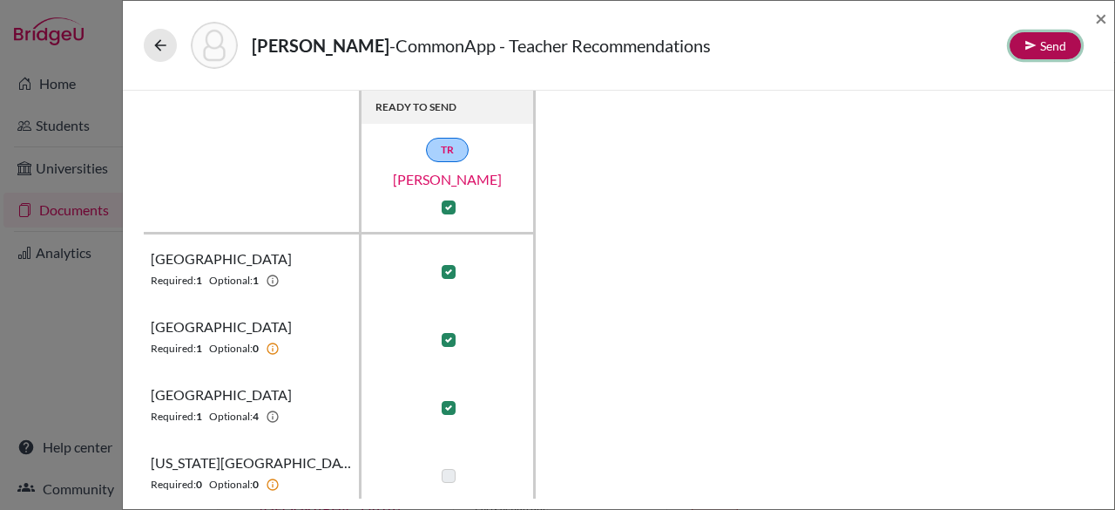
click at [1047, 38] on button "Send" at bounding box center [1045, 45] width 71 height 27
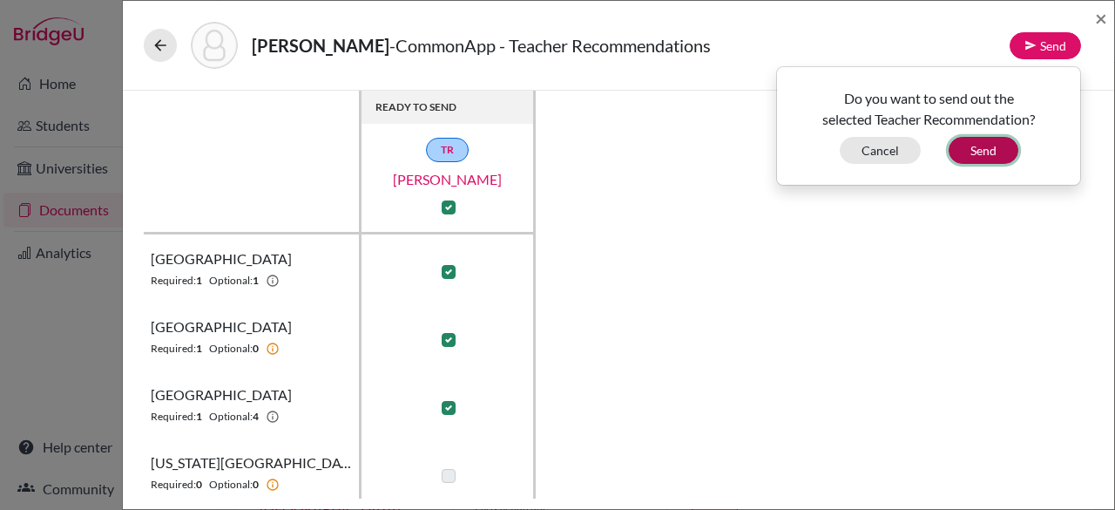
click at [989, 143] on button "Send" at bounding box center [984, 150] width 70 height 27
checkbox input "false"
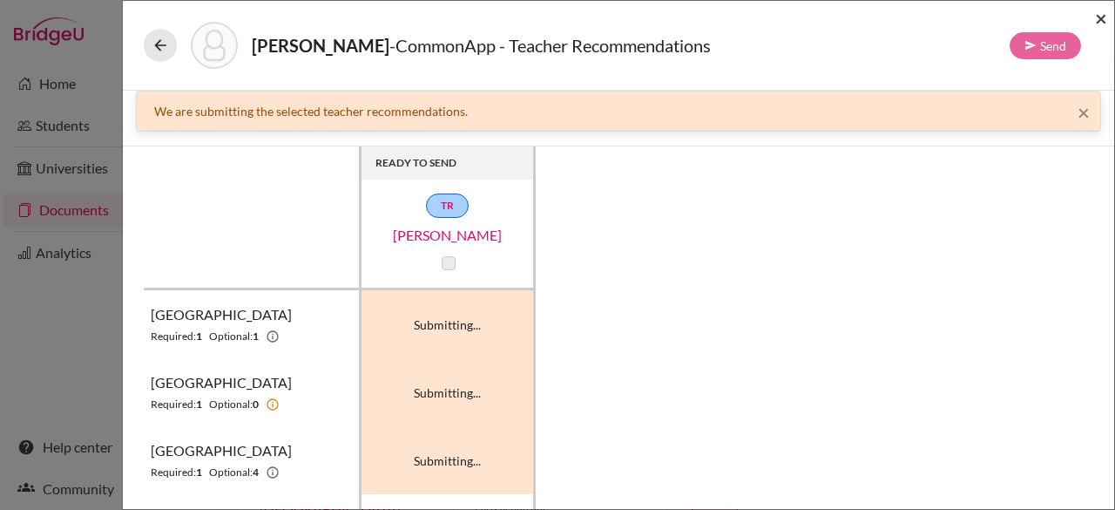
click at [1100, 24] on span "×" at bounding box center [1101, 17] width 12 height 25
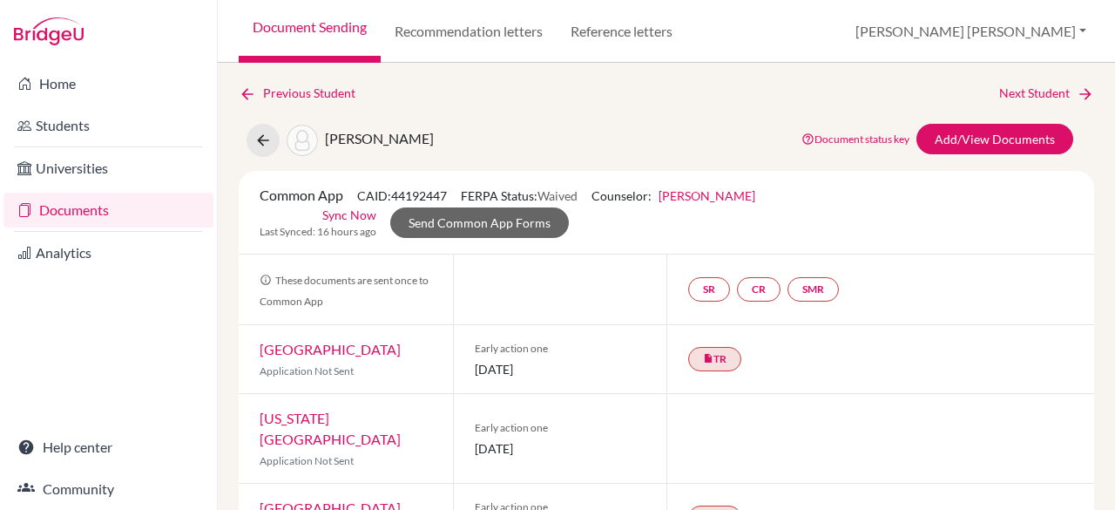
click at [1100, 24] on div "Document Sending Recommendation letters Reference letters Ana Lydia Profile Sch…" at bounding box center [666, 31] width 897 height 63
click at [56, 222] on link "Documents" at bounding box center [108, 210] width 210 height 35
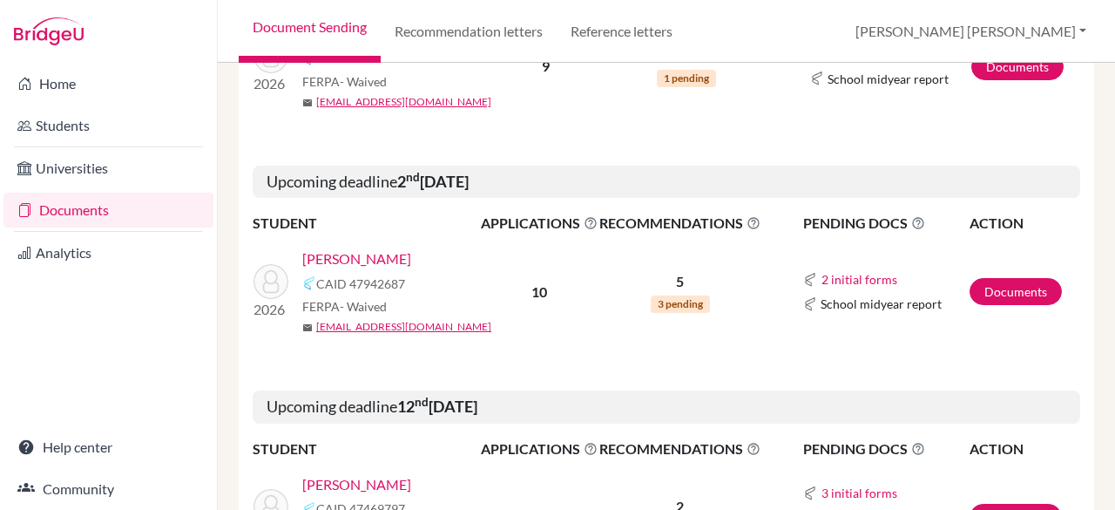
scroll to position [2111, 0]
